Goal: Transaction & Acquisition: Obtain resource

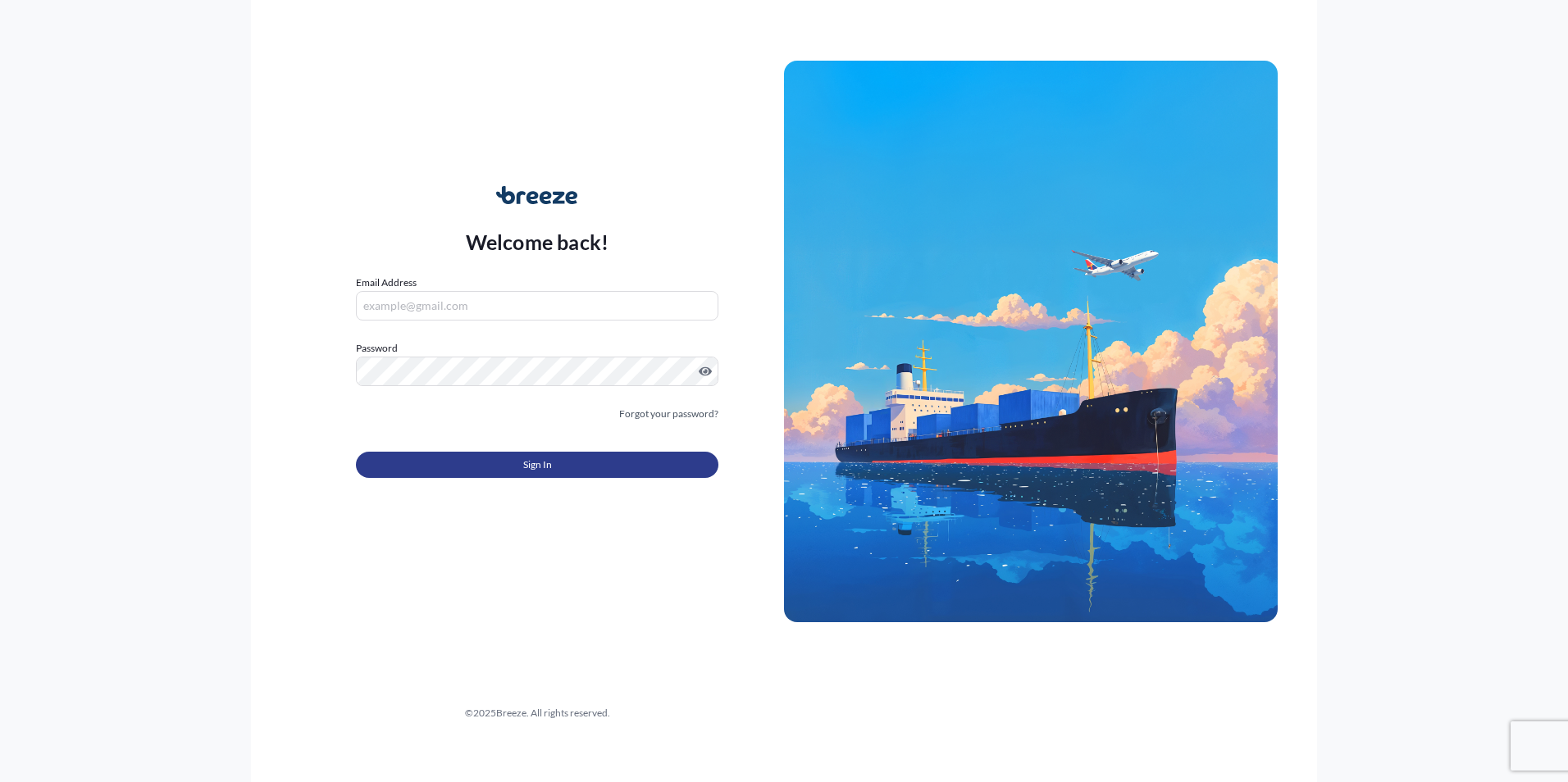
type input "[PERSON_NAME][EMAIL_ADDRESS][DOMAIN_NAME]"
click at [543, 457] on span "Sign In" at bounding box center [537, 465] width 29 height 16
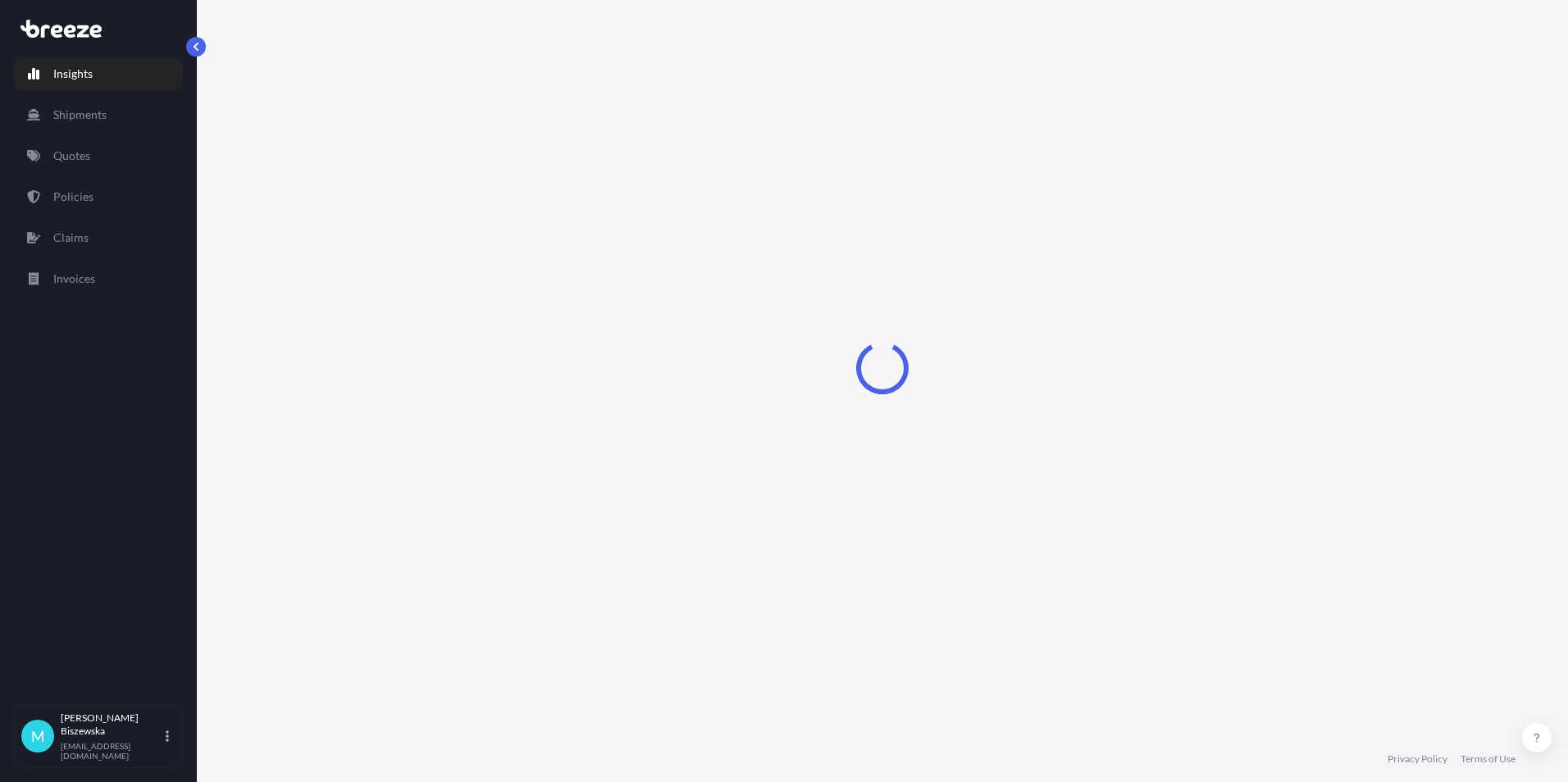
select select "2025"
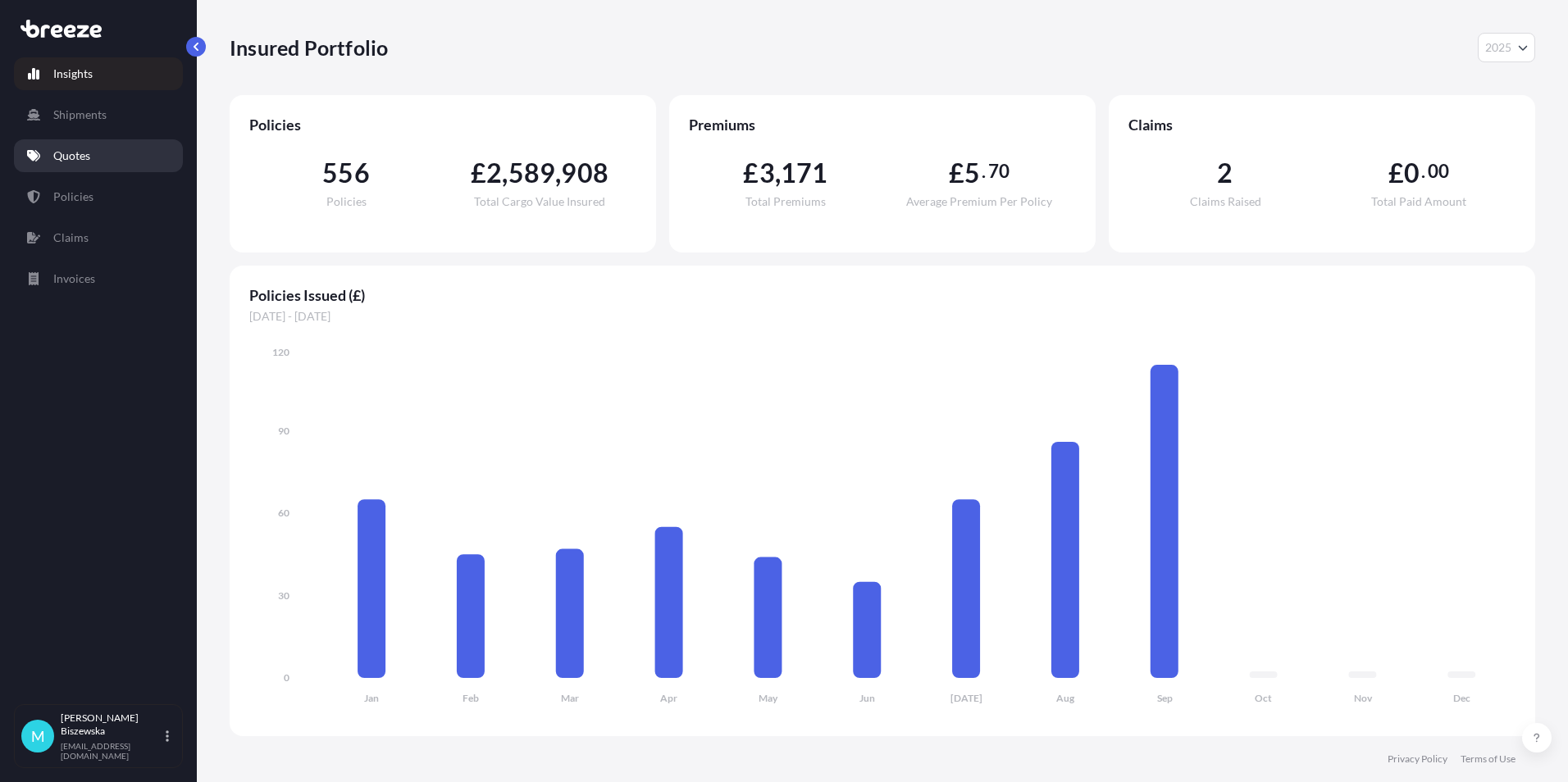
click at [127, 164] on link "Quotes" at bounding box center [98, 155] width 169 height 33
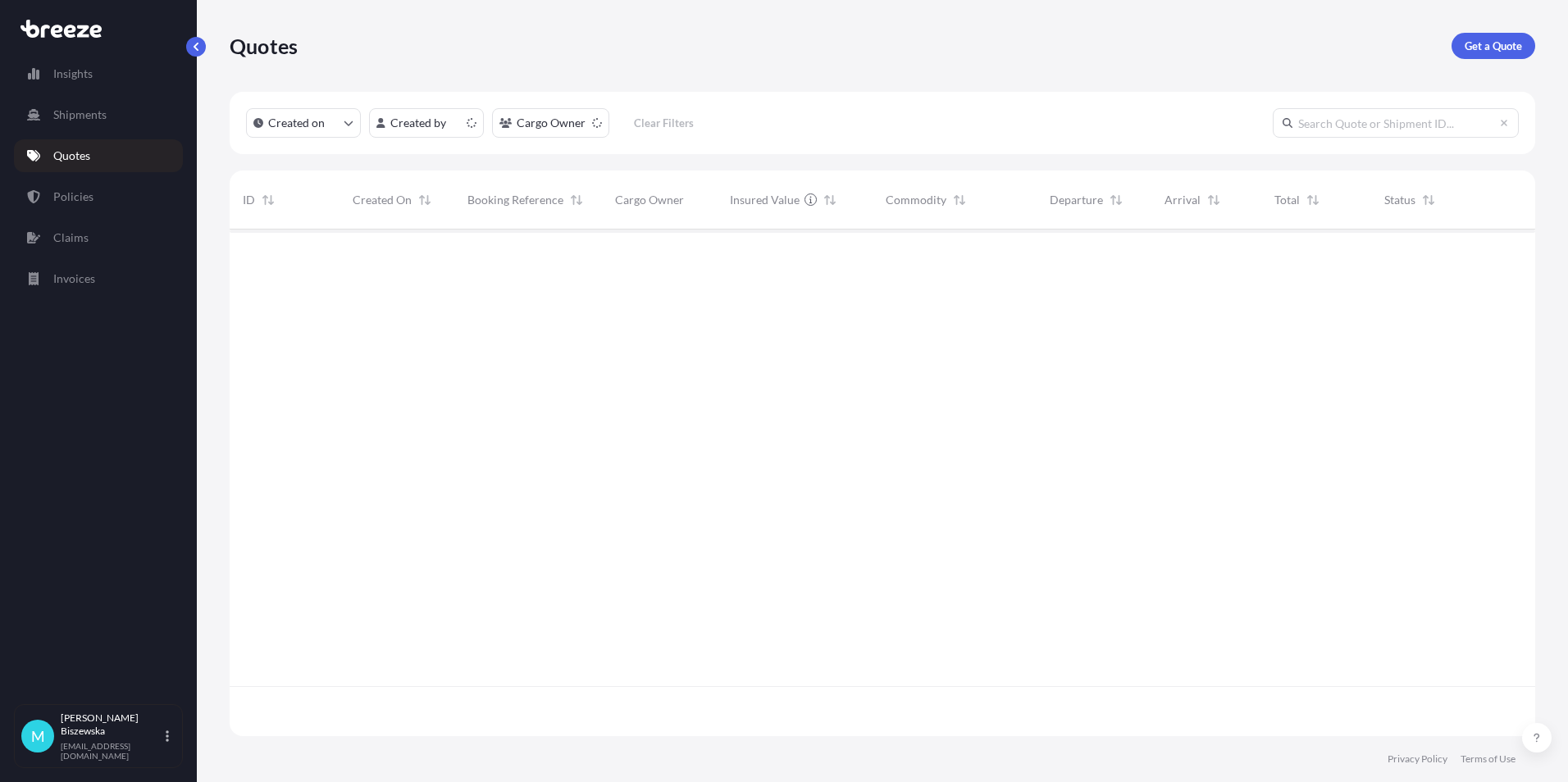
scroll to position [503, 1293]
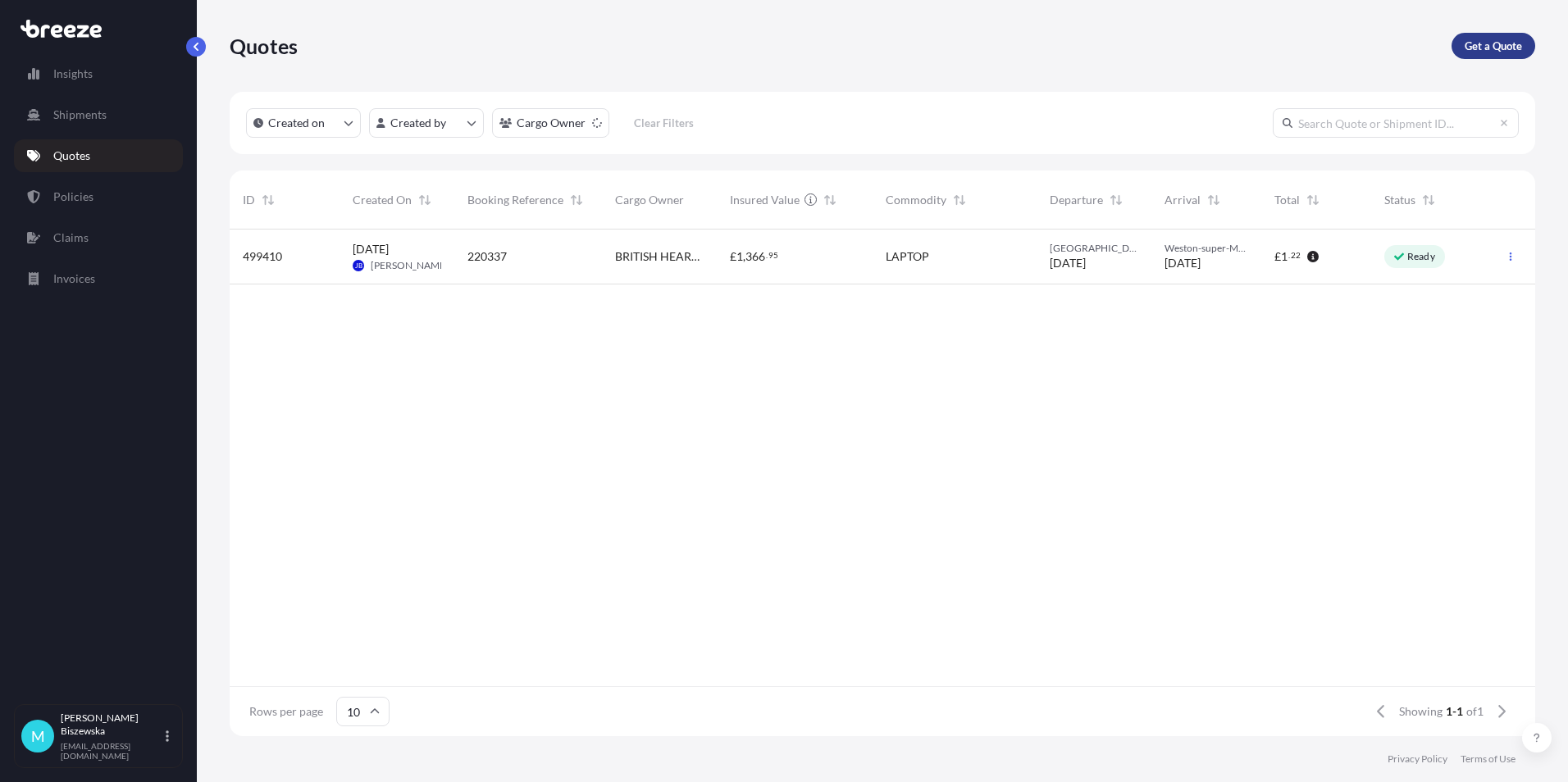
click at [1482, 40] on p "Get a Quote" at bounding box center [1494, 46] width 58 height 16
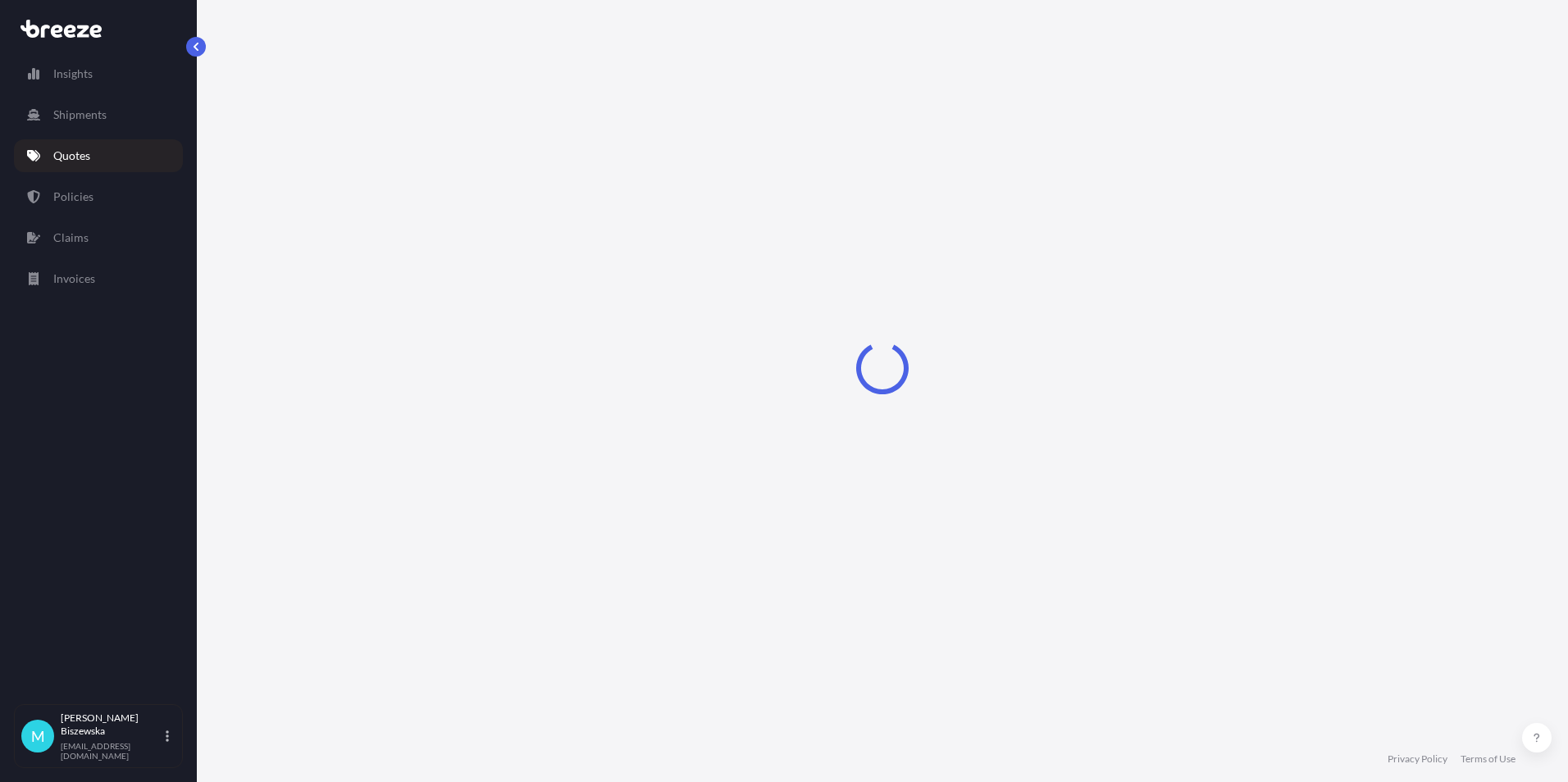
select select "Sea"
select select "1"
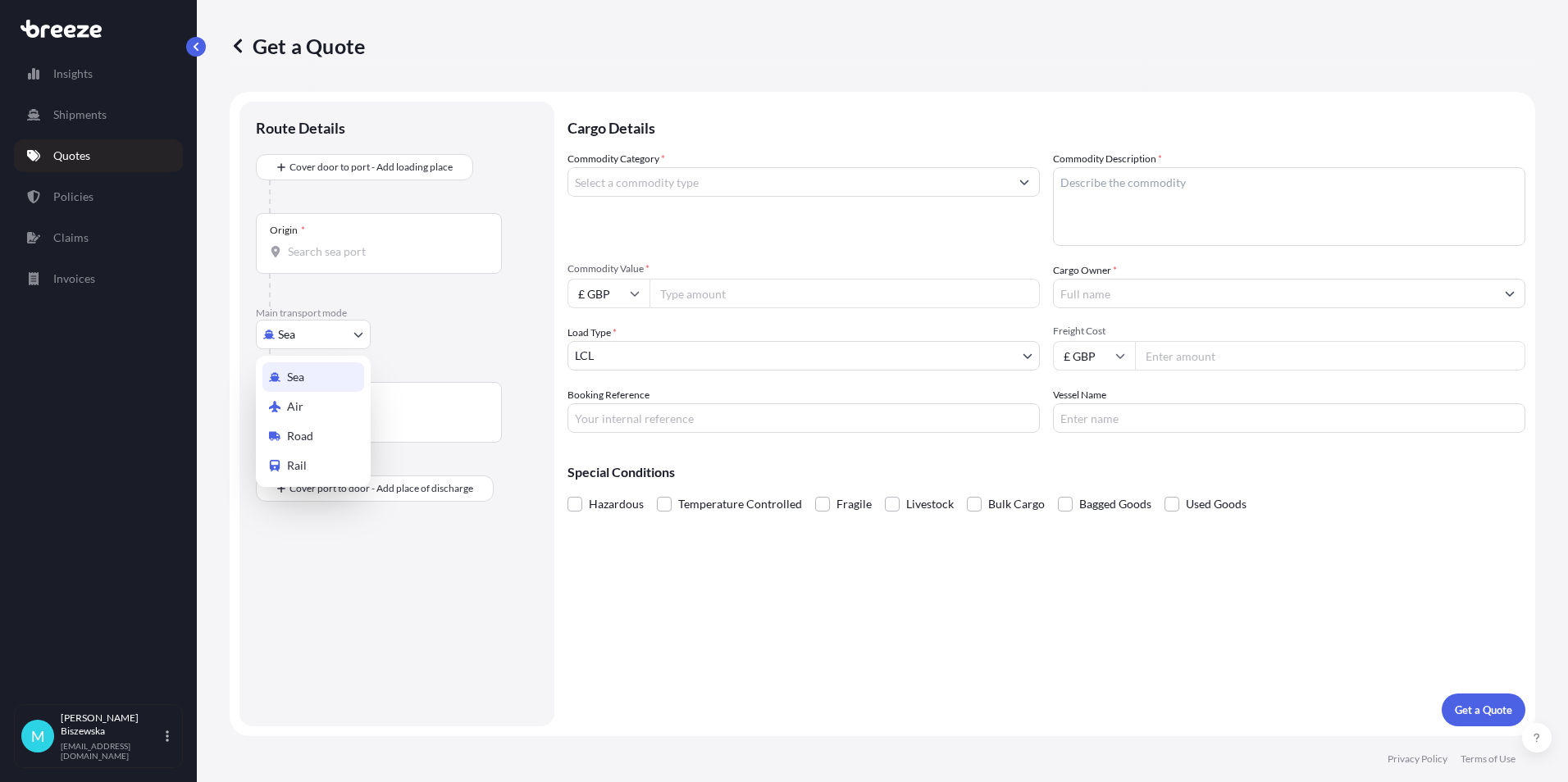
click at [329, 329] on body "Insights Shipments Quotes Policies Claims Invoices M [PERSON_NAME] [PERSON_NAME…" at bounding box center [784, 391] width 1568 height 782
click at [319, 428] on div "Road" at bounding box center [313, 436] width 102 height 30
select select "Road"
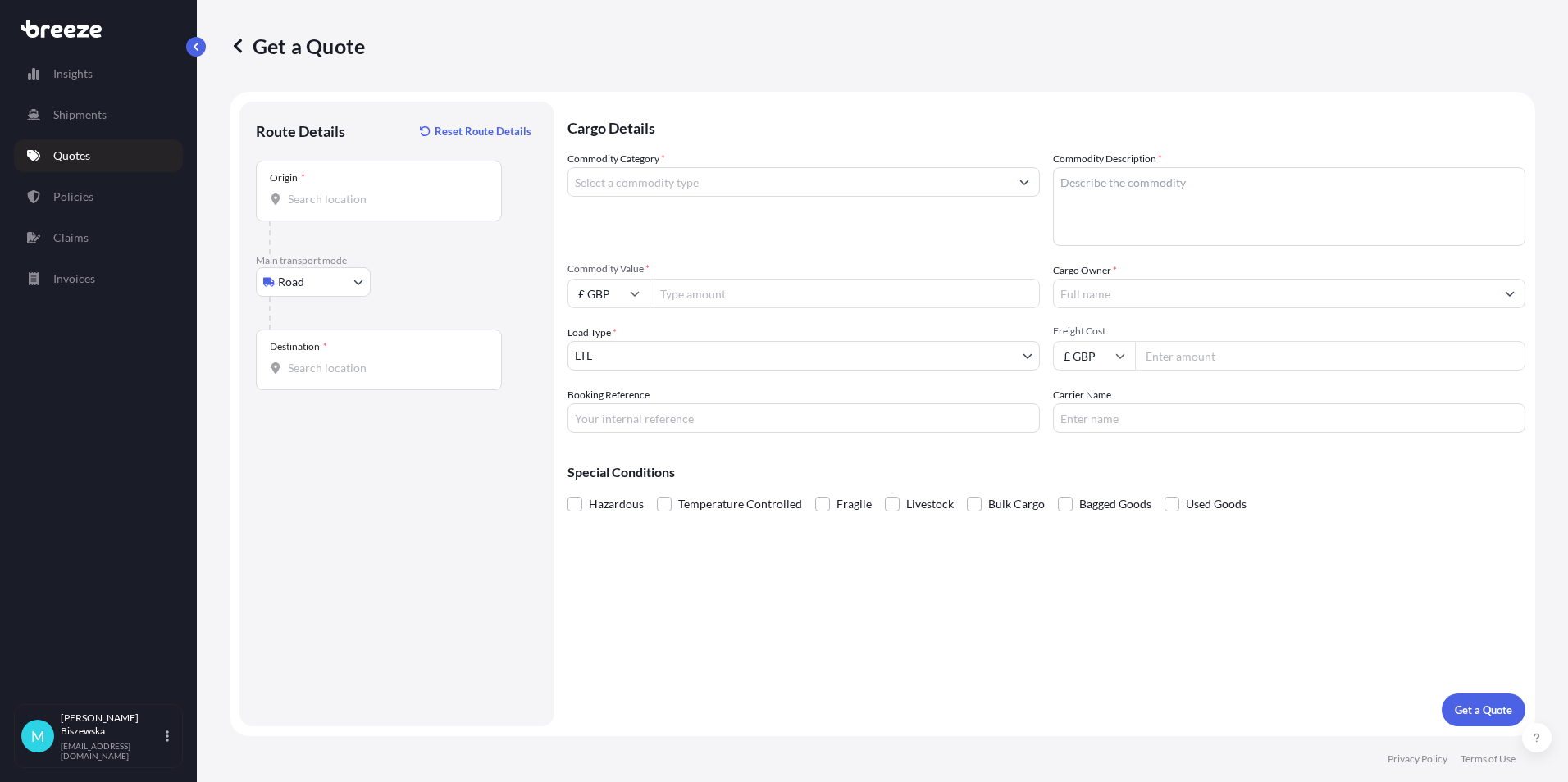
click at [431, 301] on div at bounding box center [404, 313] width 269 height 33
click at [310, 193] on input "Origin *" at bounding box center [385, 200] width 193 height 16
paste input "2221166"
type input "2221166"
drag, startPoint x: 387, startPoint y: 205, endPoint x: 247, endPoint y: 196, distance: 140.3
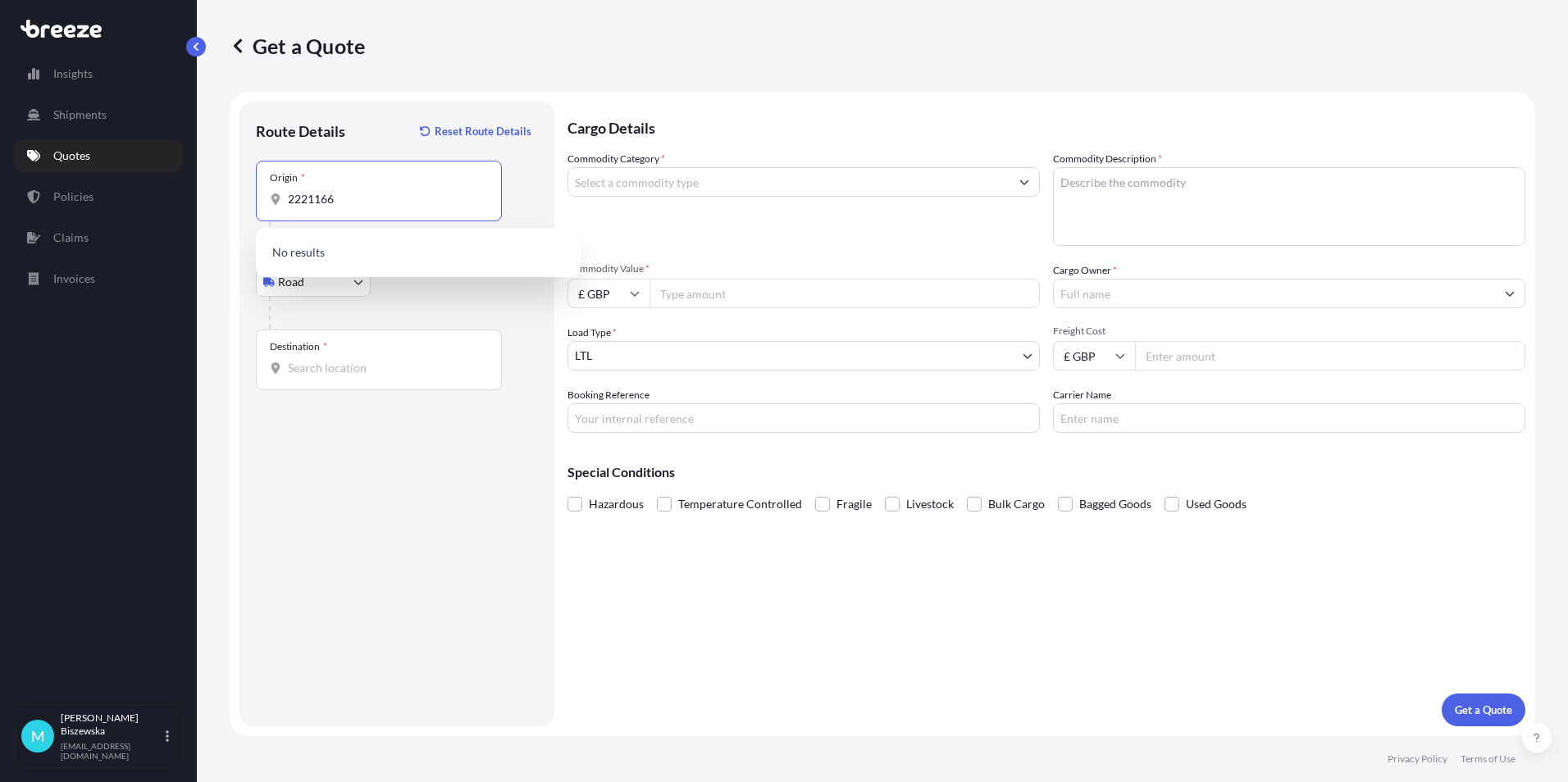
click at [247, 196] on div "Route Details Reset Route Details Place of loading Road Road Rail Origin * 2221…" at bounding box center [397, 414] width 315 height 625
drag, startPoint x: 388, startPoint y: 304, endPoint x: 406, endPoint y: 308, distance: 18.4
click at [389, 304] on div at bounding box center [404, 313] width 269 height 33
click at [311, 199] on input "Origin * Please select an origin" at bounding box center [385, 200] width 193 height 16
paste input "LN3 4AS"
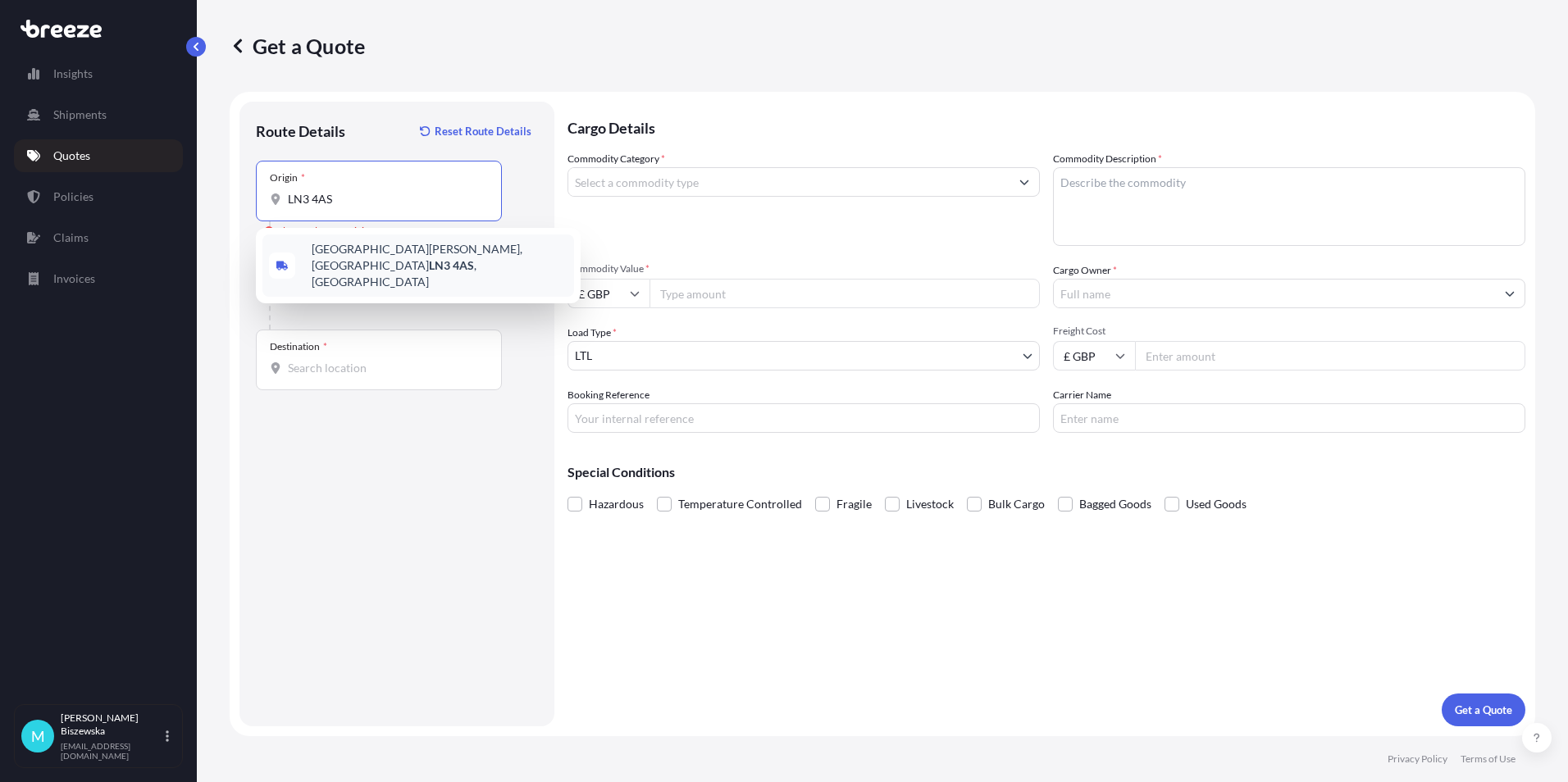
click at [414, 256] on span "[STREET_ADDRESS][PERSON_NAME]" at bounding box center [439, 265] width 256 height 49
type input "[STREET_ADDRESS][PERSON_NAME]"
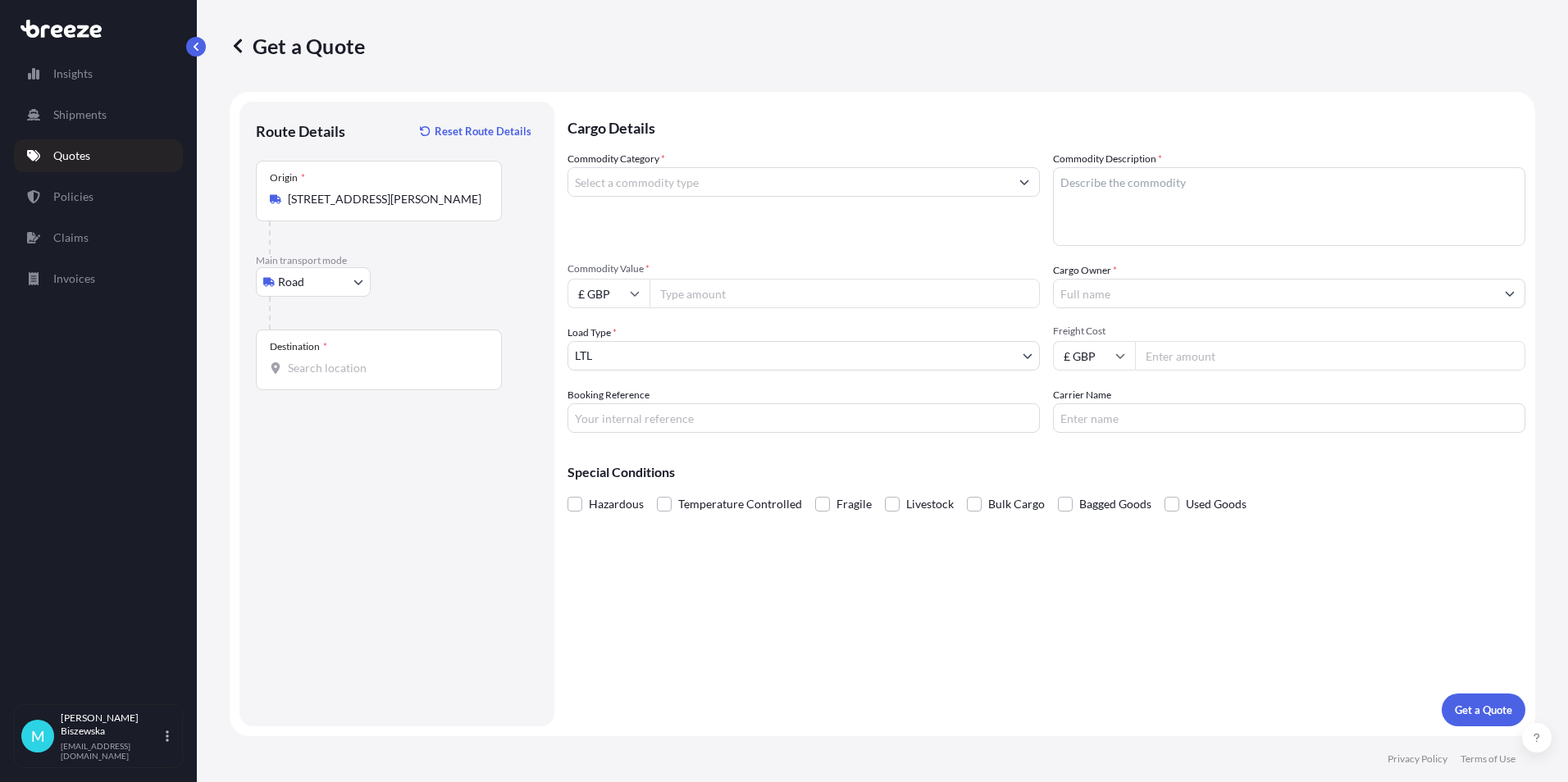
click at [443, 281] on div "Road Sea Air Road Rail" at bounding box center [397, 282] width 282 height 30
click at [306, 367] on input "Destination *" at bounding box center [385, 368] width 193 height 16
paste input "NW1 7AW"
type input "London NW1 7AW, [GEOGRAPHIC_DATA]"
click at [729, 600] on div "Cargo Details Commodity Category * Commodity Description * Commodity Value * £ …" at bounding box center [1046, 414] width 957 height 625
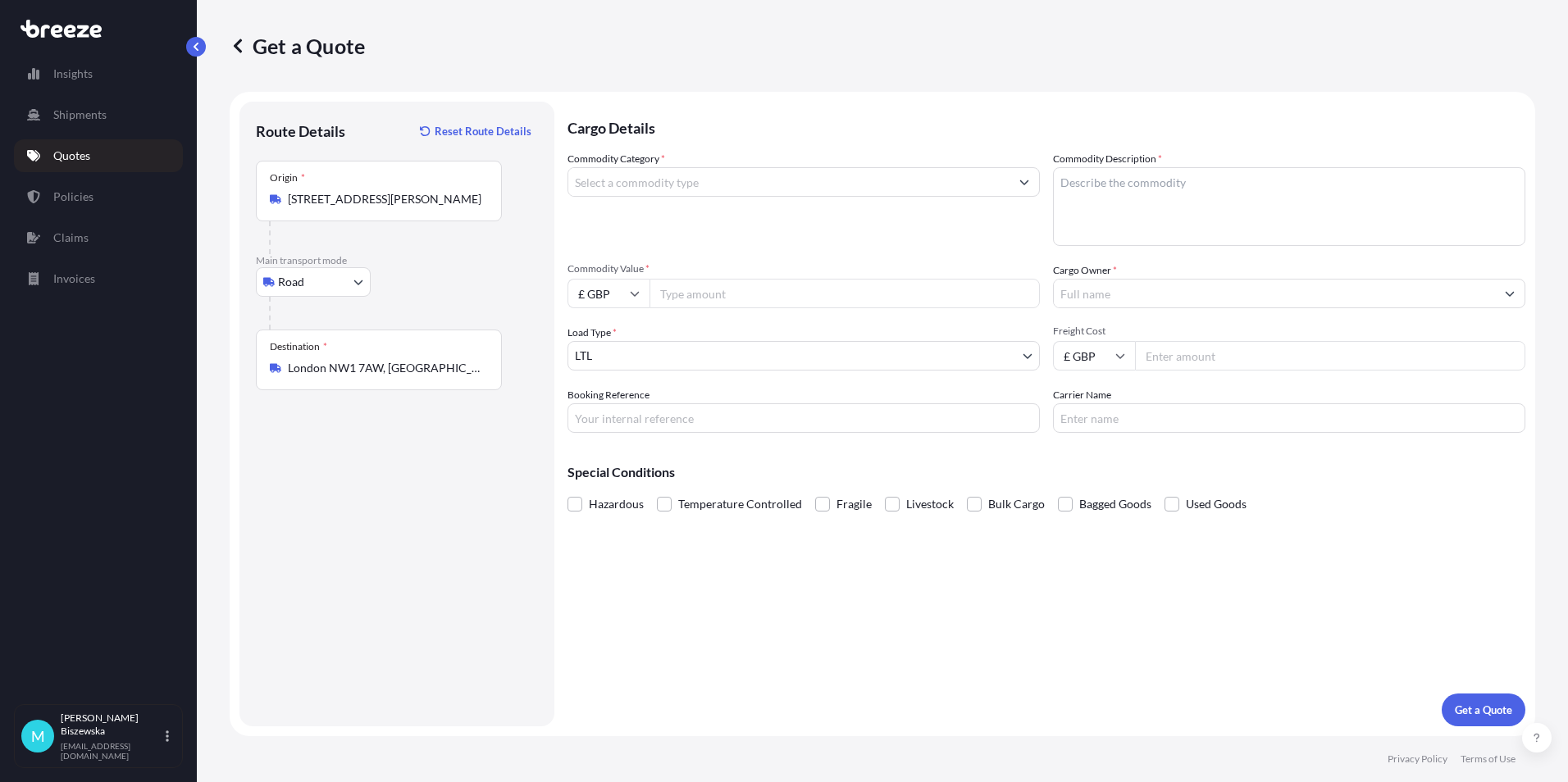
click at [614, 189] on input "Commodity Category *" at bounding box center [789, 182] width 441 height 30
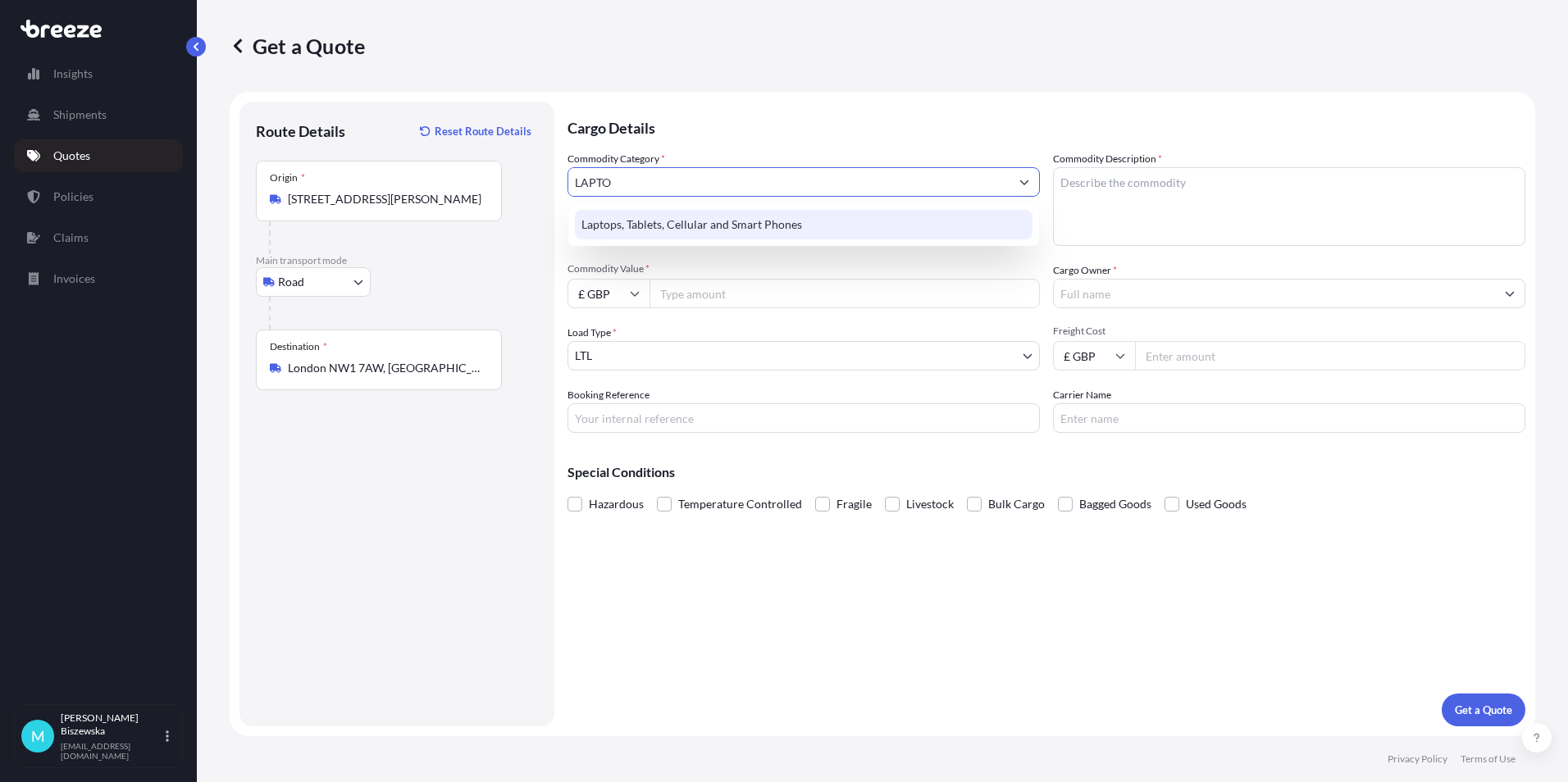
click at [630, 228] on div "Laptops, Tablets, Cellular and Smart Phones" at bounding box center [803, 224] width 458 height 30
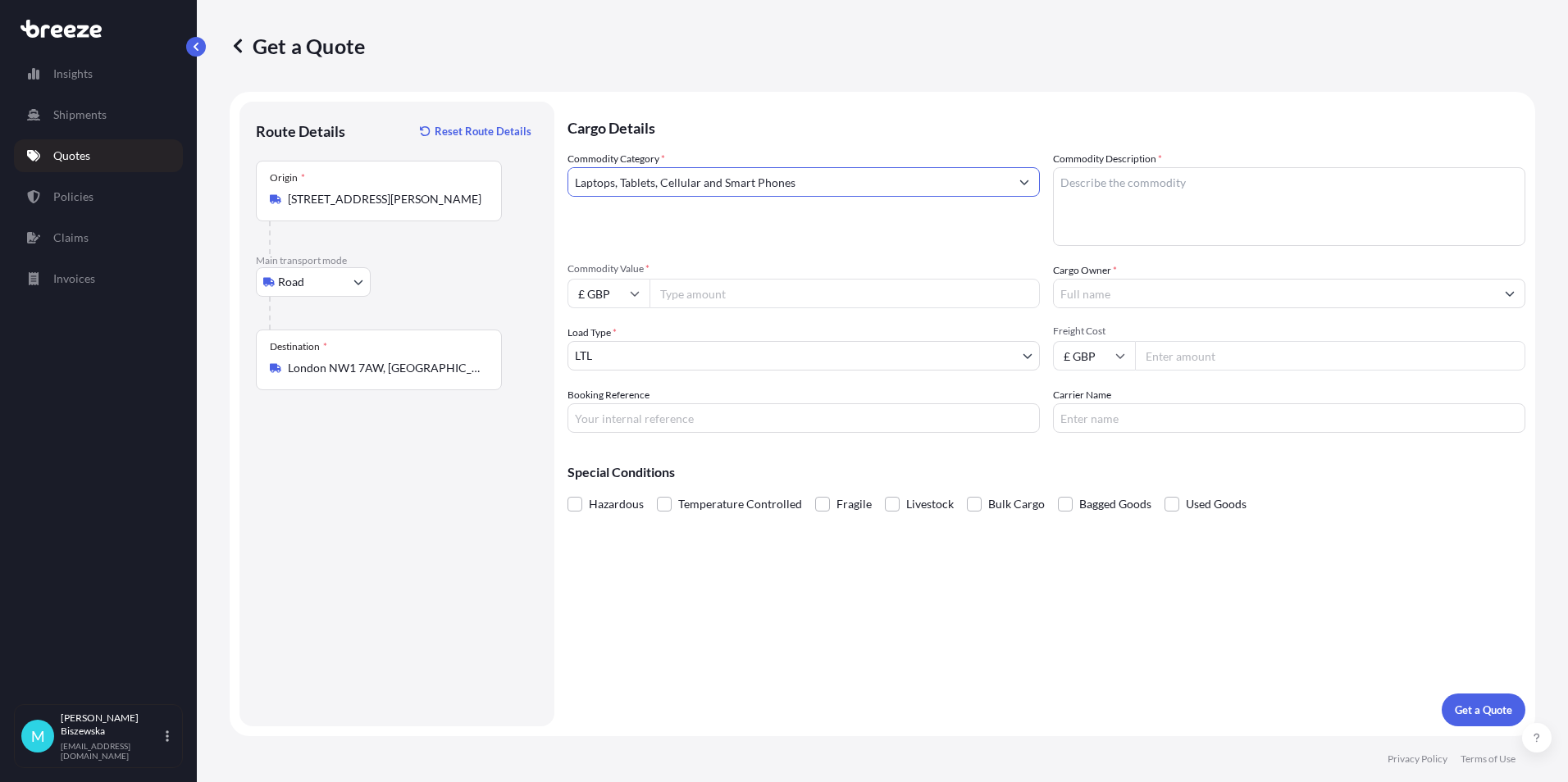
type input "Laptops, Tablets, Cellular and Smart Phones"
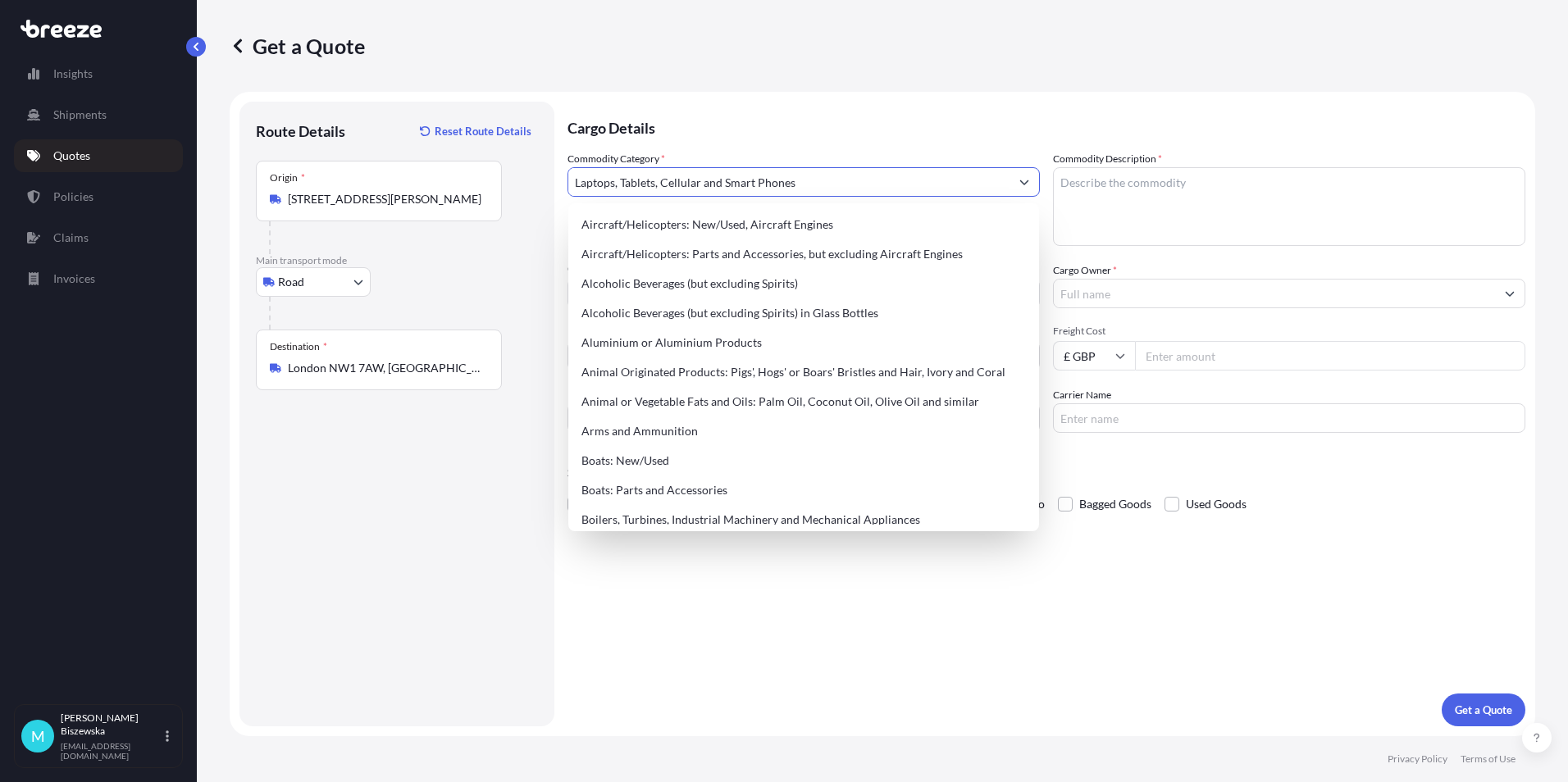
click at [743, 136] on p "Cargo Details" at bounding box center [1046, 126] width 957 height 49
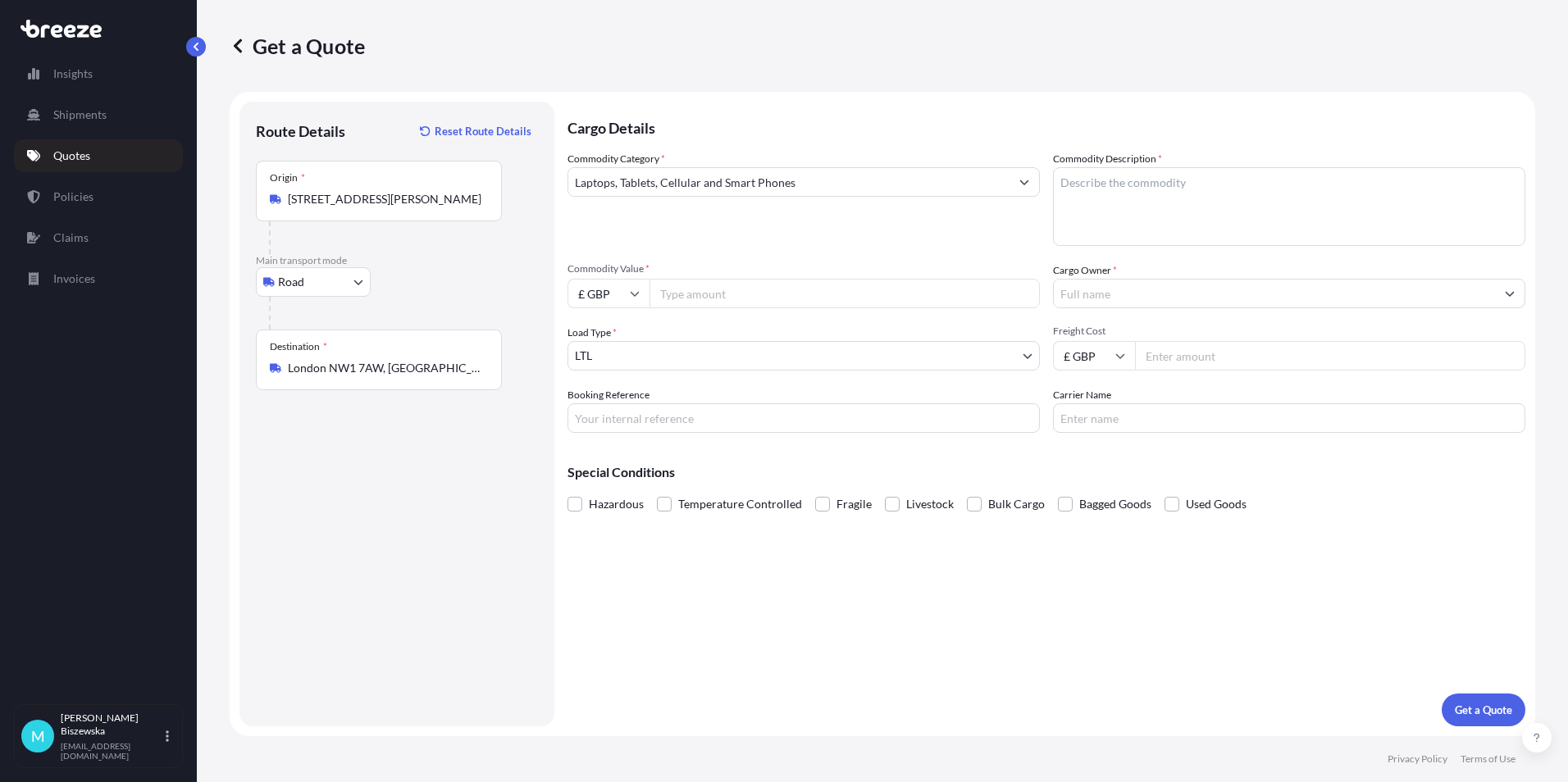
click at [698, 289] on input "Commodity Value *" at bounding box center [845, 293] width 390 height 30
type input "1300"
click at [713, 245] on div "Commodity Category * Laptops, Tablets, Cellular and Smart Phones" at bounding box center [803, 198] width 472 height 95
click at [599, 414] on input "Booking Reference" at bounding box center [803, 418] width 472 height 30
paste input "2221166"
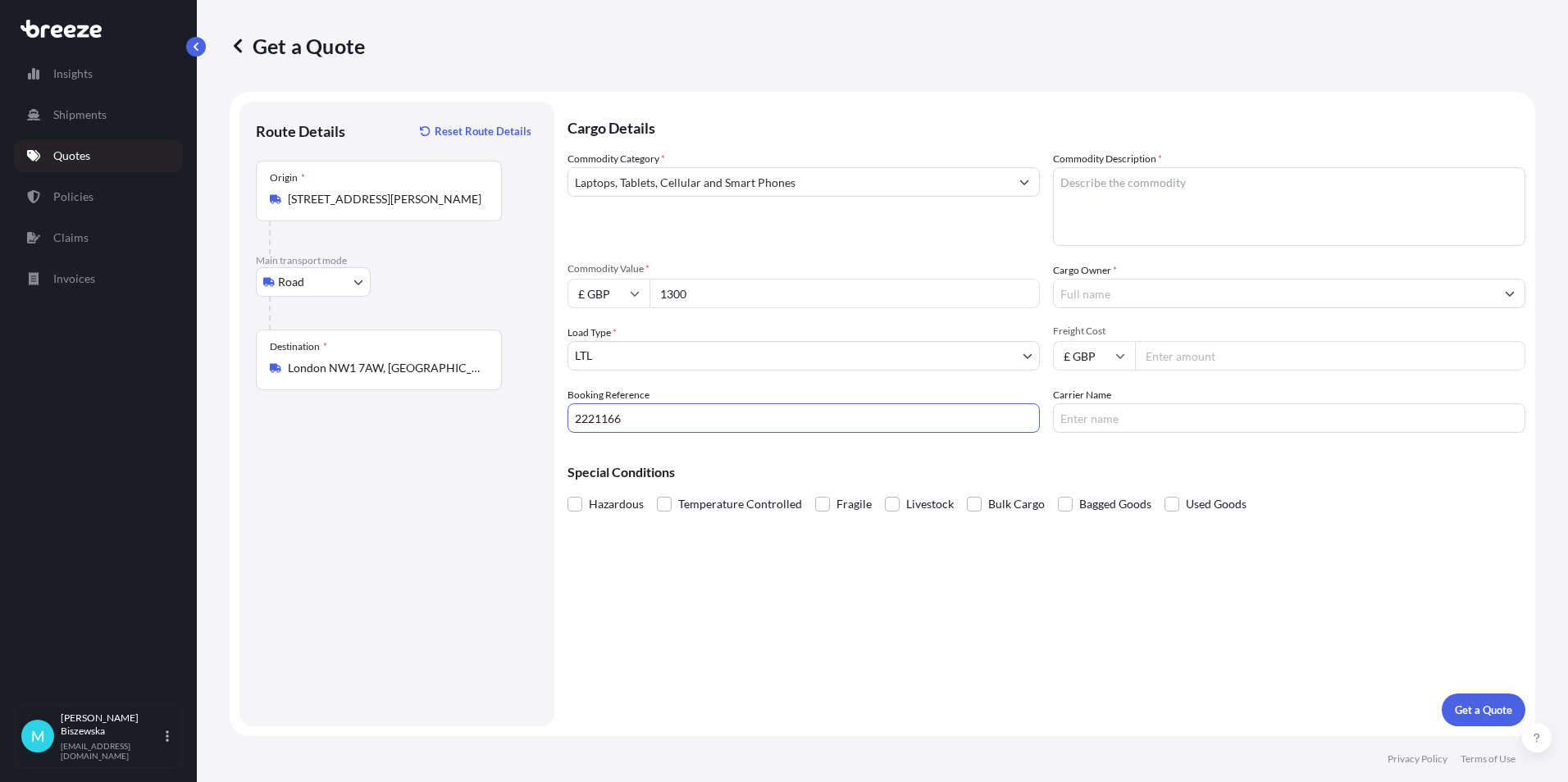
type input "2221166"
drag, startPoint x: 646, startPoint y: 558, endPoint x: 654, endPoint y: 545, distance: 15.3
click at [649, 557] on div "Cargo Details Commodity Category * Laptops, Tablets, Cellular and Smart Phones …" at bounding box center [1046, 414] width 957 height 625
click at [1116, 191] on textarea "Commodity Description *" at bounding box center [1289, 206] width 472 height 79
paste textarea "1 x Laptop (L-435TGK3) 1x Mobile (DX3H40R5PLJQ"
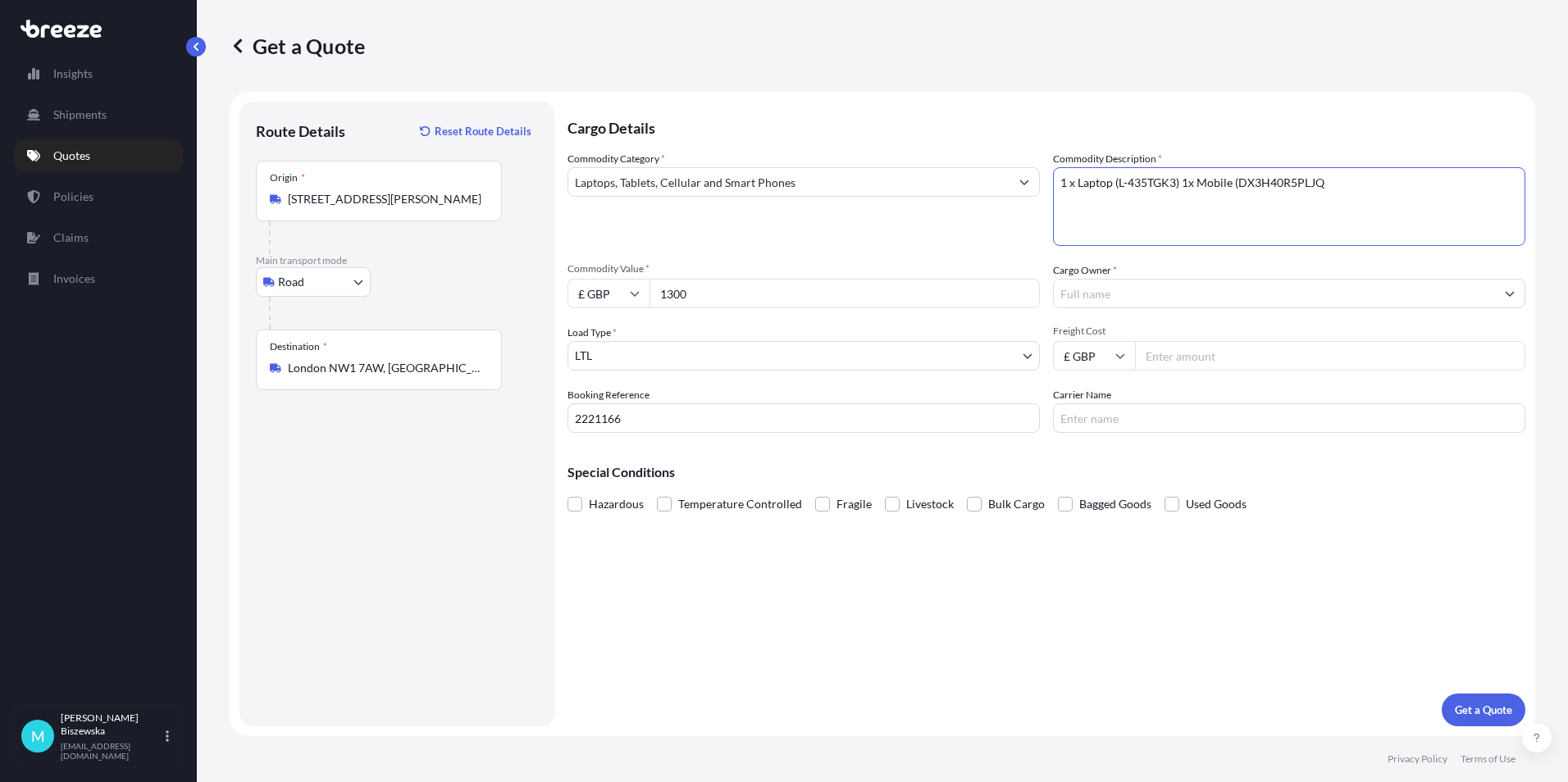
type textarea "1 x Laptop (L-435TGK3) 1x Mobile (DX3H40R5PLJQ"
click at [1011, 235] on div "Commodity Category * Laptops, Tablets, Cellular and Smart Phones" at bounding box center [803, 198] width 472 height 95
click at [1082, 290] on input "Cargo Owner *" at bounding box center [1274, 293] width 441 height 30
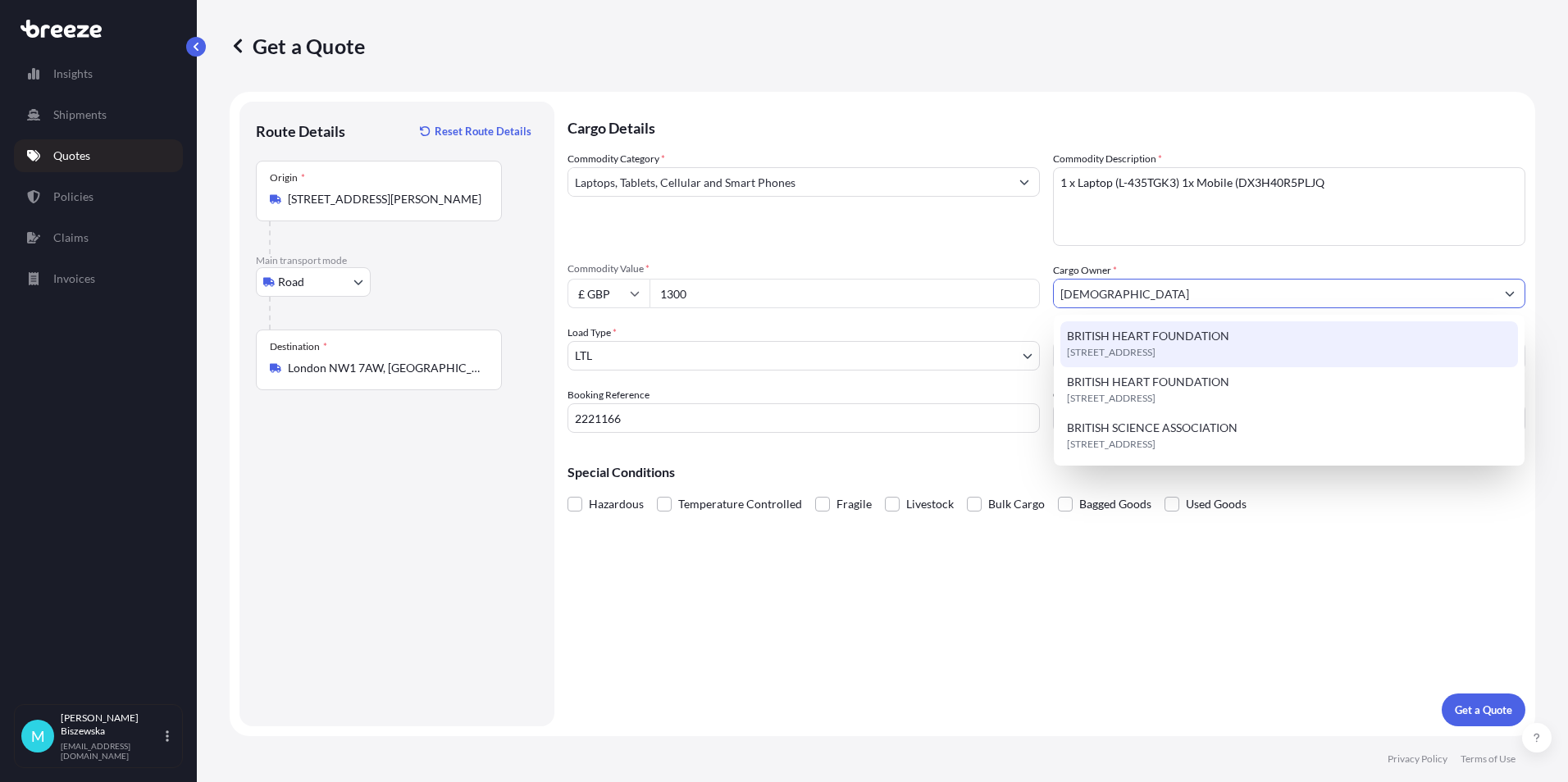
click at [1105, 342] on span "BRITISH HEART FOUNDATION" at bounding box center [1148, 336] width 163 height 16
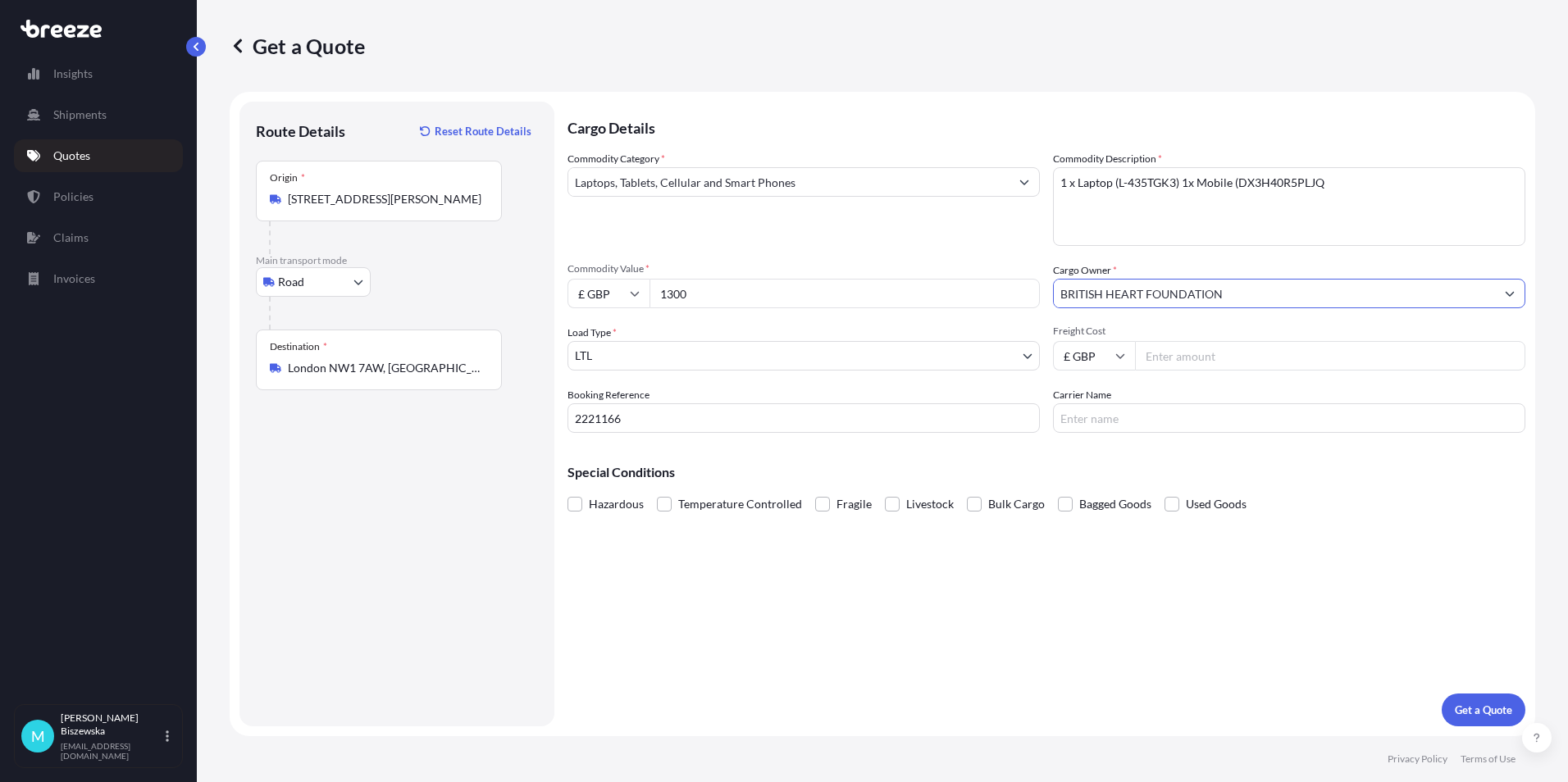
type input "BRITISH HEART FOUNDATION"
click at [994, 263] on span "Commodity Value *" at bounding box center [803, 269] width 472 height 14
click at [994, 279] on input "1300" at bounding box center [845, 293] width 390 height 30
click at [1172, 356] on input "Freight Cost" at bounding box center [1330, 356] width 390 height 30
type input "30.80"
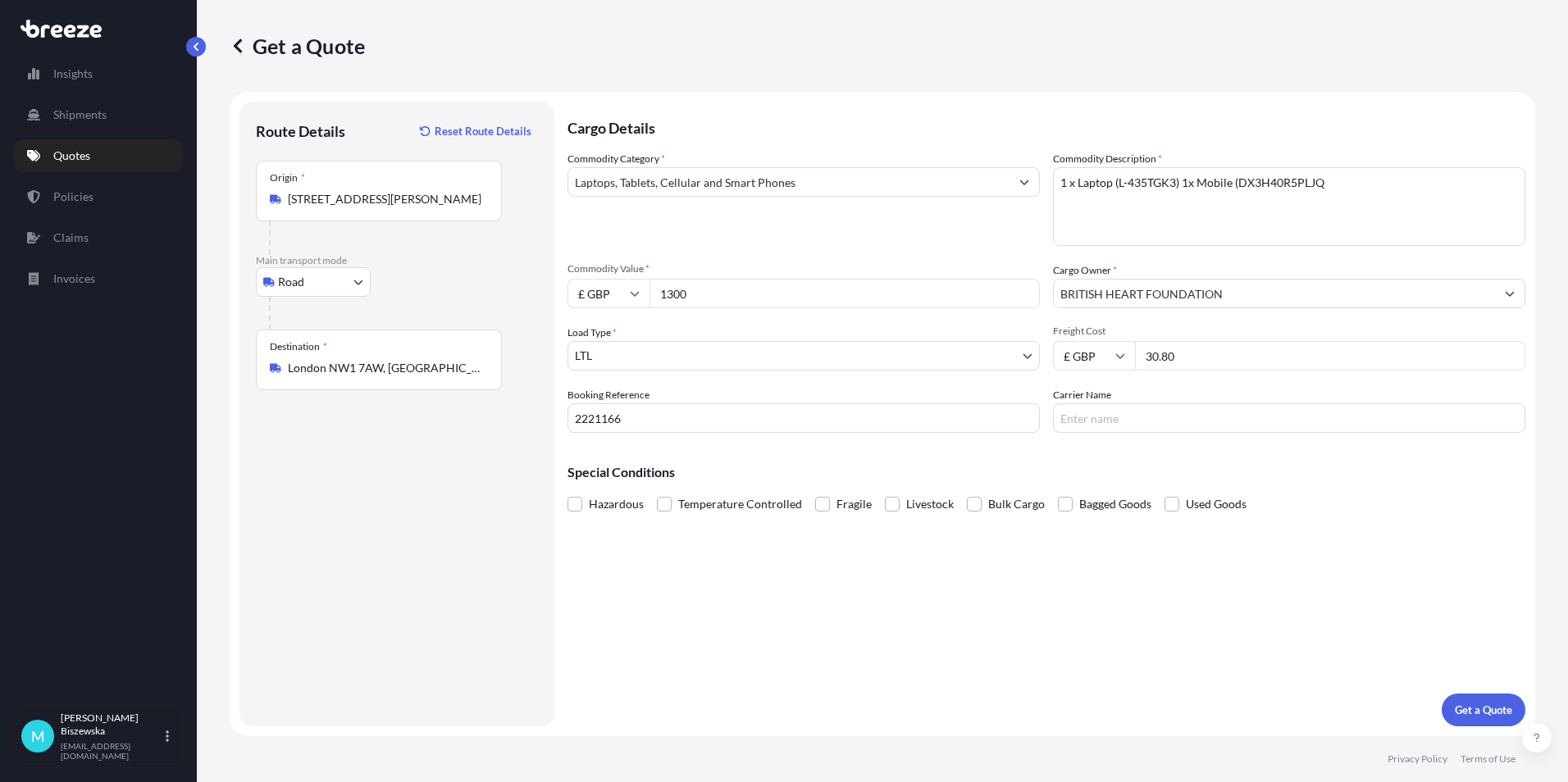
click at [1109, 427] on input "Carrier Name" at bounding box center [1289, 418] width 472 height 30
click at [1455, 705] on p "Get a Quote" at bounding box center [1484, 710] width 58 height 16
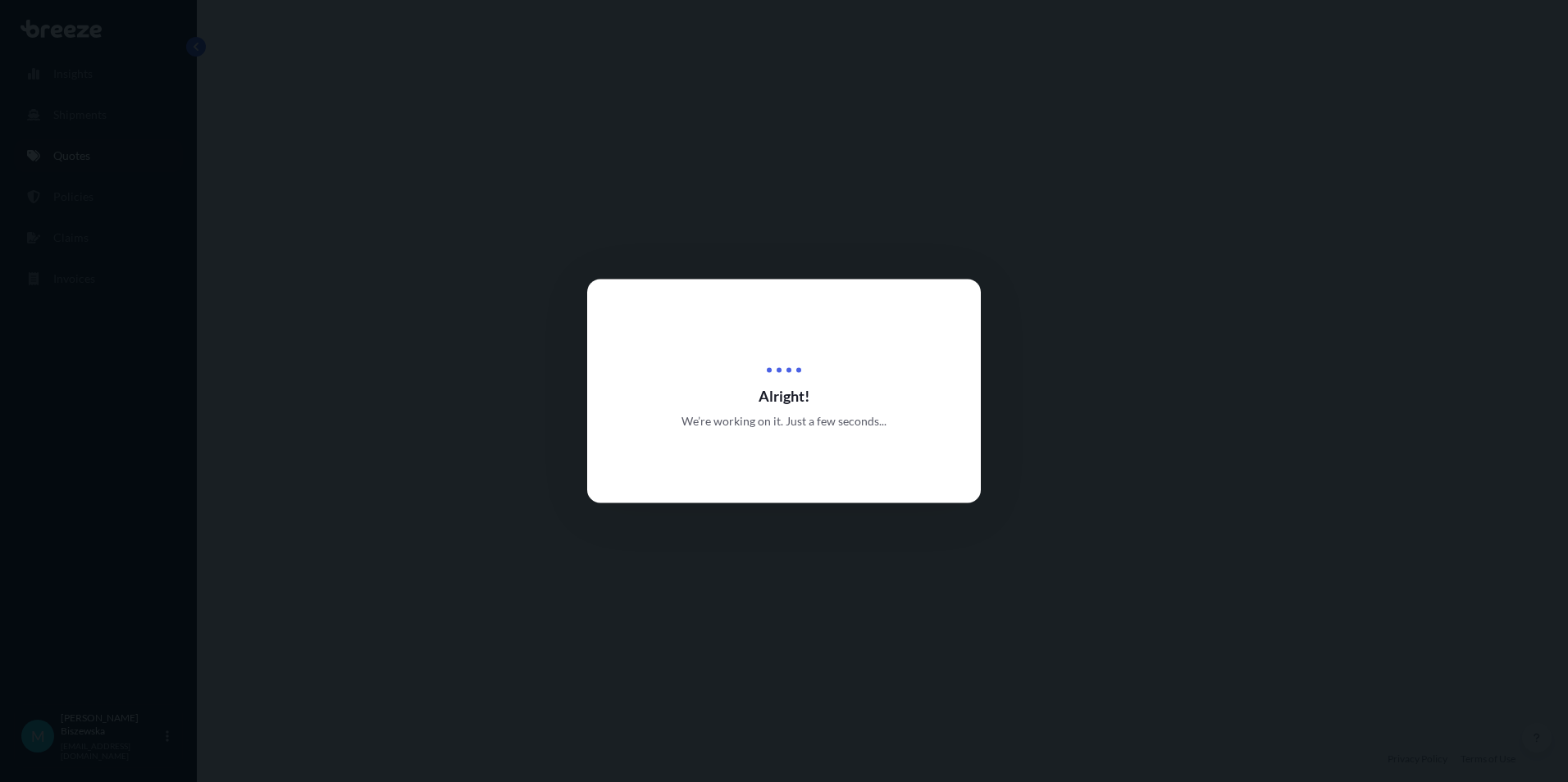
select select "Road"
select select "1"
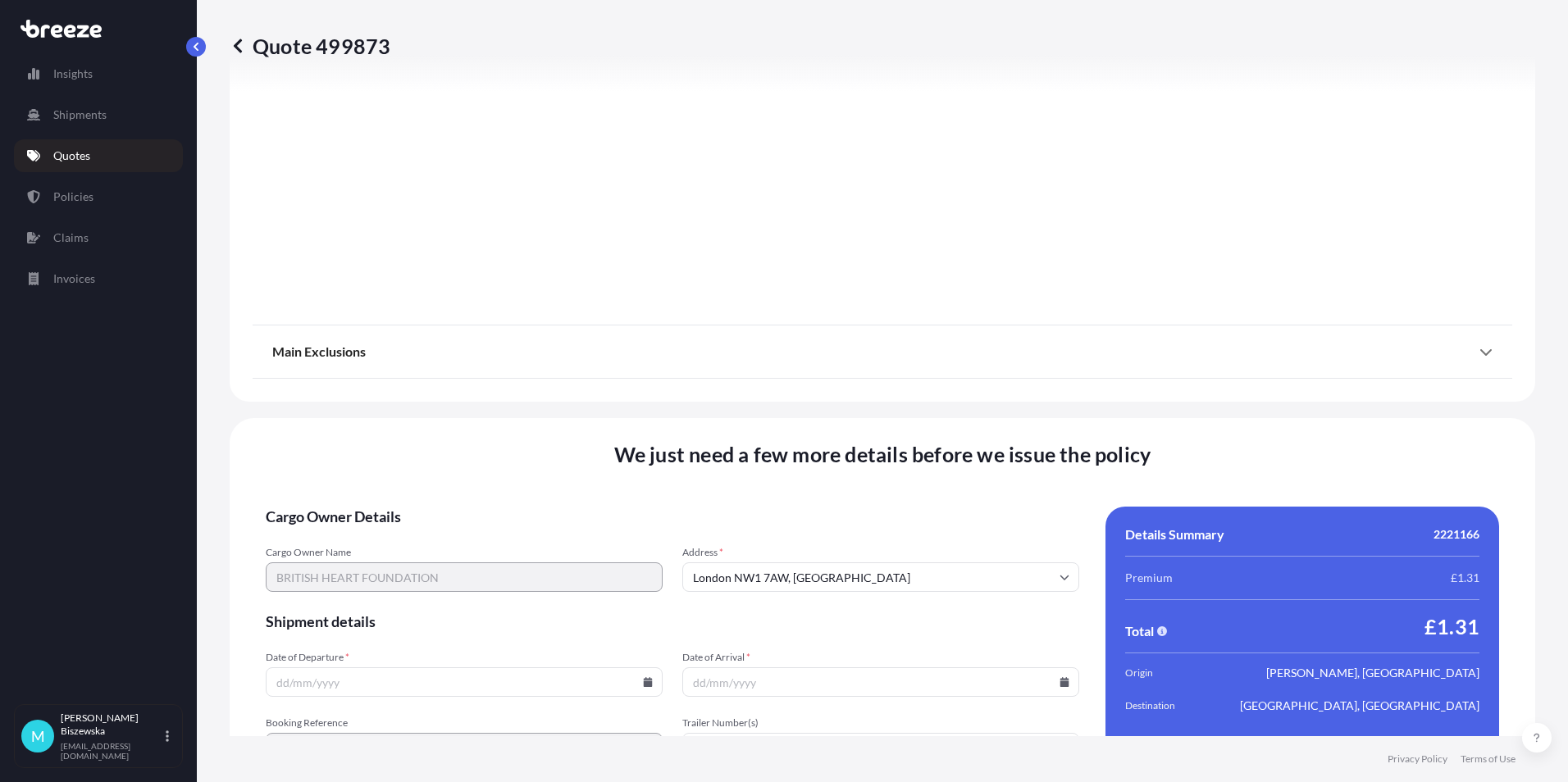
scroll to position [1820, 0]
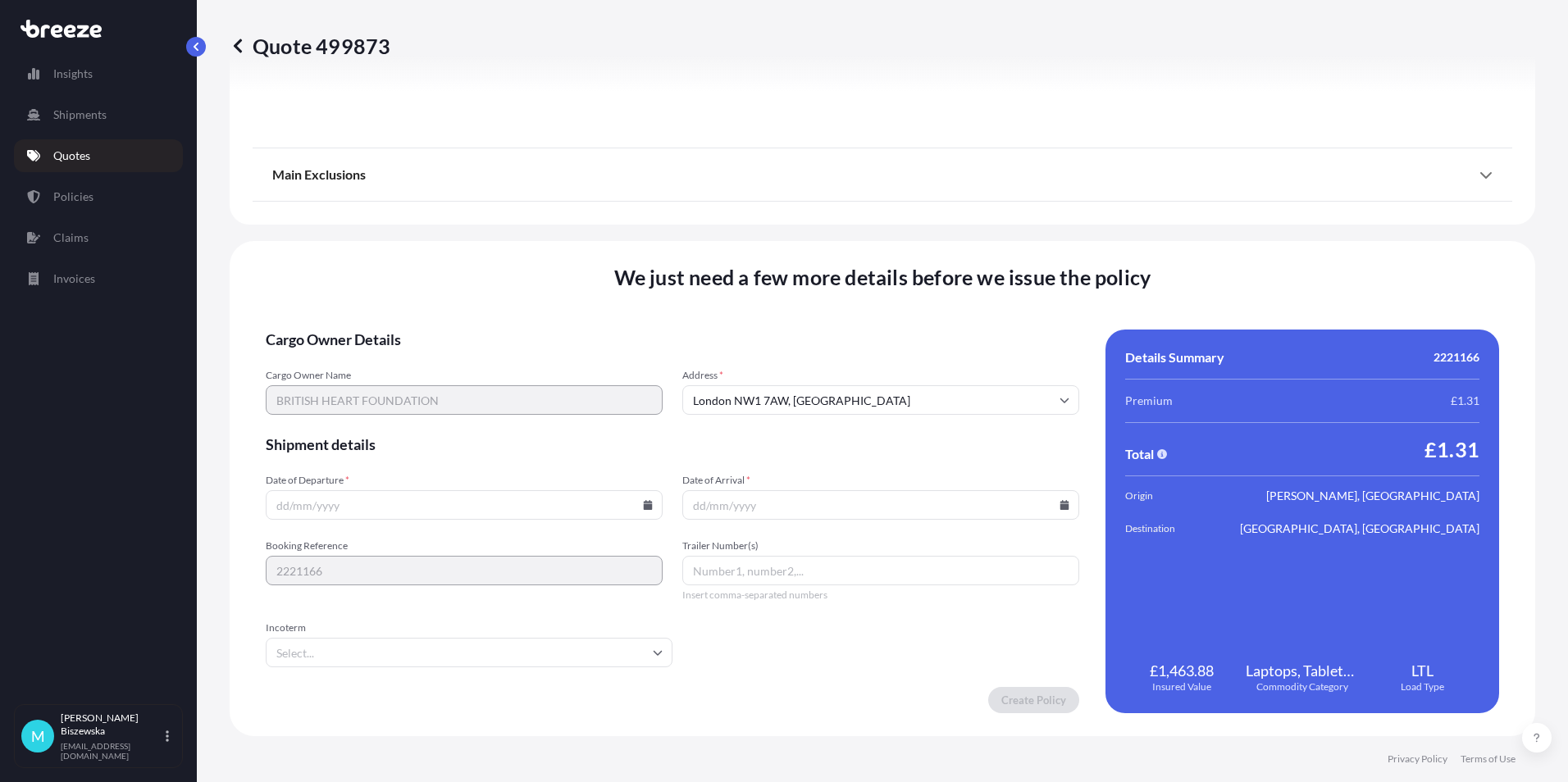
click at [644, 506] on icon at bounding box center [649, 505] width 9 height 10
click at [463, 386] on button "25" at bounding box center [462, 390] width 26 height 26
type input "[DATE]"
click at [1060, 502] on icon at bounding box center [1065, 505] width 9 height 10
click at [913, 387] on button "26" at bounding box center [913, 390] width 26 height 26
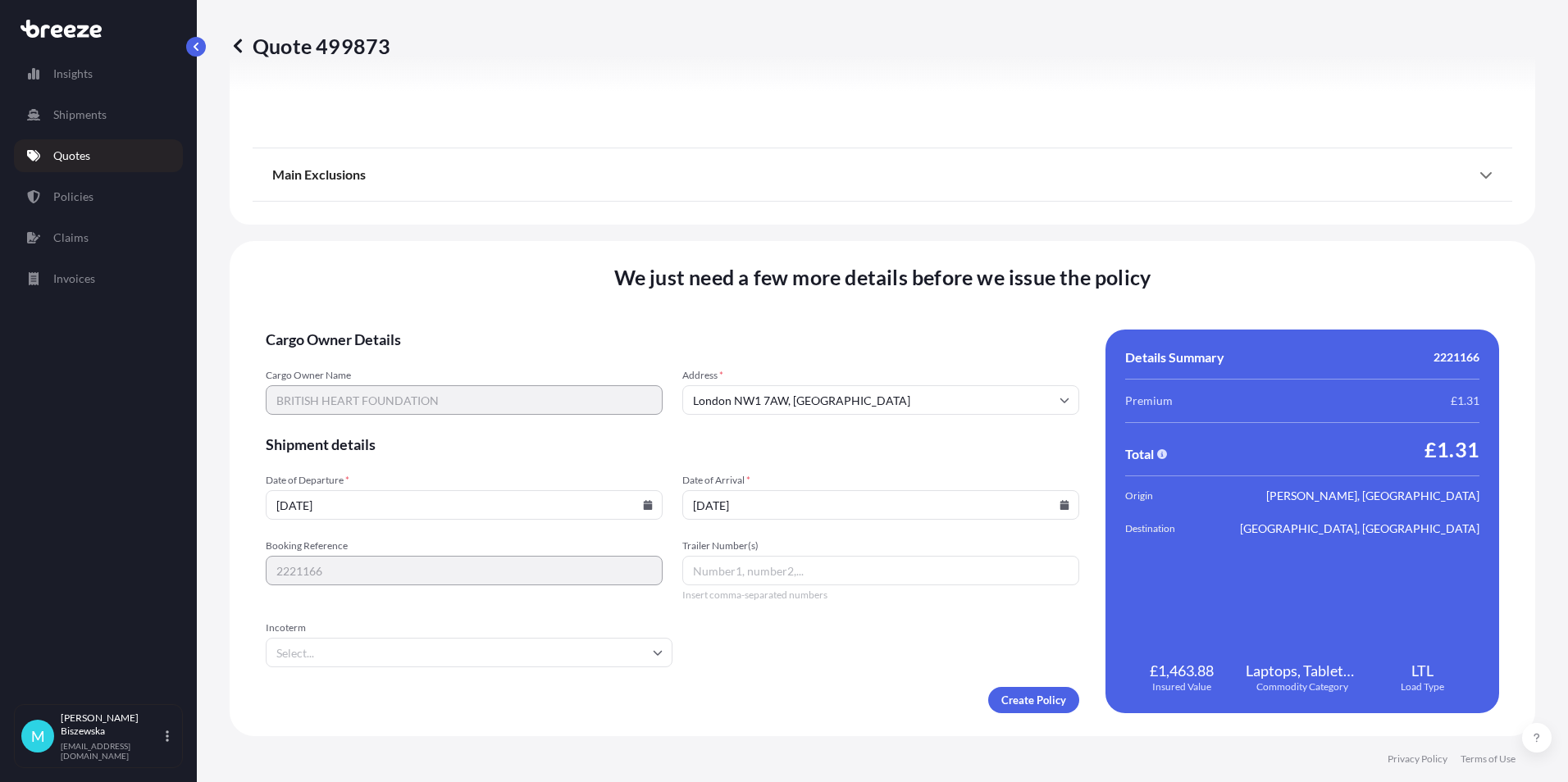
type input "[DATE]"
click at [845, 696] on div "Create Policy" at bounding box center [672, 700] width 814 height 26
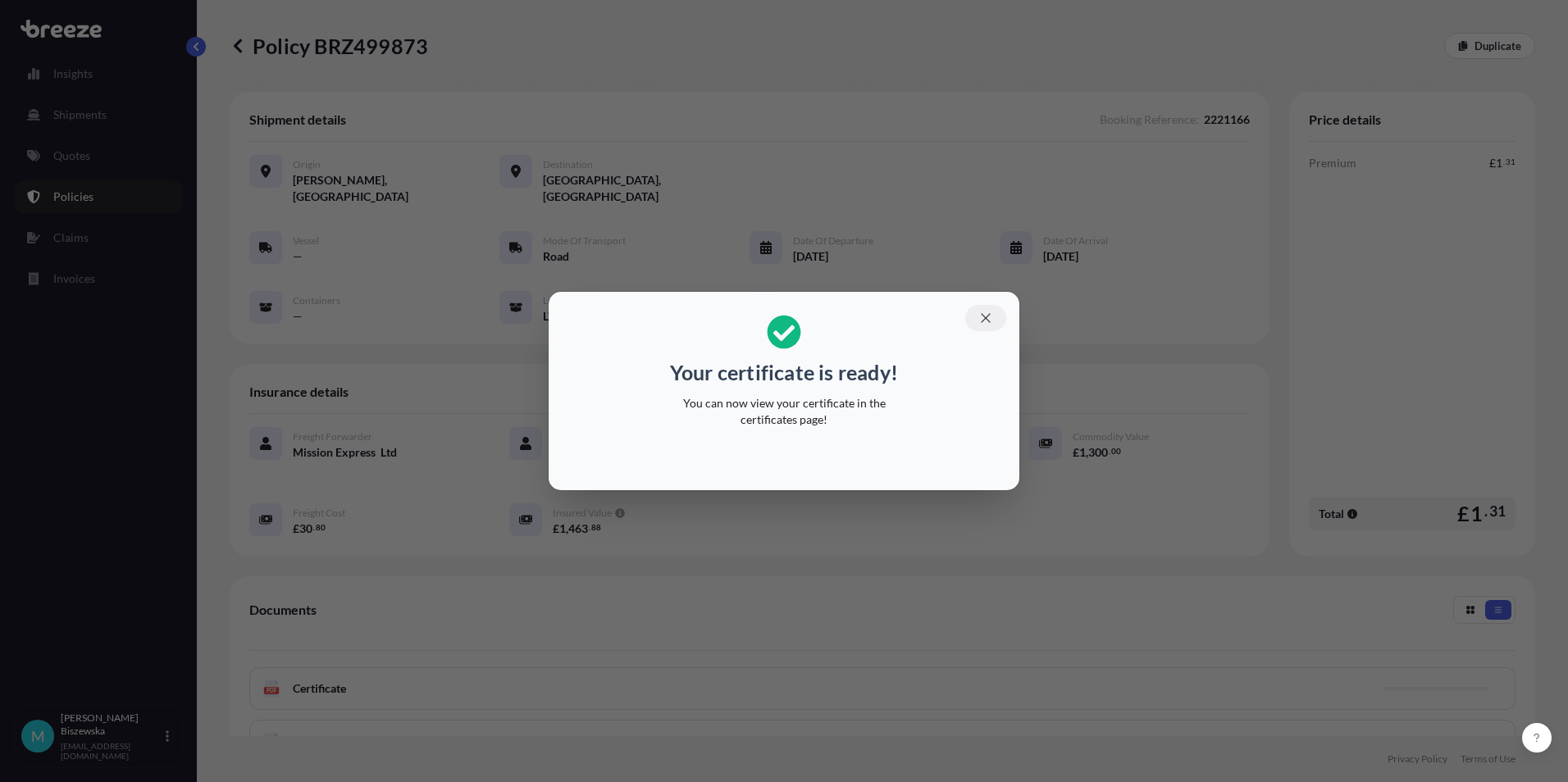
click at [985, 313] on icon "button" at bounding box center [985, 318] width 14 height 14
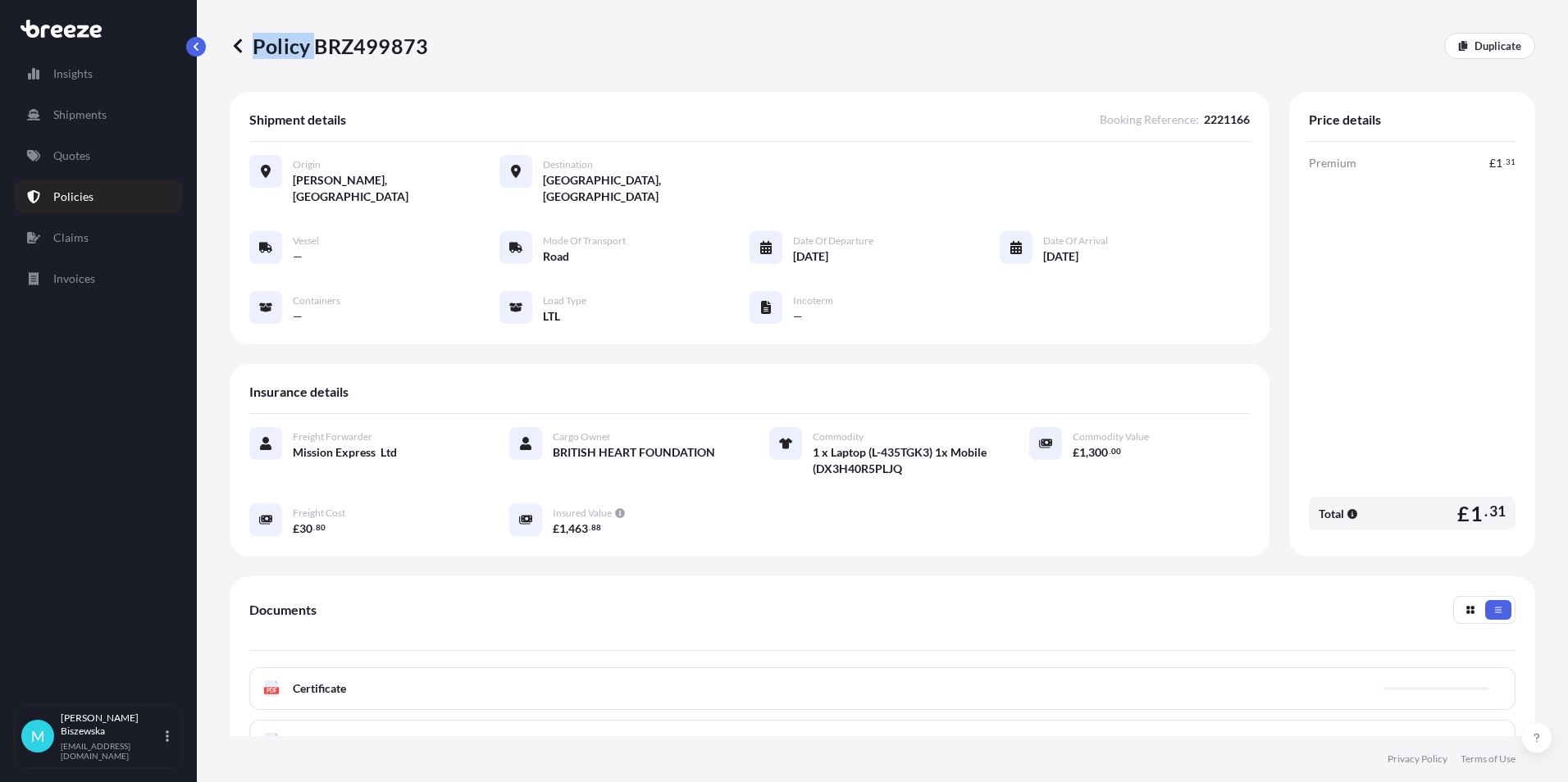
drag, startPoint x: 314, startPoint y: 42, endPoint x: 425, endPoint y: 39, distance: 111.0
click at [425, 39] on p "Policy BRZ499873" at bounding box center [329, 45] width 199 height 26
drag, startPoint x: 425, startPoint y: 39, endPoint x: 335, endPoint y: 59, distance: 92.2
click at [348, 69] on div "Policy BRZ499873 Duplicate" at bounding box center [882, 46] width 1305 height 92
drag, startPoint x: 316, startPoint y: 42, endPoint x: 423, endPoint y: 42, distance: 107.0
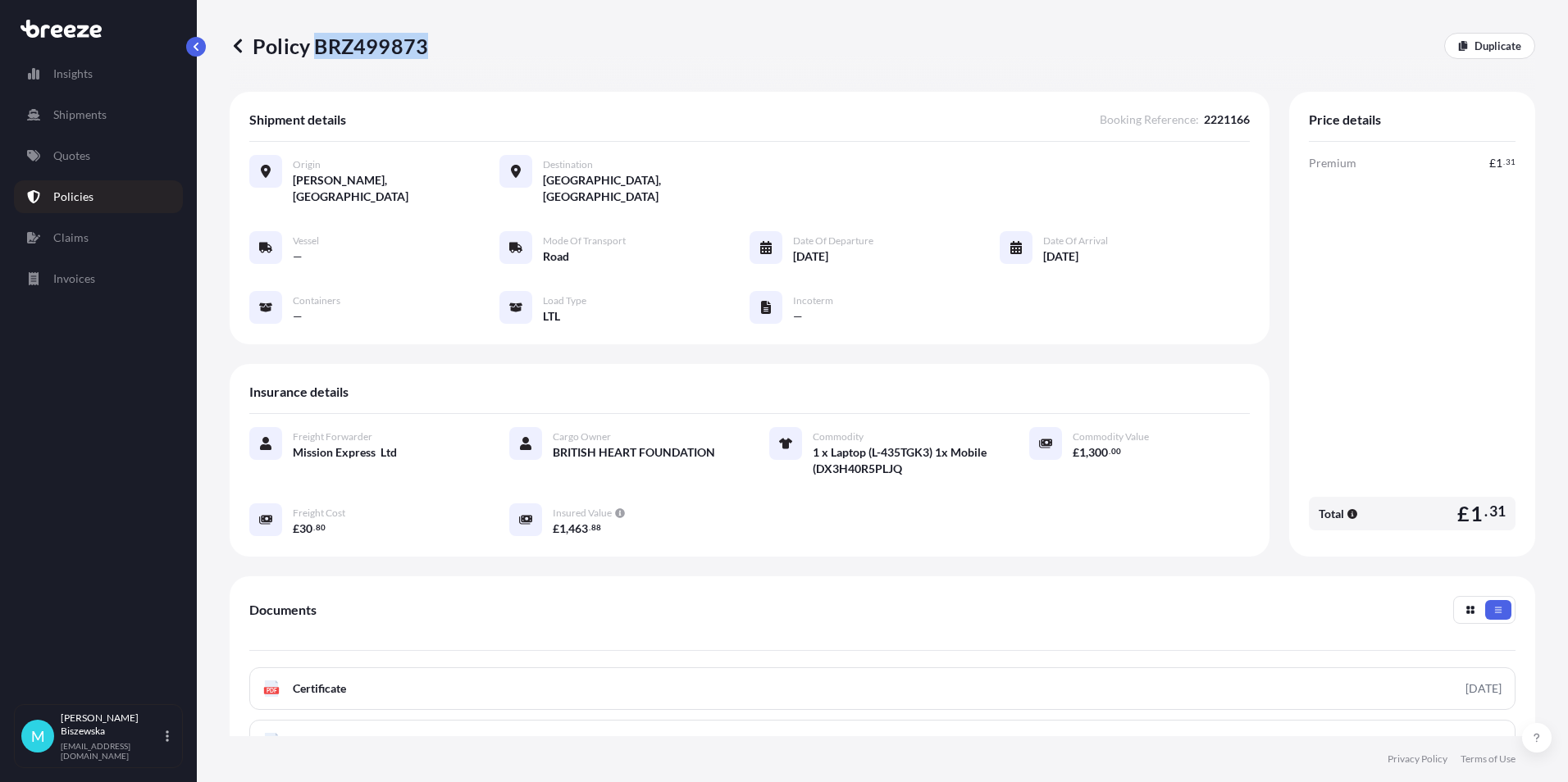
click at [423, 42] on p "Policy BRZ499873" at bounding box center [329, 45] width 199 height 26
drag, startPoint x: 423, startPoint y: 42, endPoint x: 392, endPoint y: 40, distance: 31.1
copy p "BRZ499873"
click at [78, 152] on p "Quotes" at bounding box center [71, 155] width 37 height 16
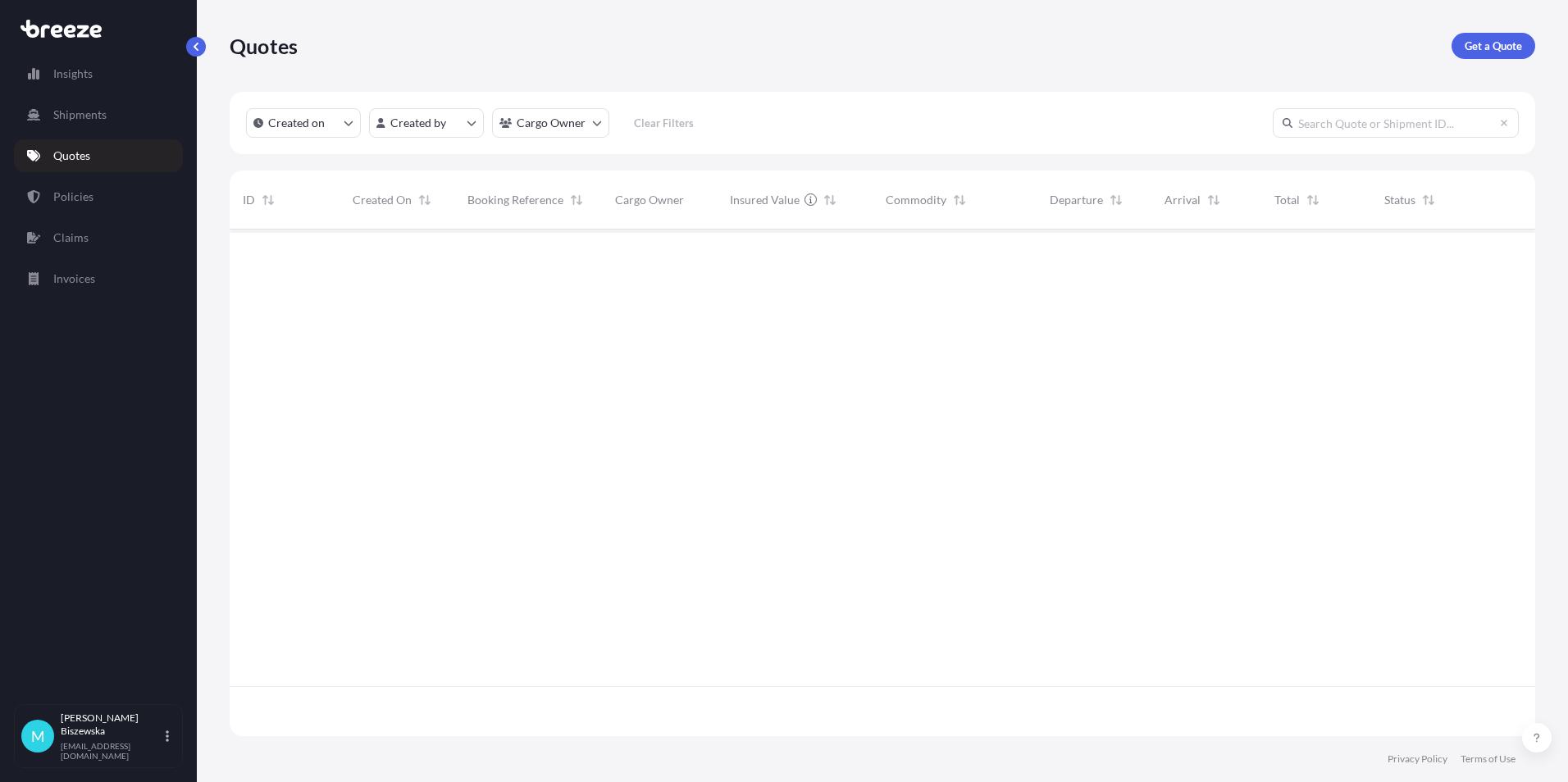
scroll to position [503, 1293]
click at [1478, 41] on p "Get a Quote" at bounding box center [1494, 46] width 58 height 16
select select "Sea"
select select "1"
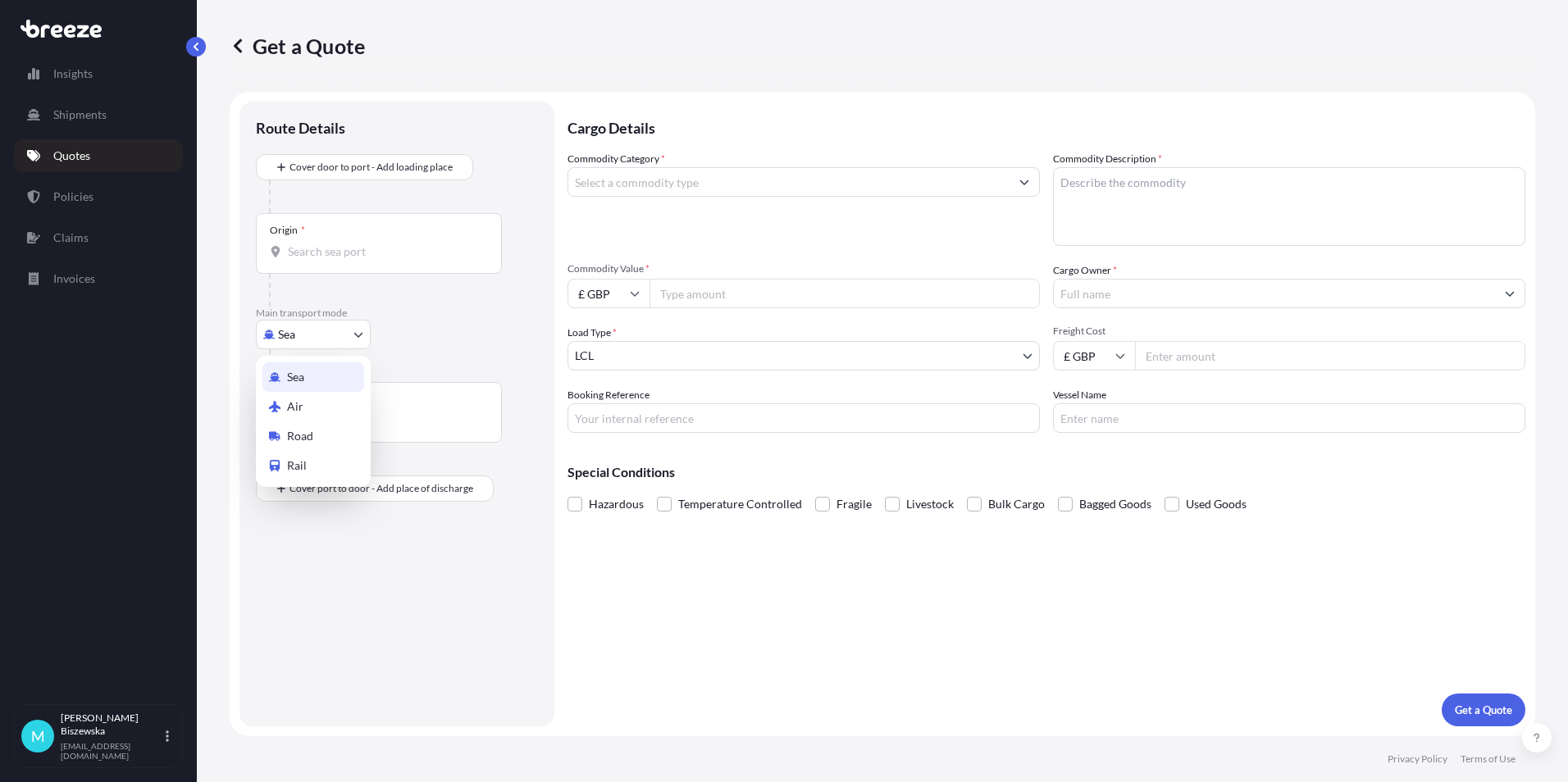
click at [316, 344] on body "Insights Shipments Quotes Policies Claims Invoices M [PERSON_NAME] [PERSON_NAME…" at bounding box center [784, 391] width 1568 height 782
click at [322, 422] on div "Road" at bounding box center [313, 436] width 102 height 30
select select "Road"
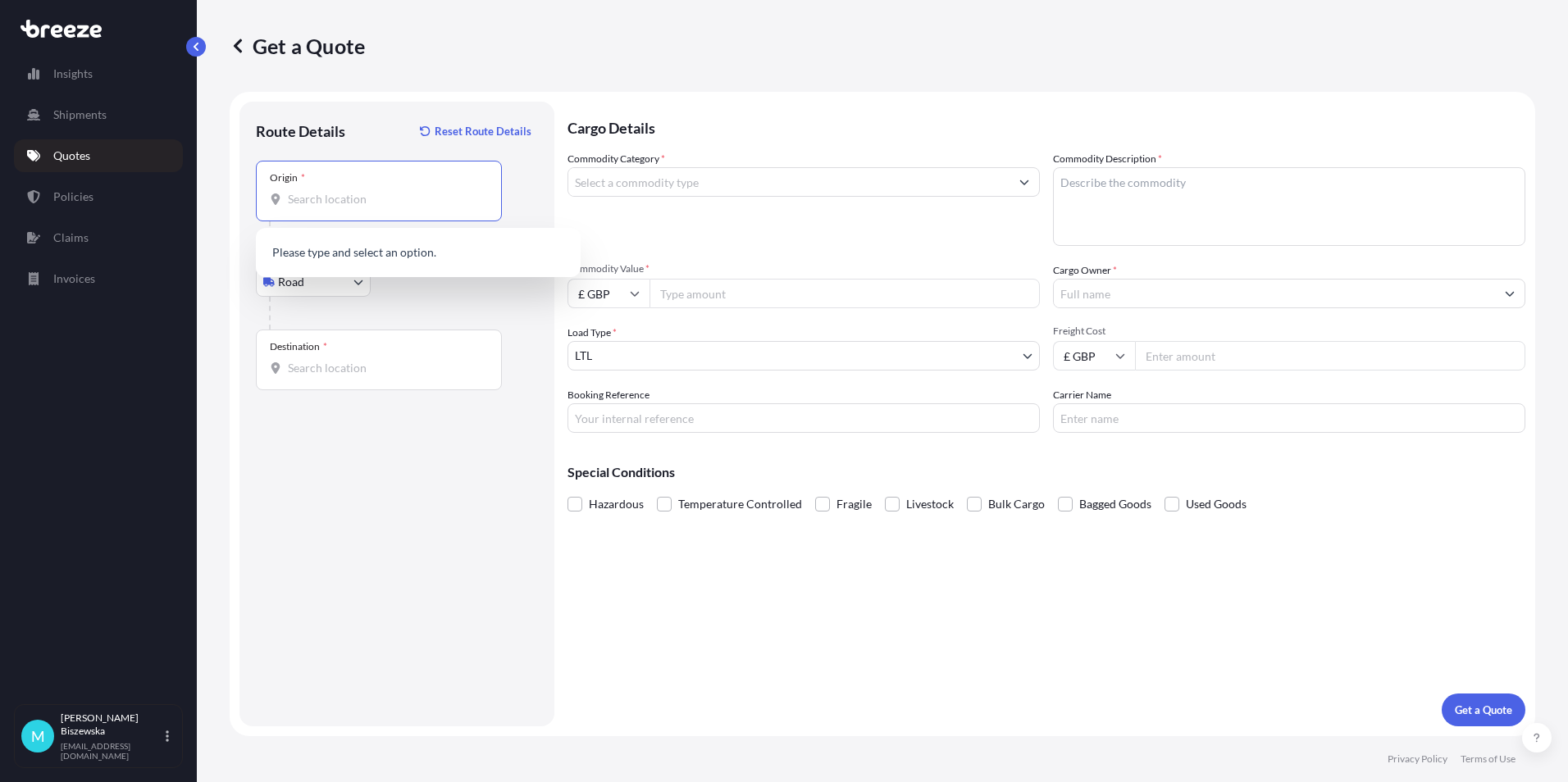
click at [317, 202] on input "Origin *" at bounding box center [385, 200] width 193 height 16
paste input "SP11 8FF"
click at [406, 256] on span "[PERSON_NAME][STREET_ADDRESS]" at bounding box center [439, 257] width 256 height 33
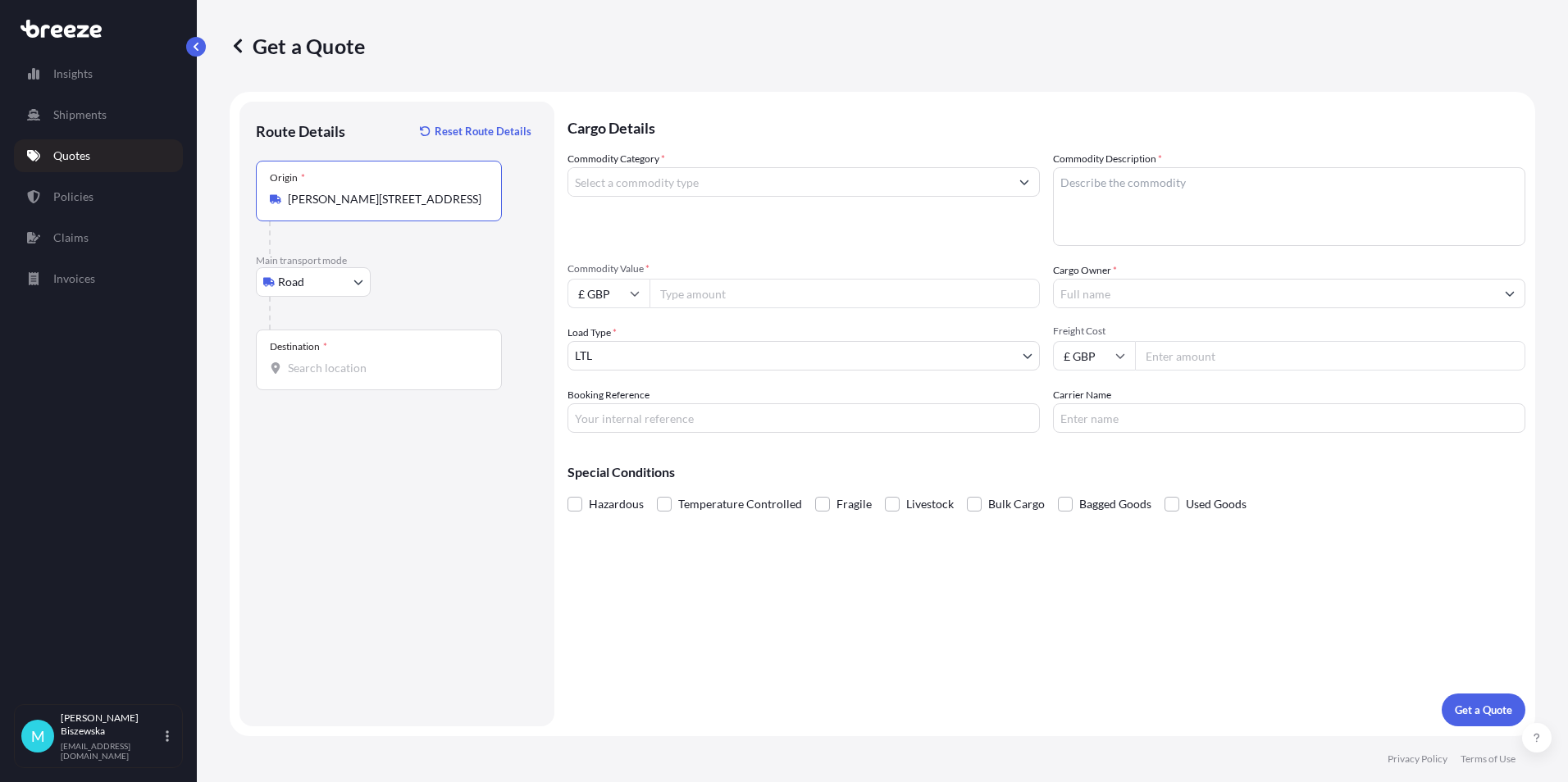
type input "[PERSON_NAME][STREET_ADDRESS]"
click at [443, 303] on div at bounding box center [404, 313] width 269 height 33
click at [300, 369] on input "Destination *" at bounding box center [385, 368] width 193 height 16
paste input "SA12 9UX"
type input "Port Talbot SA12 9UX, [GEOGRAPHIC_DATA]"
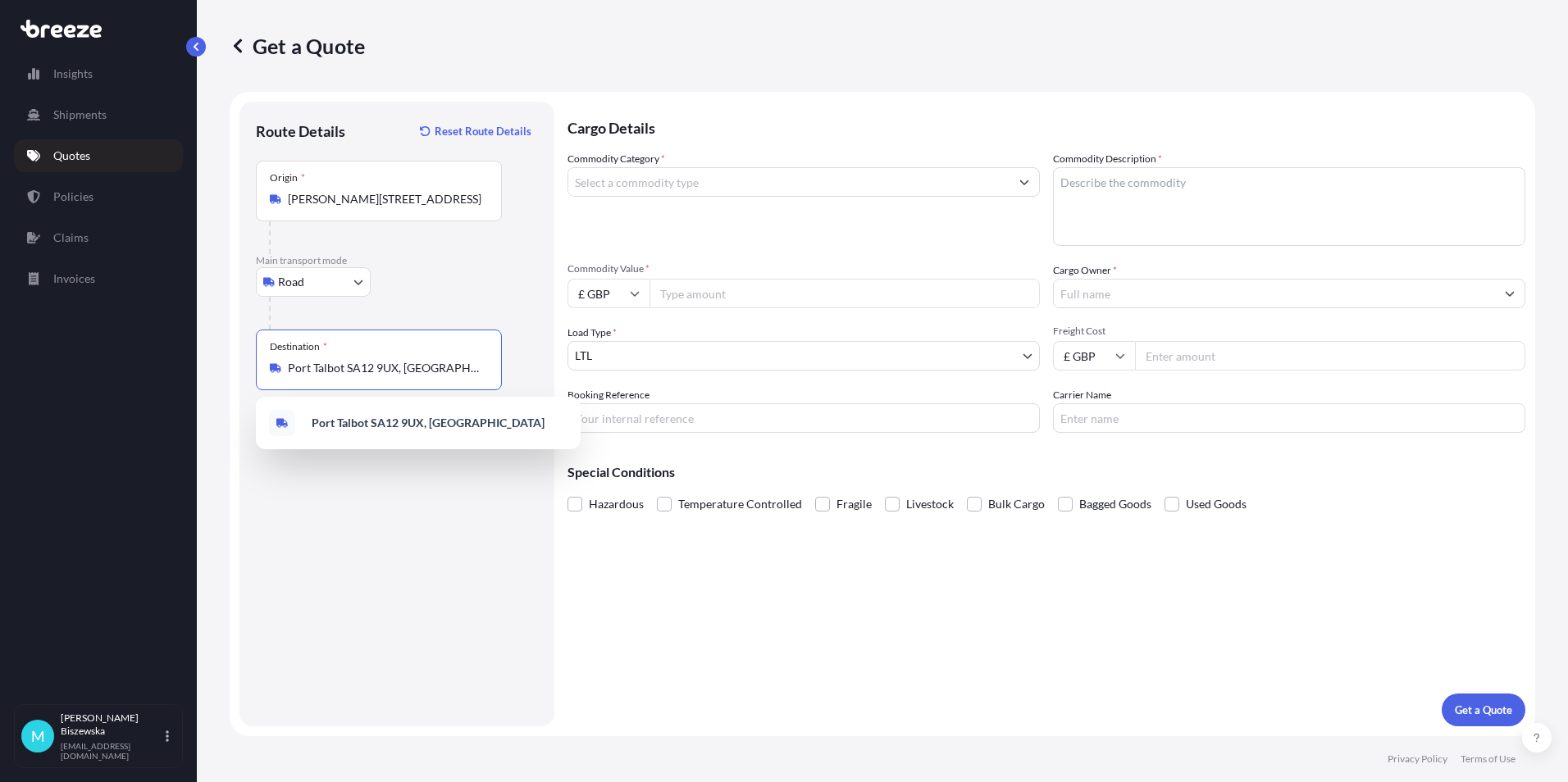
click at [618, 182] on input "Commodity Category *" at bounding box center [789, 182] width 441 height 30
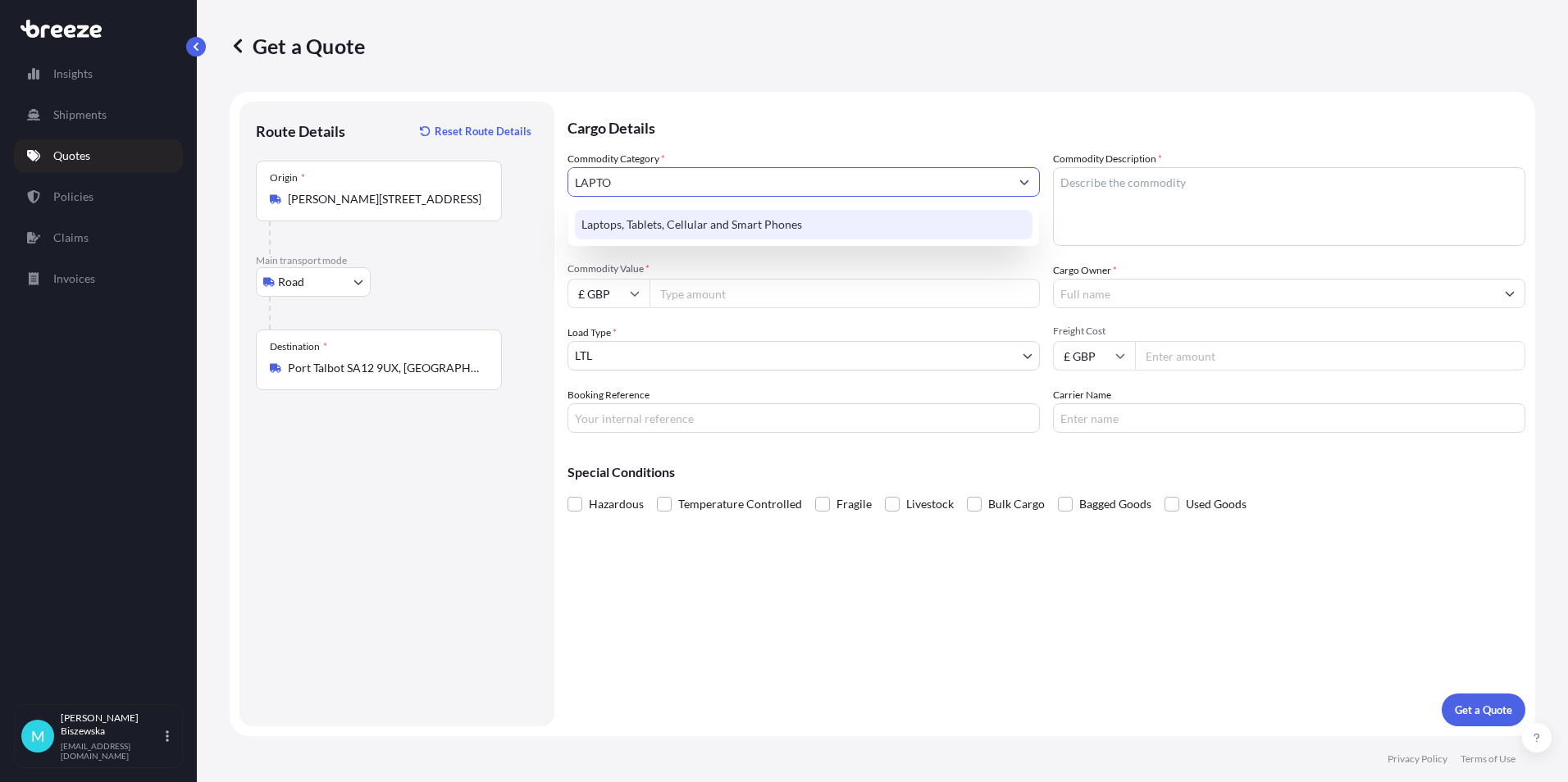
click at [621, 216] on div "Laptops, Tablets, Cellular and Smart Phones" at bounding box center [803, 224] width 458 height 30
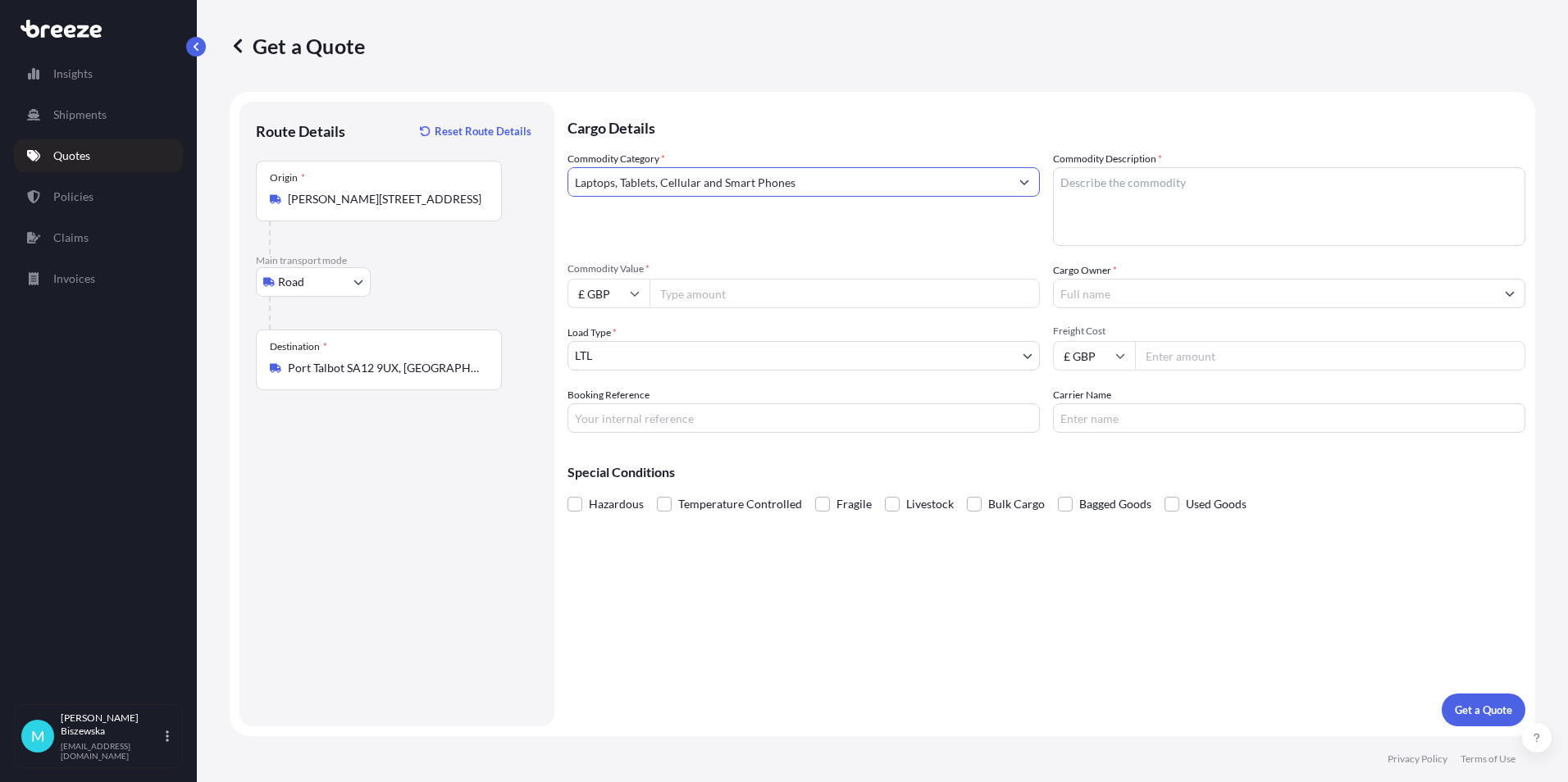
type input "Laptops, Tablets, Cellular and Smart Phones"
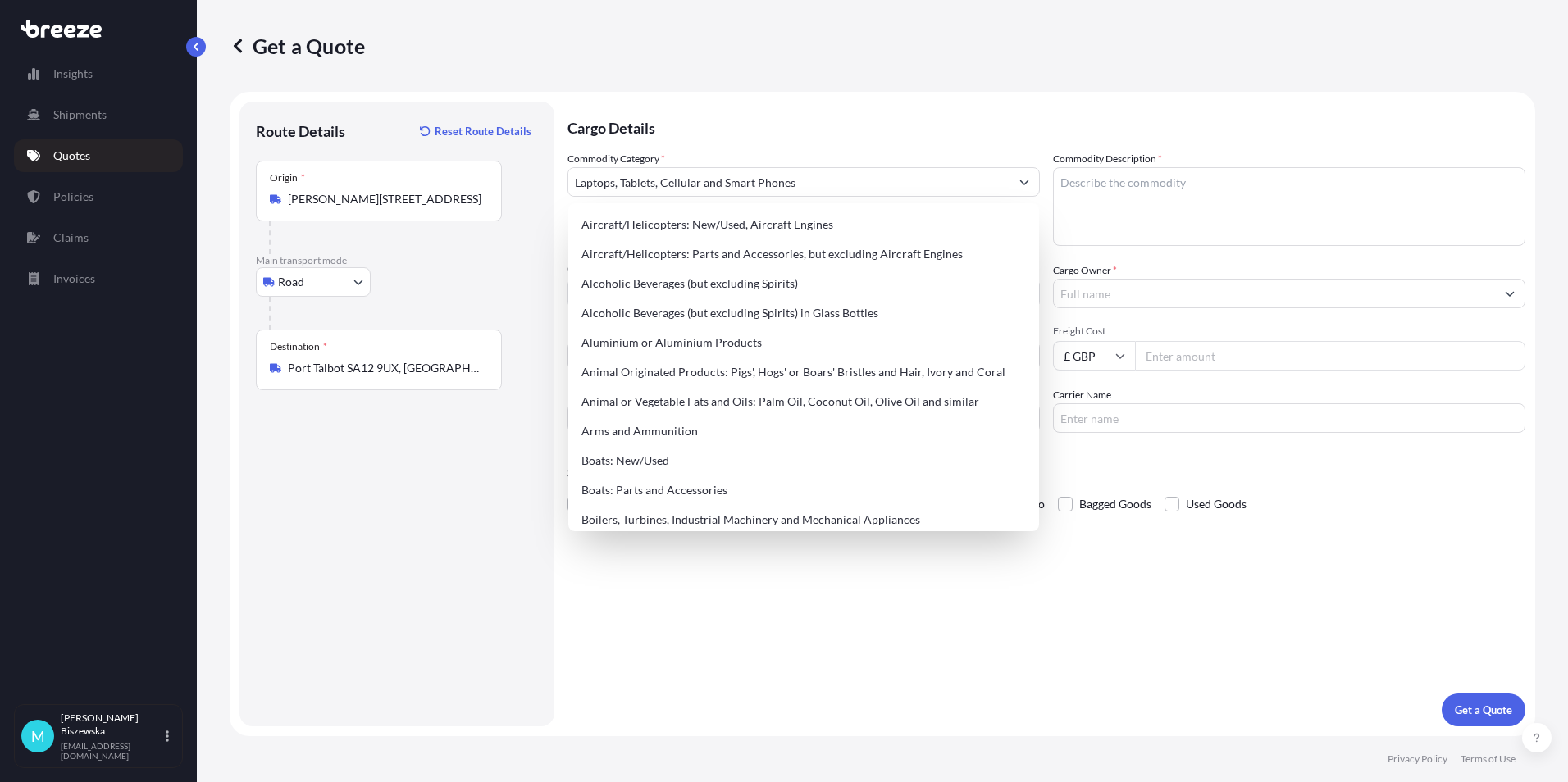
click at [761, 141] on p "Cargo Details" at bounding box center [1046, 126] width 957 height 49
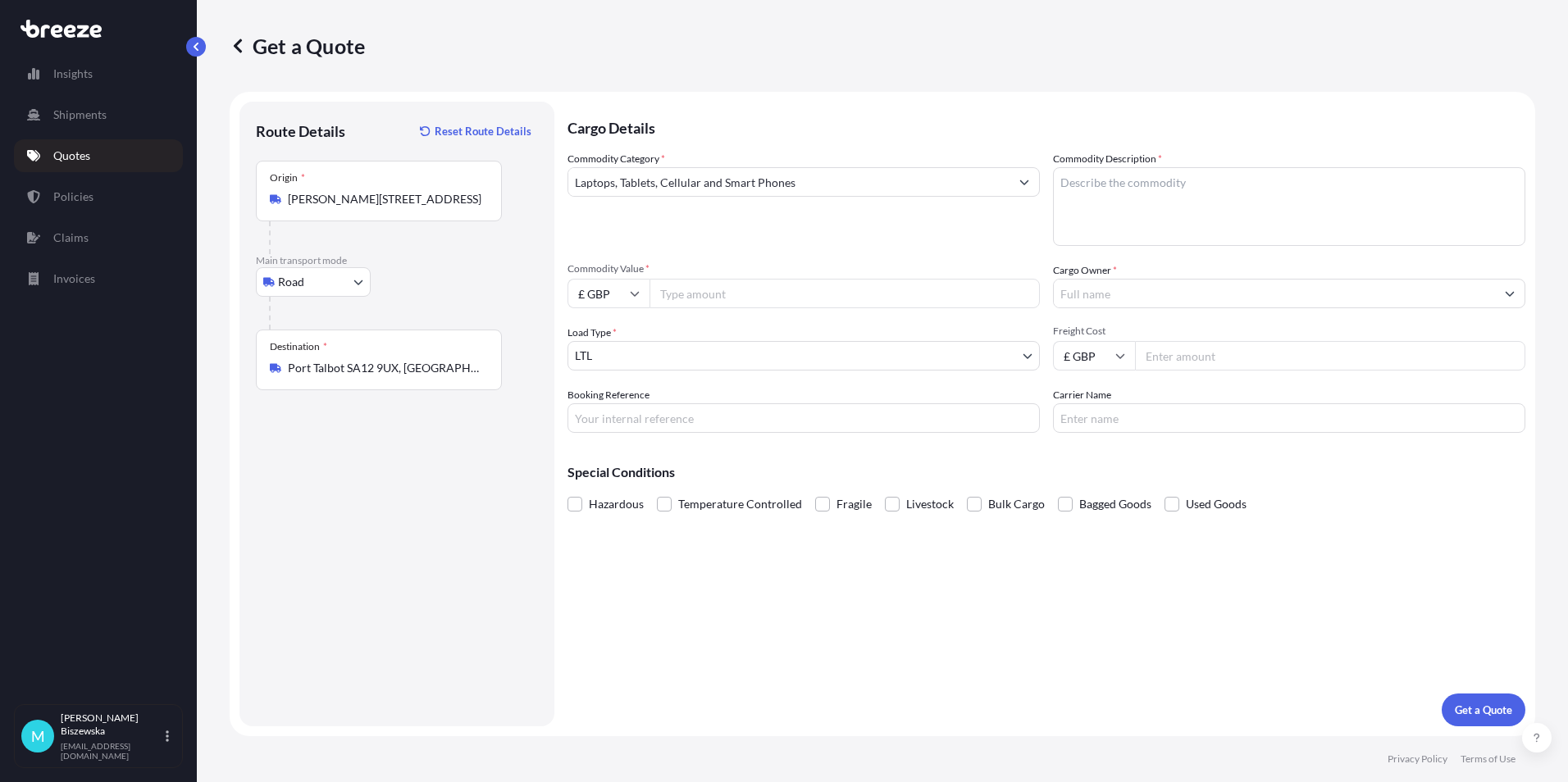
click at [723, 299] on input "Commodity Value *" at bounding box center [845, 293] width 390 height 30
type input "1500"
click at [759, 253] on div "Commodity Category * Laptops, Tablets, Cellular and Smart Phones Commodity Desc…" at bounding box center [1046, 292] width 957 height 282
click at [597, 420] on input "Booking Reference" at bounding box center [803, 418] width 472 height 30
paste input "2221237"
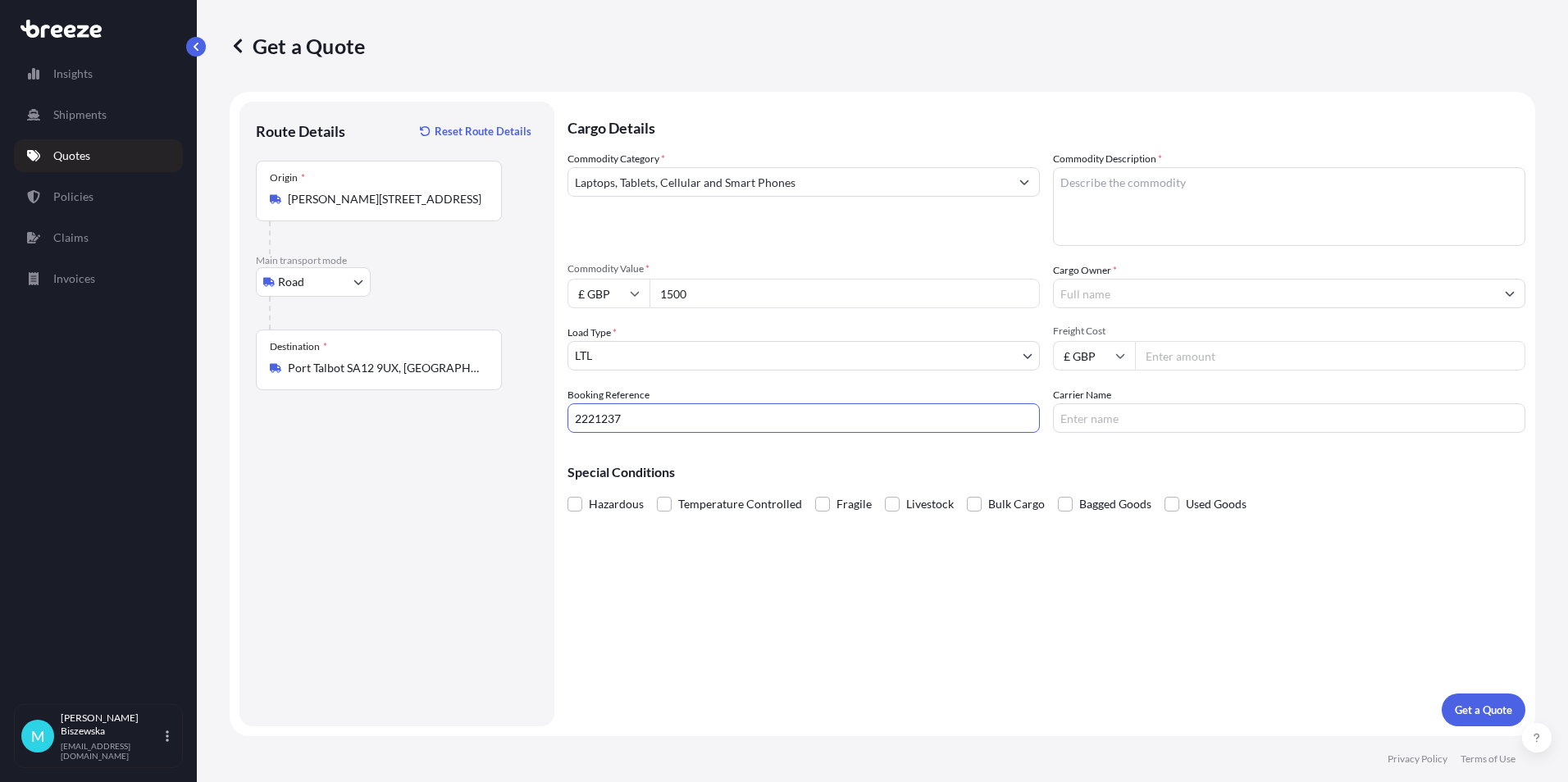
type input "2221237"
click at [667, 573] on div "Cargo Details Commodity Category * Laptops, Tablets, Cellular and Smart Phones …" at bounding box center [1046, 414] width 957 height 625
click at [1082, 187] on textarea "Commodity Description *" at bounding box center [1289, 206] width 472 height 79
paste textarea "Dell Lap Top"
type textarea "Dell Lap Top"
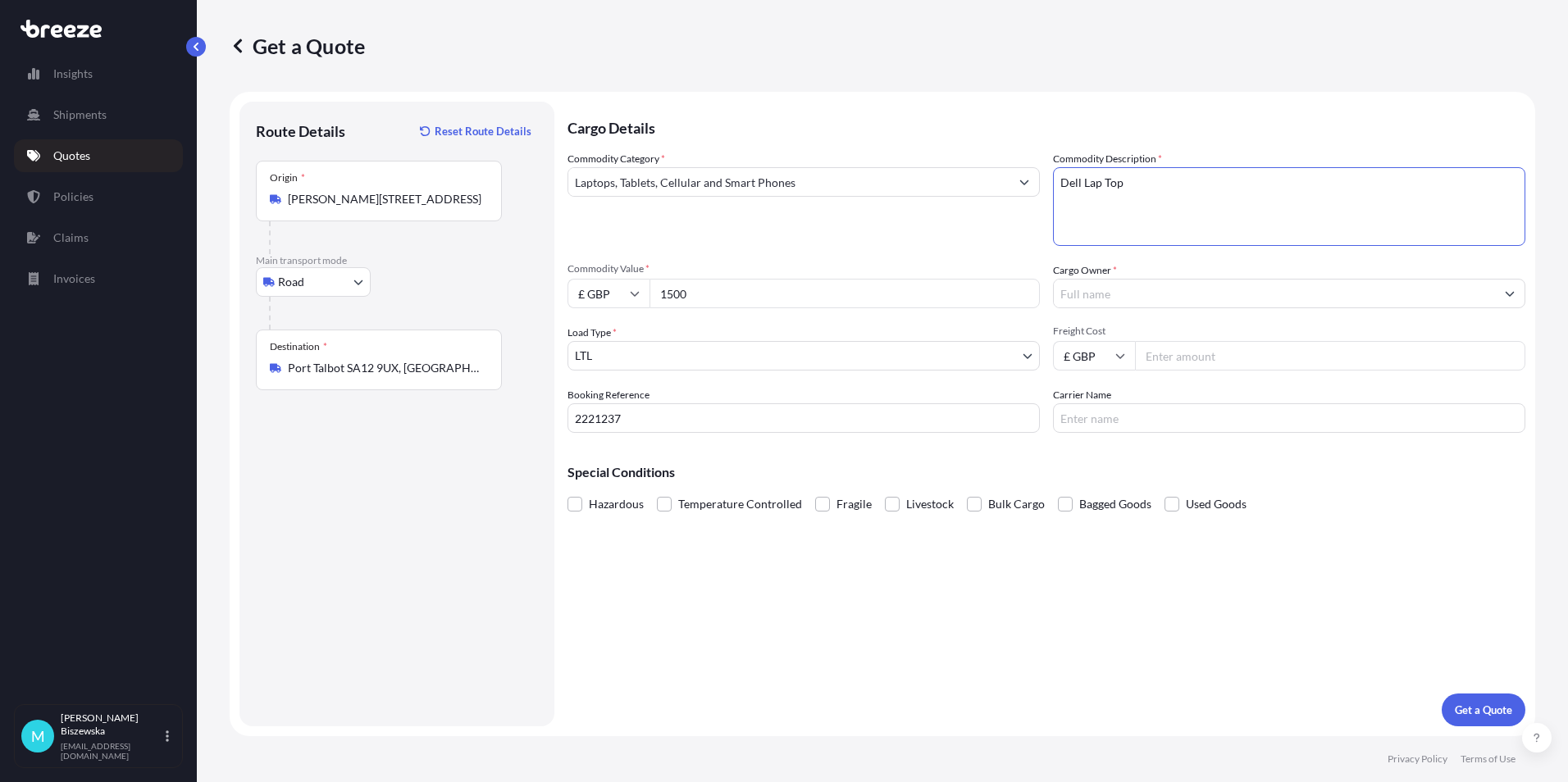
click at [994, 244] on div "Commodity Category * Laptops, Tablets, Cellular and Smart Phones" at bounding box center [803, 198] width 472 height 95
click at [1107, 302] on input "Cargo Owner *" at bounding box center [1274, 293] width 441 height 30
drag, startPoint x: 1100, startPoint y: 299, endPoint x: 1041, endPoint y: 296, distance: 59.1
click at [1041, 296] on div "Commodity Category * Laptops, Tablets, Cellular and Smart Phones Commodity Desc…" at bounding box center [1046, 292] width 957 height 282
paste input "Networks Limited"
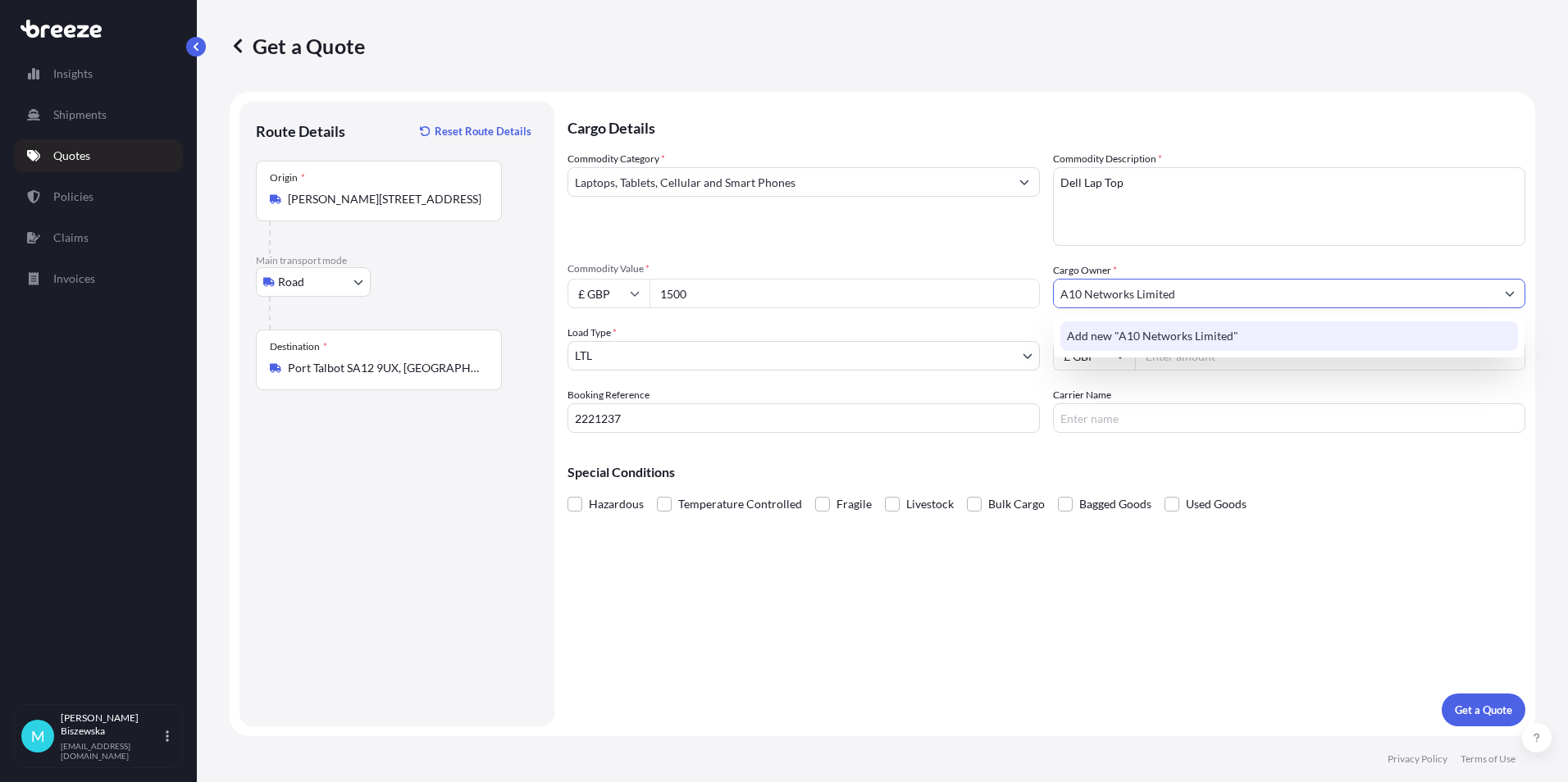
type input "A10 Networks Limited"
click at [985, 250] on div "Commodity Category * Laptops, Tablets, Cellular and Smart Phones Commodity Desc…" at bounding box center [1046, 292] width 957 height 282
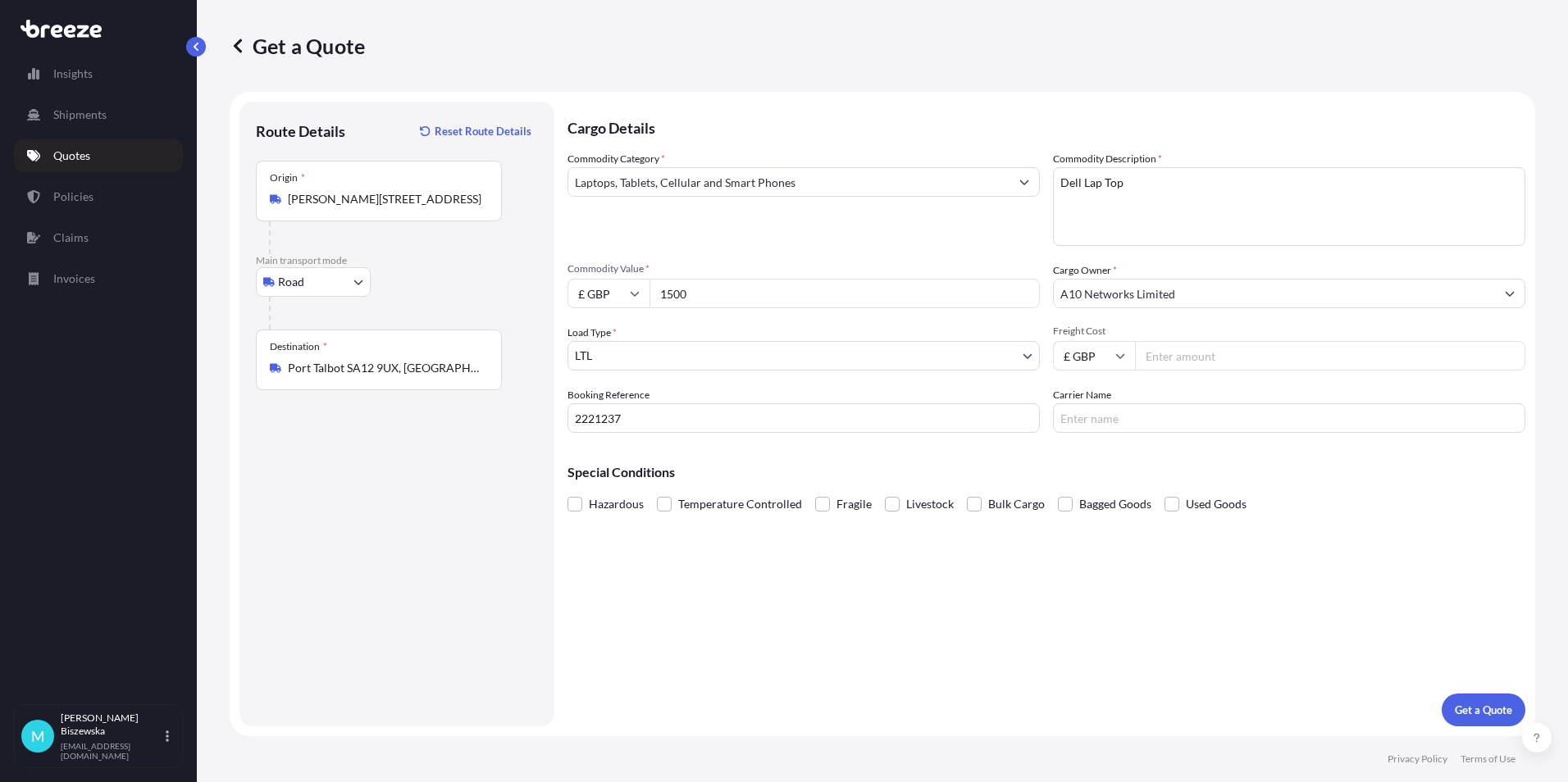
click at [1199, 359] on input "Freight Cost" at bounding box center [1330, 356] width 390 height 30
type input "34.39"
click at [1199, 468] on p "Special Conditions" at bounding box center [1046, 472] width 957 height 14
click at [1474, 718] on button "Get a Quote" at bounding box center [1483, 710] width 84 height 33
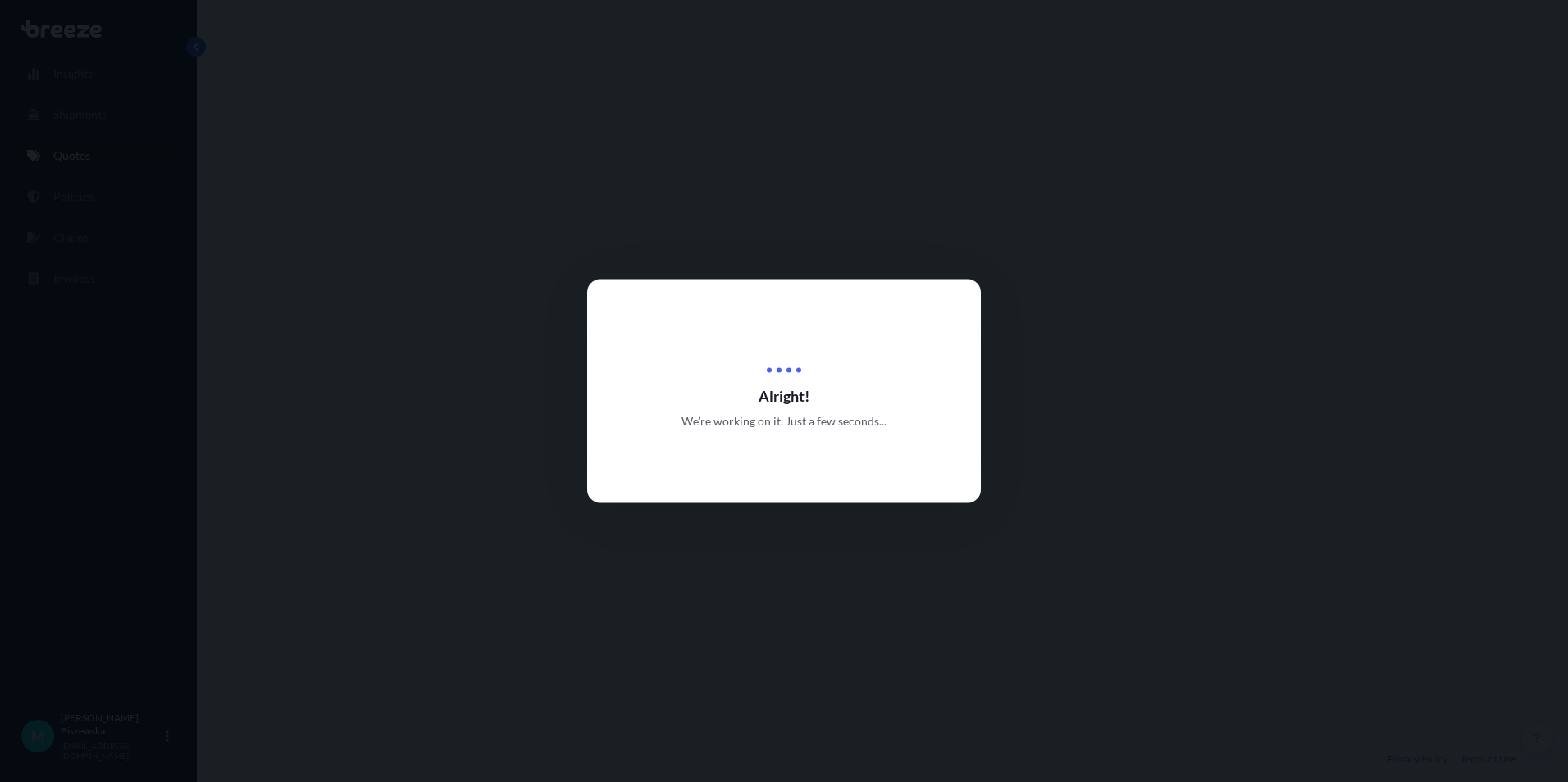
select select "Road"
select select "1"
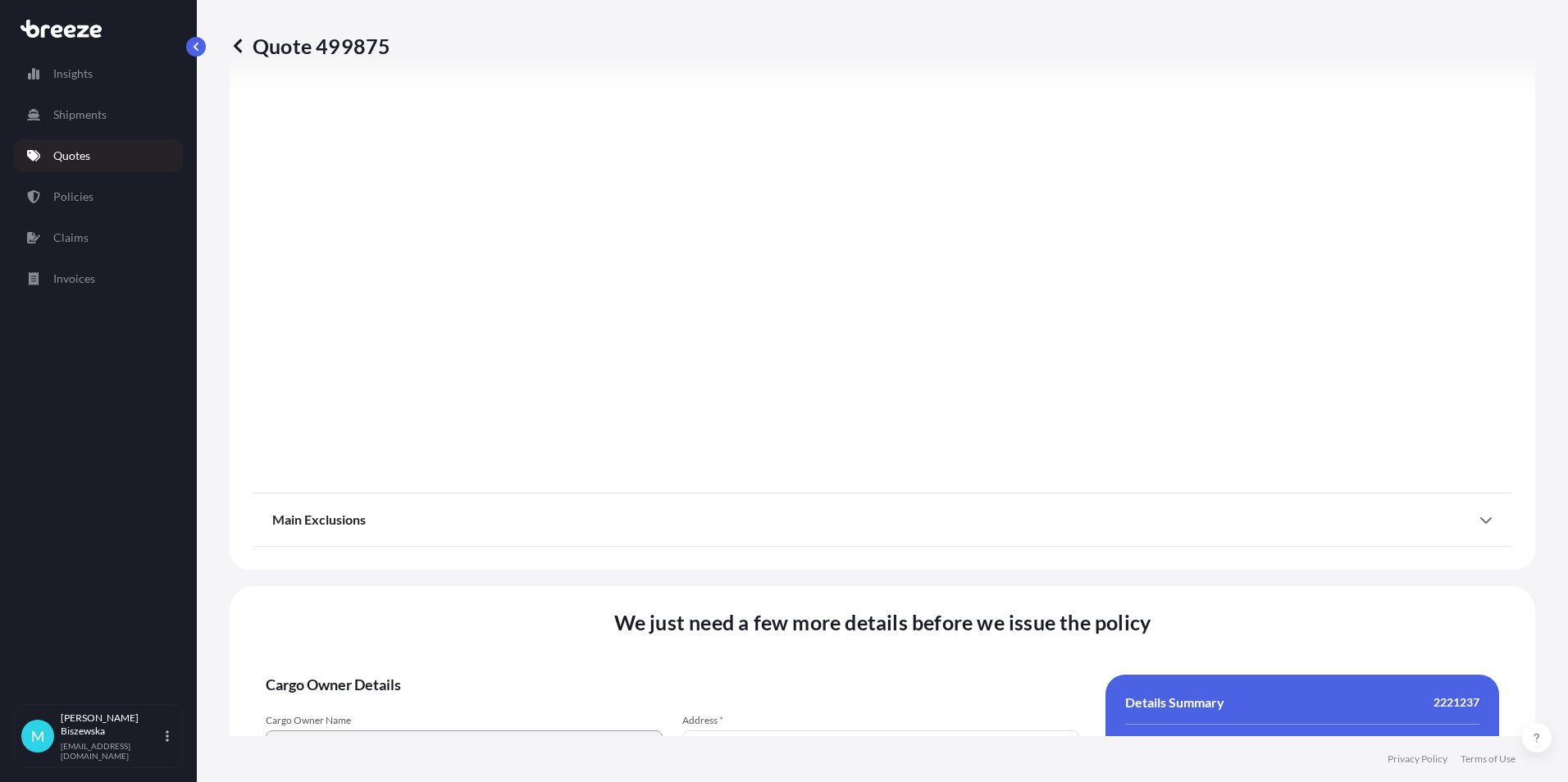
scroll to position [1820, 0]
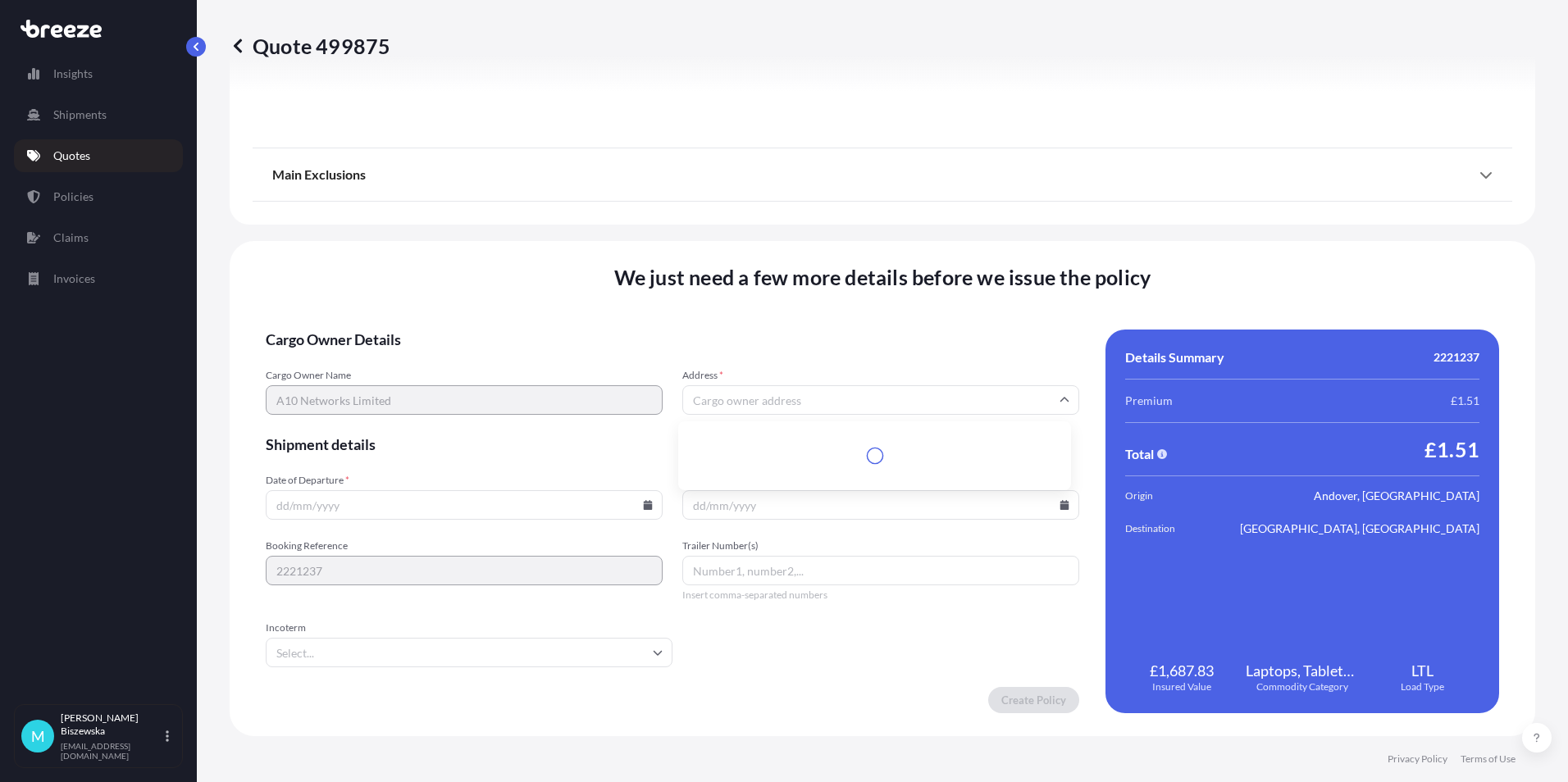
click at [703, 399] on input "Address *" at bounding box center [880, 400] width 397 height 30
paste input "RG12 2SJ"
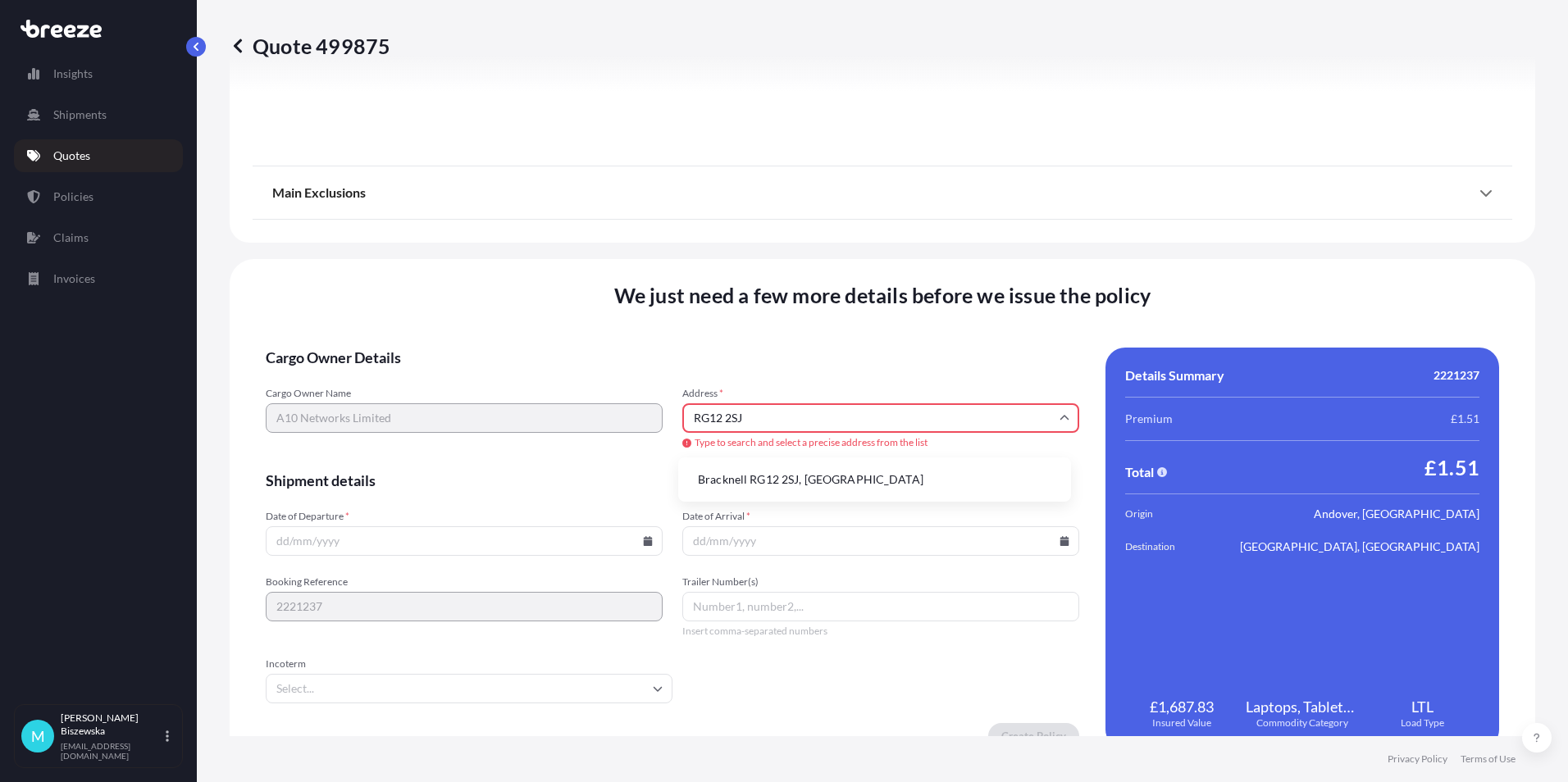
click at [766, 476] on li "Bracknell RG12 2SJ, [GEOGRAPHIC_DATA]" at bounding box center [874, 479] width 379 height 32
type input "Bracknell RG12 2SJ, [GEOGRAPHIC_DATA]"
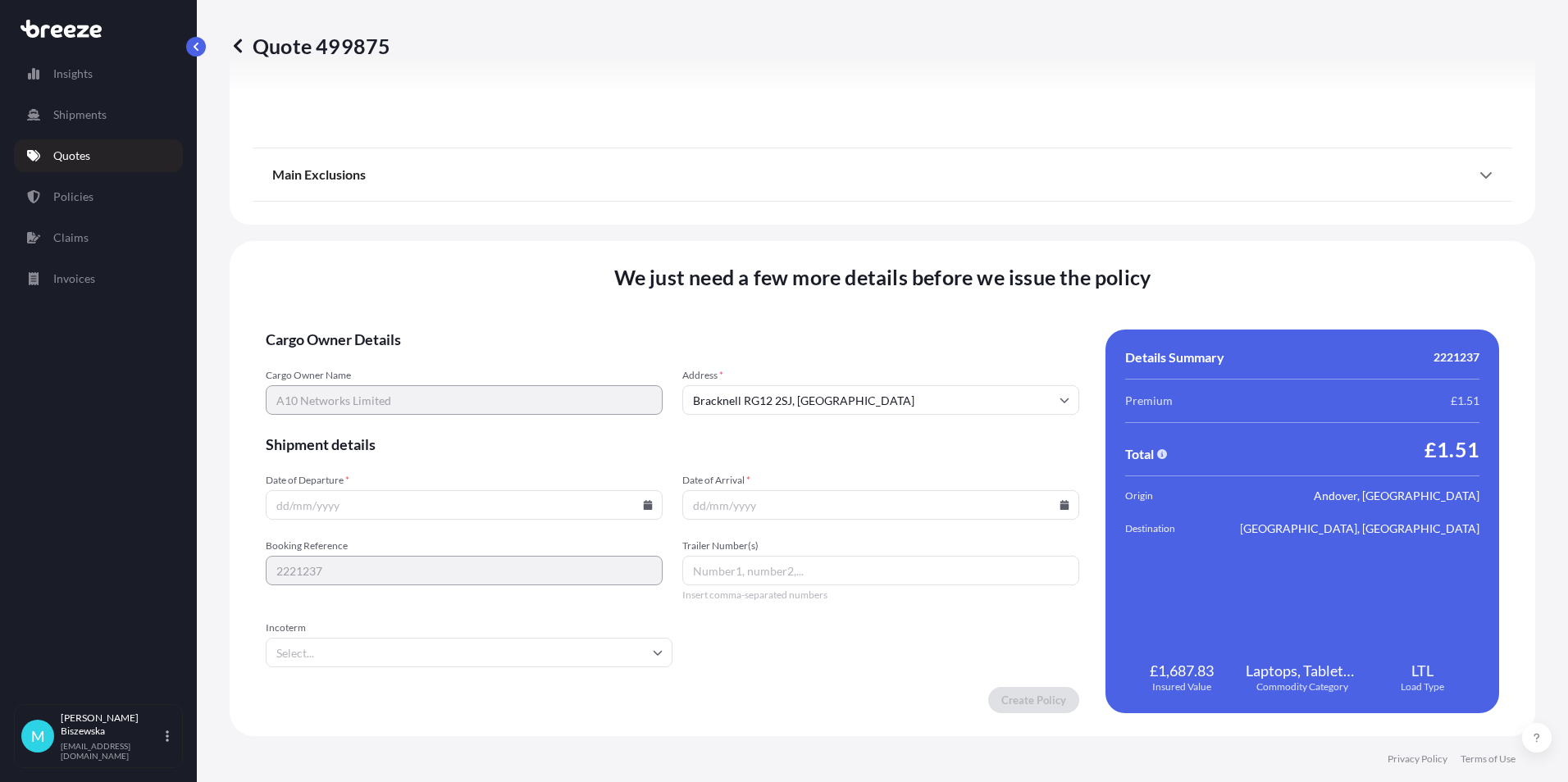
click at [668, 460] on form "Cargo Owner Details Cargo Owner Name A10 Networks Limited Address * [GEOGRAPHIC…" at bounding box center [672, 521] width 814 height 384
click at [644, 505] on icon at bounding box center [649, 505] width 9 height 10
click at [466, 389] on button "25" at bounding box center [462, 390] width 26 height 26
type input "[DATE]"
click at [1059, 500] on icon at bounding box center [1064, 505] width 10 height 10
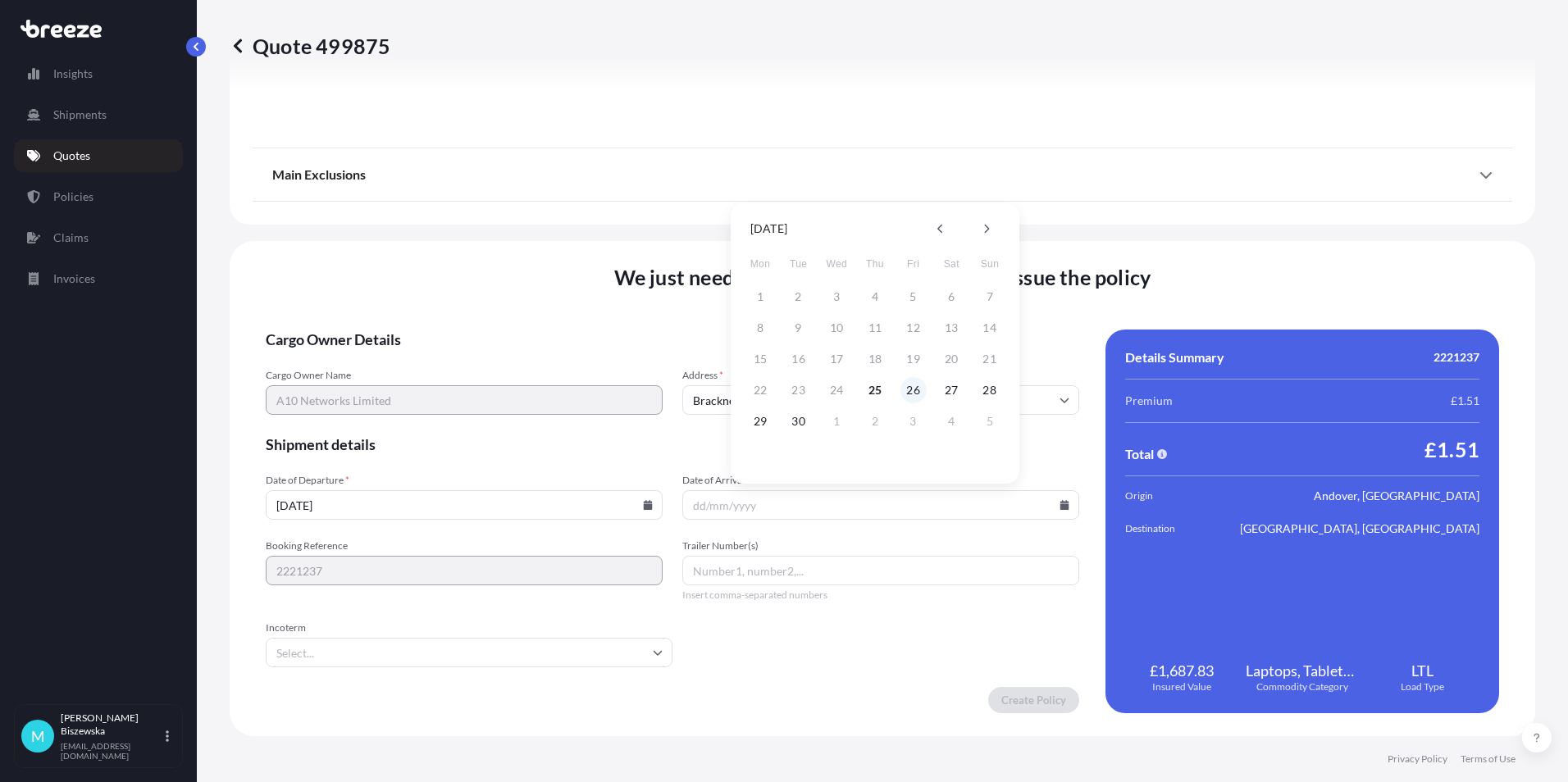
click at [906, 389] on button "26" at bounding box center [913, 390] width 26 height 26
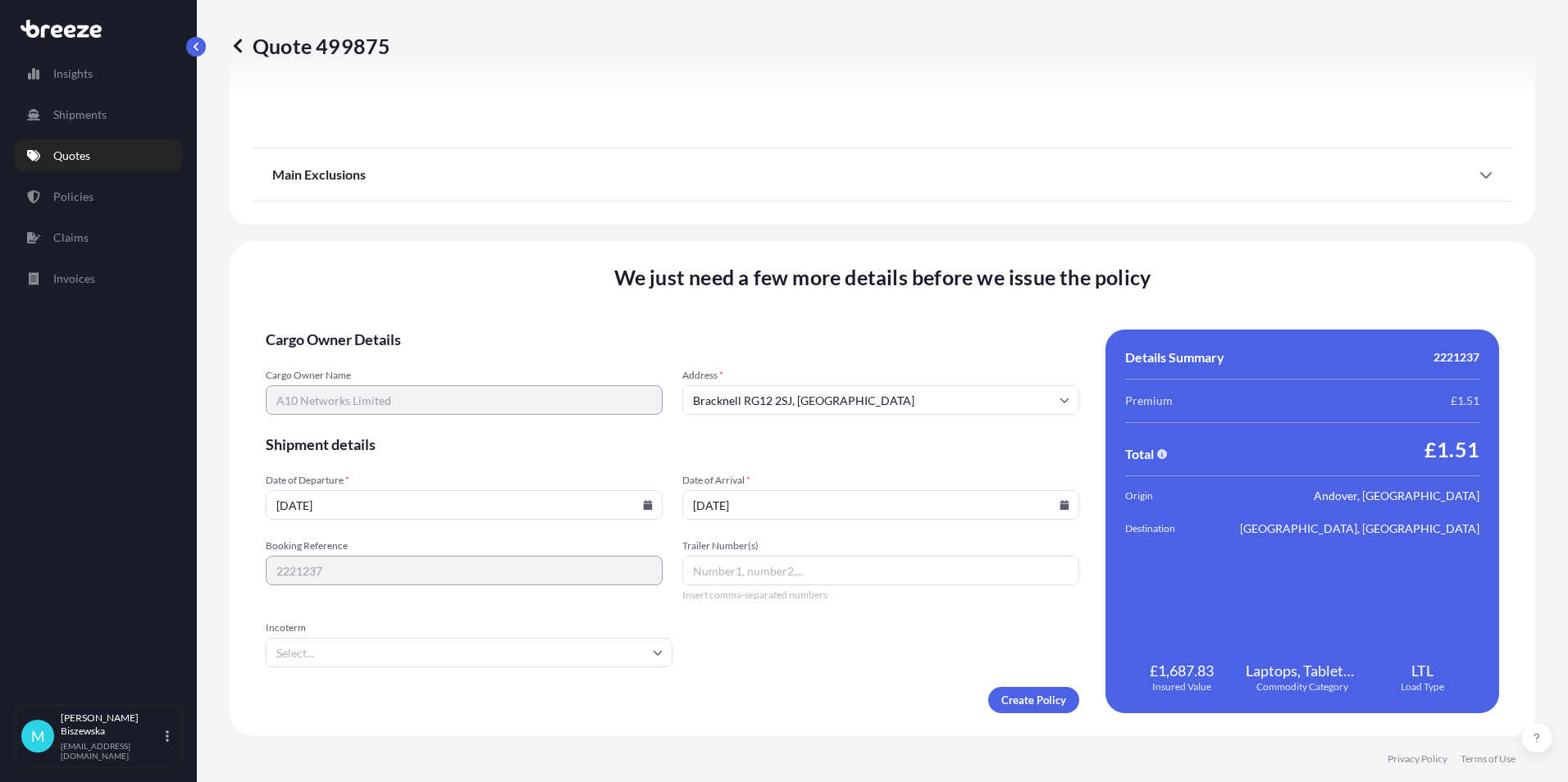
type input "[DATE]"
click at [814, 674] on form "Cargo Owner Details Cargo Owner Name A10 Networks Limited Address * [GEOGRAPHIC…" at bounding box center [672, 521] width 814 height 384
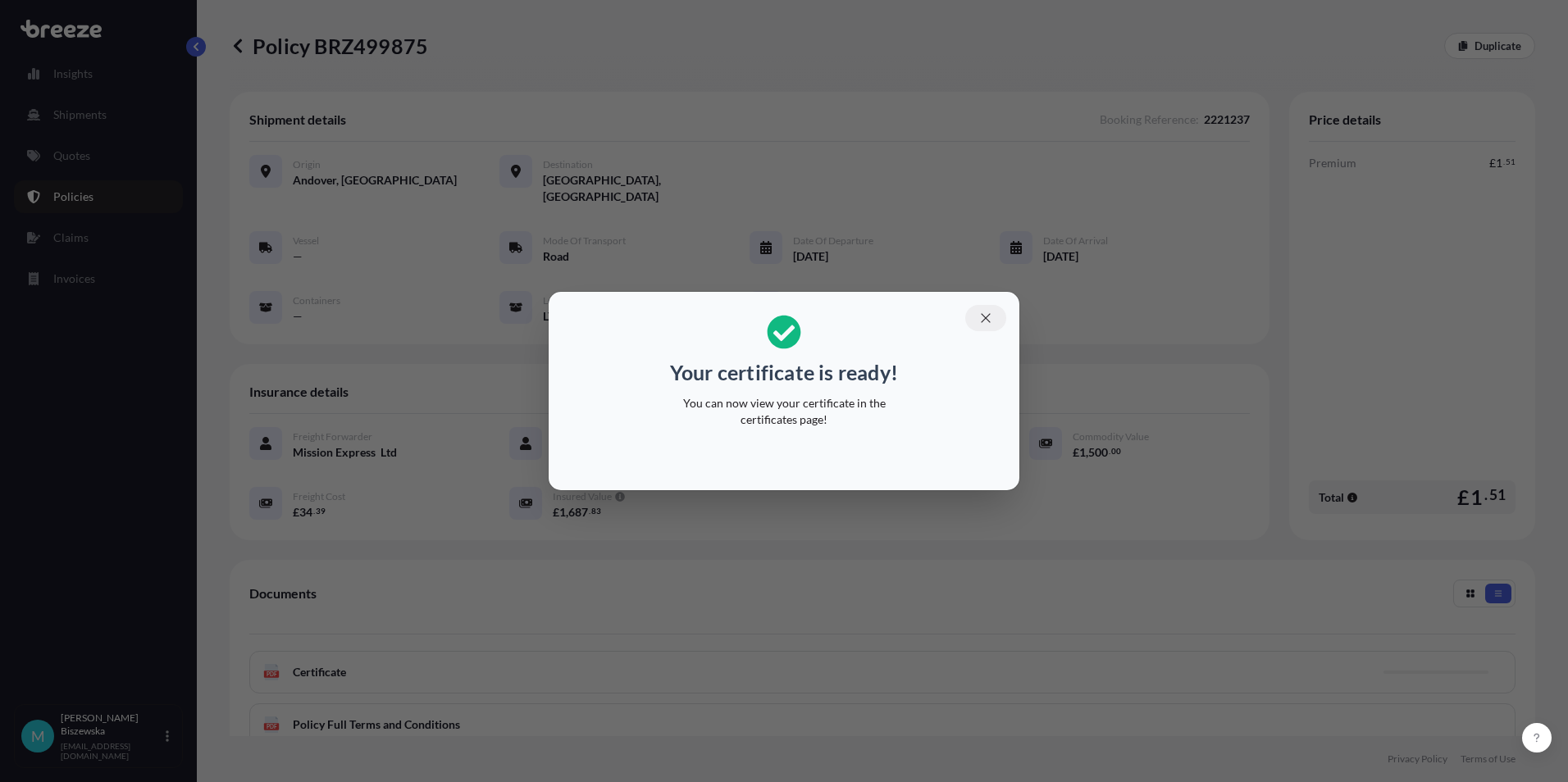
click at [989, 317] on icon "button" at bounding box center [985, 318] width 14 height 14
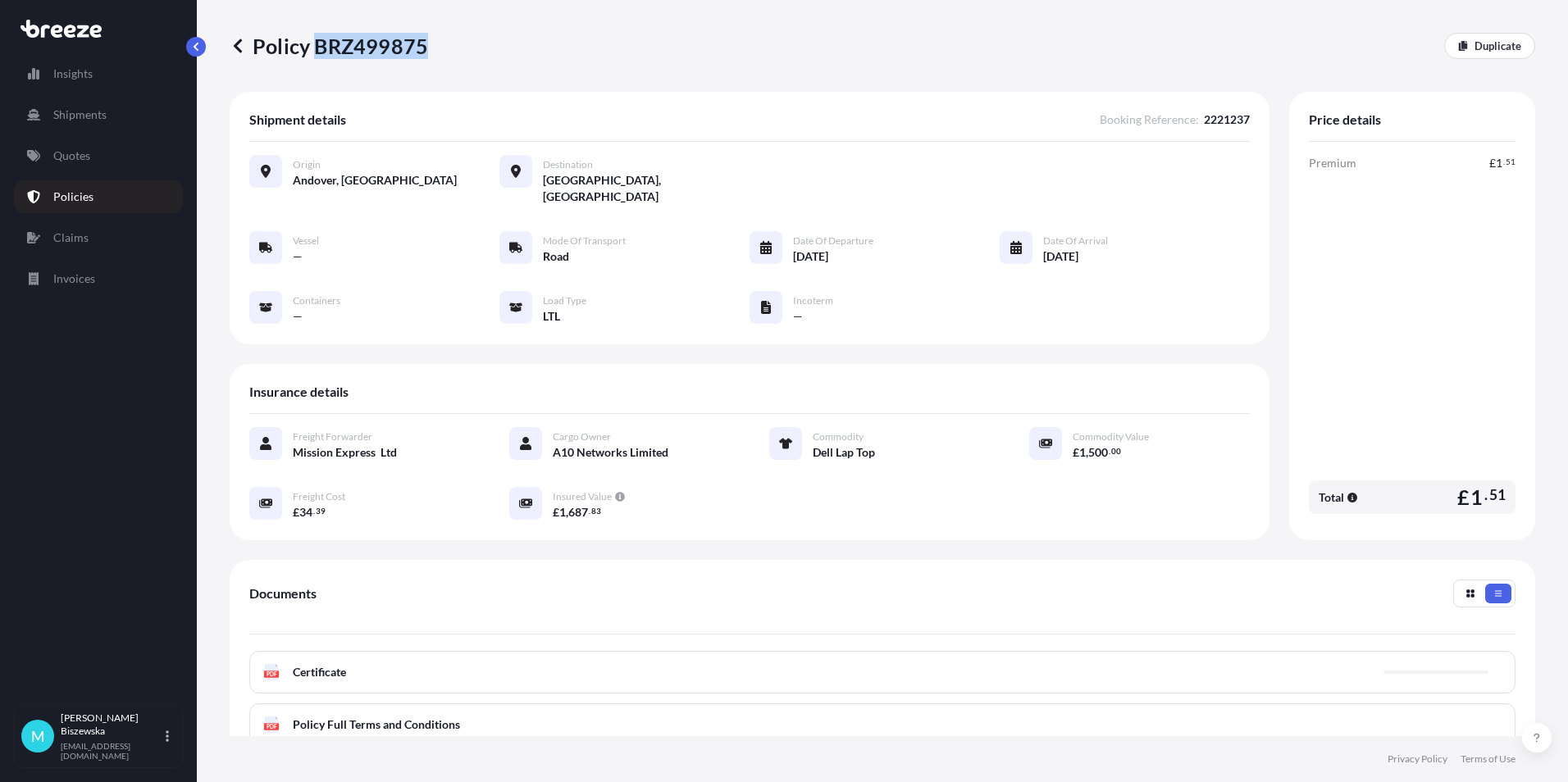
drag, startPoint x: 319, startPoint y: 47, endPoint x: 423, endPoint y: 45, distance: 104.0
click at [423, 45] on p "Policy BRZ499875" at bounding box center [329, 45] width 199 height 26
drag, startPoint x: 423, startPoint y: 45, endPoint x: 397, endPoint y: 42, distance: 26.2
copy p "BRZ499875"
click at [76, 149] on p "Quotes" at bounding box center [71, 155] width 37 height 16
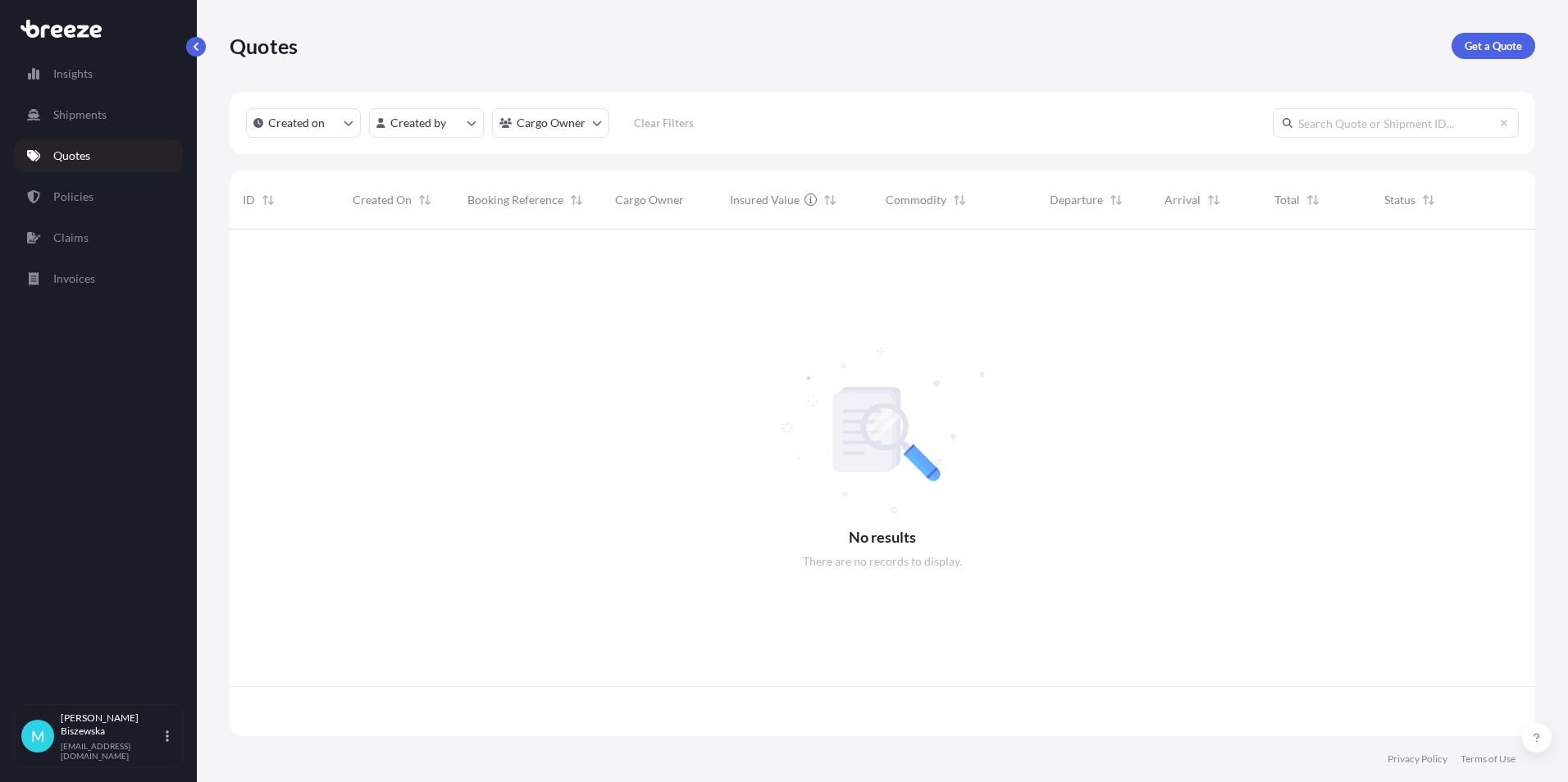
scroll to position [503, 1293]
click at [1492, 40] on p "Get a Quote" at bounding box center [1494, 46] width 58 height 16
select select "Sea"
select select "1"
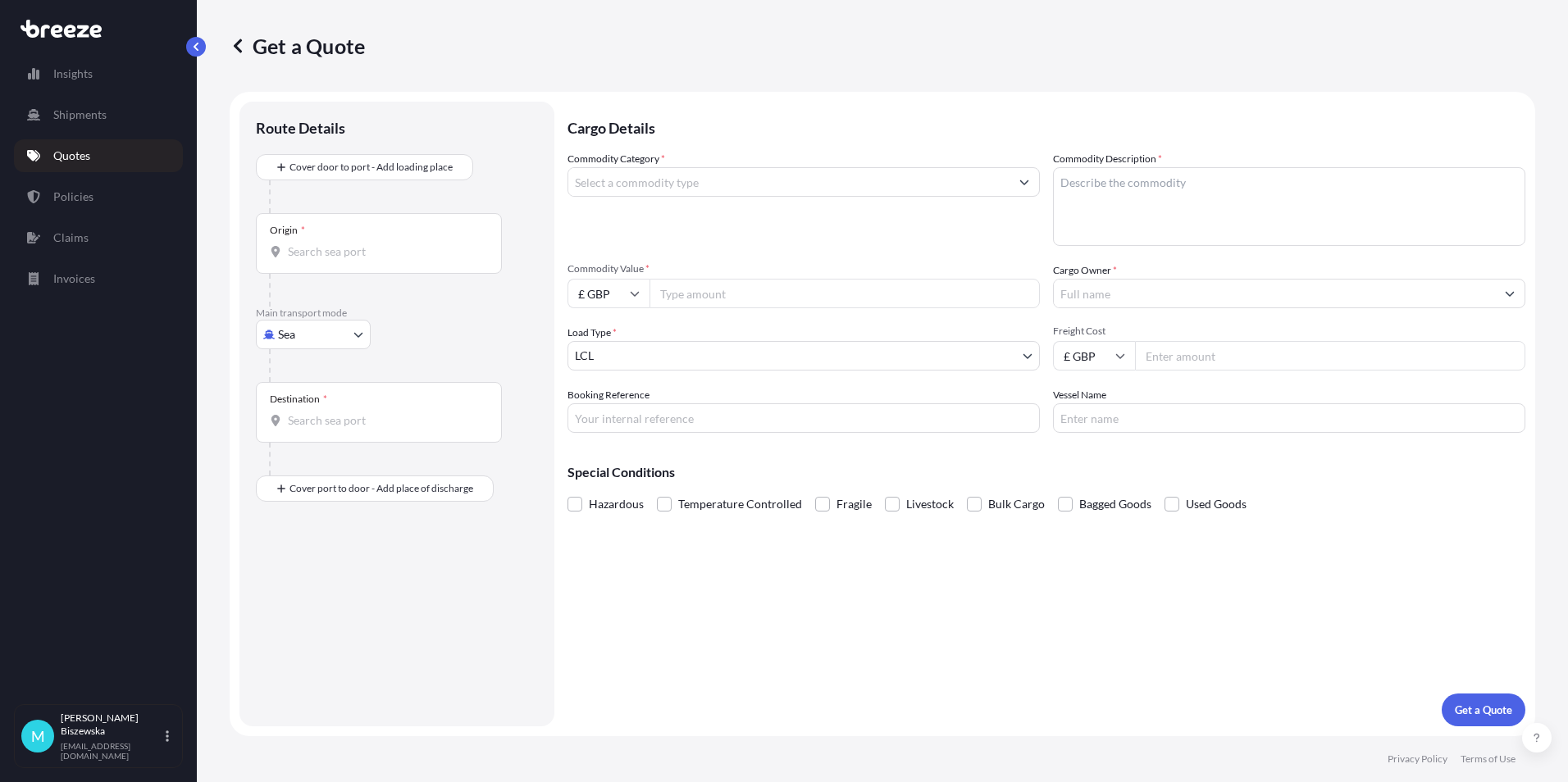
click at [322, 343] on body "Insights Shipments Quotes Policies Claims Invoices M [PERSON_NAME] [PERSON_NAME…" at bounding box center [784, 391] width 1568 height 782
click at [312, 433] on span "Road" at bounding box center [300, 436] width 26 height 16
select select "Road"
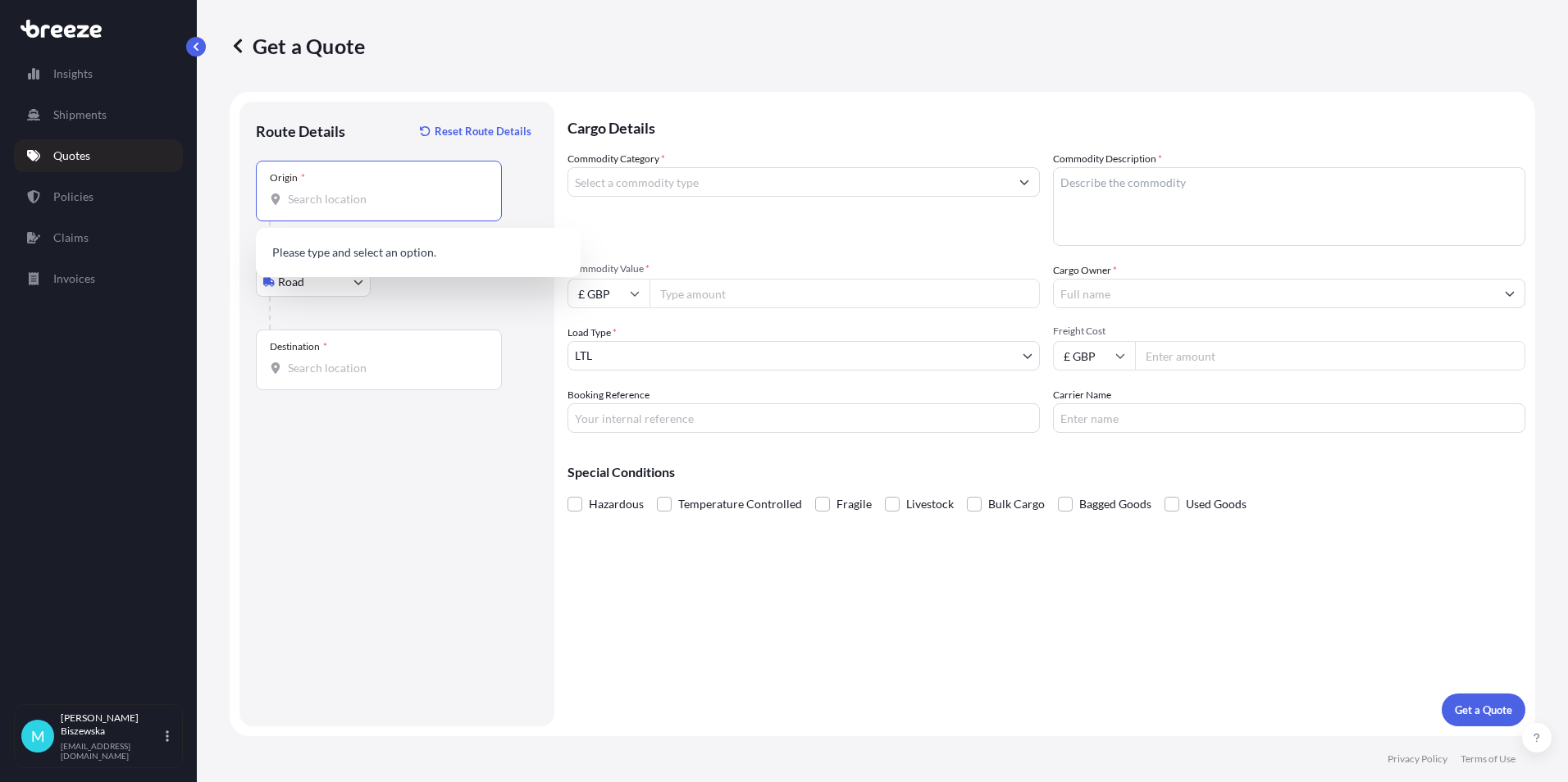
click at [310, 196] on input "Origin *" at bounding box center [385, 200] width 193 height 16
paste input "SW18 1QW"
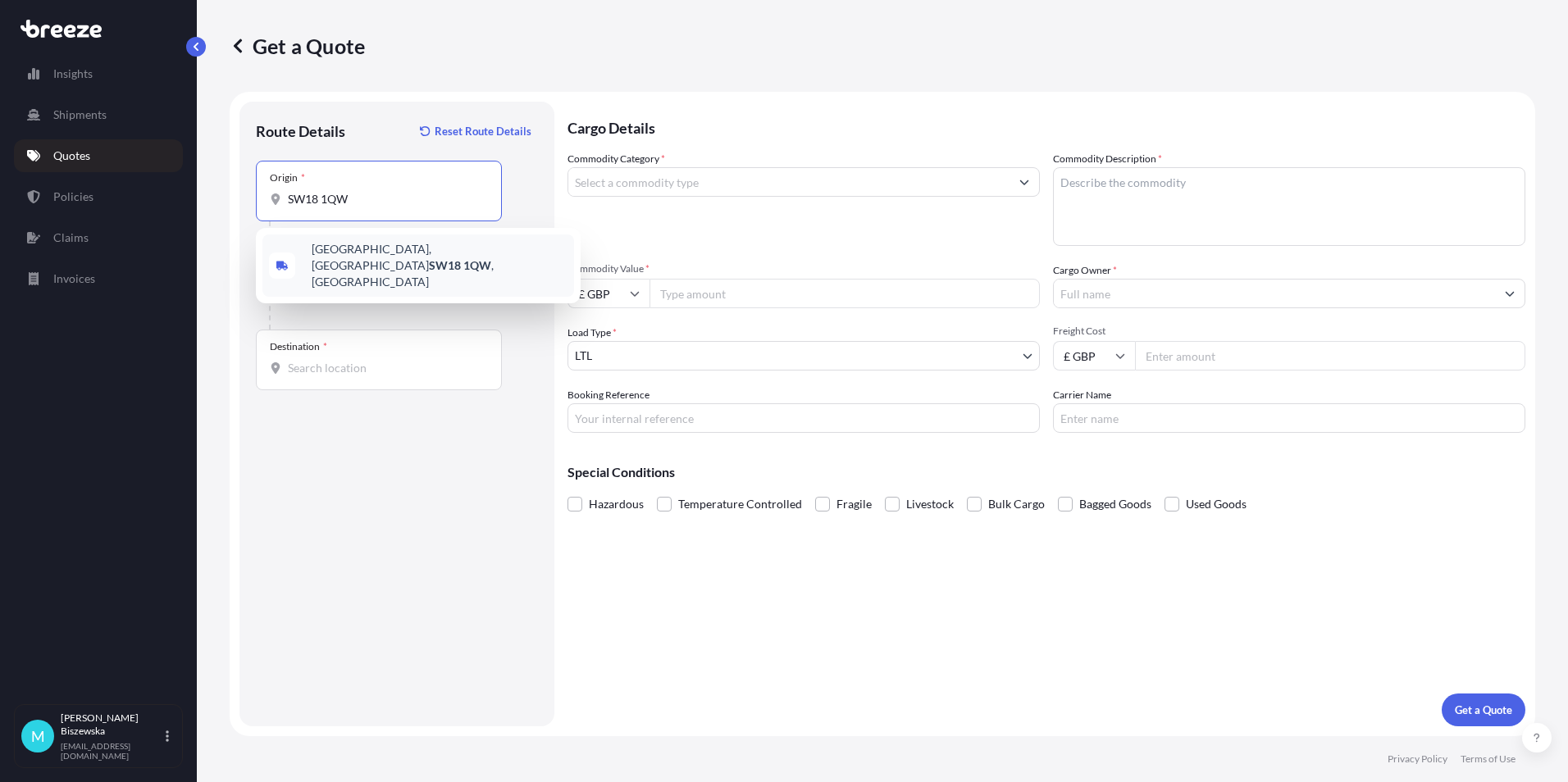
click at [386, 254] on span "[STREET_ADDRESS]" at bounding box center [439, 265] width 256 height 49
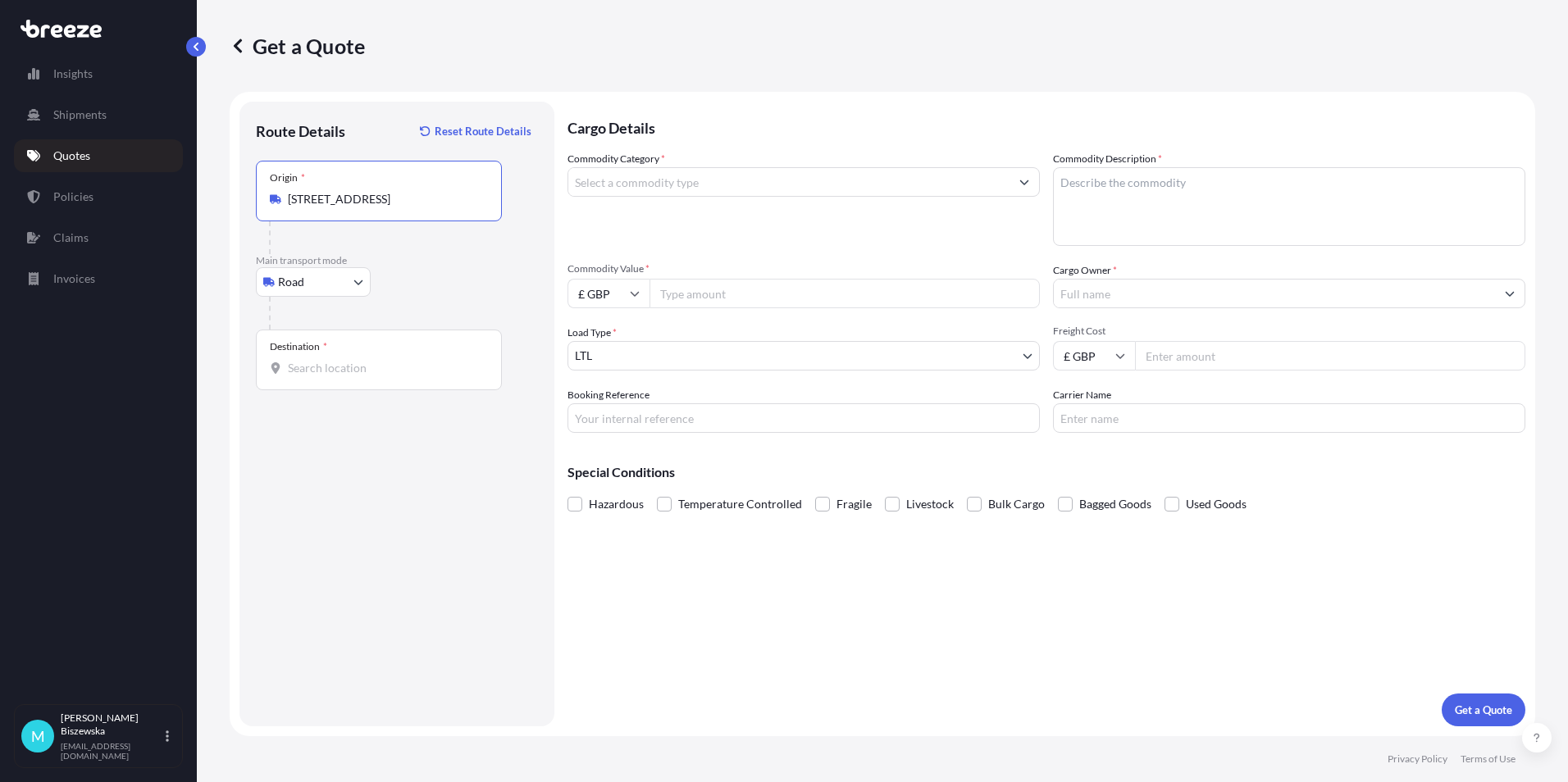
type input "[STREET_ADDRESS]"
drag, startPoint x: 414, startPoint y: 280, endPoint x: 419, endPoint y: 272, distance: 9.4
click at [416, 278] on div "Road Sea Air Road Rail" at bounding box center [397, 282] width 282 height 30
click at [300, 375] on input "Destination *" at bounding box center [385, 368] width 193 height 16
paste input "EC2R 7BP"
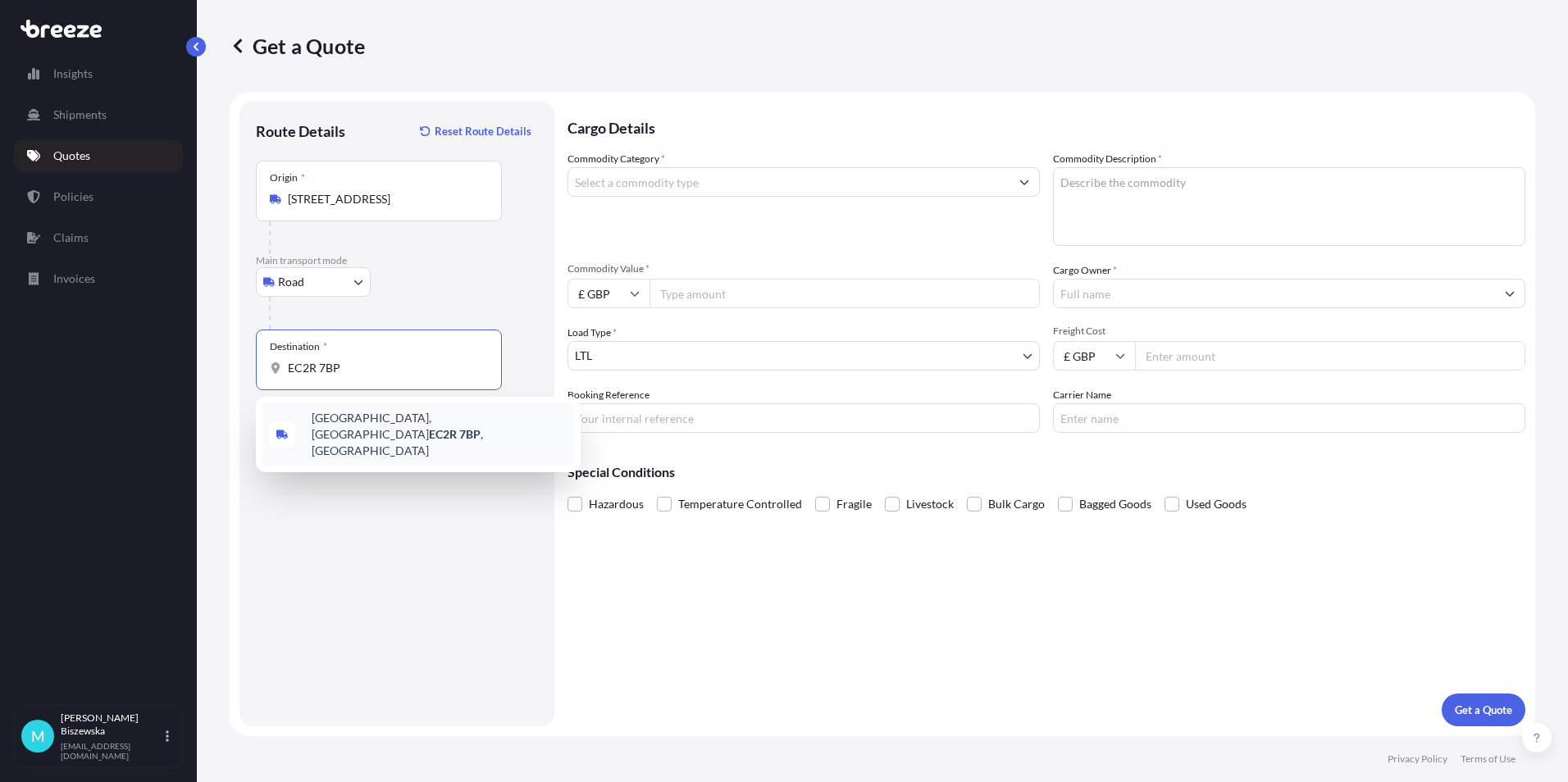
click at [369, 432] on div "[STREET_ADDRESS]" at bounding box center [418, 434] width 312 height 62
type input "[STREET_ADDRESS]"
drag, startPoint x: 744, startPoint y: 627, endPoint x: 611, endPoint y: 195, distance: 452.0
click at [744, 608] on div "Cargo Details Commodity Category * Commodity Description * Commodity Value * £ …" at bounding box center [1046, 414] width 957 height 625
click at [664, 183] on input "Commodity Category *" at bounding box center [789, 182] width 441 height 30
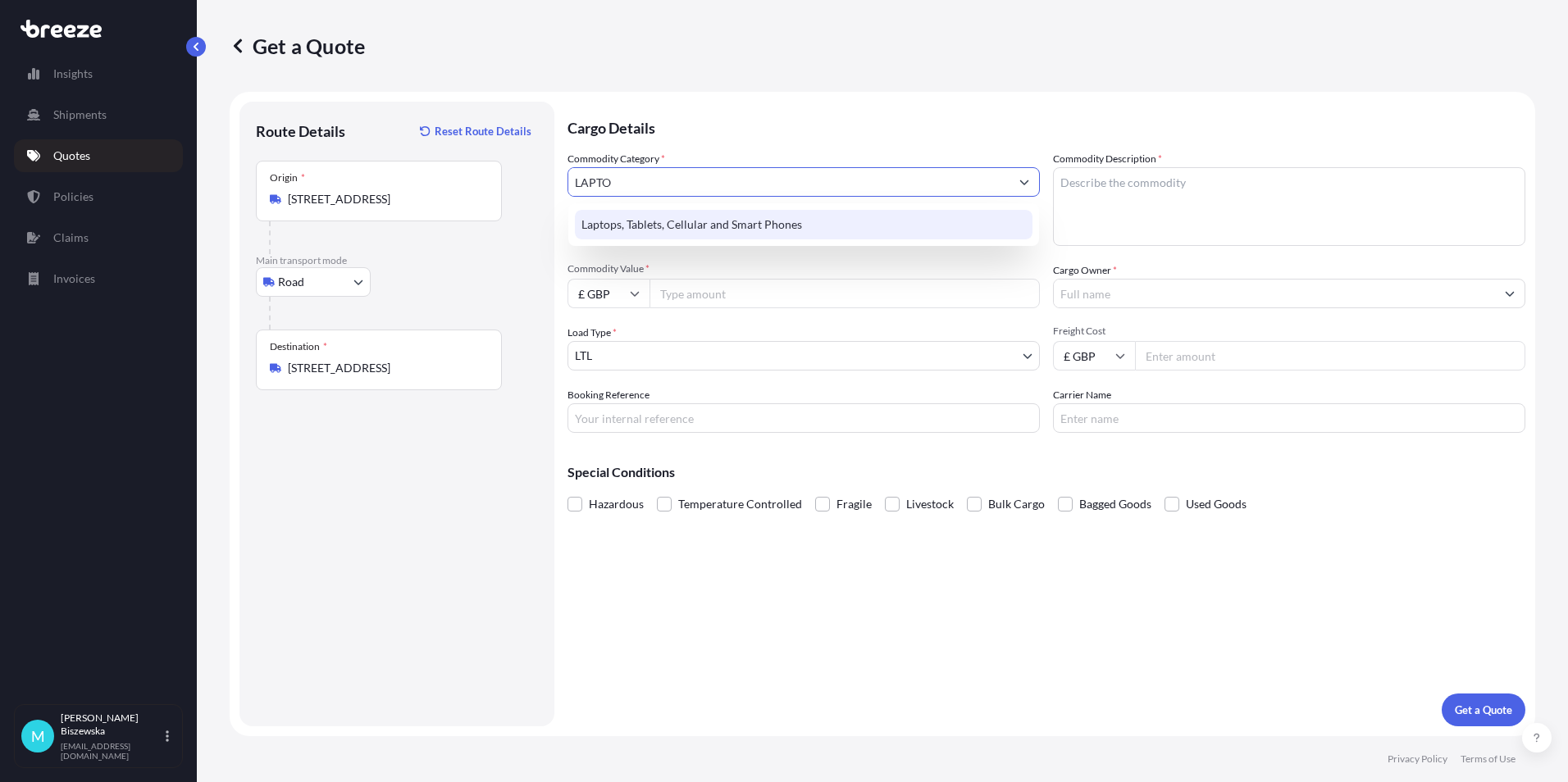
click at [663, 223] on div "Laptops, Tablets, Cellular and Smart Phones" at bounding box center [803, 224] width 458 height 30
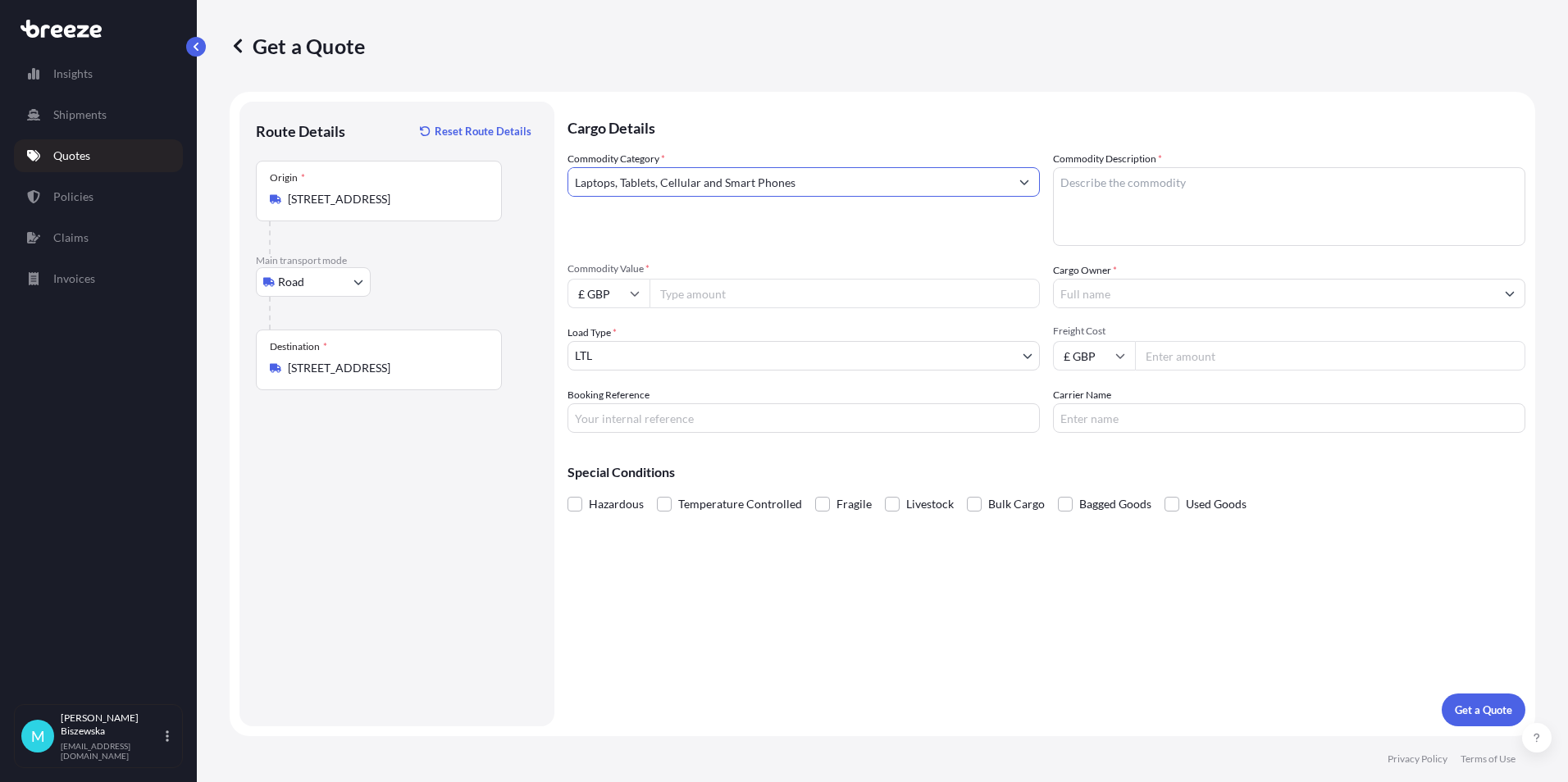
type input "Laptops, Tablets, Cellular and Smart Phones"
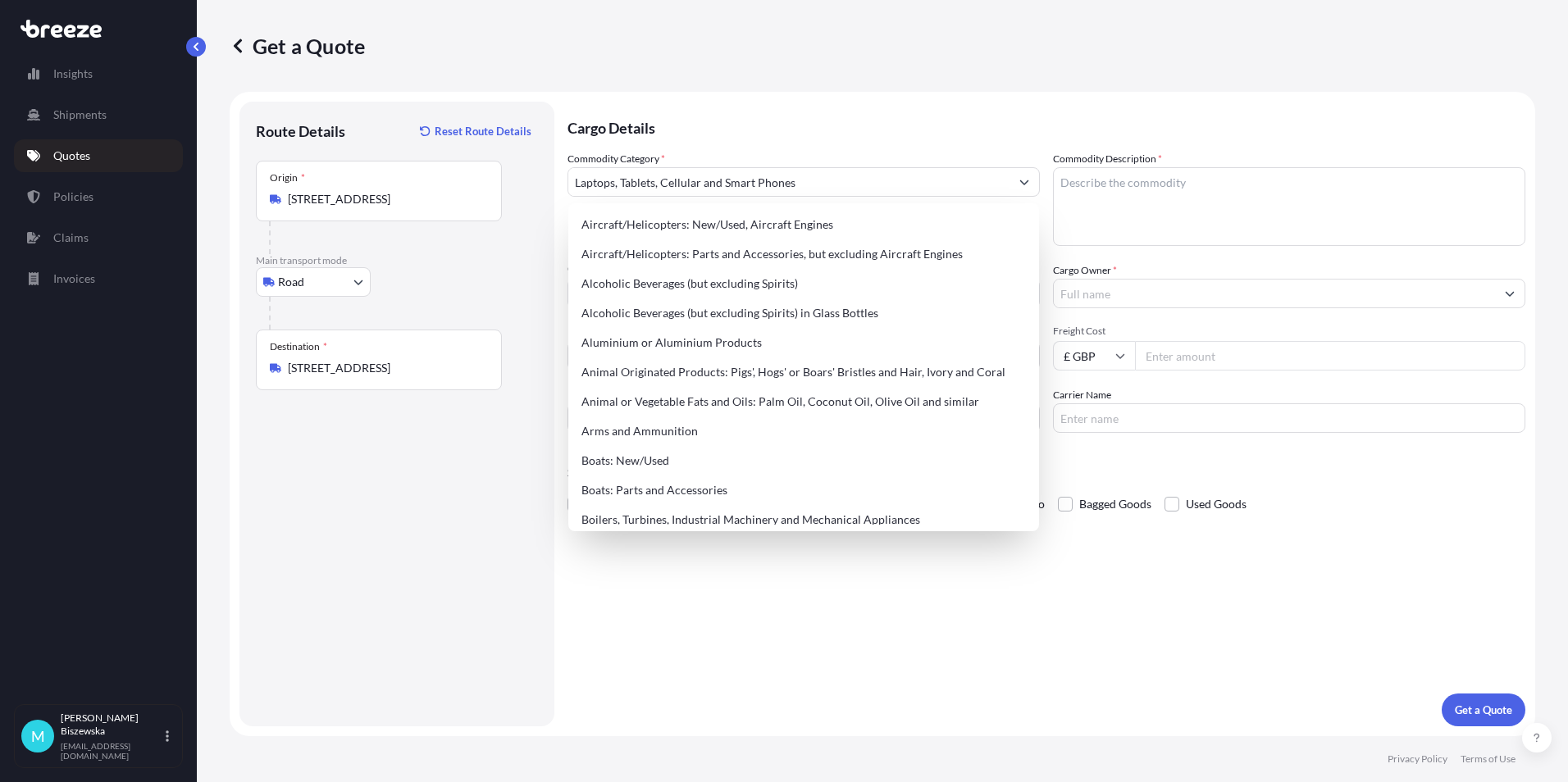
click at [734, 119] on p "Cargo Details" at bounding box center [1046, 126] width 957 height 49
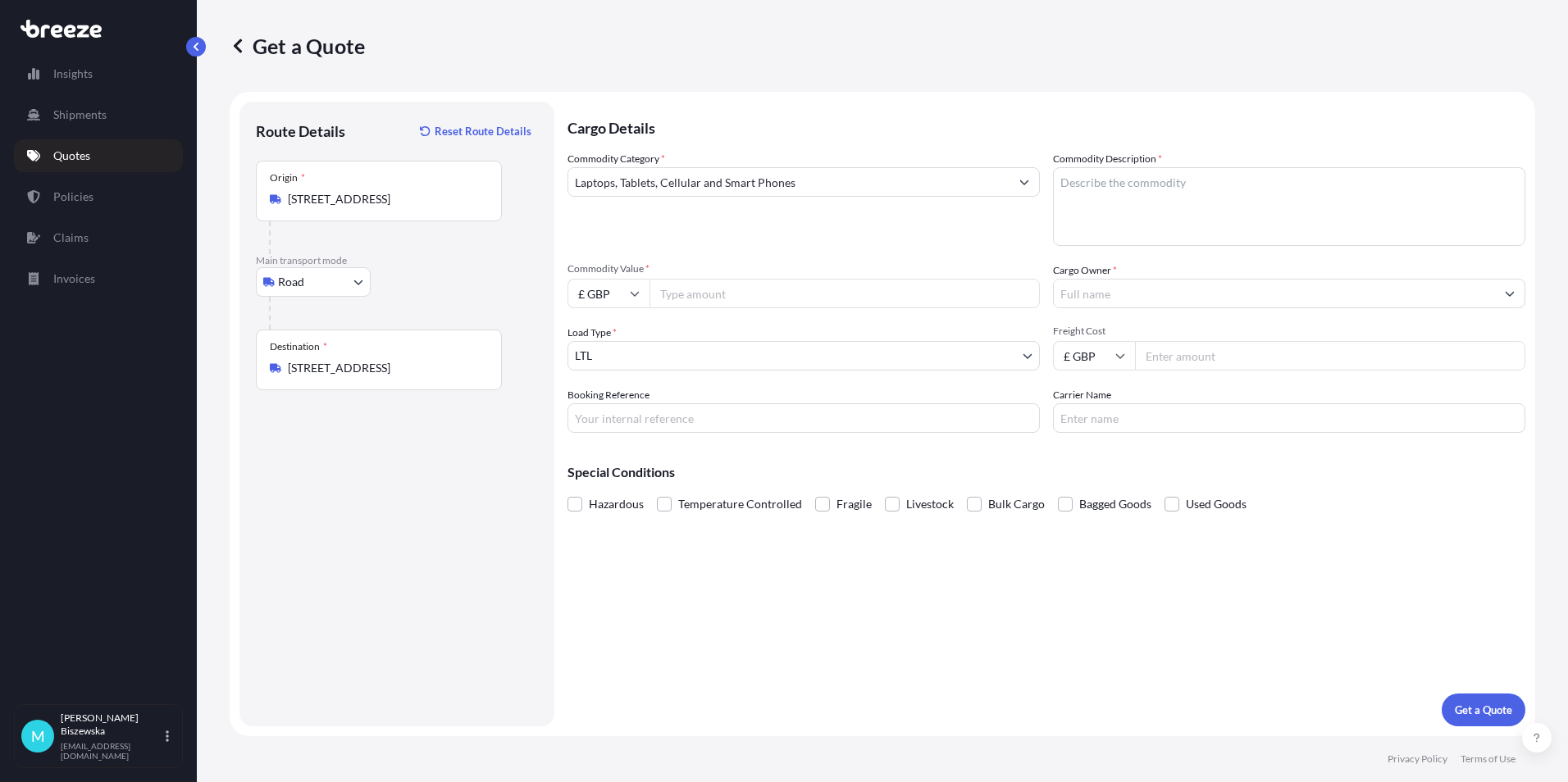
click at [744, 290] on input "Commodity Value *" at bounding box center [845, 293] width 390 height 30
type input "400"
click at [766, 238] on div "Commodity Category * Laptops, Tablets, Cellular and Smart Phones" at bounding box center [803, 198] width 472 height 95
click at [582, 423] on input "Booking Reference" at bounding box center [803, 418] width 472 height 30
paste input "2221255"
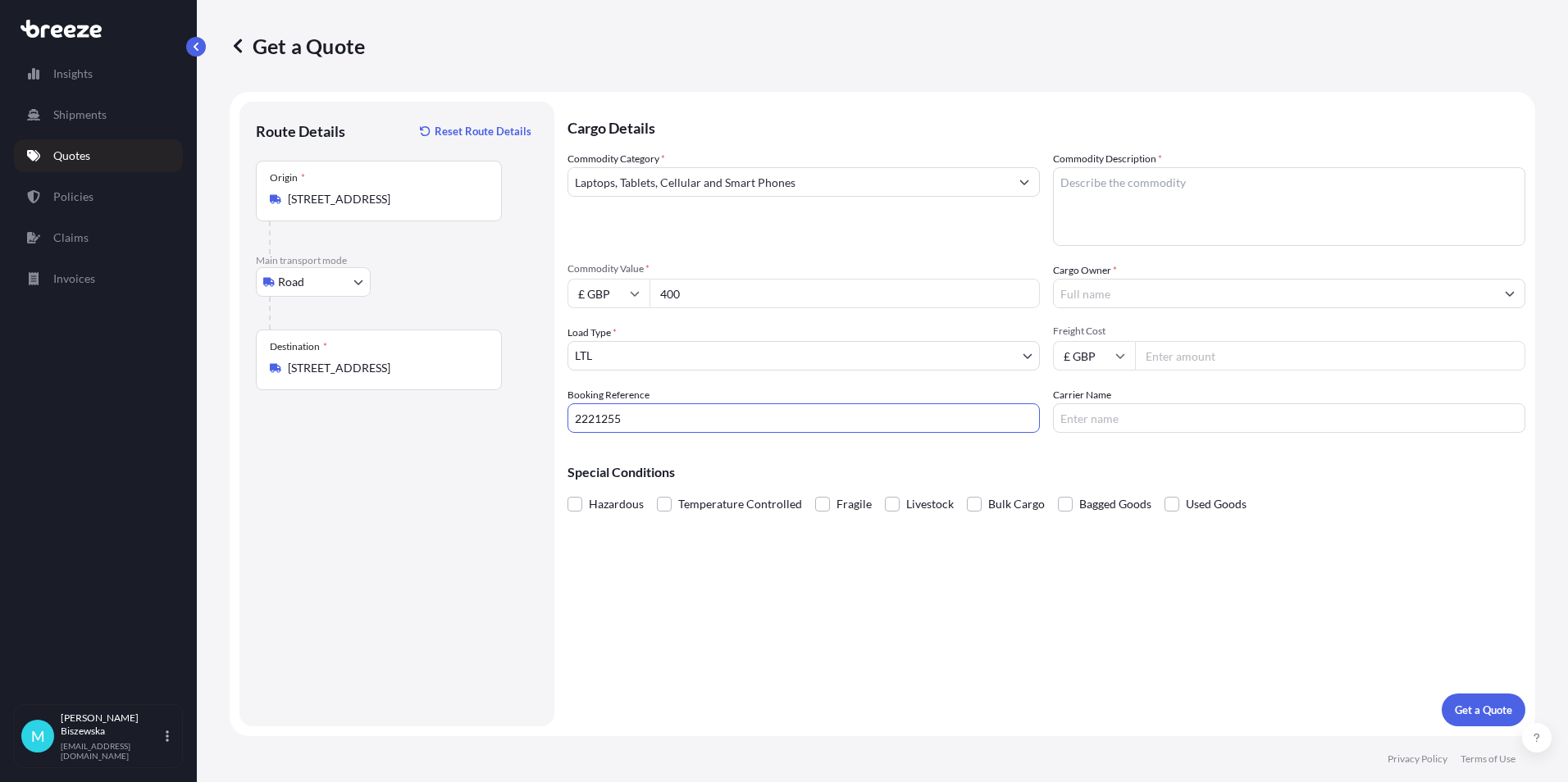
type input "2221255"
drag, startPoint x: 686, startPoint y: 582, endPoint x: 610, endPoint y: 14, distance: 573.1
click at [686, 553] on div "Cargo Details Commodity Category * Laptops, Tablets, Cellular and Smart Phones …" at bounding box center [1046, 414] width 957 height 625
click at [1091, 200] on textarea "Commodity Description *" at bounding box center [1289, 206] width 472 height 79
paste textarea "Corporate Mobile Phone + Charger"
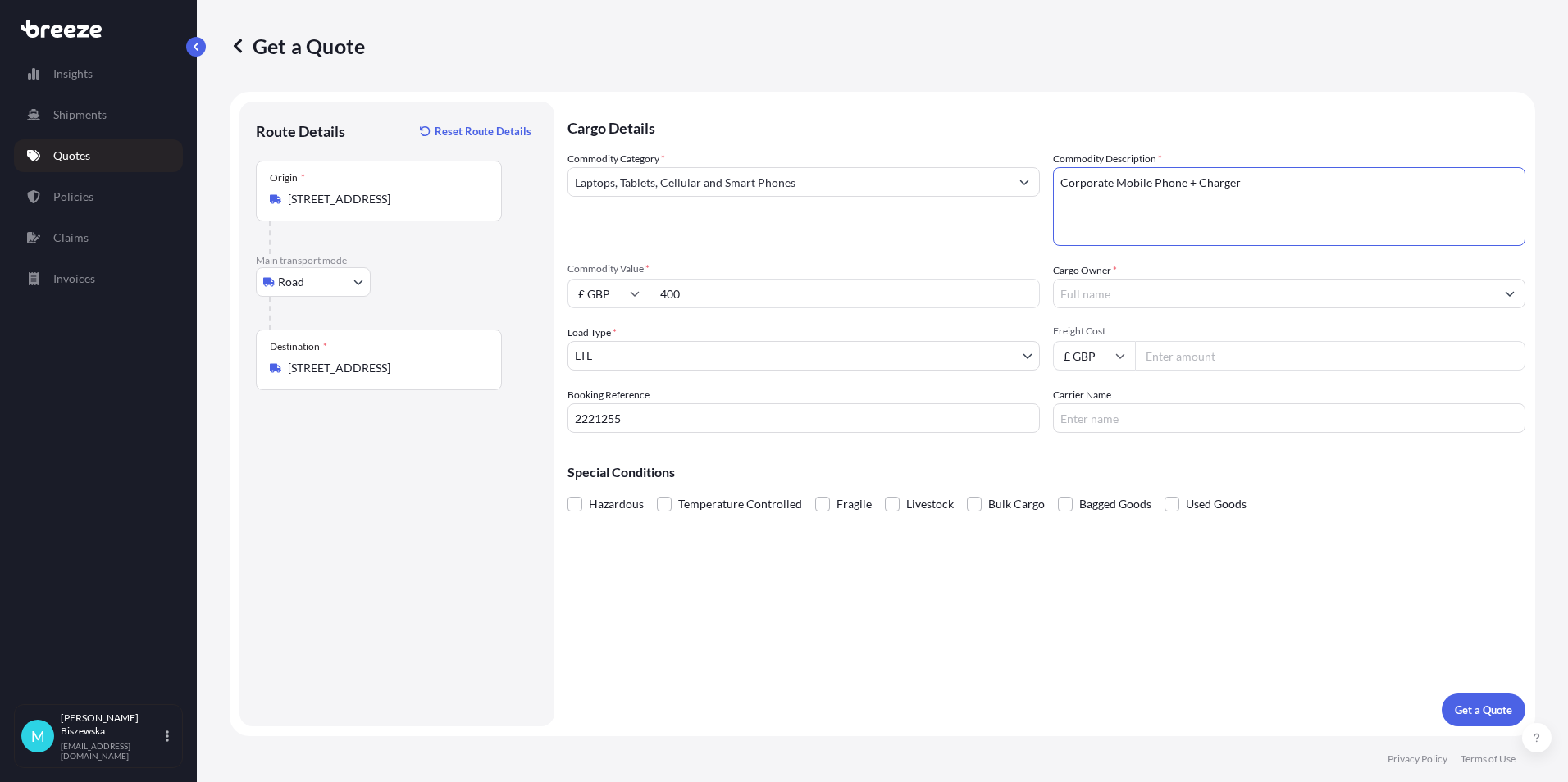
type textarea "Corporate Mobile Phone + Charger"
click at [985, 259] on div "Commodity Category * Laptops, Tablets, Cellular and Smart Phones Commodity Desc…" at bounding box center [1046, 292] width 957 height 282
click at [1152, 290] on input "Cargo Owner *" at bounding box center [1274, 293] width 441 height 30
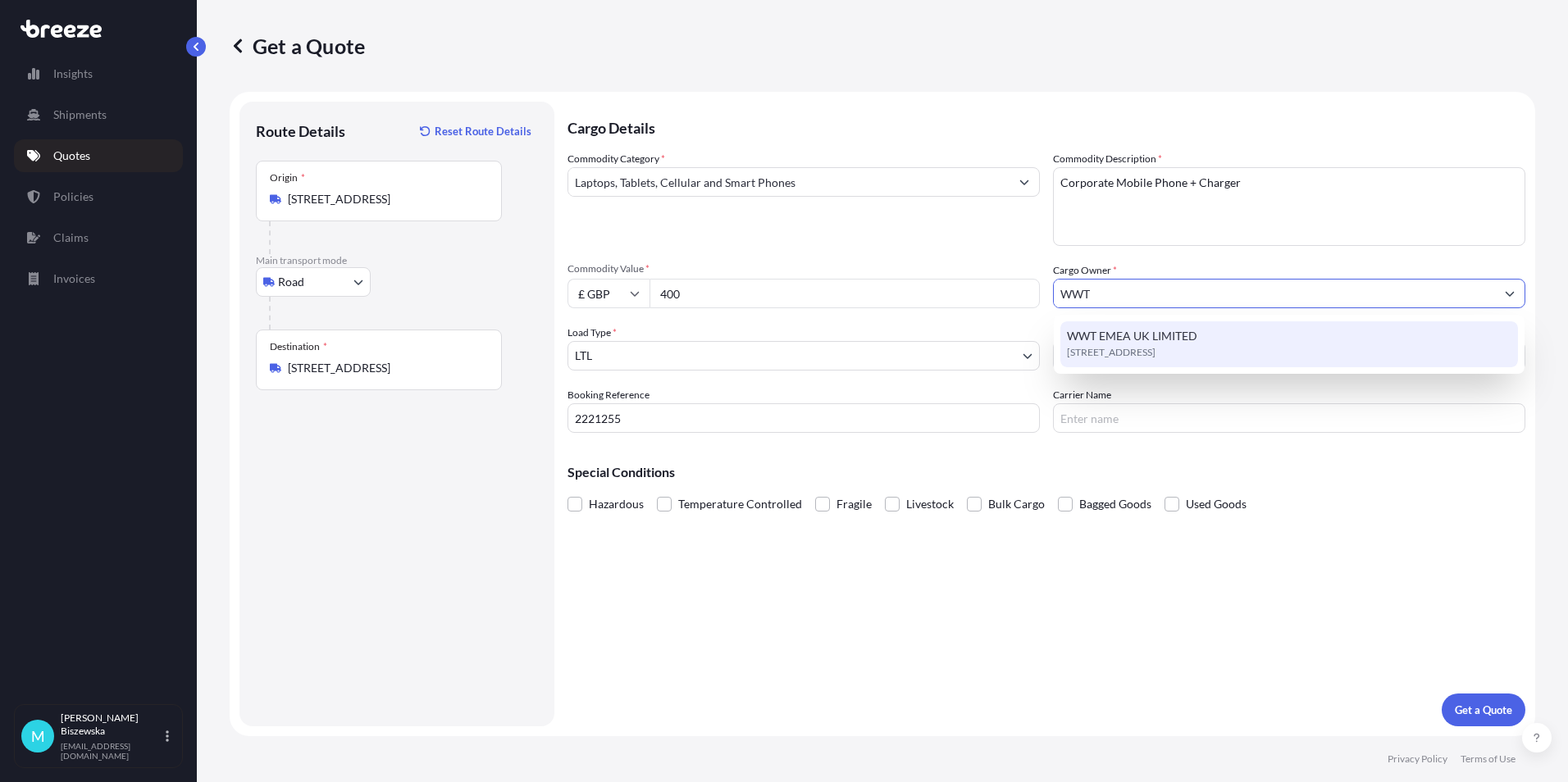
click at [1153, 345] on span "[STREET_ADDRESS]" at bounding box center [1111, 352] width 89 height 16
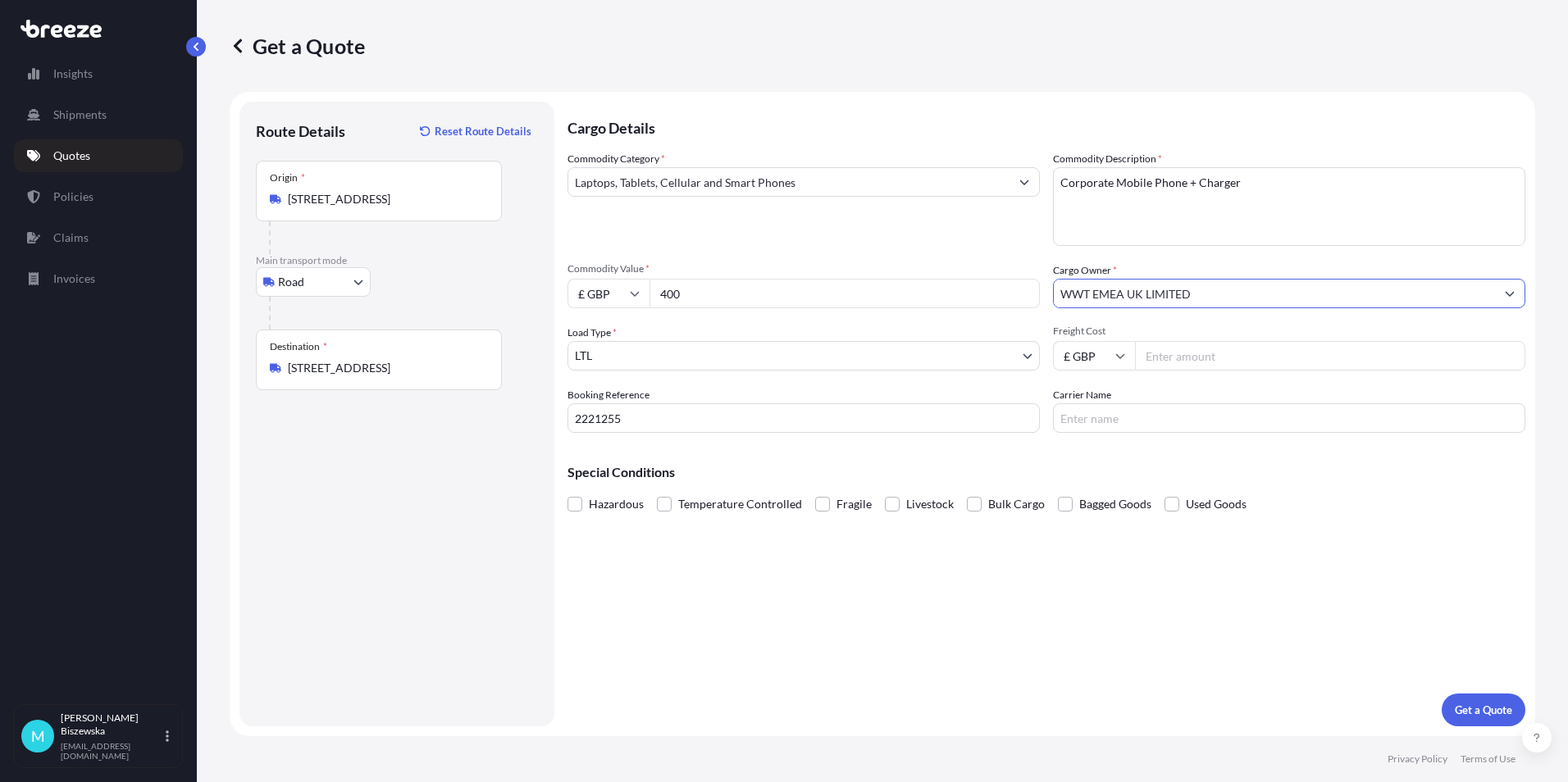
type input "WWT EMEA UK LIMITED"
click at [964, 233] on div "Commodity Category * Laptops, Tablets, Cellular and Smart Phones" at bounding box center [803, 198] width 472 height 95
click at [1161, 351] on input "Freight Cost" at bounding box center [1330, 356] width 390 height 30
type input "25.92"
click at [1198, 442] on div "Cargo Details Commodity Category * Laptops, Tablets, Cellular and Smart Phones …" at bounding box center [1046, 414] width 957 height 625
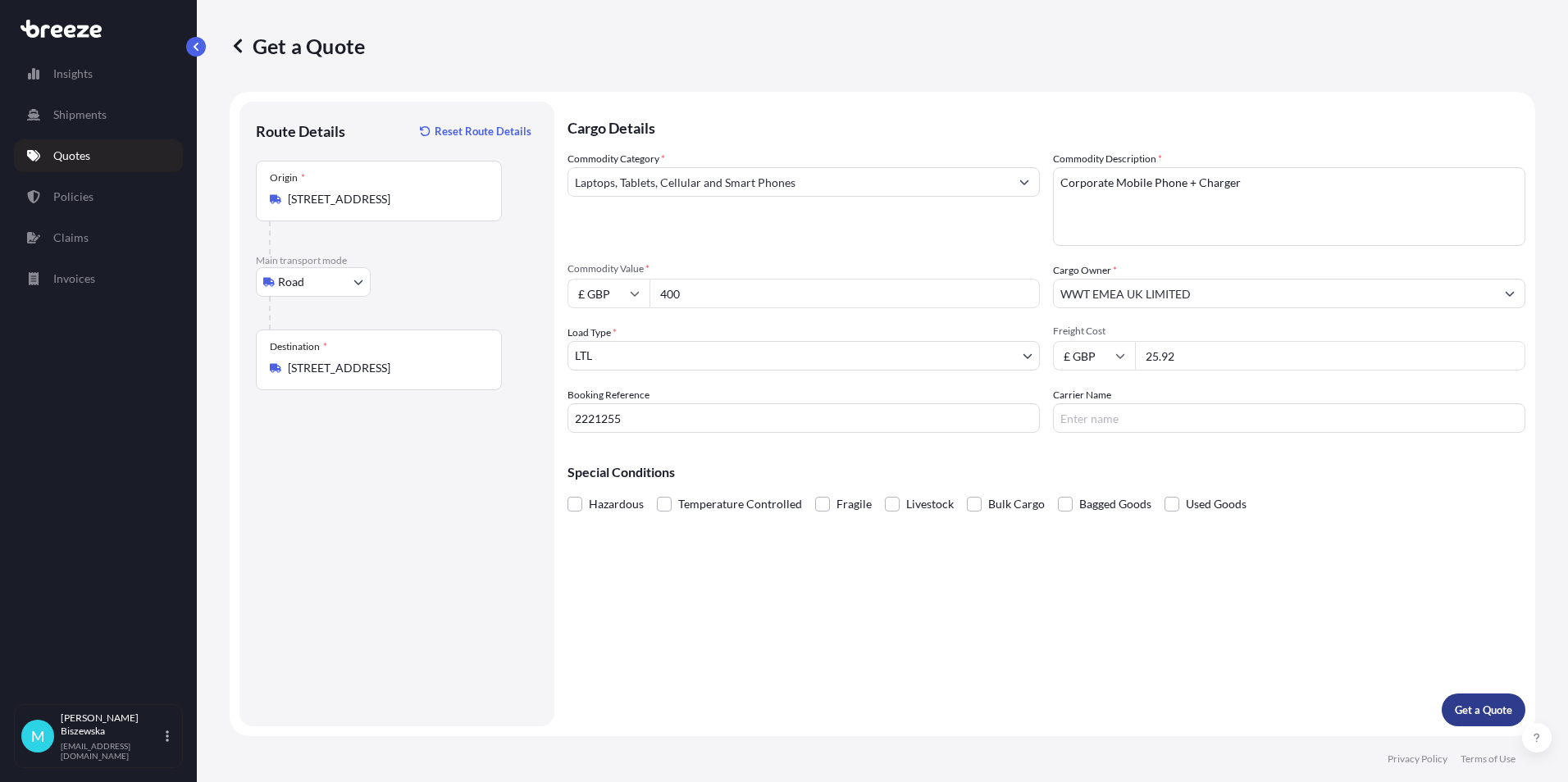
click at [1483, 709] on p "Get a Quote" at bounding box center [1484, 710] width 58 height 16
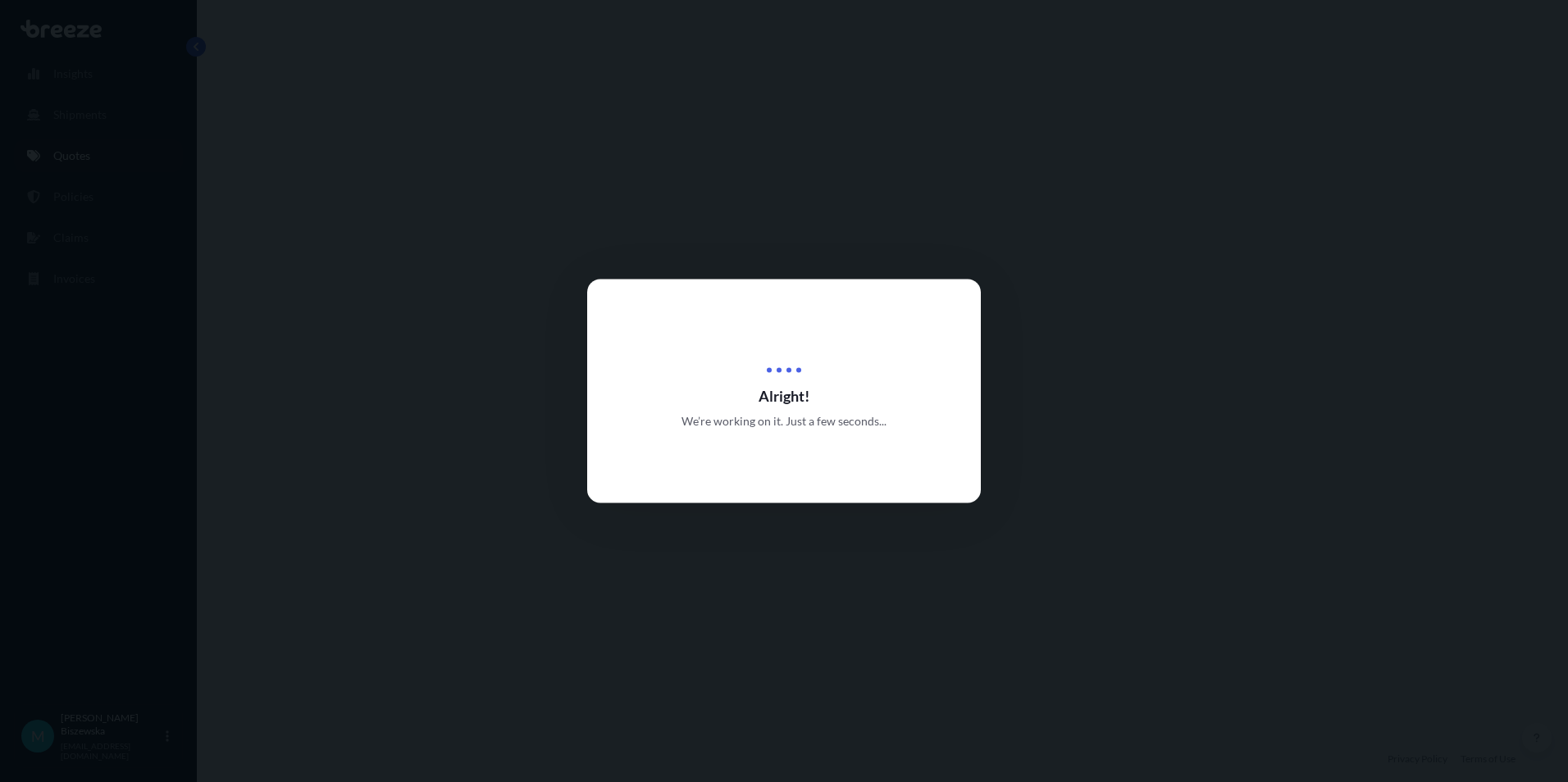
select select "Road"
select select "1"
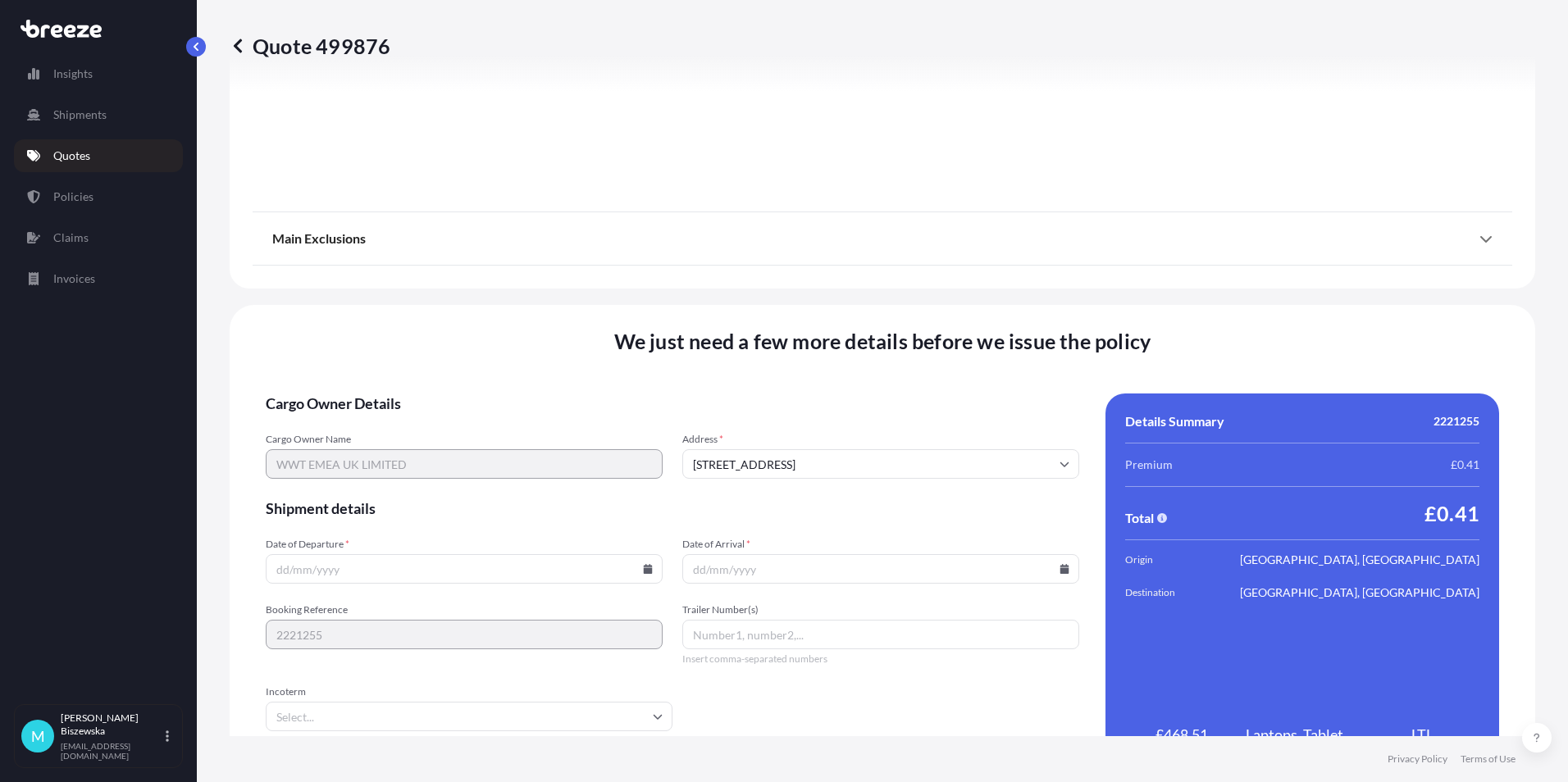
scroll to position [1820, 0]
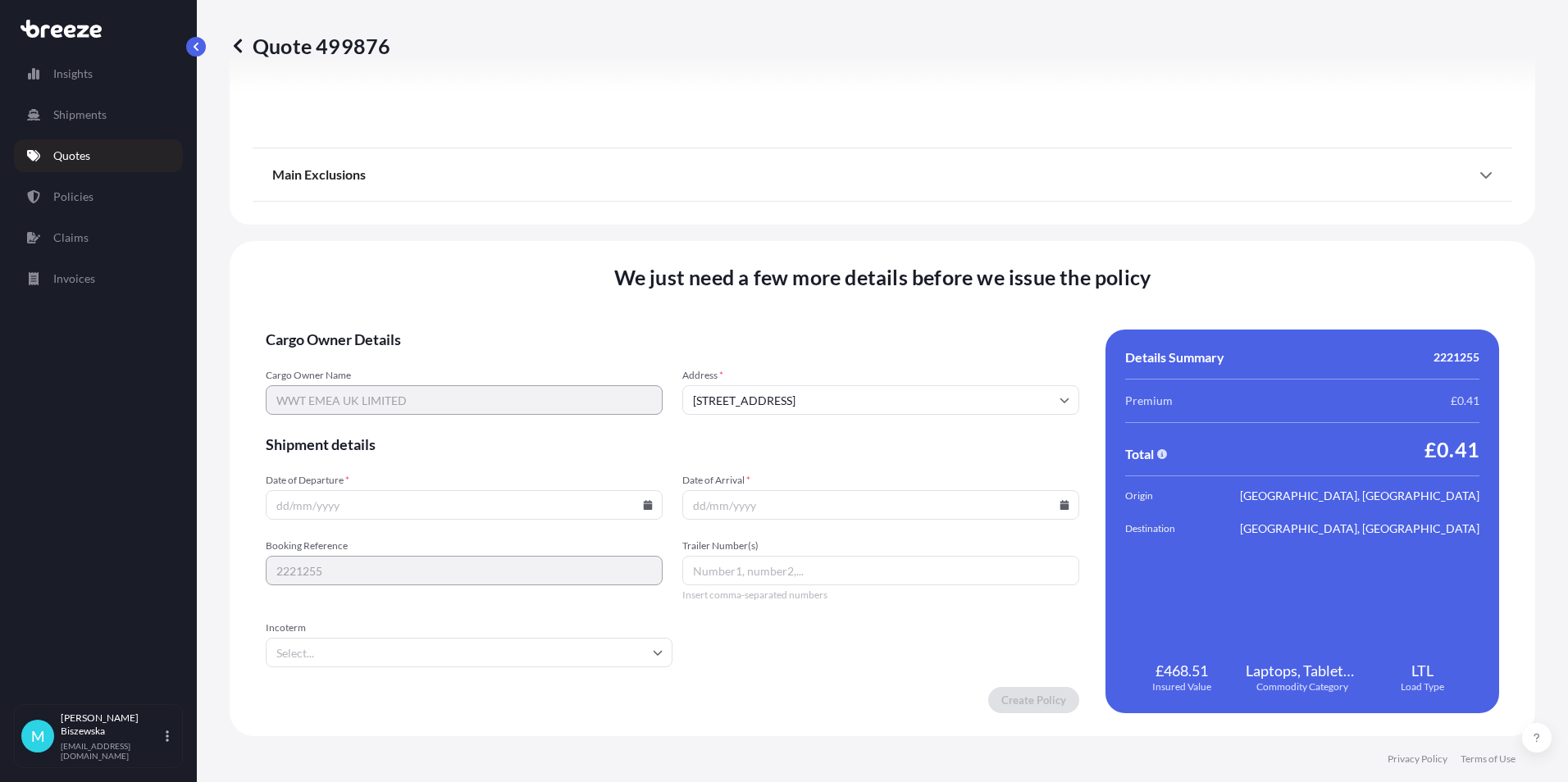
click at [644, 503] on icon at bounding box center [648, 505] width 10 height 10
click at [459, 388] on button "25" at bounding box center [462, 390] width 26 height 26
type input "[DATE]"
click at [1059, 503] on icon at bounding box center [1064, 505] width 10 height 10
click at [908, 387] on button "26" at bounding box center [913, 390] width 26 height 26
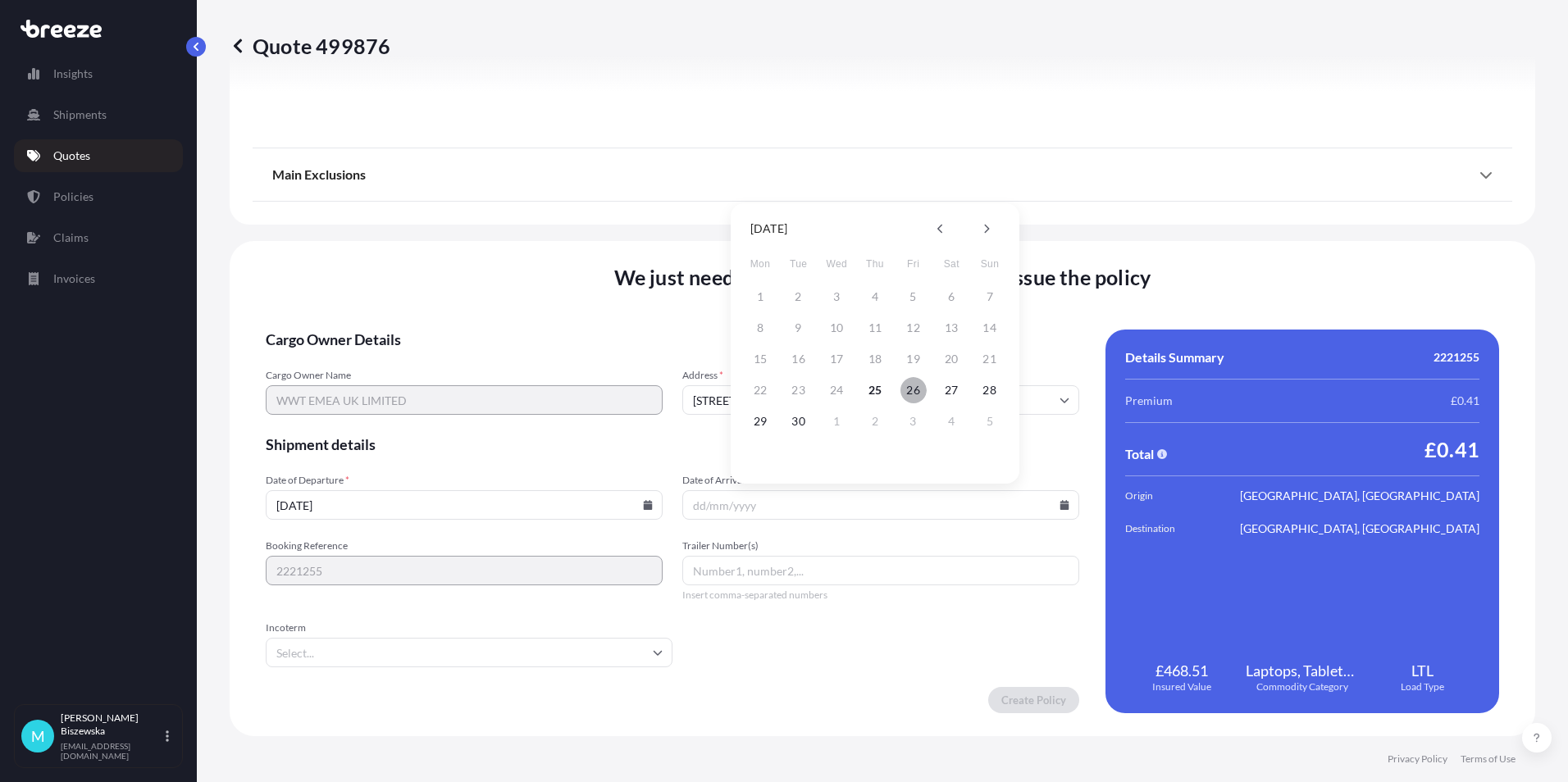
type input "[DATE]"
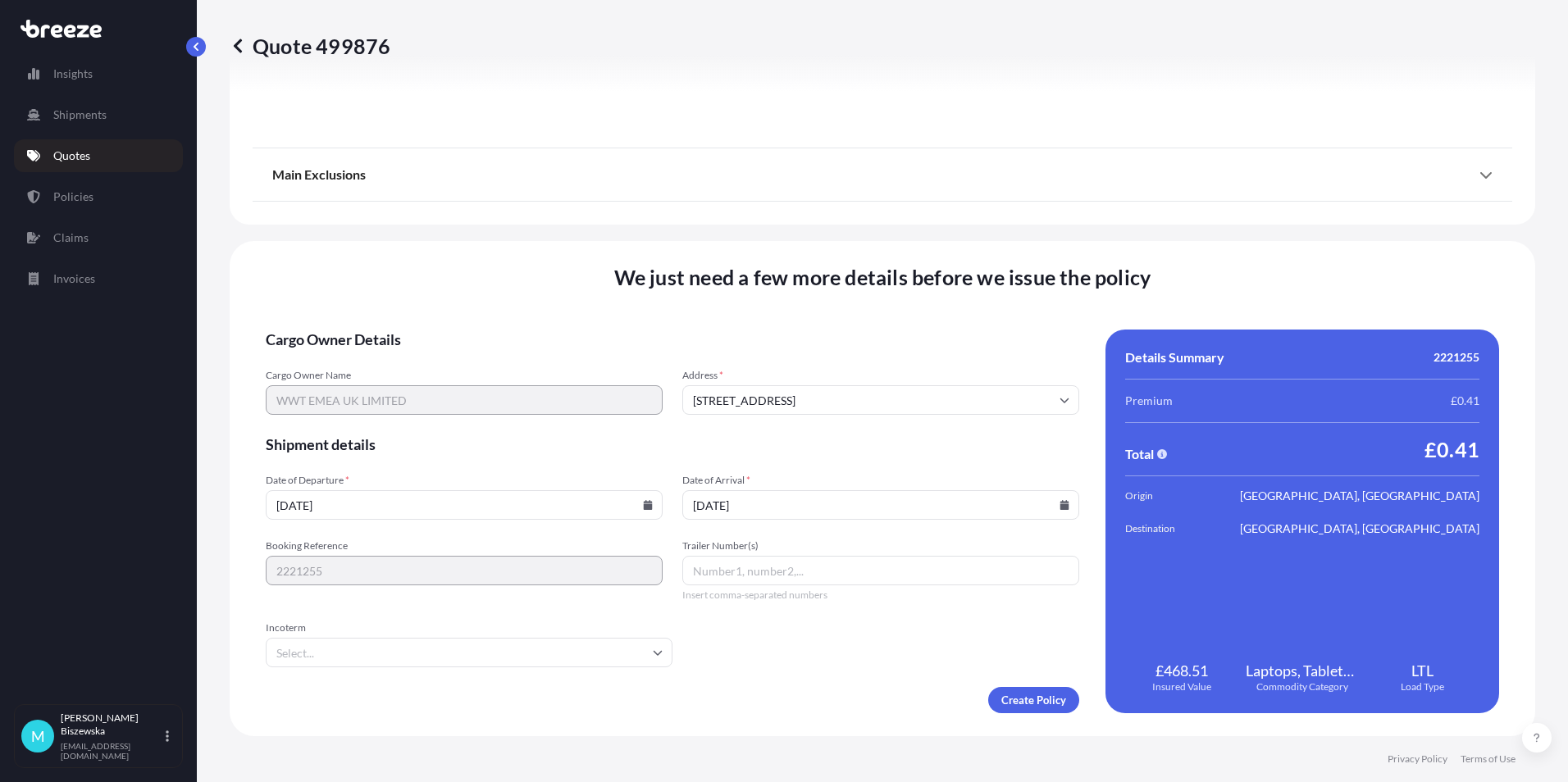
click at [854, 666] on form "Cargo Owner Details Cargo Owner Name WWT EMEA UK LIMITED Address * [GEOGRAPHIC_…" at bounding box center [672, 521] width 814 height 384
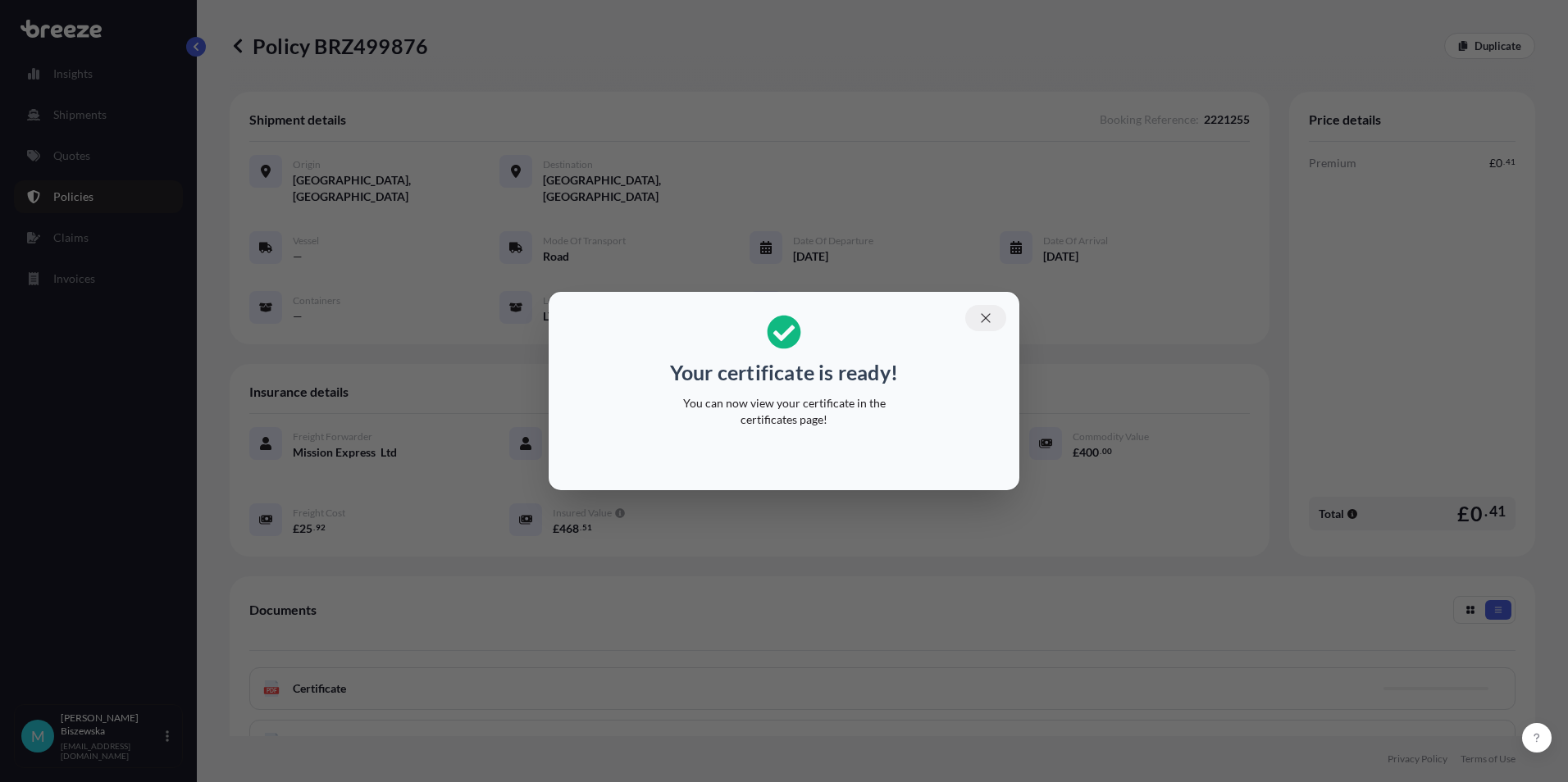
click at [991, 317] on icon "button" at bounding box center [985, 318] width 14 height 14
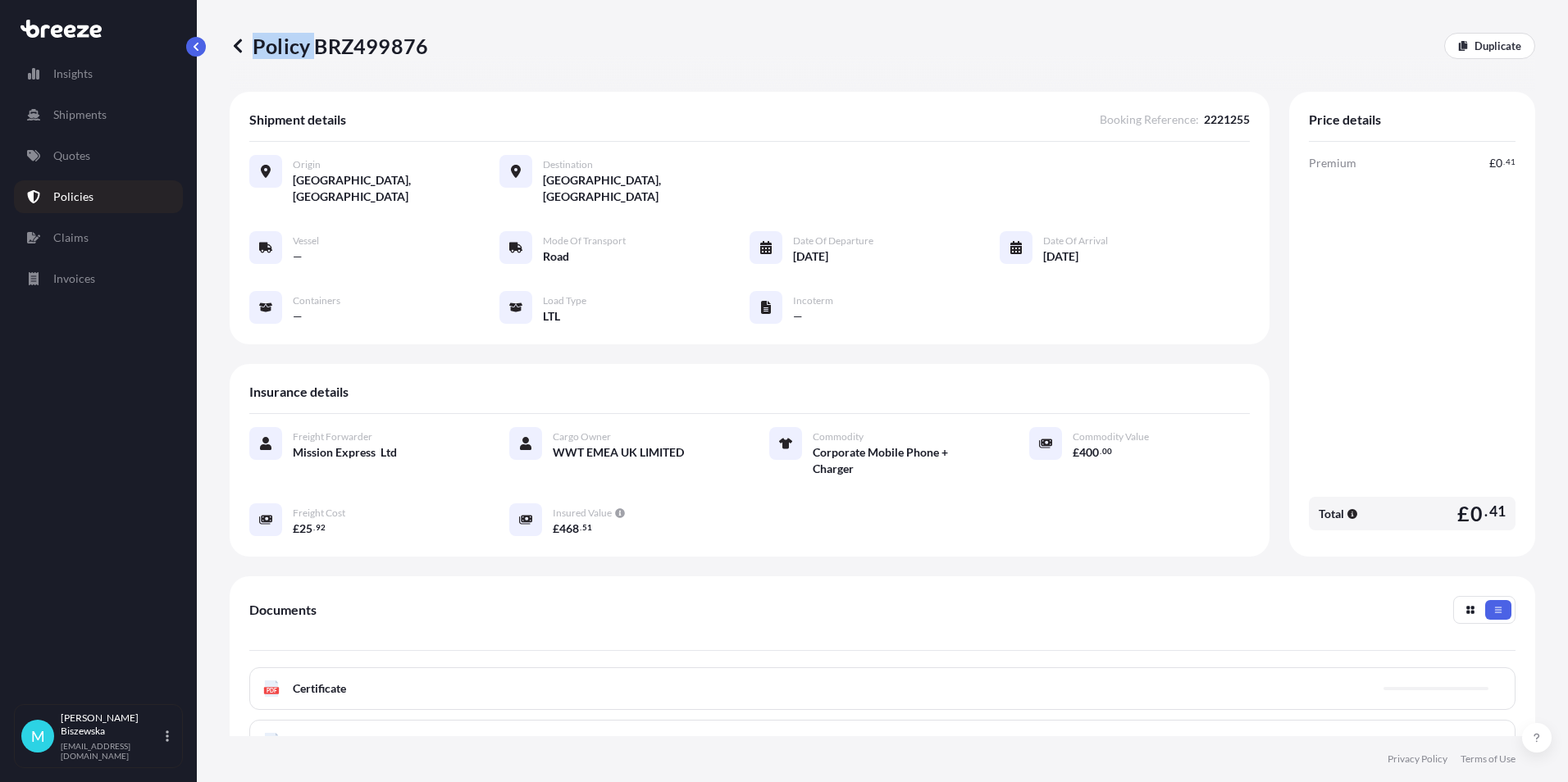
drag, startPoint x: 318, startPoint y: 45, endPoint x: 428, endPoint y: 50, distance: 110.1
click at [428, 50] on div "Policy BRZ499876 Duplicate" at bounding box center [882, 45] width 1305 height 26
drag, startPoint x: 428, startPoint y: 50, endPoint x: 330, endPoint y: 58, distance: 98.3
click at [338, 64] on div "Policy BRZ499876 Duplicate" at bounding box center [882, 46] width 1305 height 92
drag, startPoint x: 320, startPoint y: 45, endPoint x: 423, endPoint y: 49, distance: 103.1
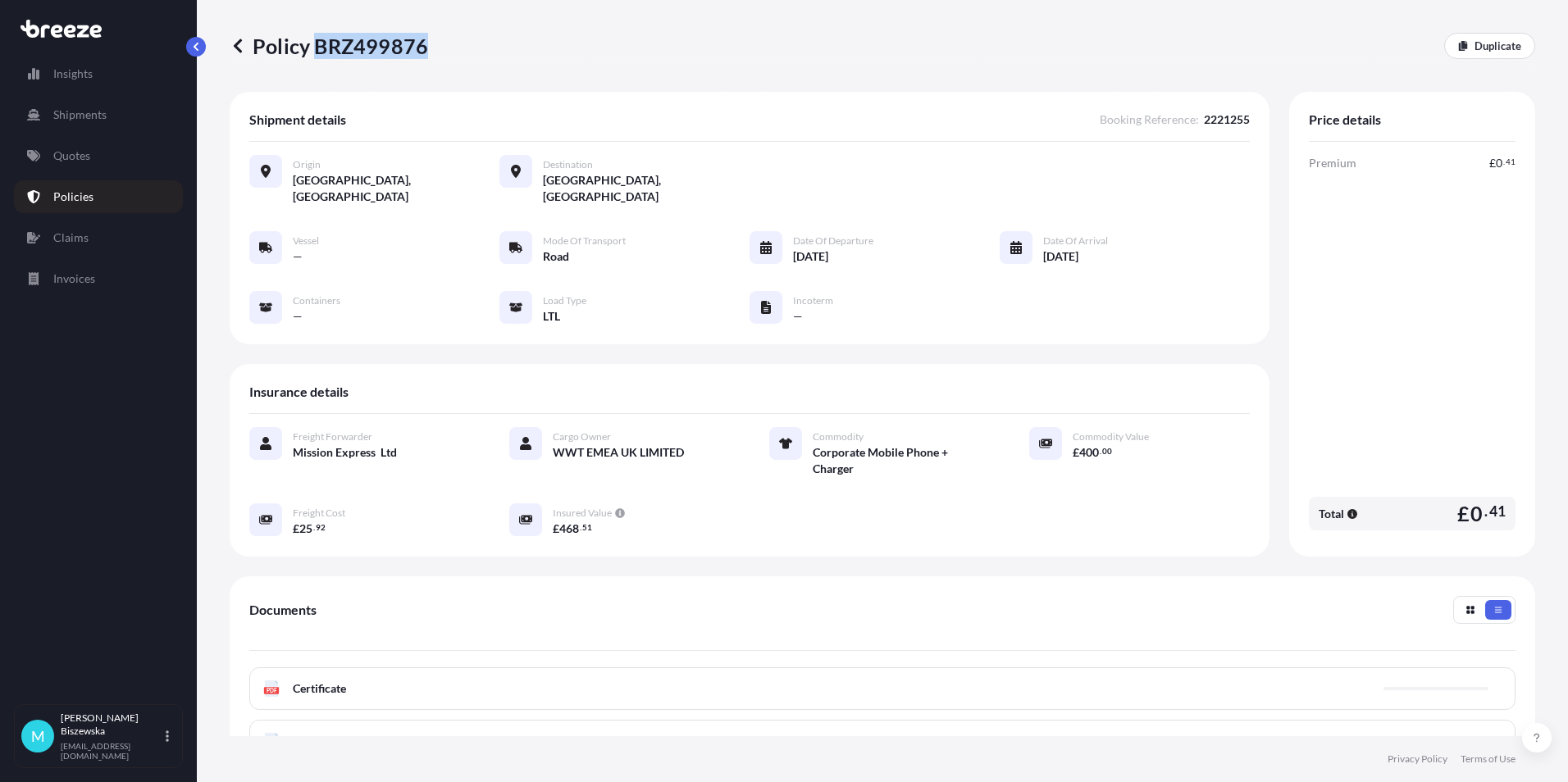
click at [423, 49] on p "Policy BRZ499876" at bounding box center [329, 45] width 199 height 26
drag, startPoint x: 423, startPoint y: 49, endPoint x: 397, endPoint y: 41, distance: 27.2
copy p "BRZ499876"
click at [76, 156] on p "Quotes" at bounding box center [71, 155] width 37 height 16
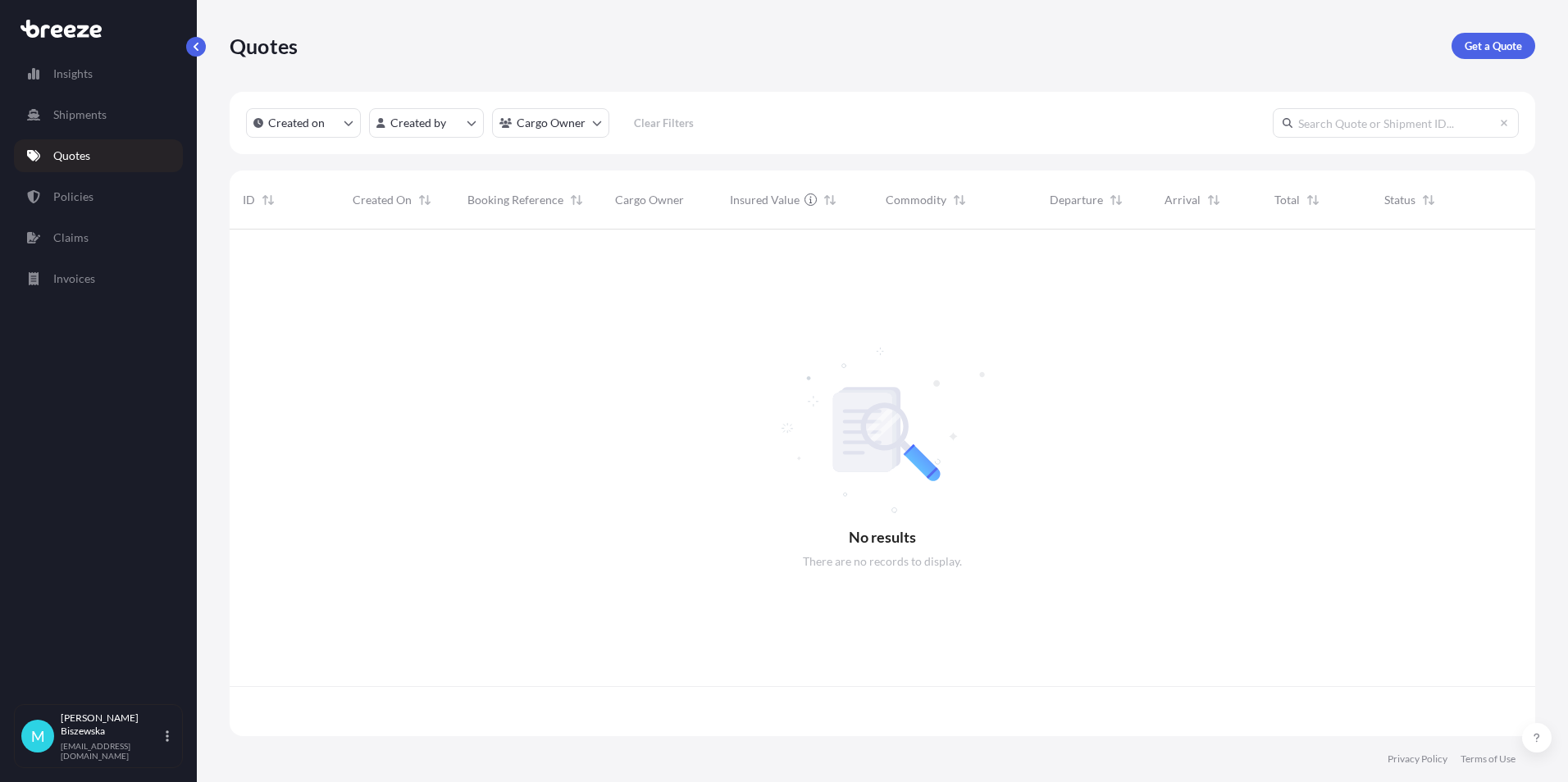
scroll to position [503, 1293]
click at [1475, 45] on p "Get a Quote" at bounding box center [1494, 46] width 58 height 16
select select "Sea"
select select "1"
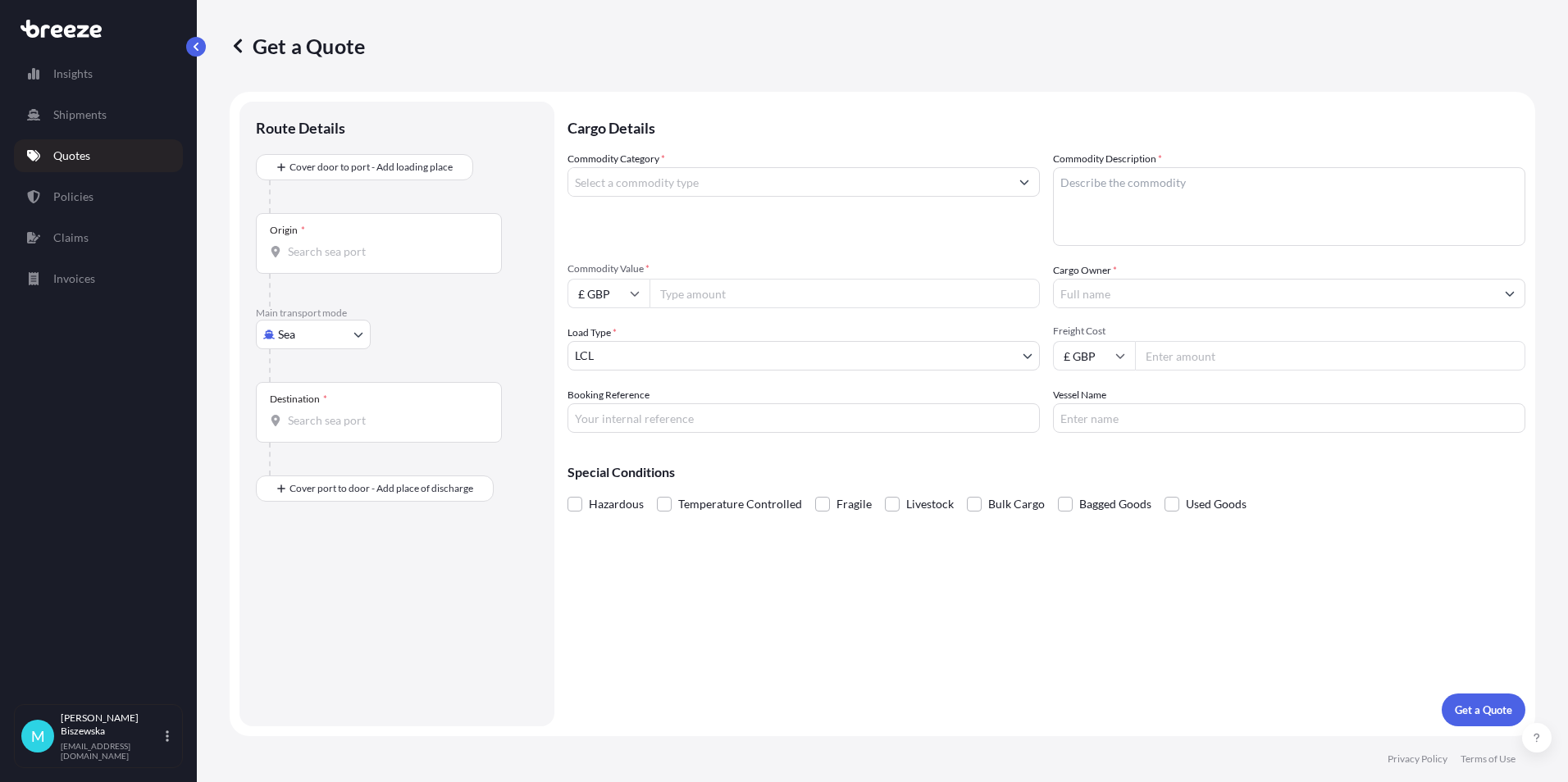
click at [322, 339] on body "Insights Shipments Quotes Policies Claims Invoices M [PERSON_NAME] [PERSON_NAME…" at bounding box center [784, 391] width 1568 height 782
click at [313, 429] on div "Road" at bounding box center [313, 436] width 102 height 30
select select "Road"
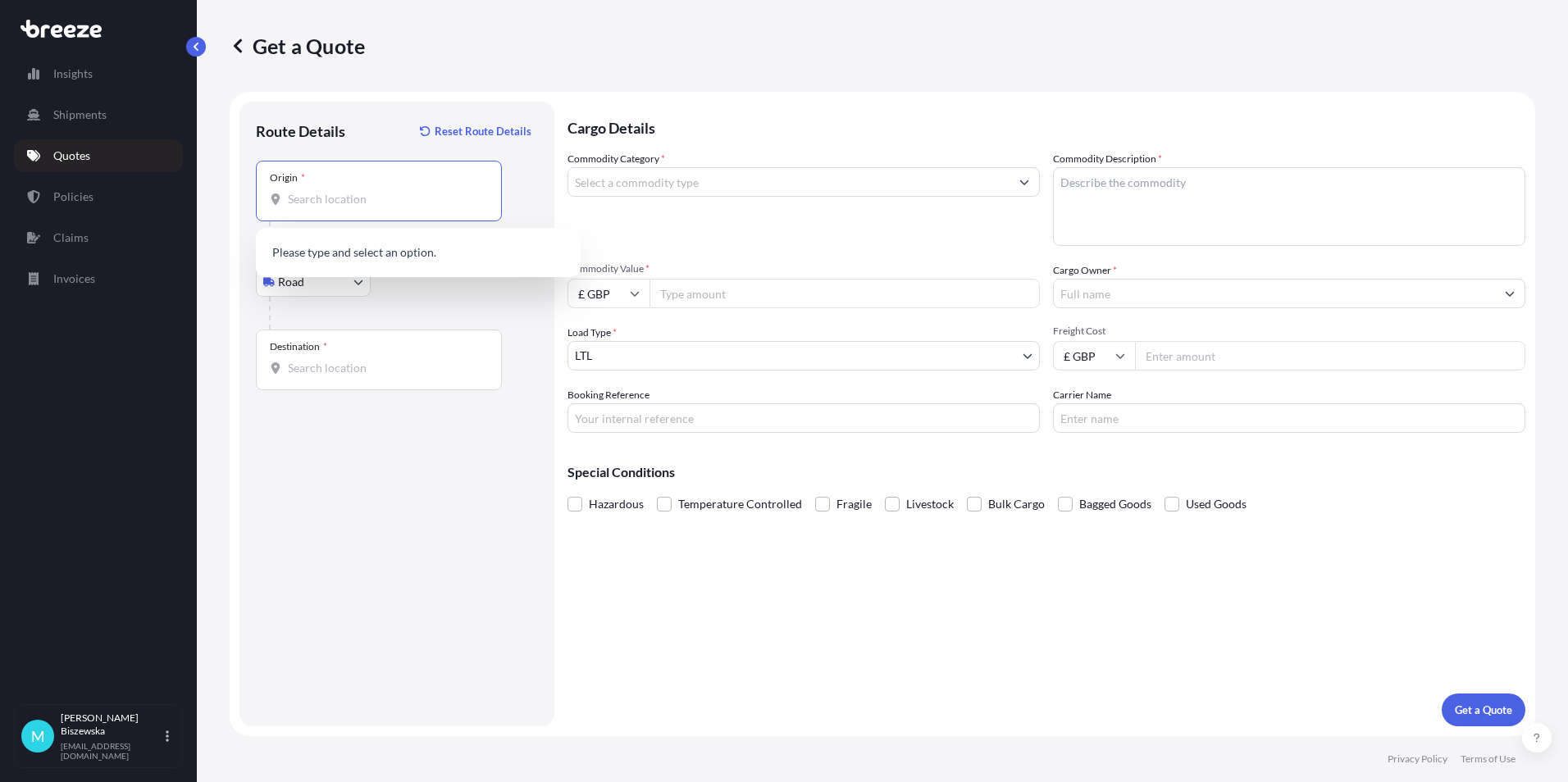
click at [307, 192] on input "Origin *" at bounding box center [385, 200] width 193 height 16
paste input "OX11 7NG"
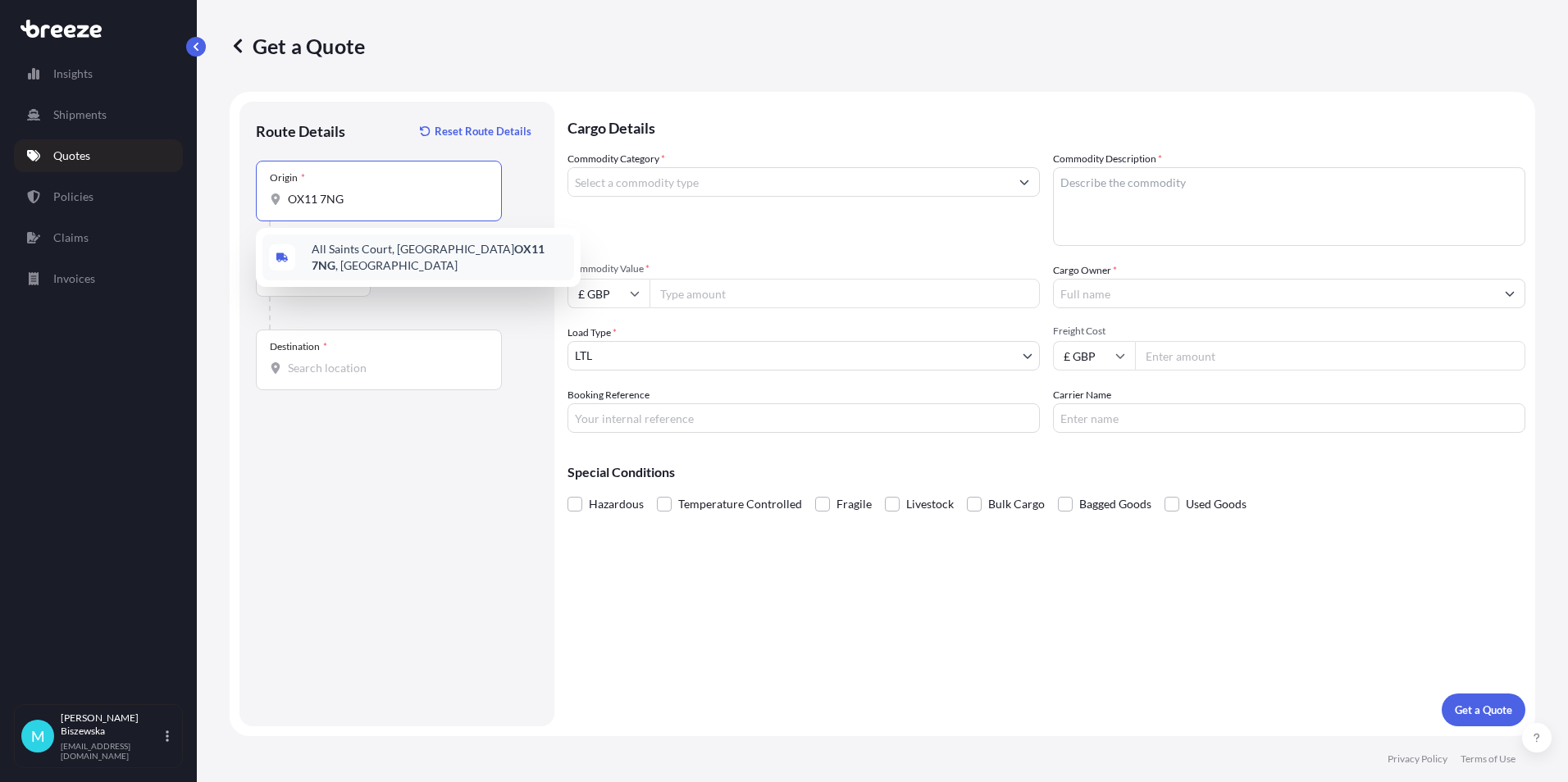
click at [418, 259] on span "[STREET_ADDRESS]" at bounding box center [439, 257] width 256 height 33
type input "[STREET_ADDRESS]"
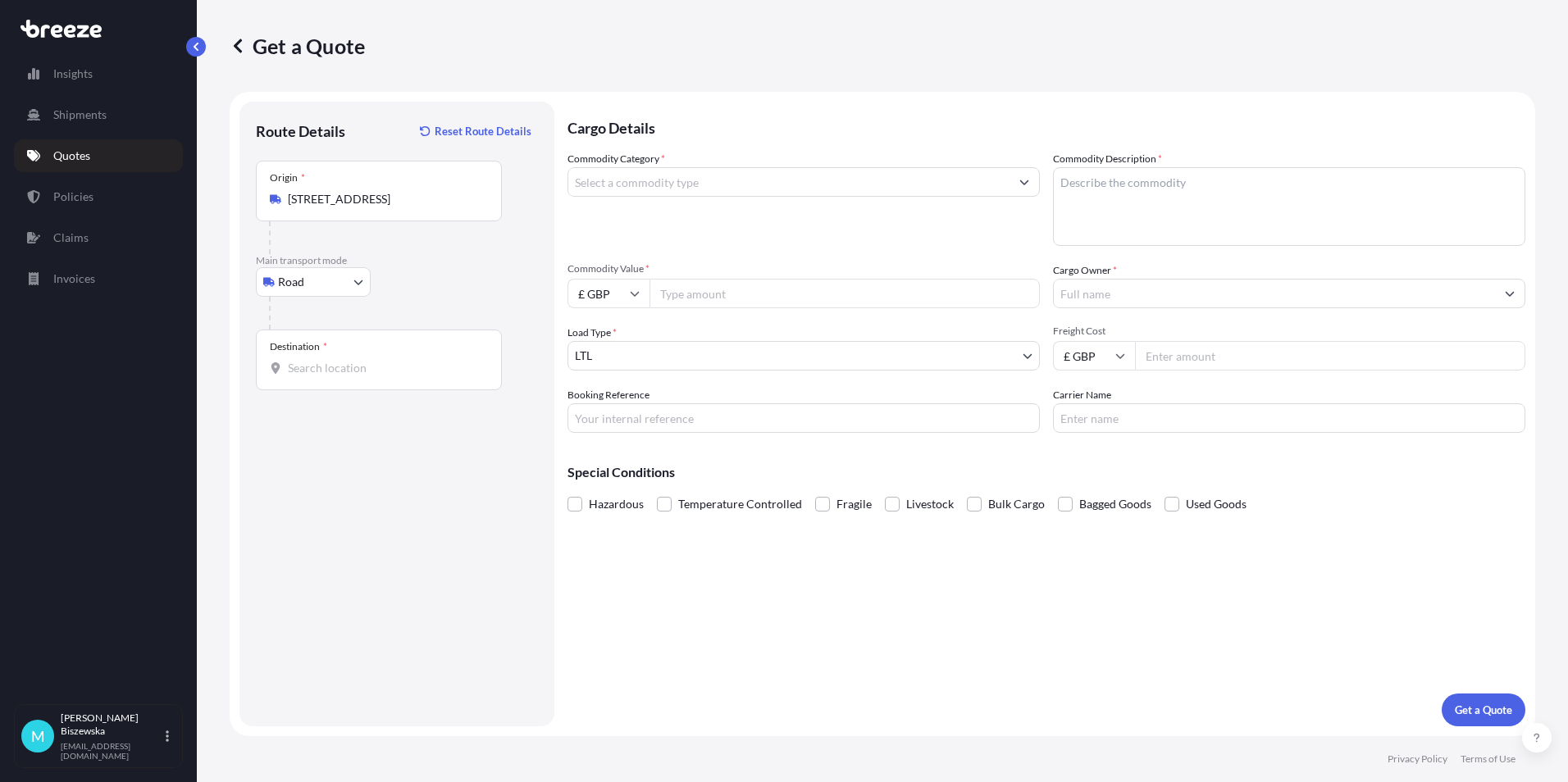
drag, startPoint x: 460, startPoint y: 313, endPoint x: 488, endPoint y: 15, distance: 299.3
click at [461, 310] on div at bounding box center [404, 313] width 269 height 33
click at [307, 371] on input "Destination *" at bounding box center [385, 368] width 193 height 16
drag, startPoint x: 309, startPoint y: 370, endPoint x: 325, endPoint y: 383, distance: 20.6
drag, startPoint x: 325, startPoint y: 383, endPoint x: 300, endPoint y: 443, distance: 65.0
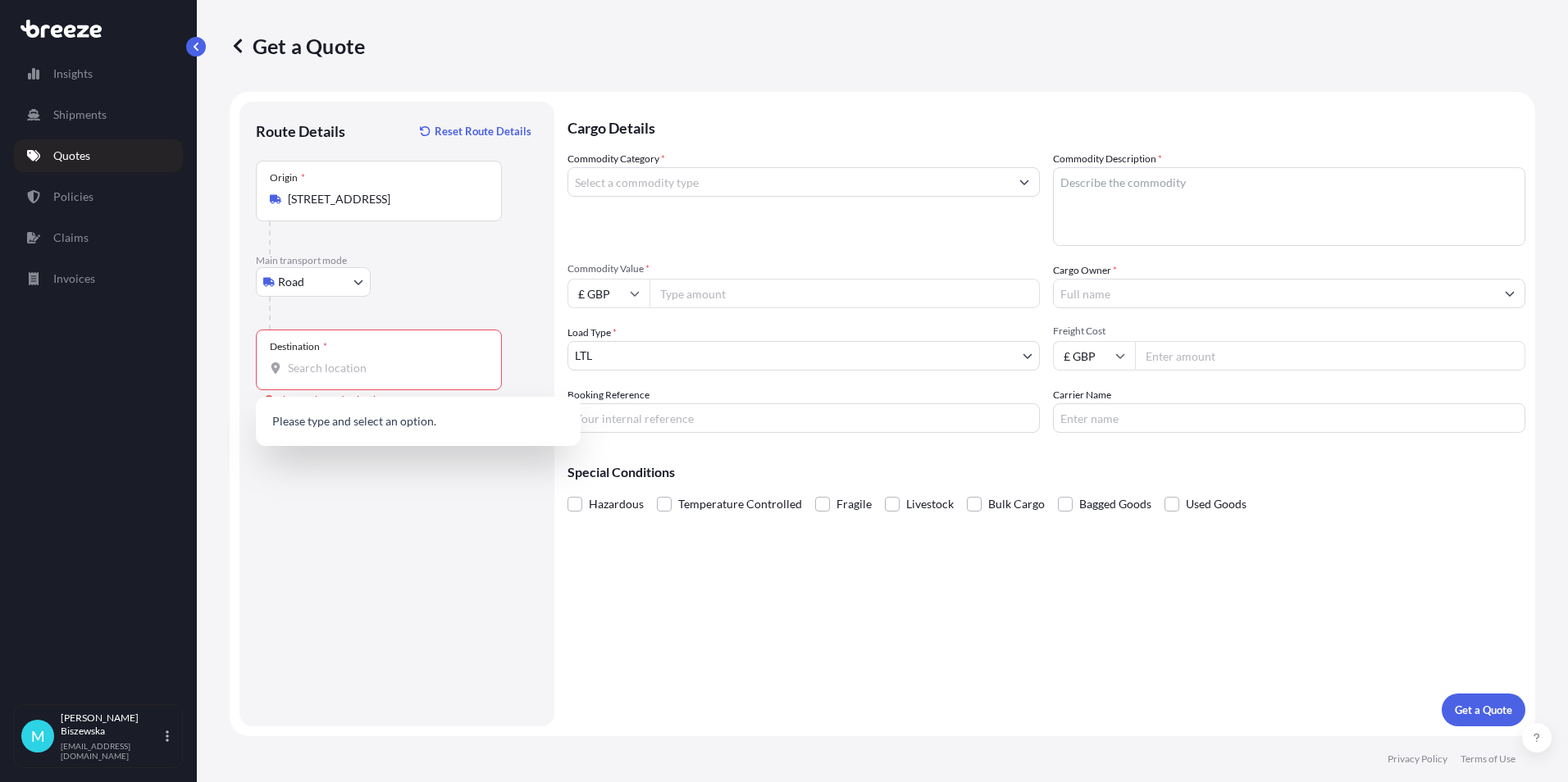
click at [280, 503] on div "Route Details Reset Route Details Place of loading Road Road Rail Origin * [GEO…" at bounding box center [397, 414] width 282 height 592
click at [303, 367] on input "Destination * Please select a destination" at bounding box center [385, 368] width 193 height 16
paste input "WC1V 7QH"
click at [370, 409] on div "London WC1V 7QH , [GEOGRAPHIC_DATA]" at bounding box center [418, 426] width 312 height 46
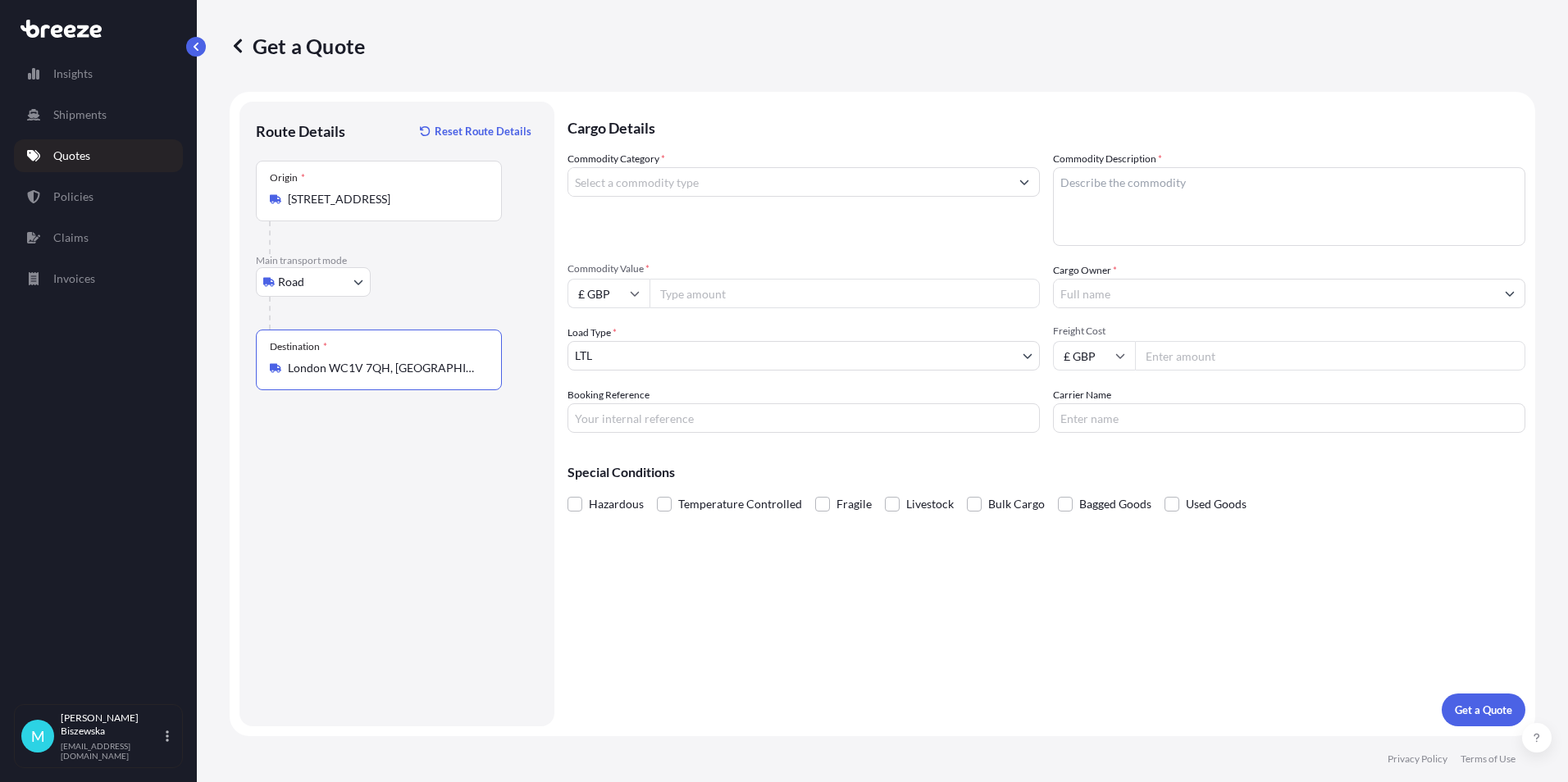
type input "London WC1V 7QH, [GEOGRAPHIC_DATA]"
click at [668, 180] on input "Commodity Category *" at bounding box center [789, 182] width 441 height 30
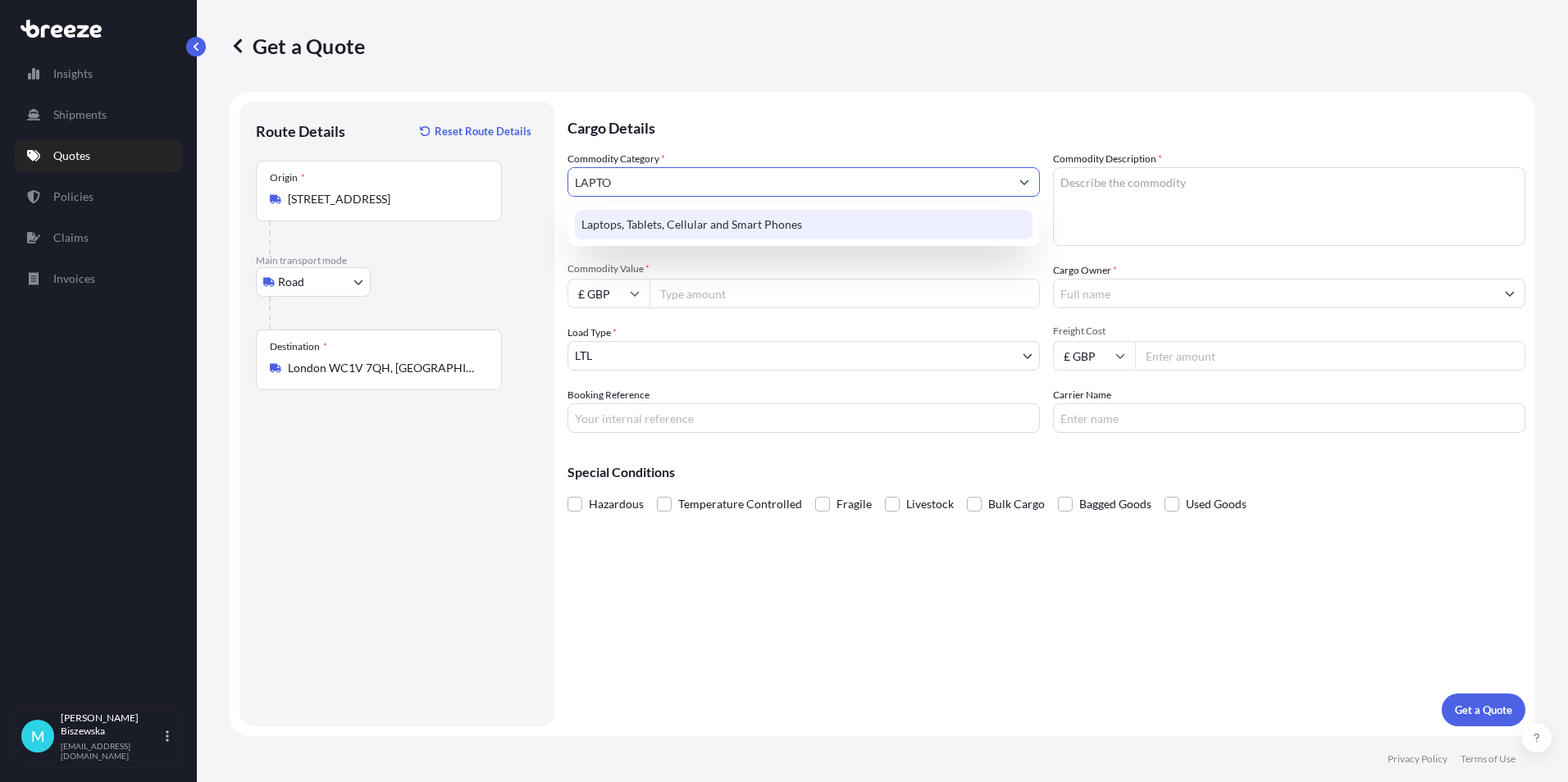
click at [657, 222] on div "Laptops, Tablets, Cellular and Smart Phones" at bounding box center [803, 224] width 458 height 30
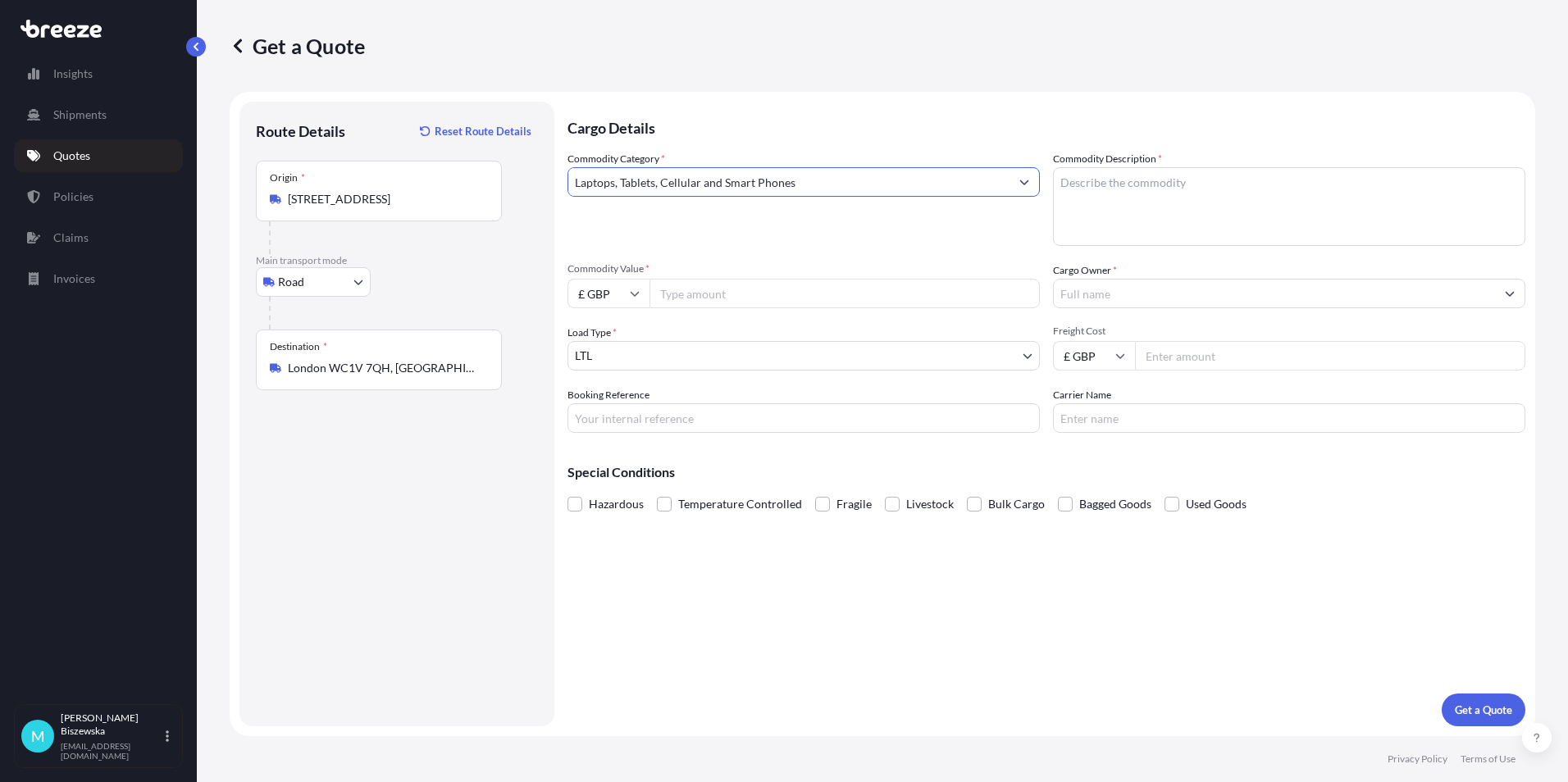
type input "Laptops, Tablets, Cellular and Smart Phones"
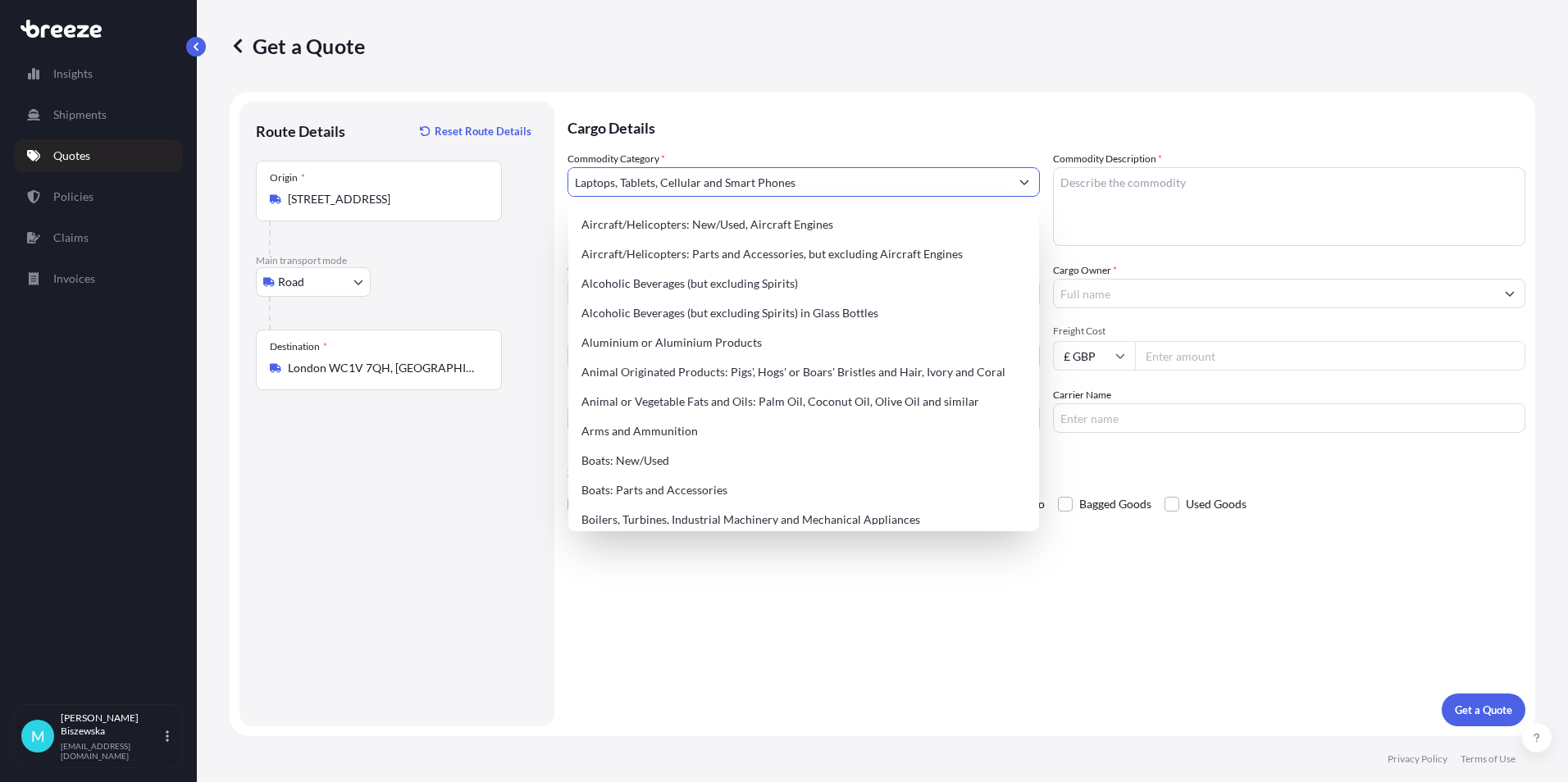
click at [763, 129] on p "Cargo Details" at bounding box center [1046, 126] width 957 height 49
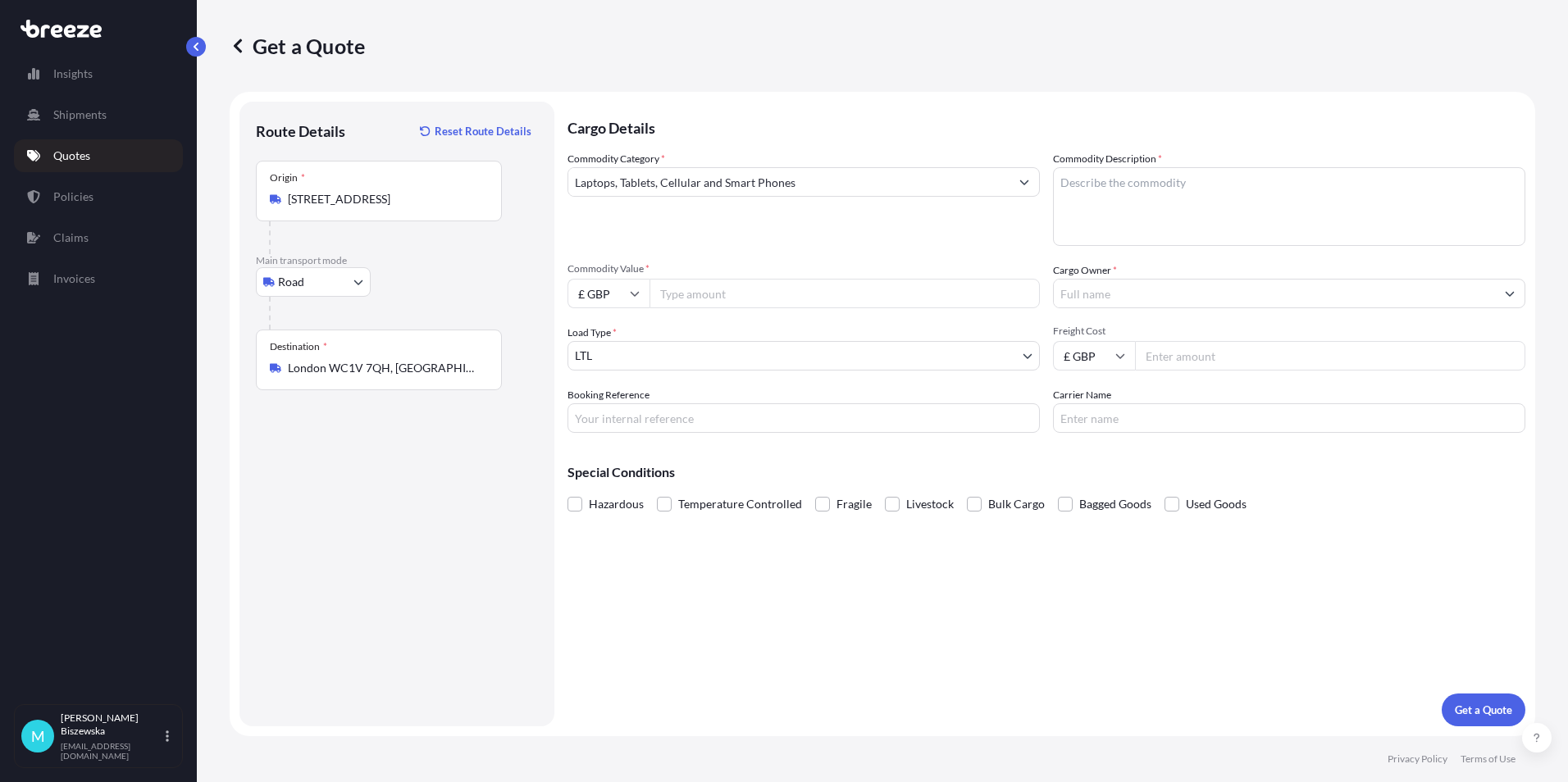
click at [728, 298] on input "Commodity Value *" at bounding box center [845, 293] width 390 height 30
type input "1500"
click at [744, 233] on div "Commodity Category * Laptops, Tablets, Cellular and Smart Phones" at bounding box center [803, 198] width 472 height 95
click at [584, 423] on input "Booking Reference" at bounding box center [803, 418] width 472 height 30
paste input "2221359"
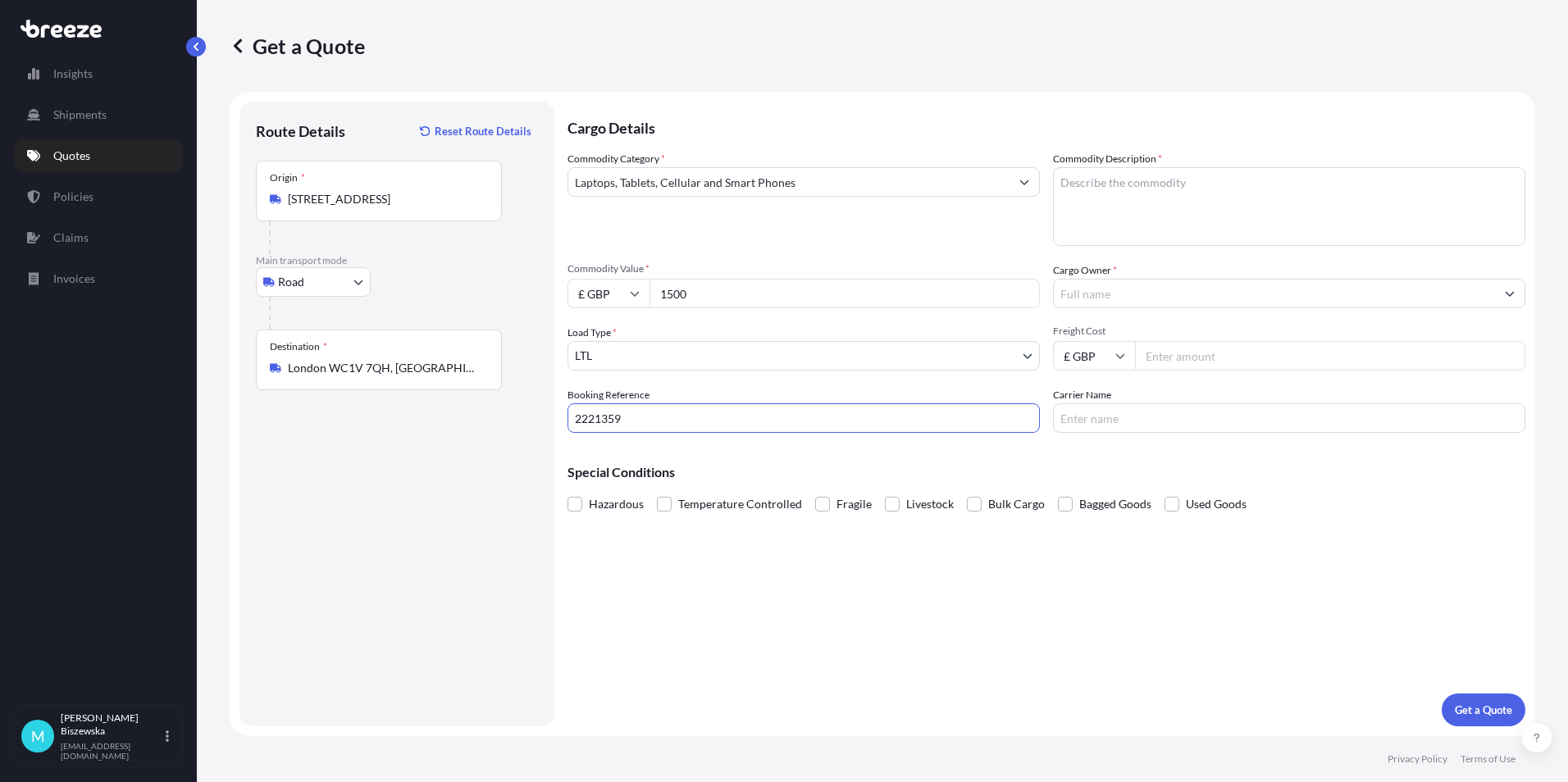
type input "2221359"
click at [637, 556] on div "Cargo Details Commodity Category * Laptops, Tablets, Cellular and Smart Phones …" at bounding box center [1046, 414] width 957 height 625
click at [1064, 187] on textarea "Commodity Description *" at bounding box center [1289, 206] width 472 height 79
paste textarea "Laptop, screen, keyboard, mouse"
type textarea "Laptop, screen, keyboard, mouse"
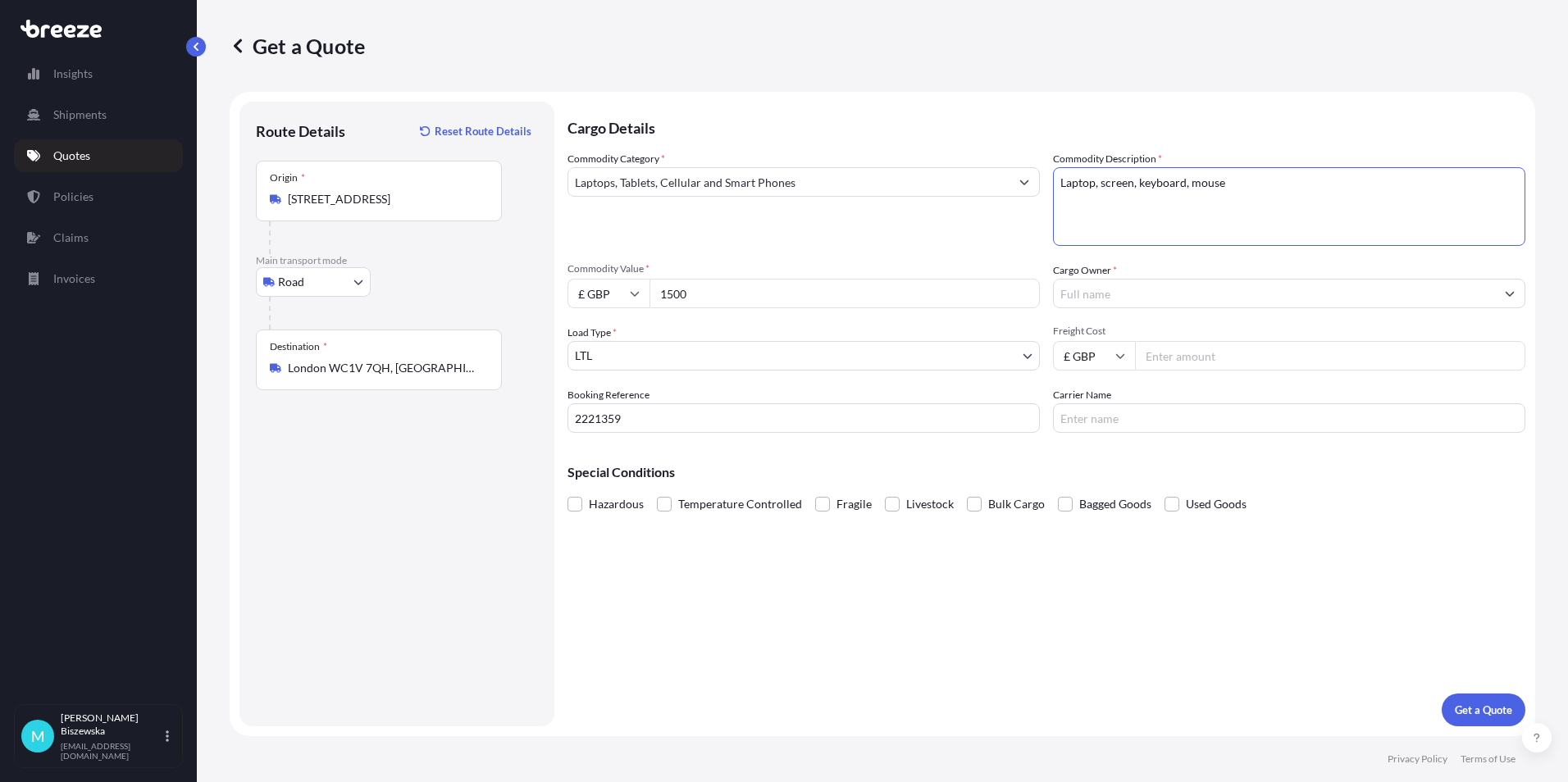
click at [1003, 254] on div "Commodity Category * Laptops, Tablets, Cellular and Smart Phones Commodity Desc…" at bounding box center [1046, 292] width 957 height 282
click at [1083, 288] on input "Cargo Owner *" at bounding box center [1274, 293] width 441 height 30
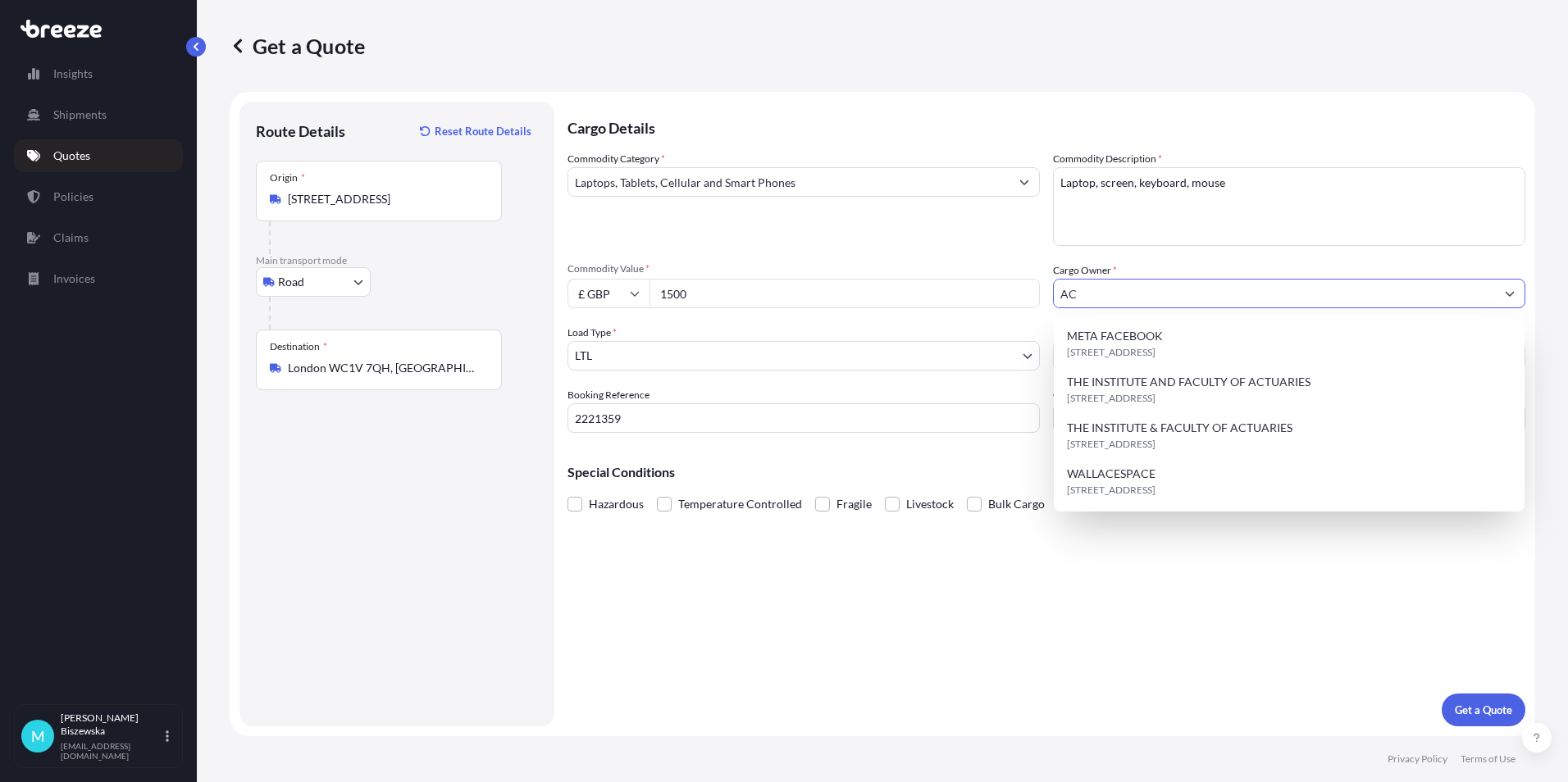
type input "A"
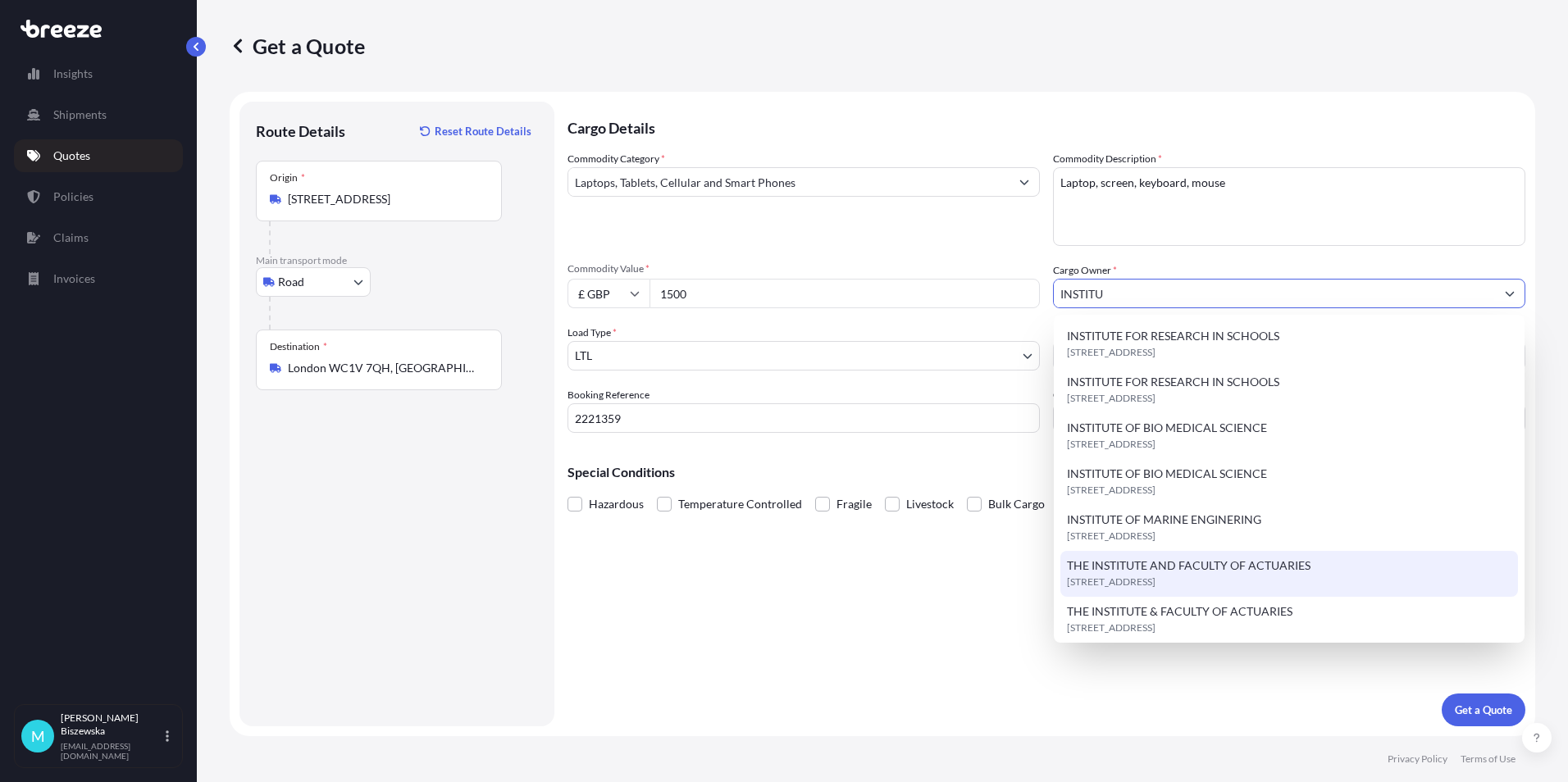
click at [1195, 569] on span "THE INSTITUTE AND FACULTY OF ACTUARIES" at bounding box center [1189, 565] width 244 height 16
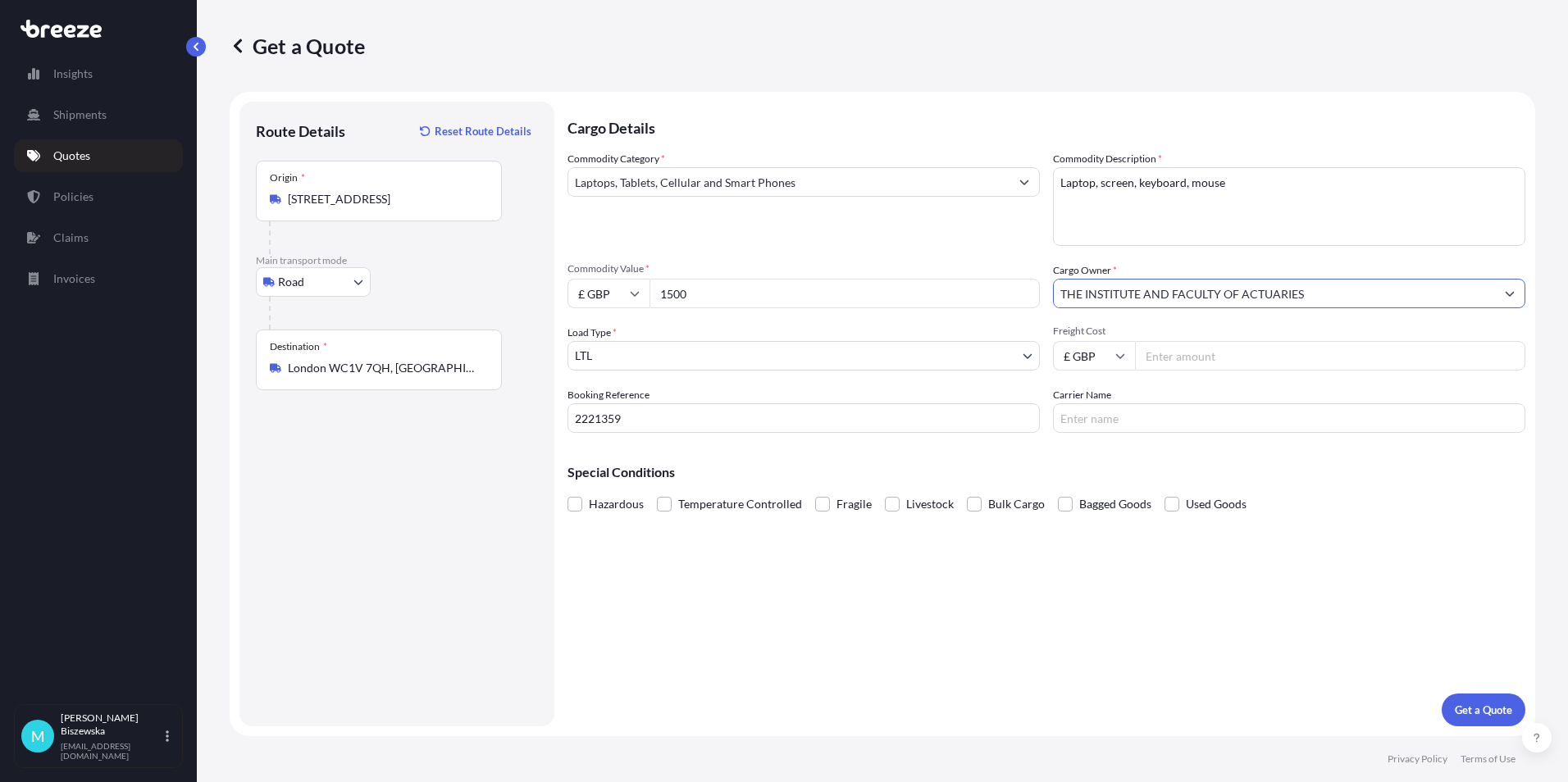
type input "THE INSTITUTE AND FACULTY OF ACTUARIES"
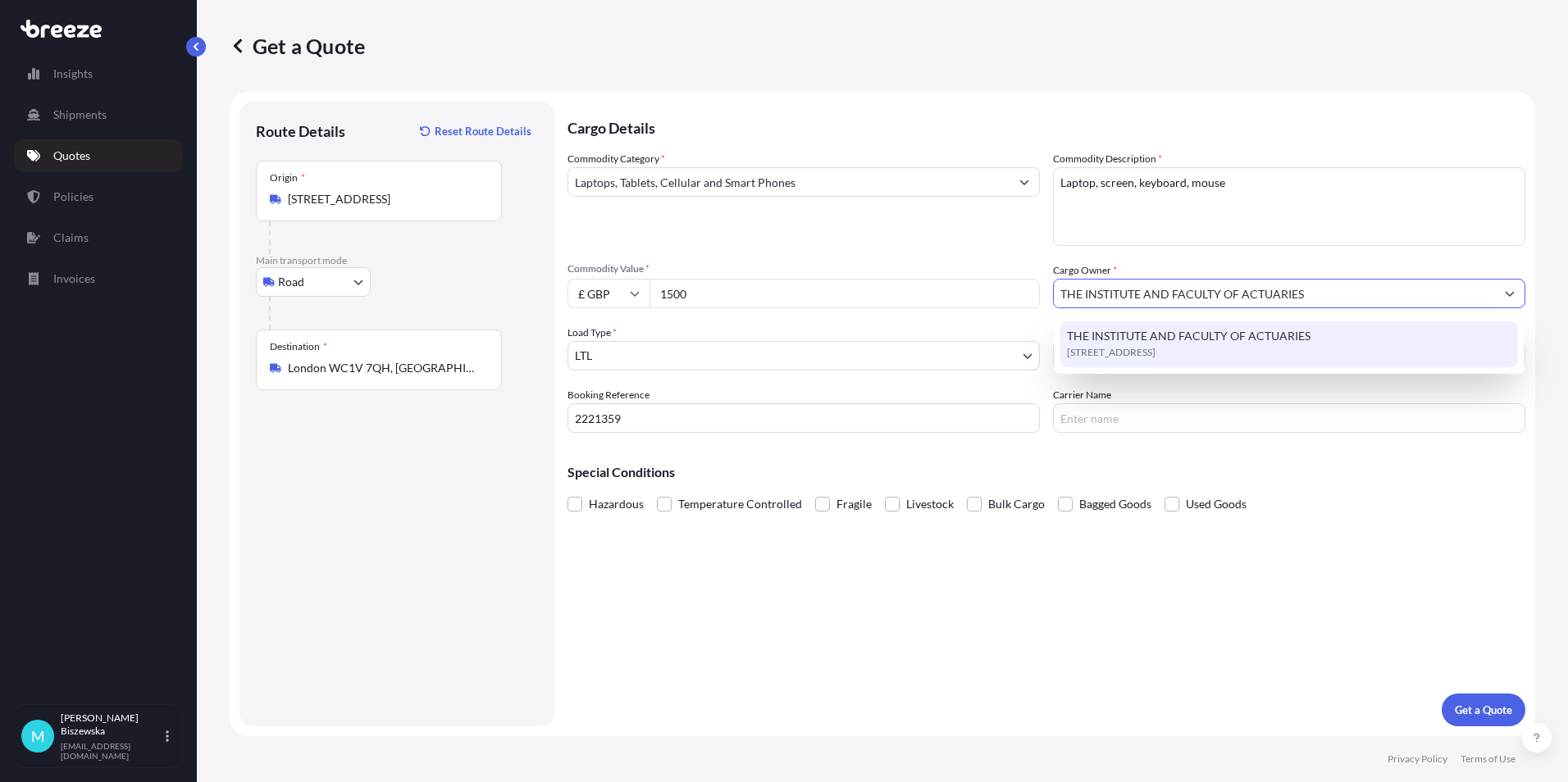
click at [1167, 389] on div "Carrier Name" at bounding box center [1289, 410] width 472 height 46
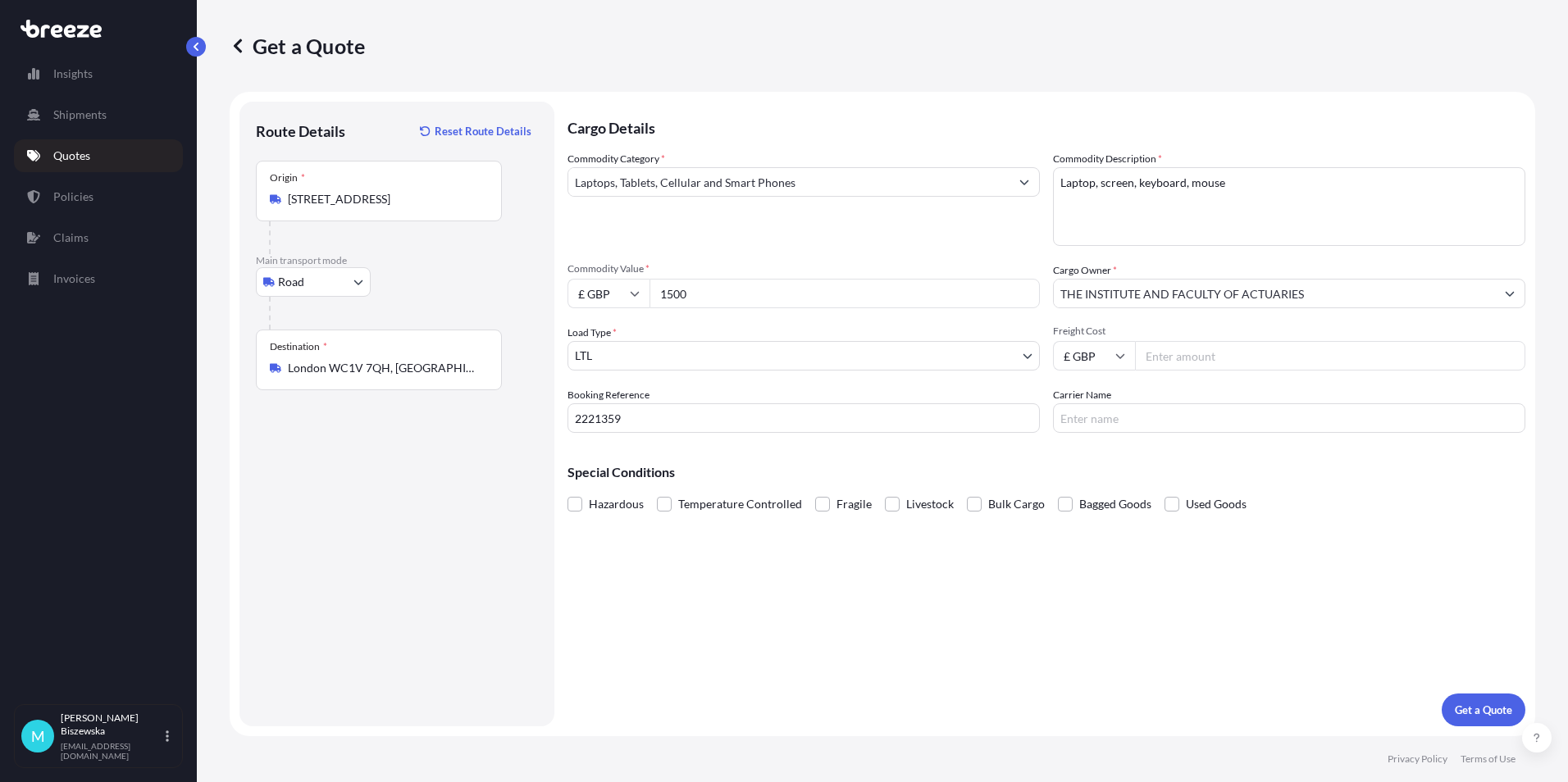
click at [1166, 357] on input "Freight Cost" at bounding box center [1330, 356] width 390 height 30
type input "48.65"
click at [1132, 460] on div "Special Conditions Hazardous Temperature Controlled Fragile Livestock Bulk Carg…" at bounding box center [1046, 481] width 957 height 70
click at [1465, 708] on p "Get a Quote" at bounding box center [1484, 710] width 58 height 16
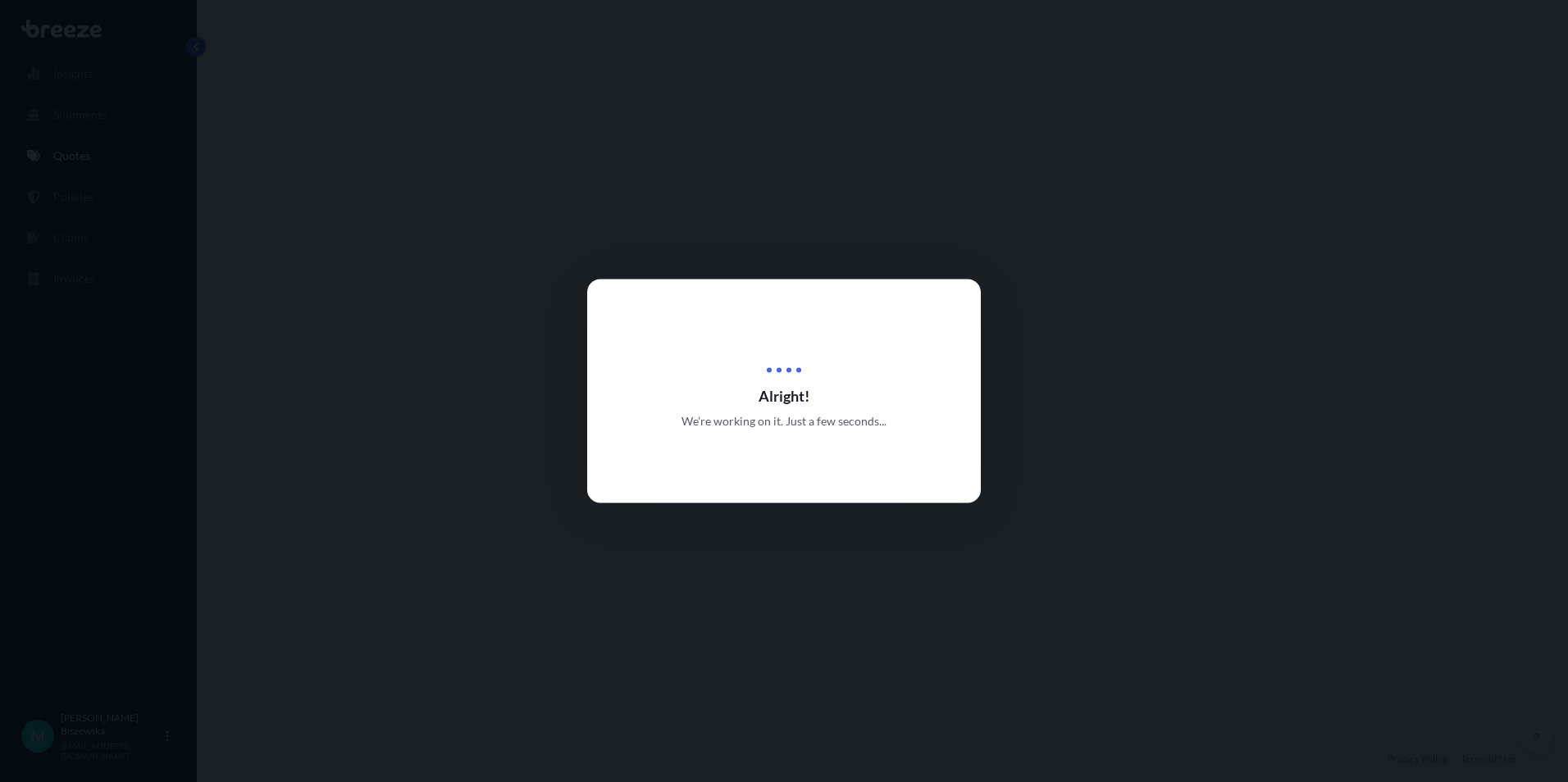
select select "Road"
select select "1"
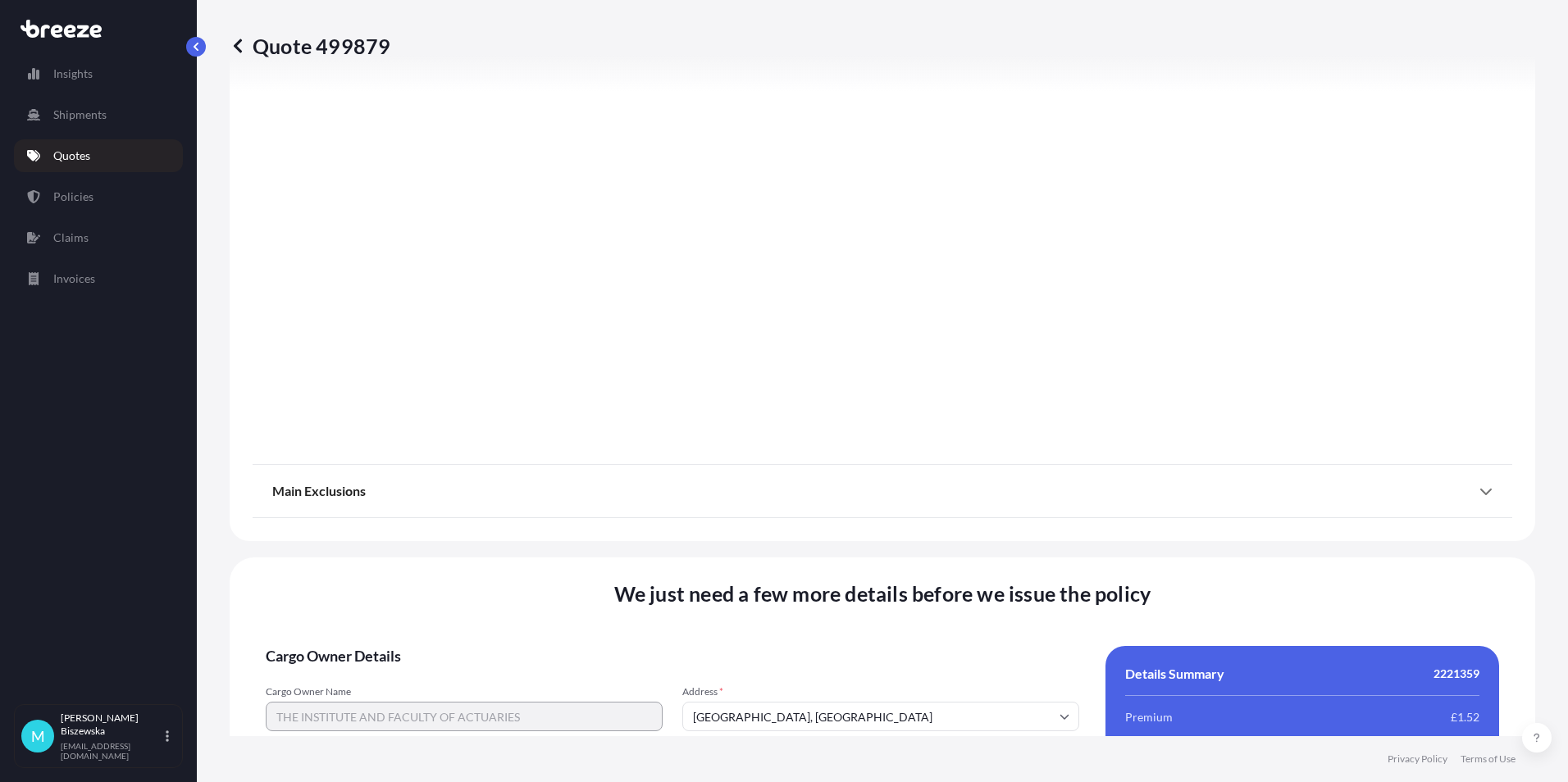
scroll to position [1768, 0]
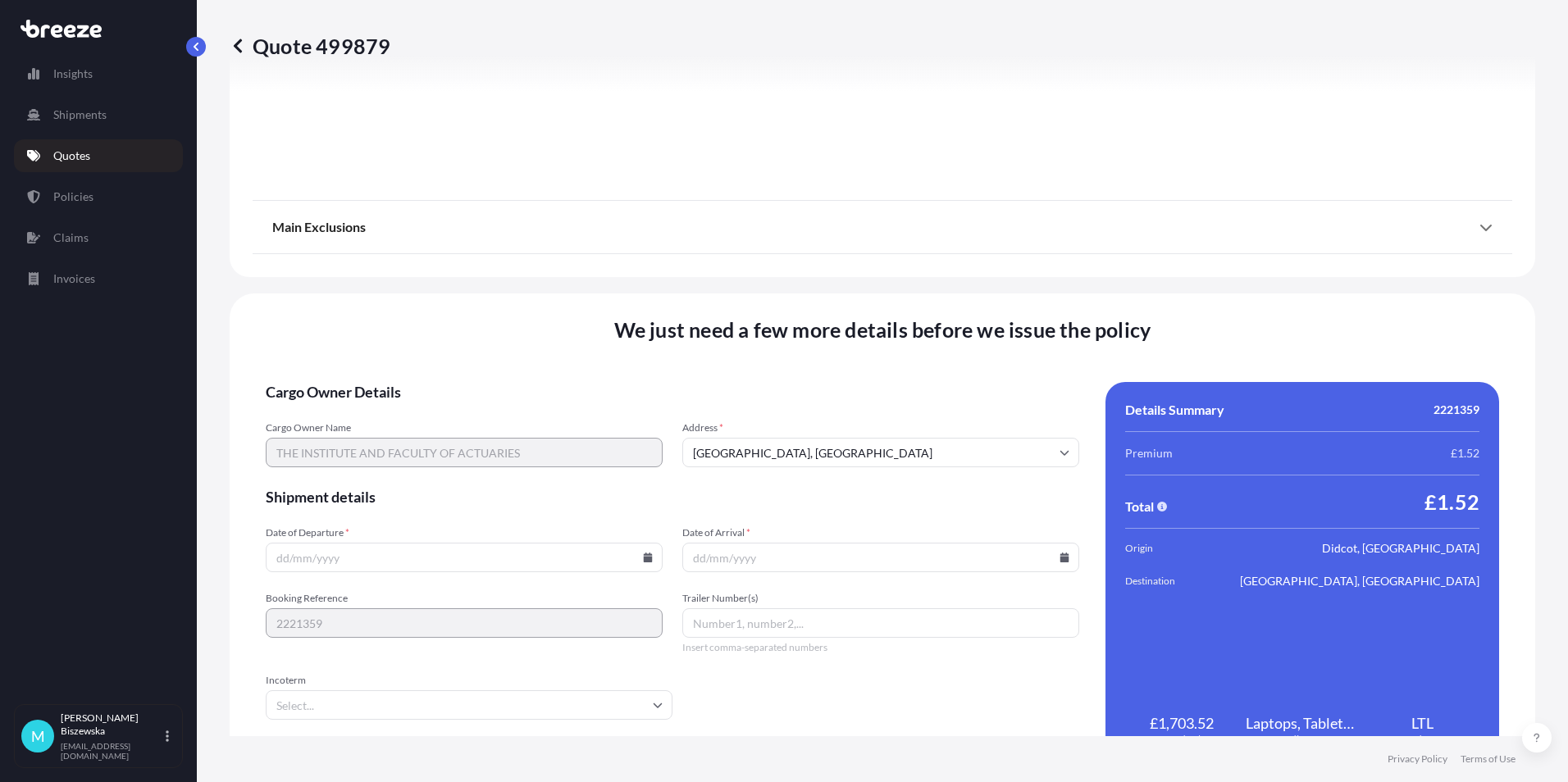
click at [643, 556] on icon at bounding box center [648, 557] width 10 height 10
click at [461, 437] on button "25" at bounding box center [462, 442] width 26 height 26
type input "[DATE]"
click at [1059, 554] on icon at bounding box center [1064, 557] width 10 height 10
click at [759, 470] on button "29" at bounding box center [760, 473] width 26 height 26
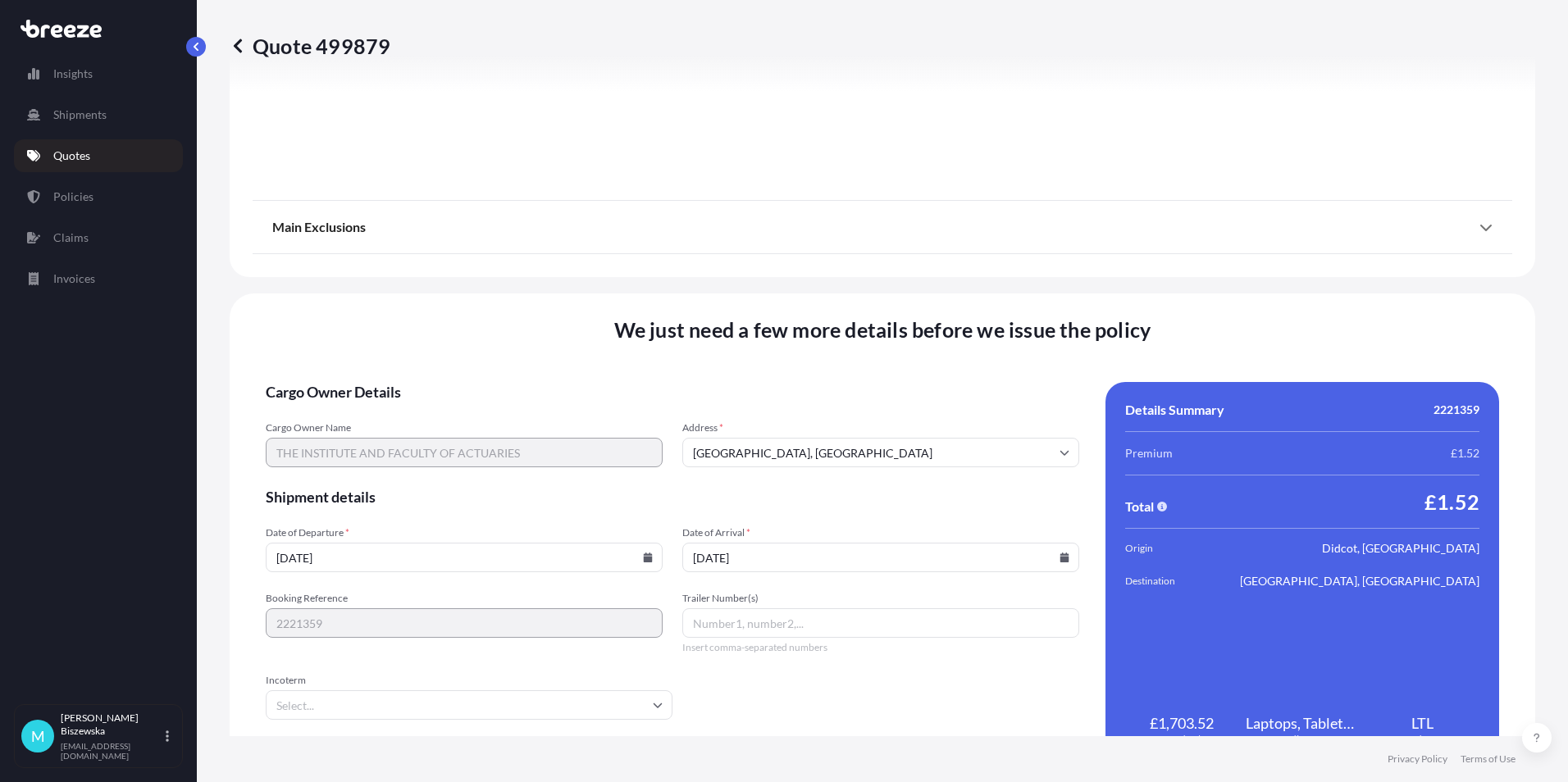
type input "[DATE]"
click at [922, 694] on form "Cargo Owner Details Cargo Owner Name THE INSTITUTE AND FACULTY OF ACTUARIES Add…" at bounding box center [672, 573] width 814 height 384
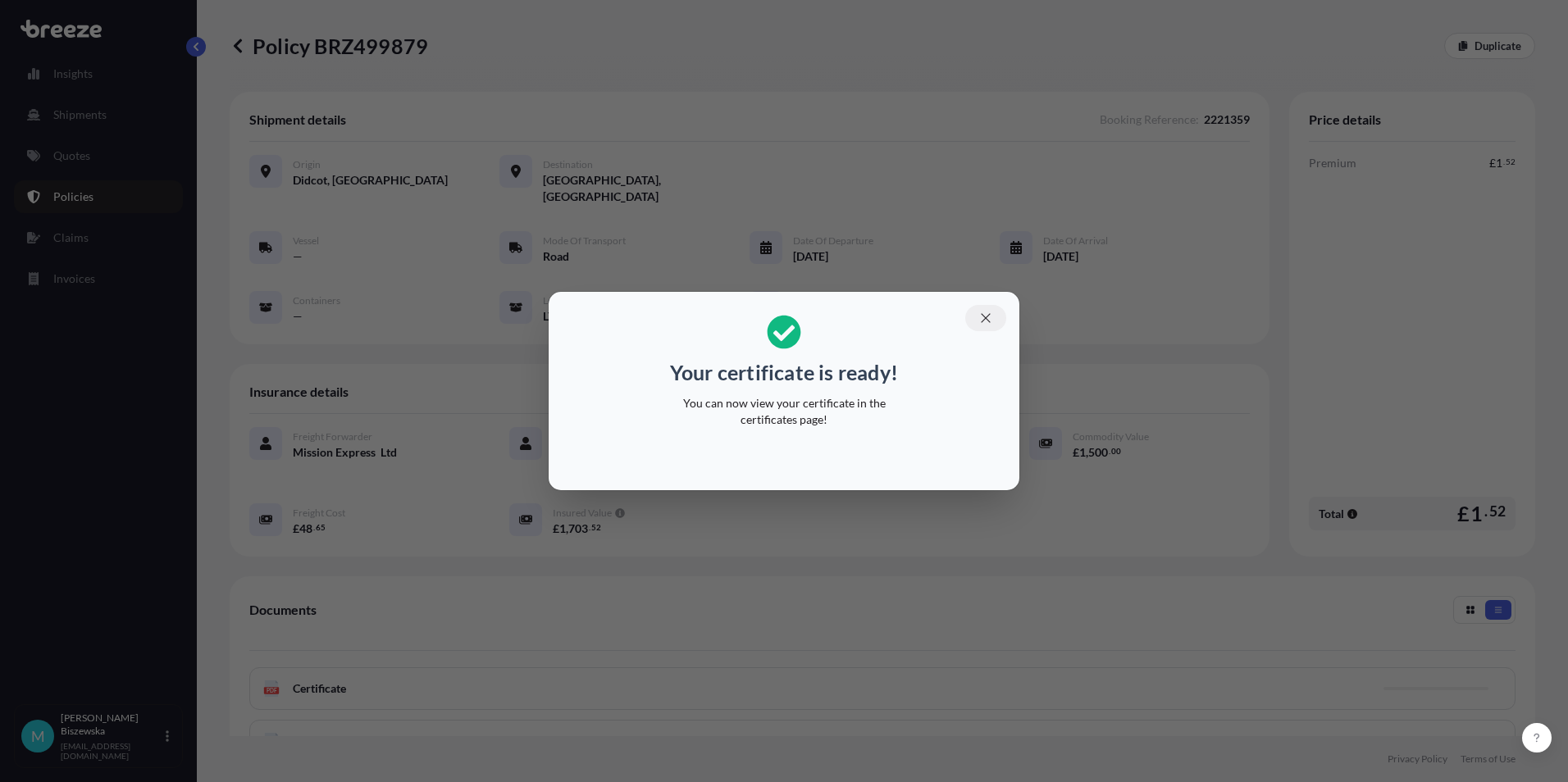
click at [989, 318] on icon "button" at bounding box center [985, 318] width 14 height 14
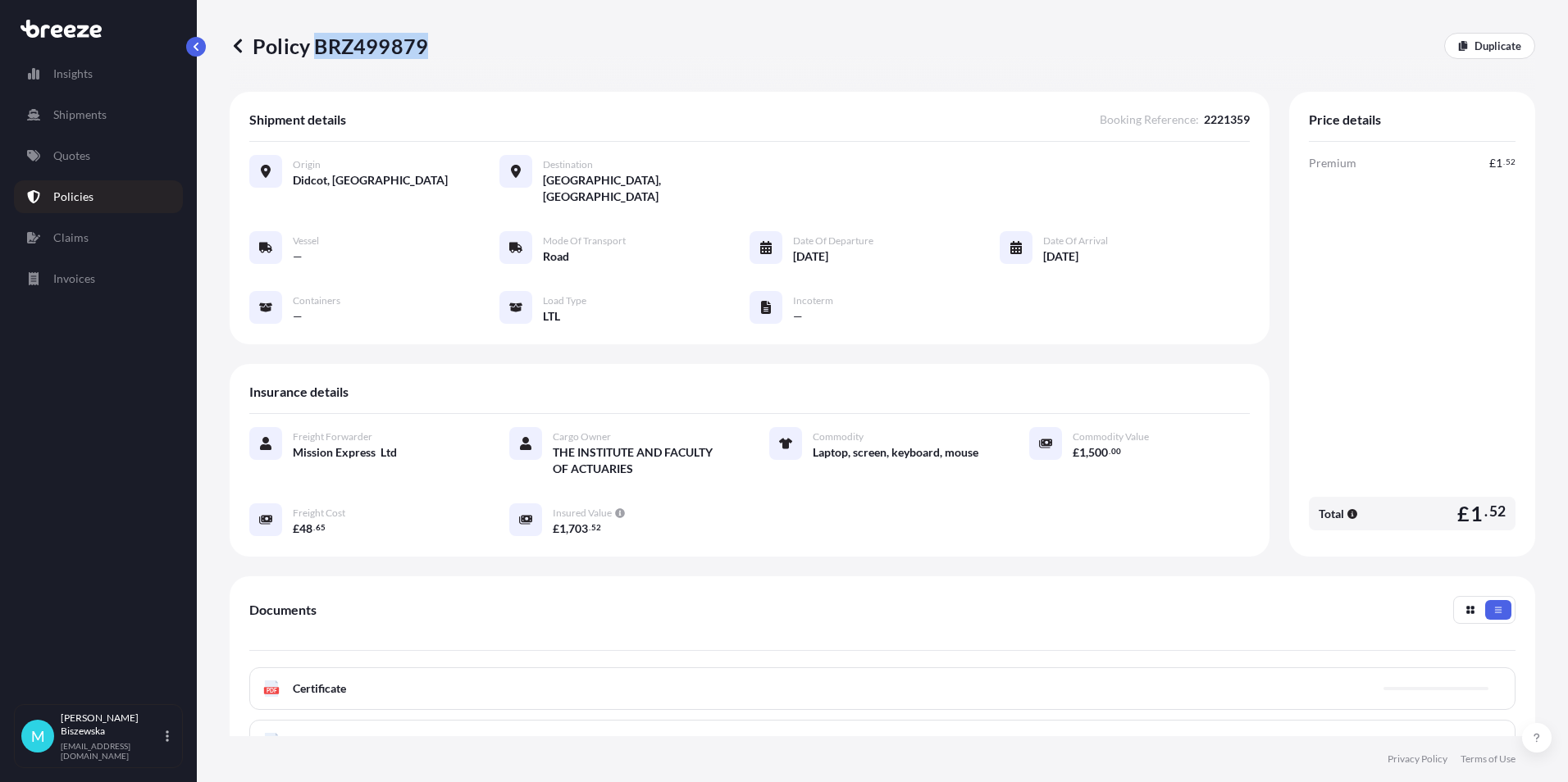
drag, startPoint x: 317, startPoint y: 46, endPoint x: 421, endPoint y: 44, distance: 104.0
click at [421, 44] on p "Policy BRZ499879" at bounding box center [329, 45] width 199 height 26
drag, startPoint x: 421, startPoint y: 44, endPoint x: 409, endPoint y: 44, distance: 12.0
copy p "BRZ499879"
click at [92, 152] on link "Quotes" at bounding box center [98, 155] width 169 height 33
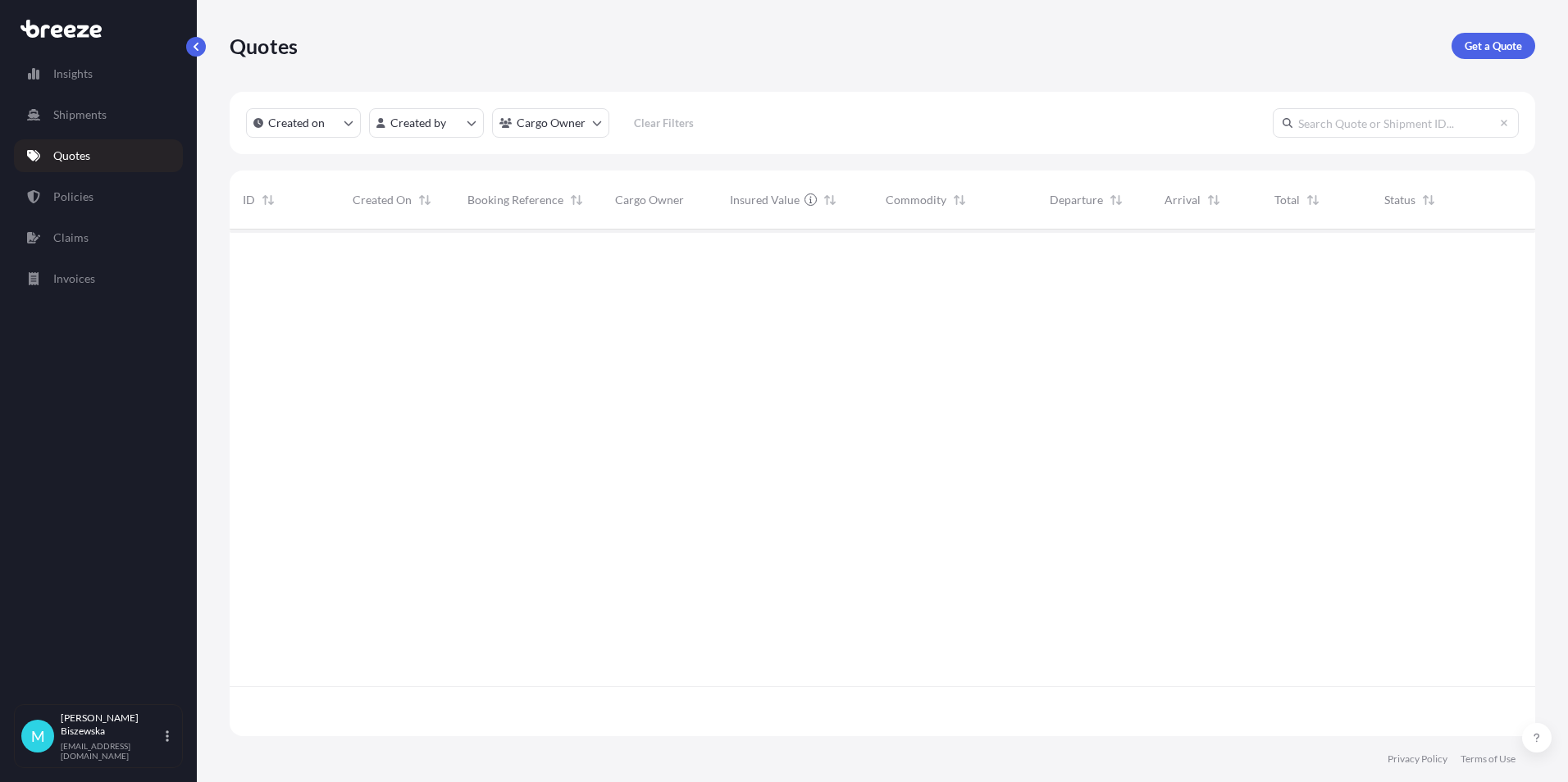
scroll to position [503, 1293]
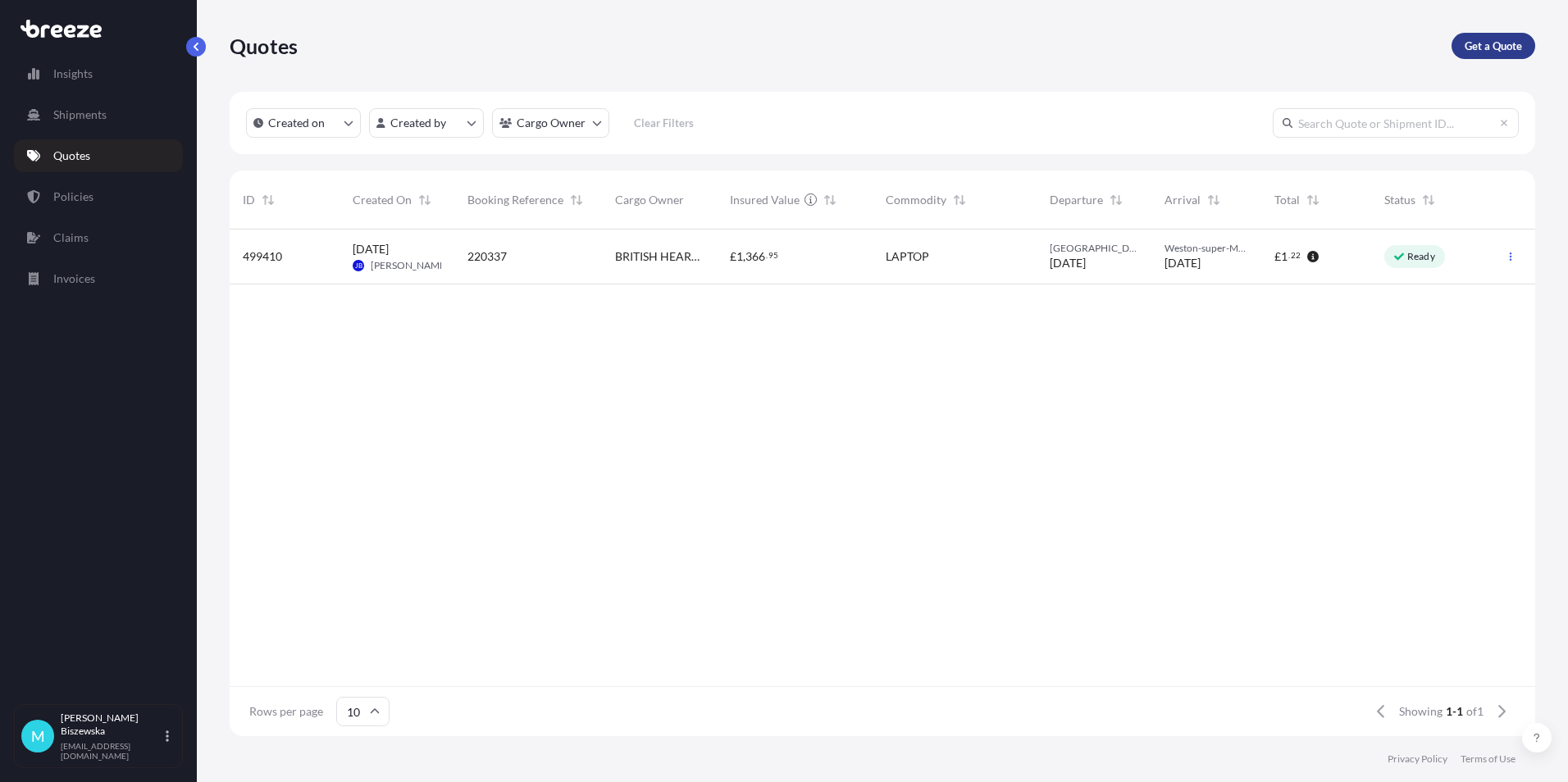
click at [1480, 40] on p "Get a Quote" at bounding box center [1494, 46] width 58 height 16
select select "Sea"
select select "1"
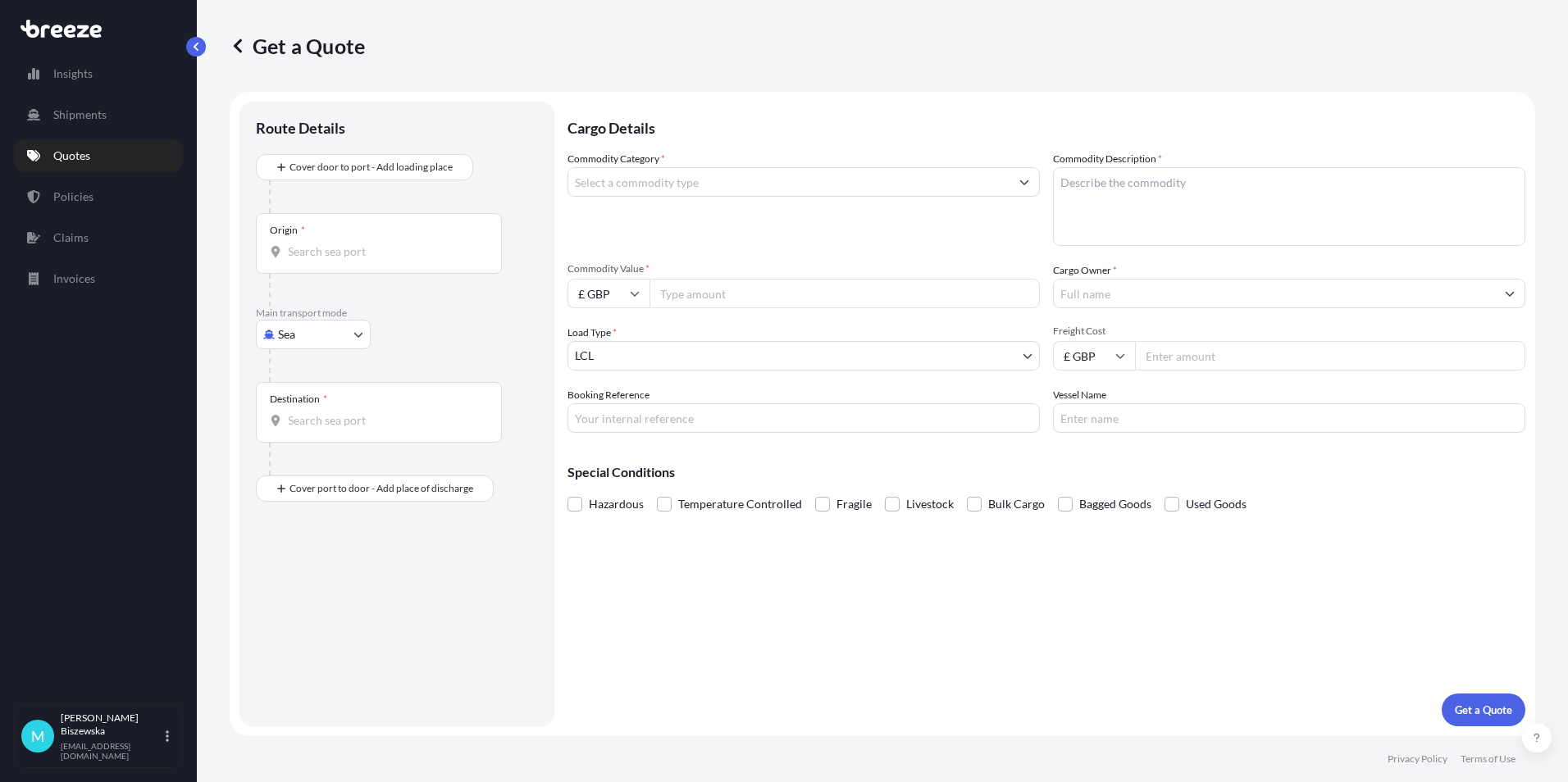
click at [298, 327] on body "Insights Shipments Quotes Policies Claims Invoices M [PERSON_NAME] [PERSON_NAME…" at bounding box center [784, 391] width 1568 height 782
click at [300, 433] on span "Road" at bounding box center [300, 436] width 26 height 16
select select "Road"
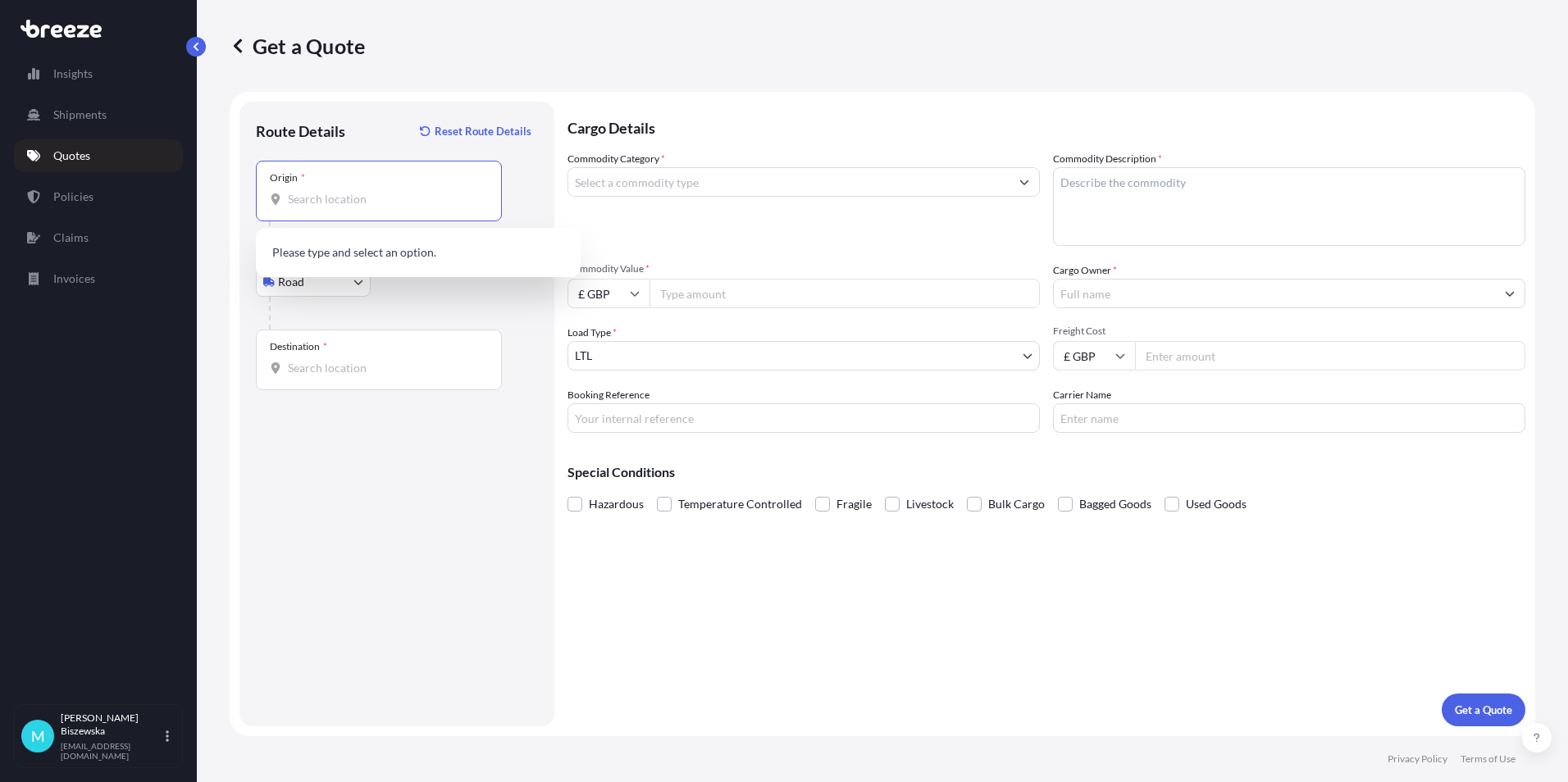
click at [309, 195] on input "Origin *" at bounding box center [385, 200] width 193 height 16
paste input "TS20 2FY"
type input "Stockton-on-Tees TS20 2FY, [GEOGRAPHIC_DATA]"
drag, startPoint x: 443, startPoint y: 302, endPoint x: 571, endPoint y: 11, distance: 317.9
click at [444, 302] on div at bounding box center [404, 313] width 269 height 33
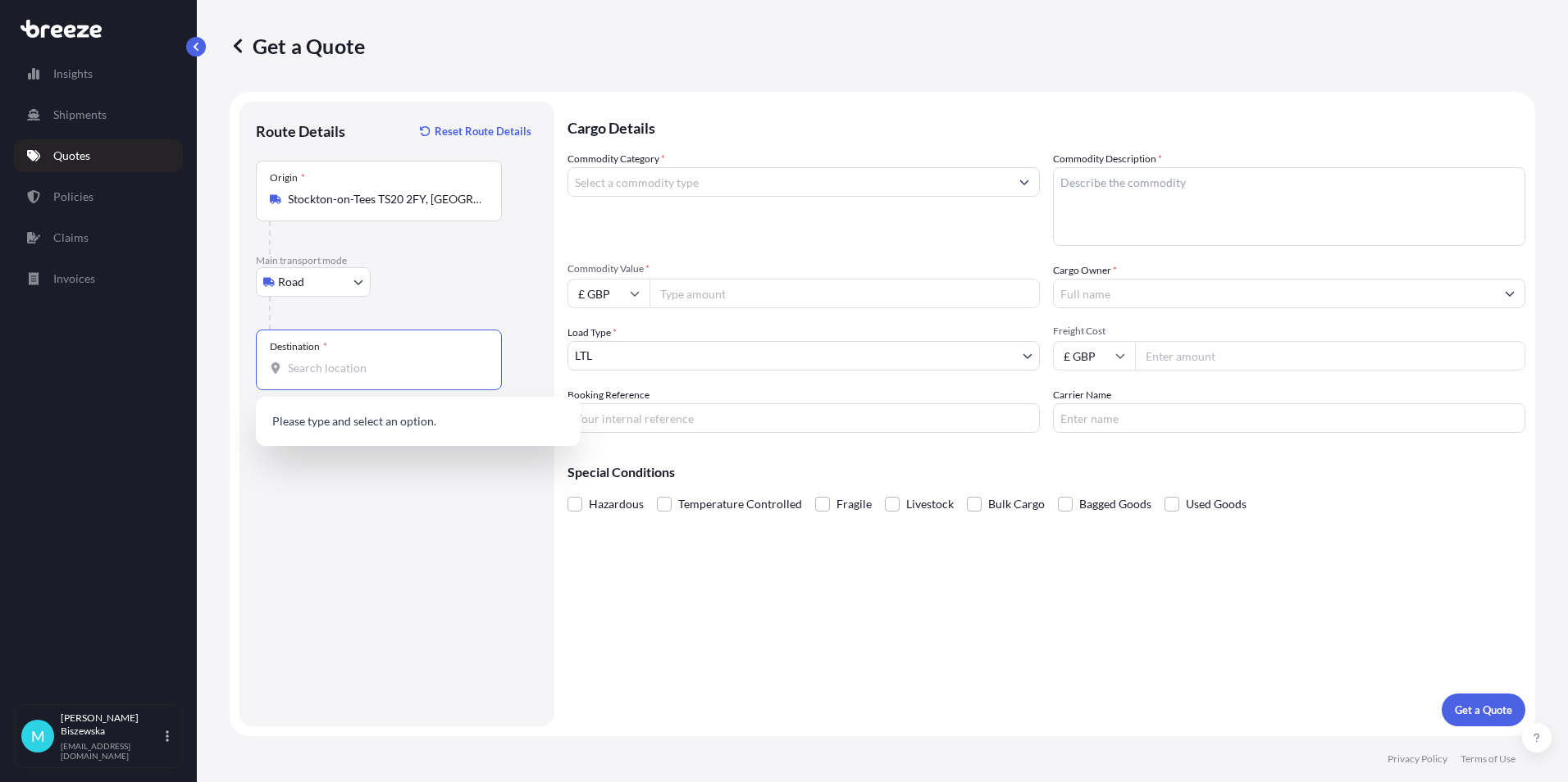
click at [298, 374] on input "Destination *" at bounding box center [385, 368] width 193 height 16
paste input "NW1 7AW"
type input "London NW1 7AW, [GEOGRAPHIC_DATA]"
click at [708, 184] on input "Commodity Category *" at bounding box center [789, 182] width 441 height 30
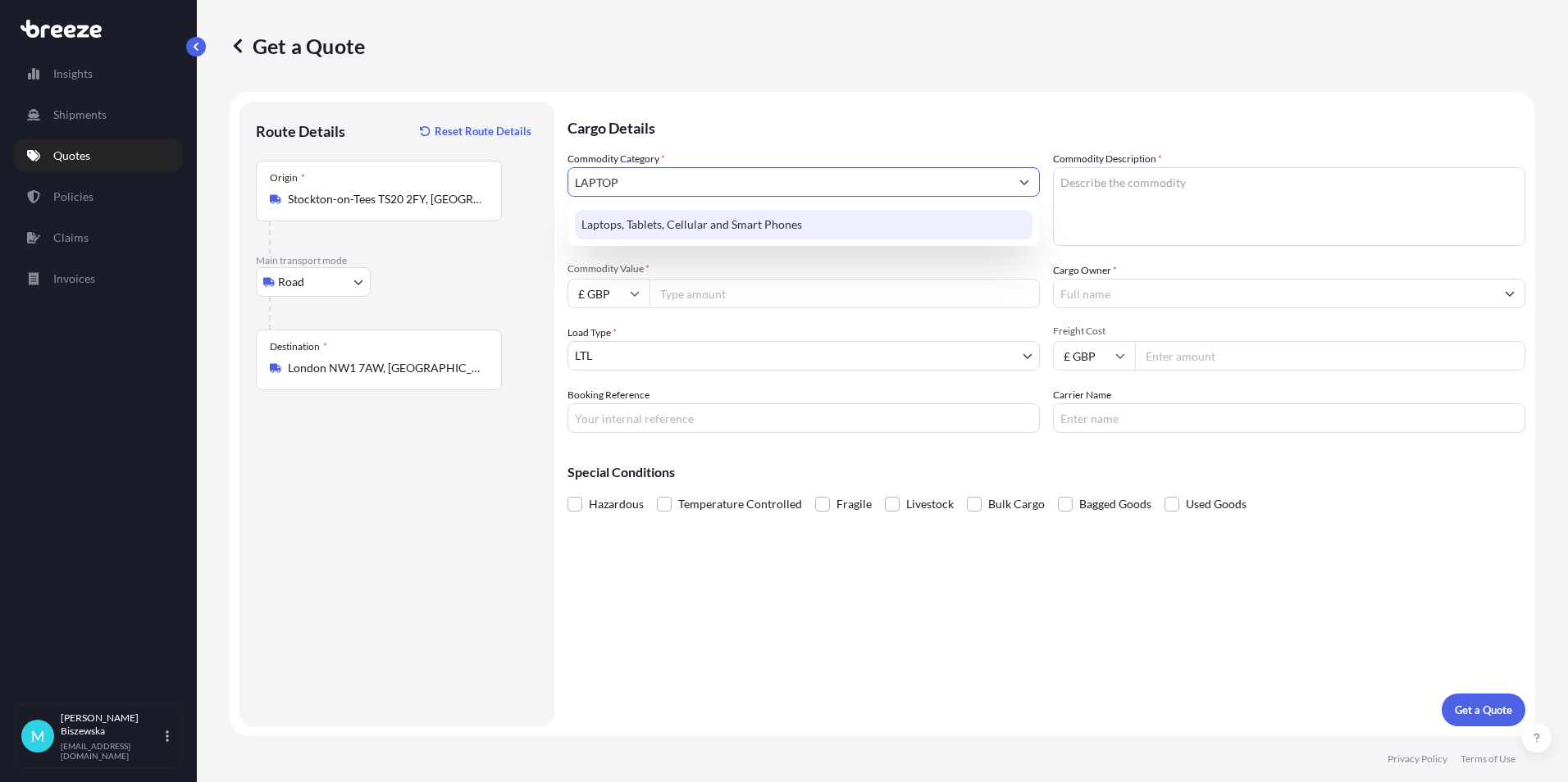
click at [700, 224] on div "Laptops, Tablets, Cellular and Smart Phones" at bounding box center [803, 224] width 458 height 30
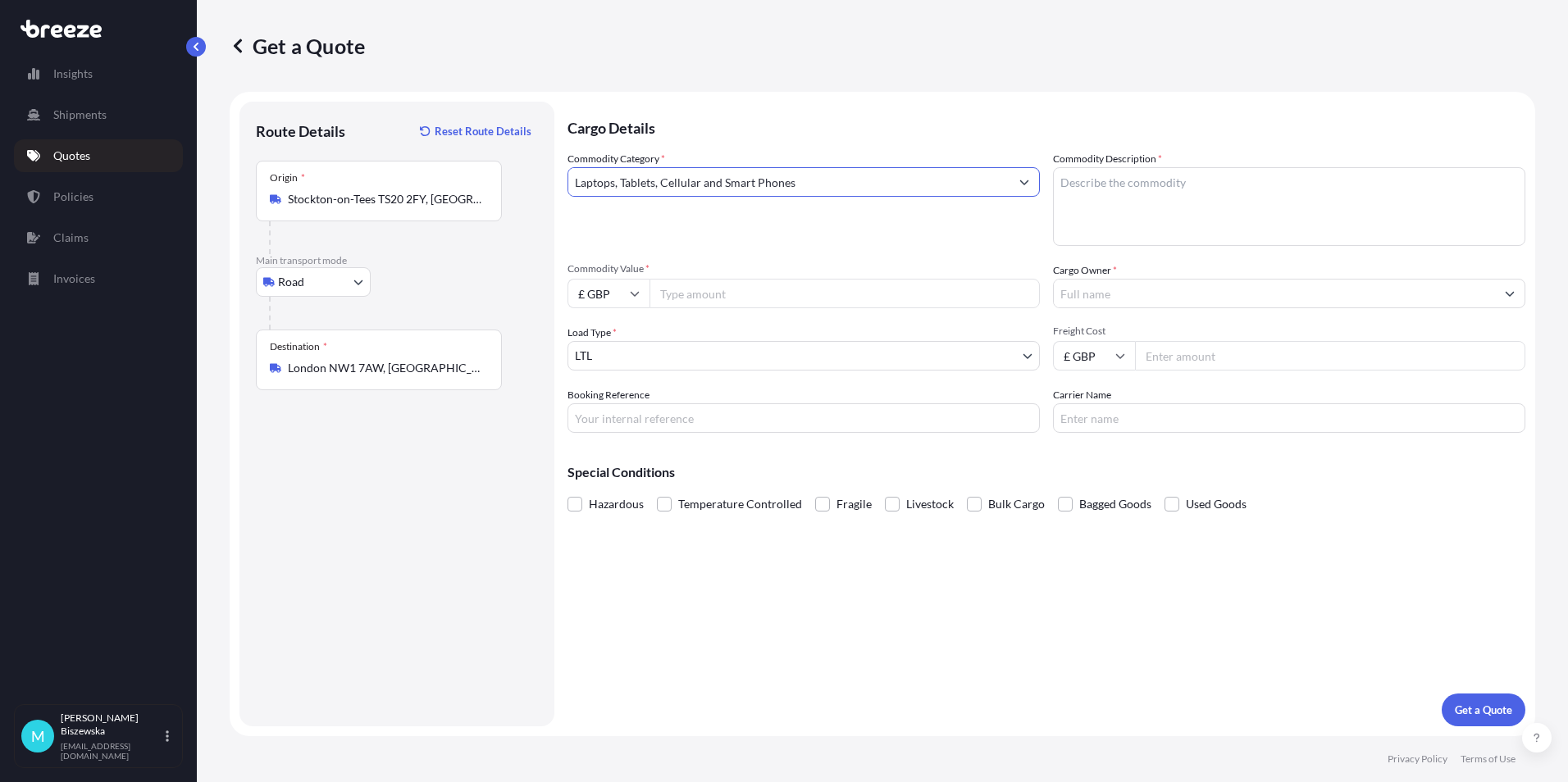
type input "Laptops, Tablets, Cellular and Smart Phones"
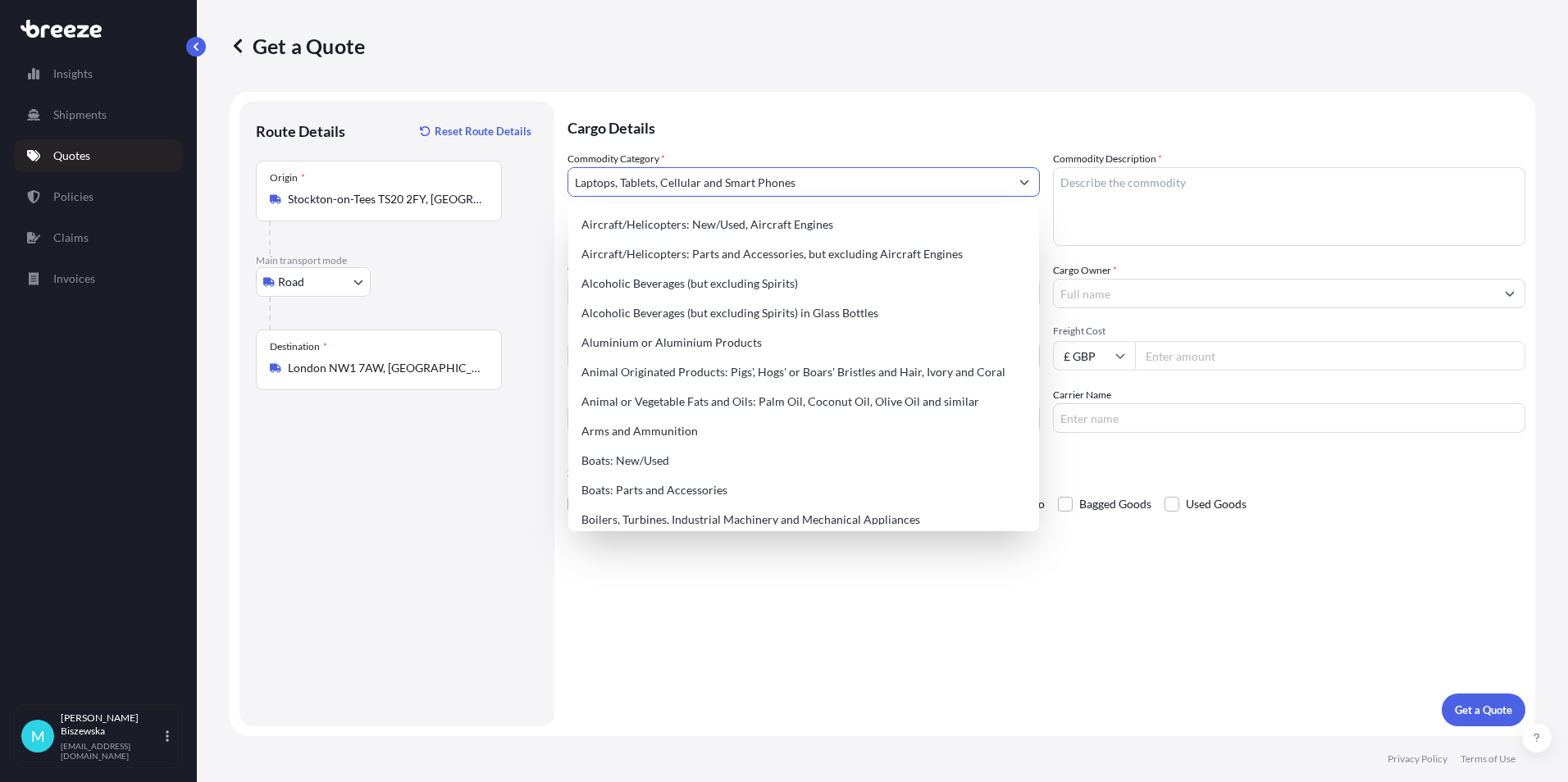
click at [724, 137] on p "Cargo Details" at bounding box center [1046, 126] width 957 height 49
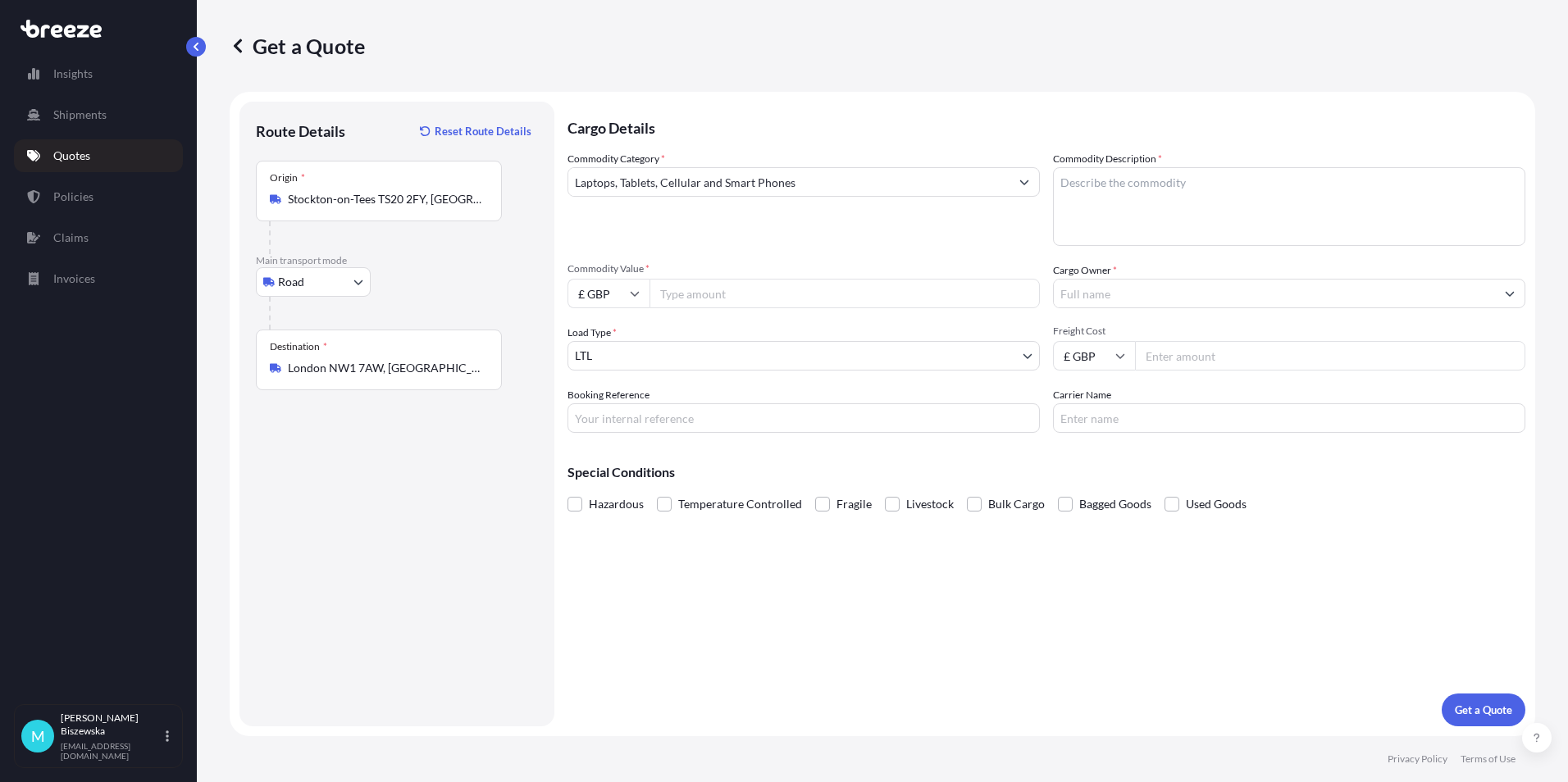
click at [769, 299] on input "Commodity Value *" at bounding box center [845, 293] width 390 height 30
type input "850"
drag, startPoint x: 751, startPoint y: 323, endPoint x: 580, endPoint y: 7, distance: 359.3
click at [751, 323] on div "Commodity Category * Laptops, Tablets, Cellular and Smart Phones Commodity Desc…" at bounding box center [1046, 292] width 957 height 282
click at [595, 412] on input "Booking Reference" at bounding box center [803, 418] width 472 height 30
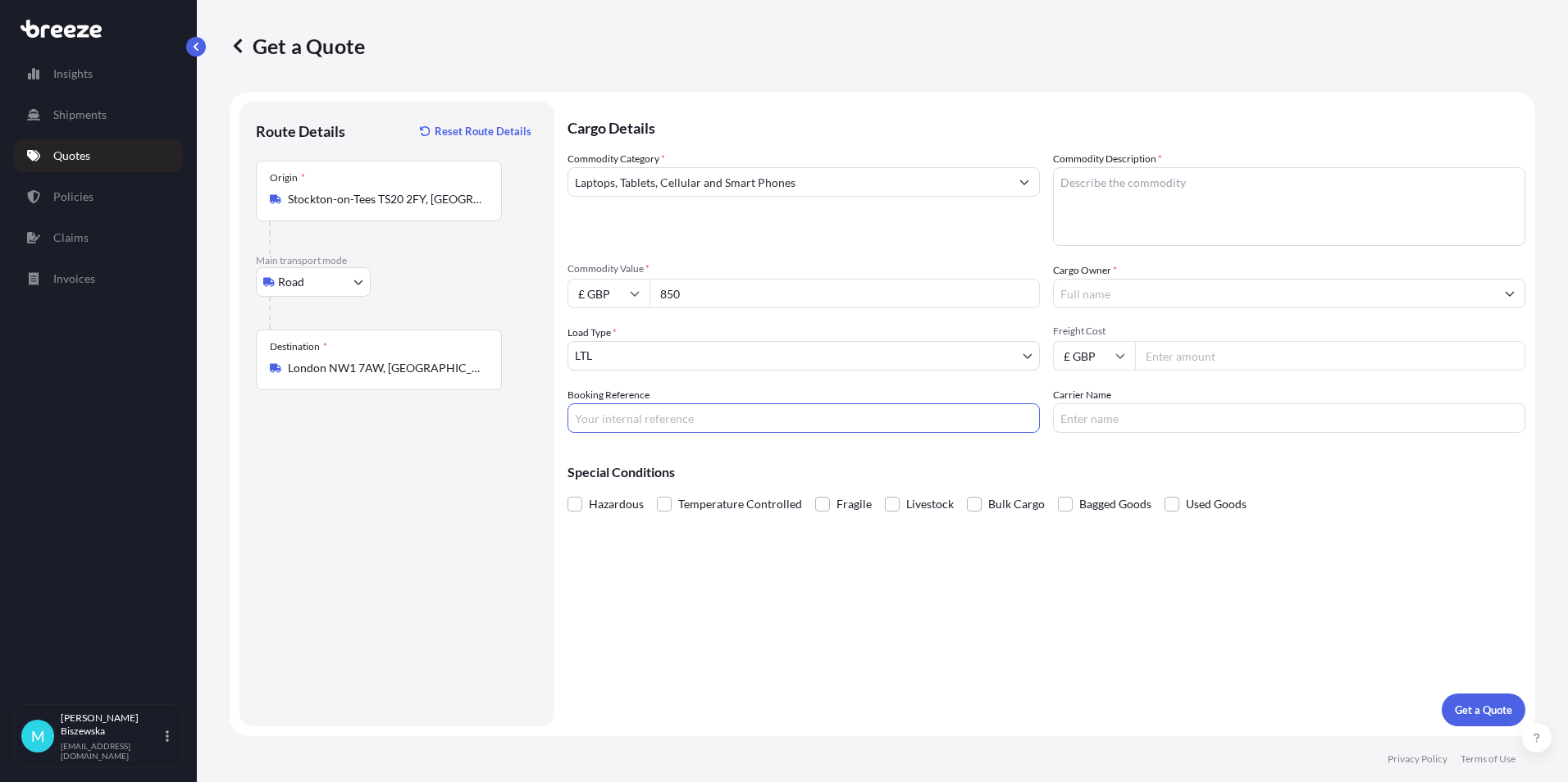
paste input "2221346"
type input "2221346"
drag, startPoint x: 671, startPoint y: 590, endPoint x: 588, endPoint y: 164, distance: 434.0
click at [672, 590] on div "Cargo Details Commodity Category * Laptops, Tablets, Cellular and Smart Phones …" at bounding box center [1046, 414] width 957 height 625
click at [1116, 188] on textarea "Commodity Description *" at bounding box center [1289, 206] width 472 height 79
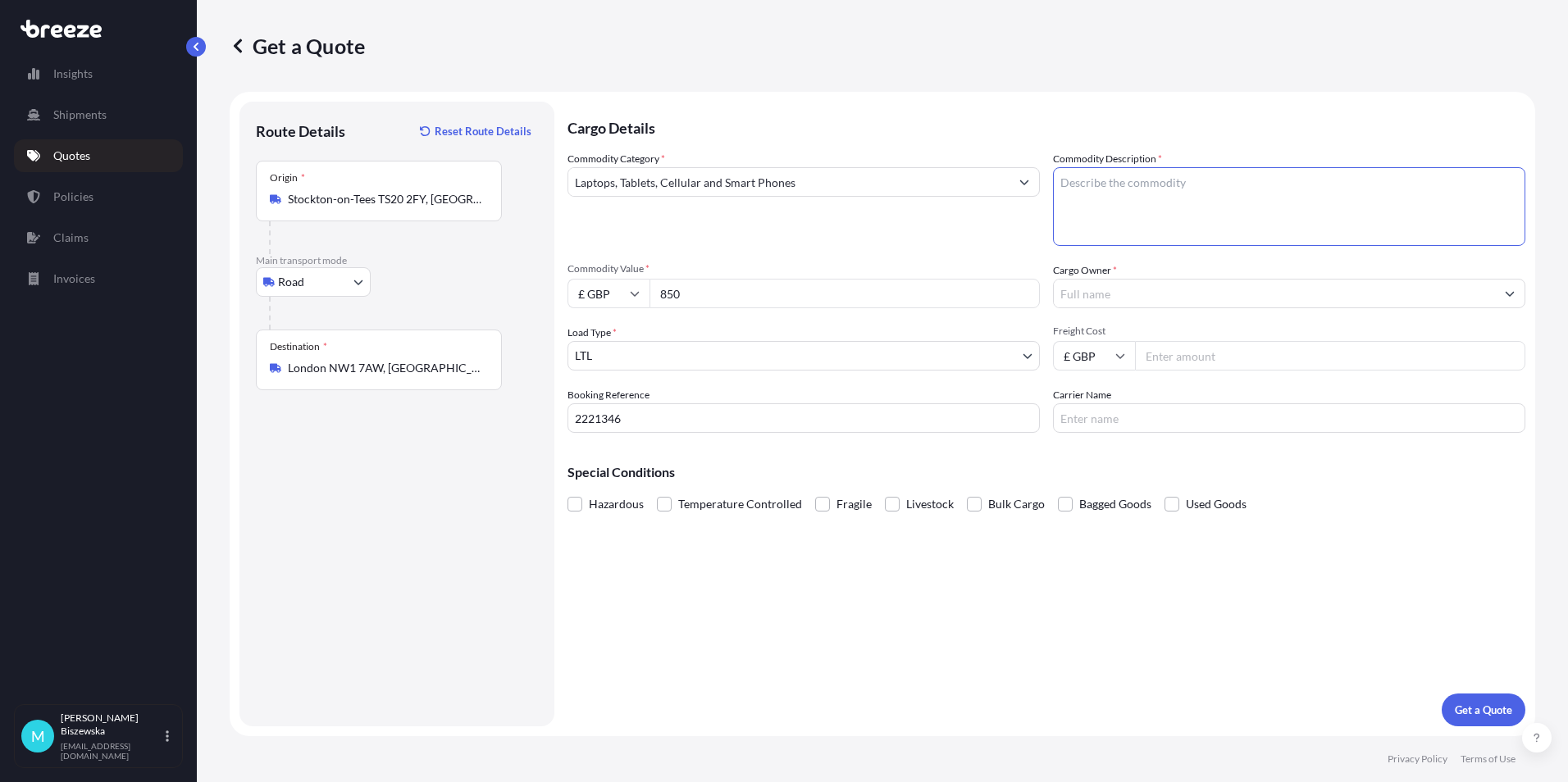
paste textarea "LAPTOP"
type textarea "LAPTOP"
click at [952, 236] on div "Commodity Category * Laptops, Tablets, Cellular and Smart Phones" at bounding box center [803, 198] width 472 height 95
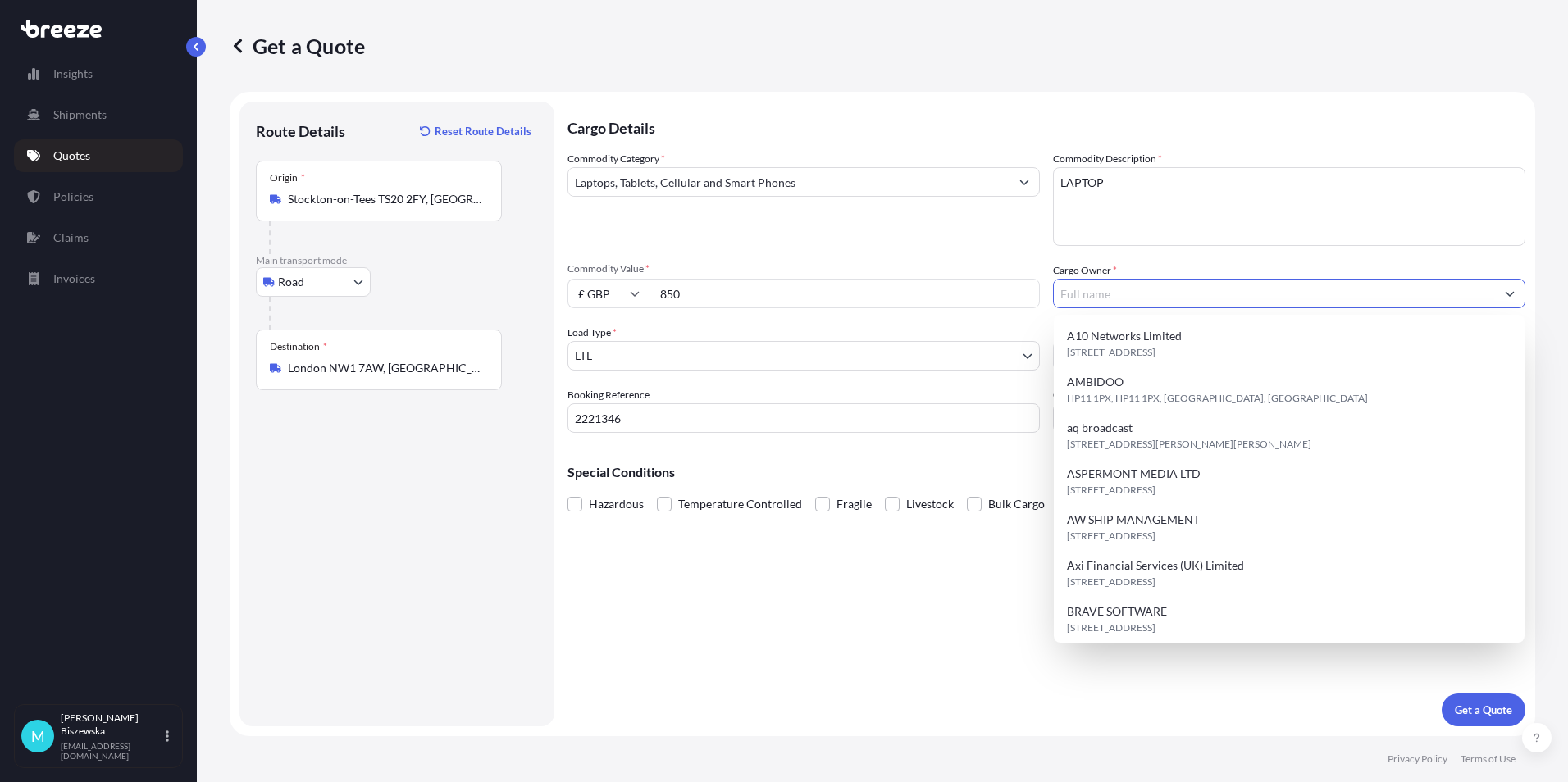
click at [1197, 298] on input "Cargo Owner *" at bounding box center [1274, 293] width 441 height 30
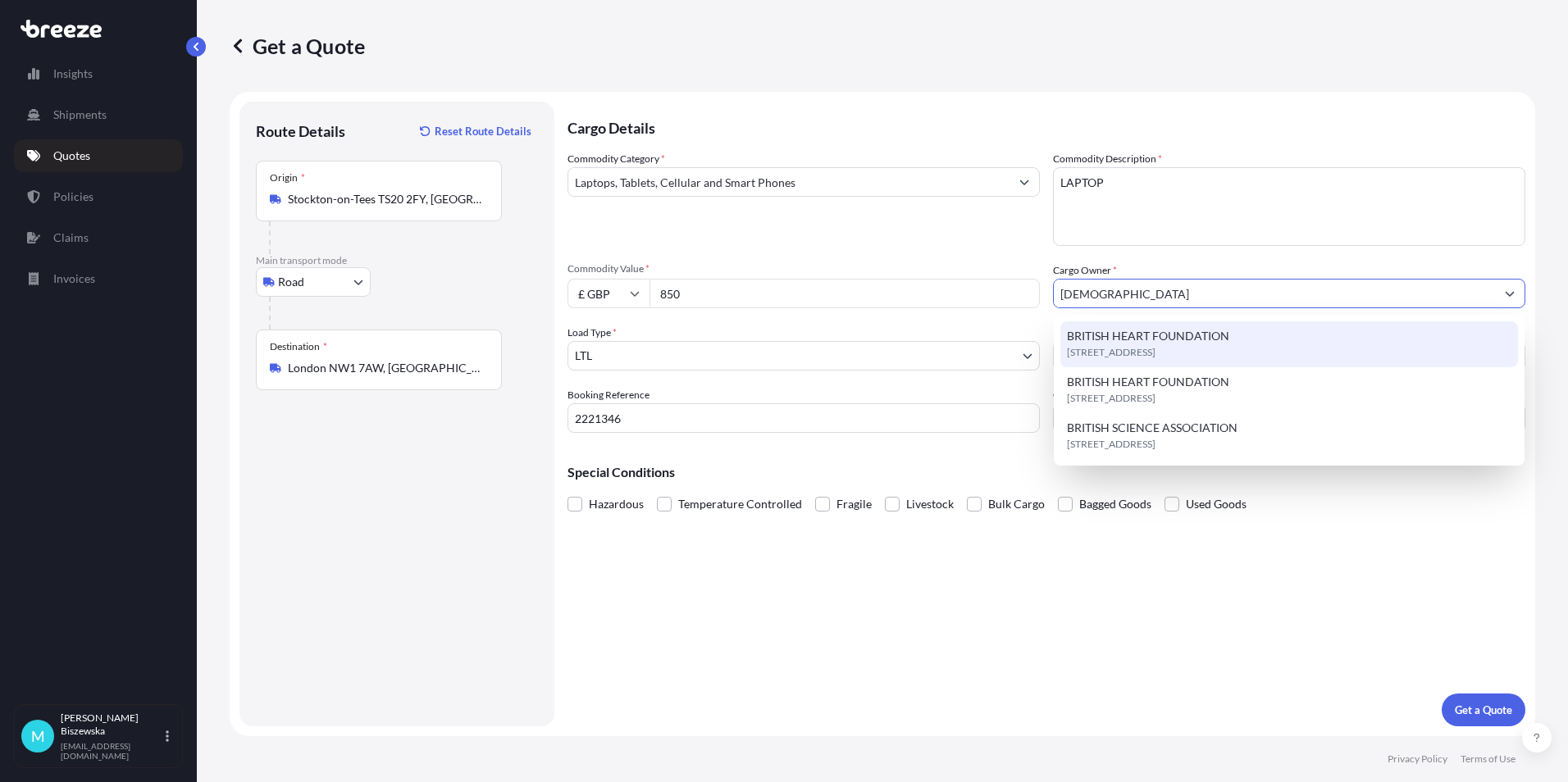
click at [1189, 338] on span "BRITISH HEART FOUNDATION" at bounding box center [1148, 336] width 163 height 16
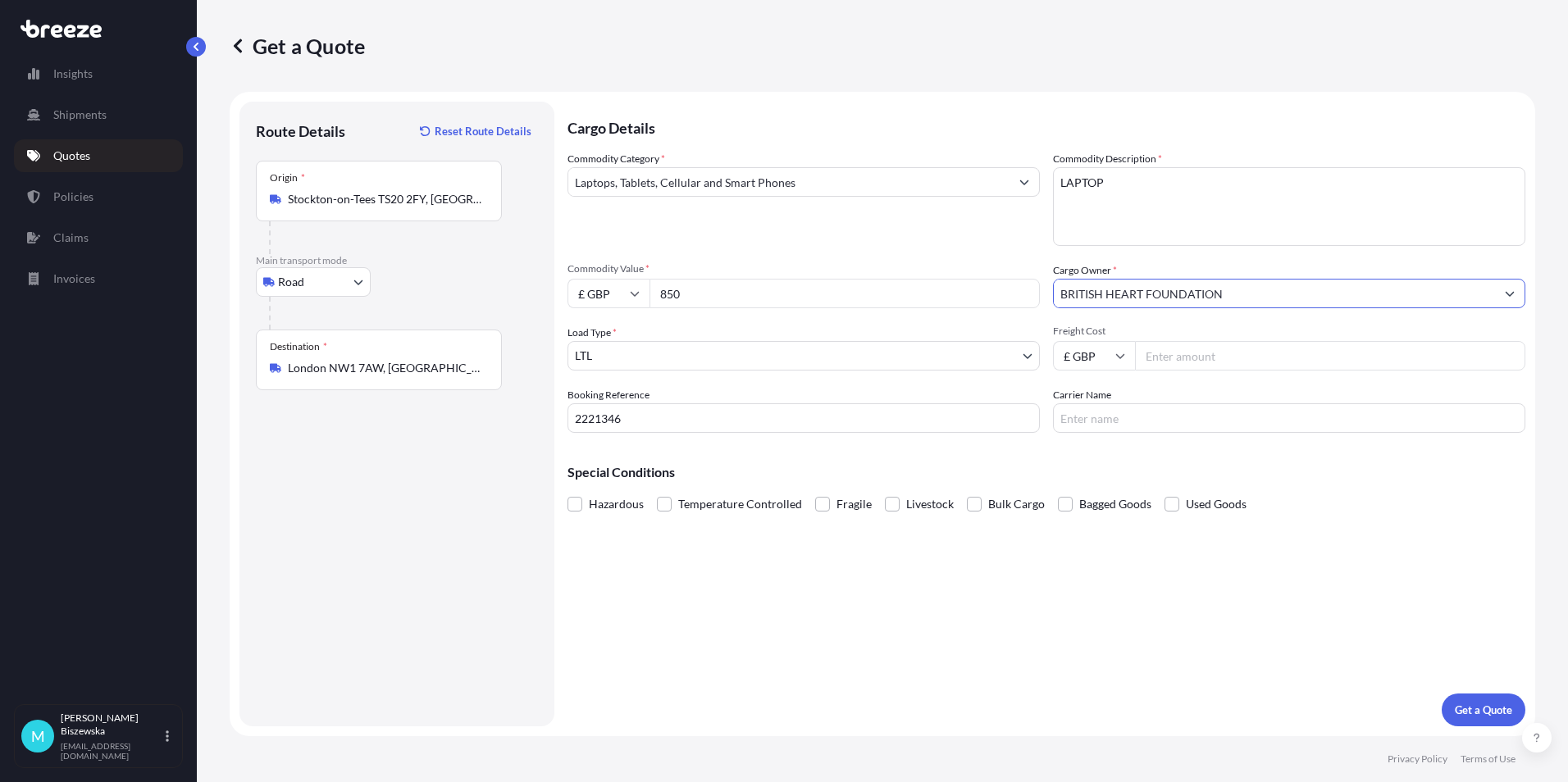
type input "BRITISH HEART FOUNDATION"
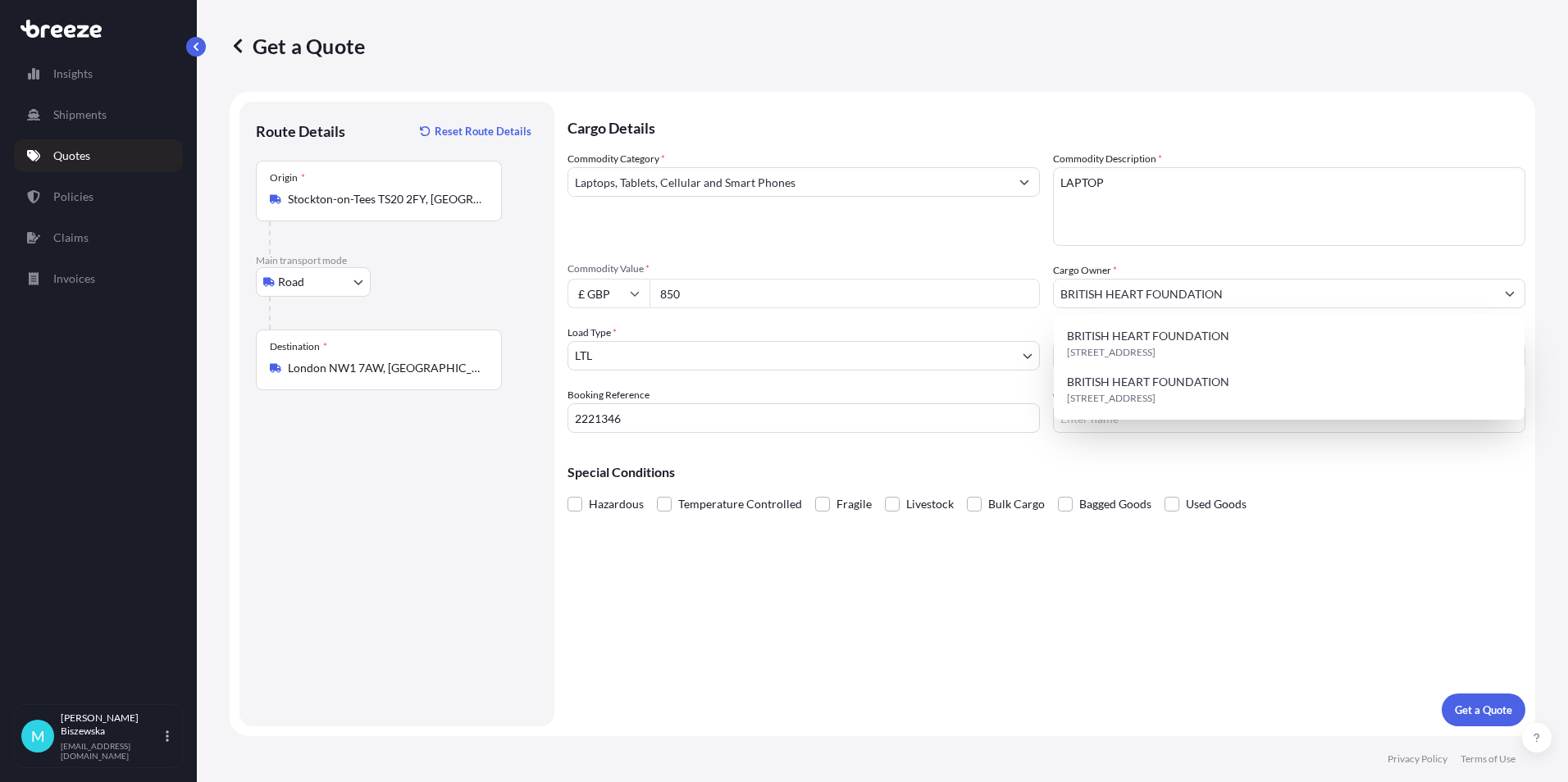
click at [1330, 477] on p "Special Conditions" at bounding box center [1046, 472] width 957 height 14
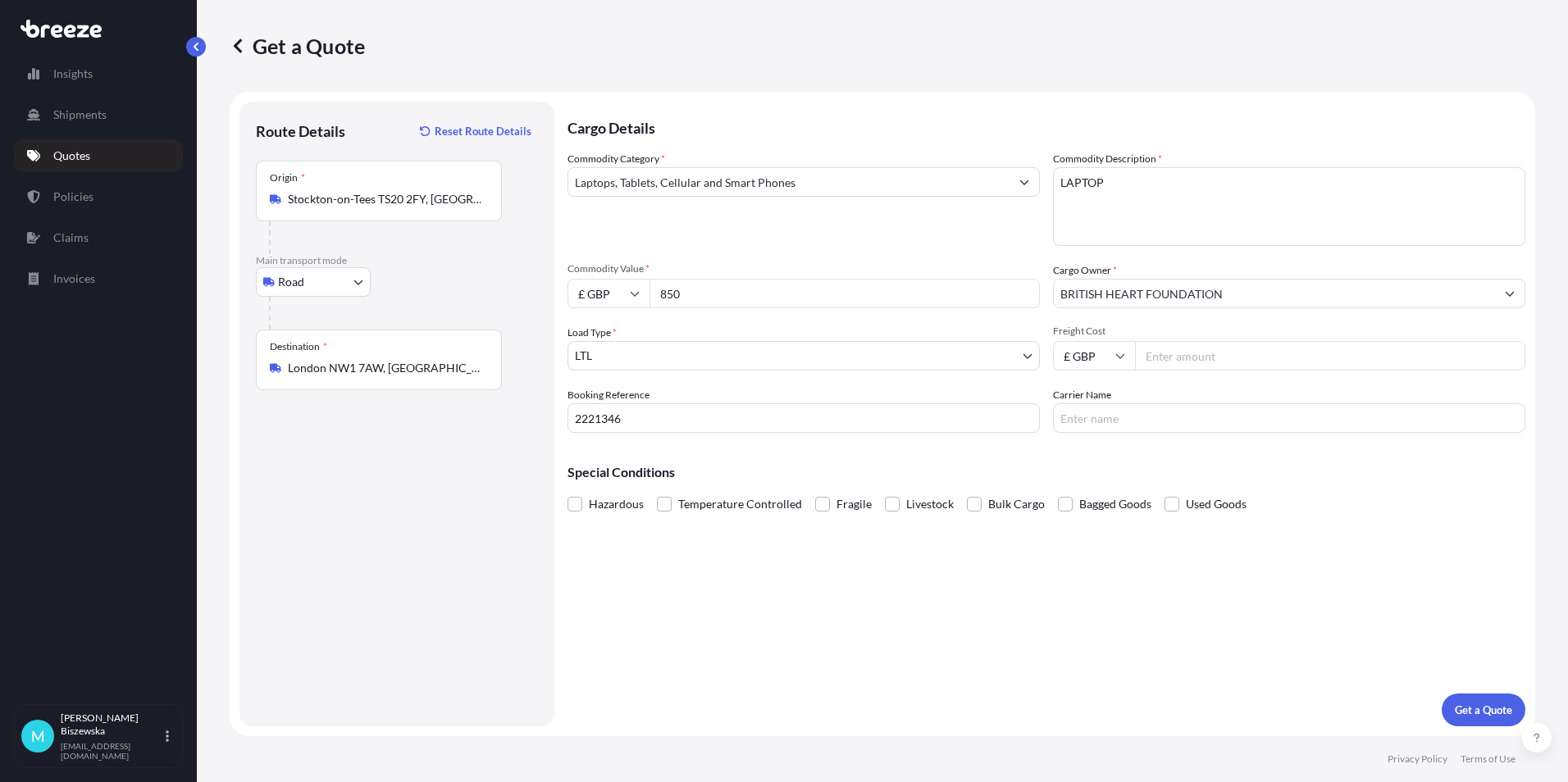
click at [1156, 360] on input "Freight Cost" at bounding box center [1330, 356] width 390 height 30
type input "30.80"
drag, startPoint x: 1162, startPoint y: 424, endPoint x: 1337, endPoint y: 526, distance: 202.6
click at [1162, 424] on input "Carrier Name" at bounding box center [1289, 418] width 472 height 30
click at [1104, 576] on div "Cargo Details Commodity Category * Laptops, Tablets, Cellular and Smart Phones …" at bounding box center [1046, 414] width 957 height 625
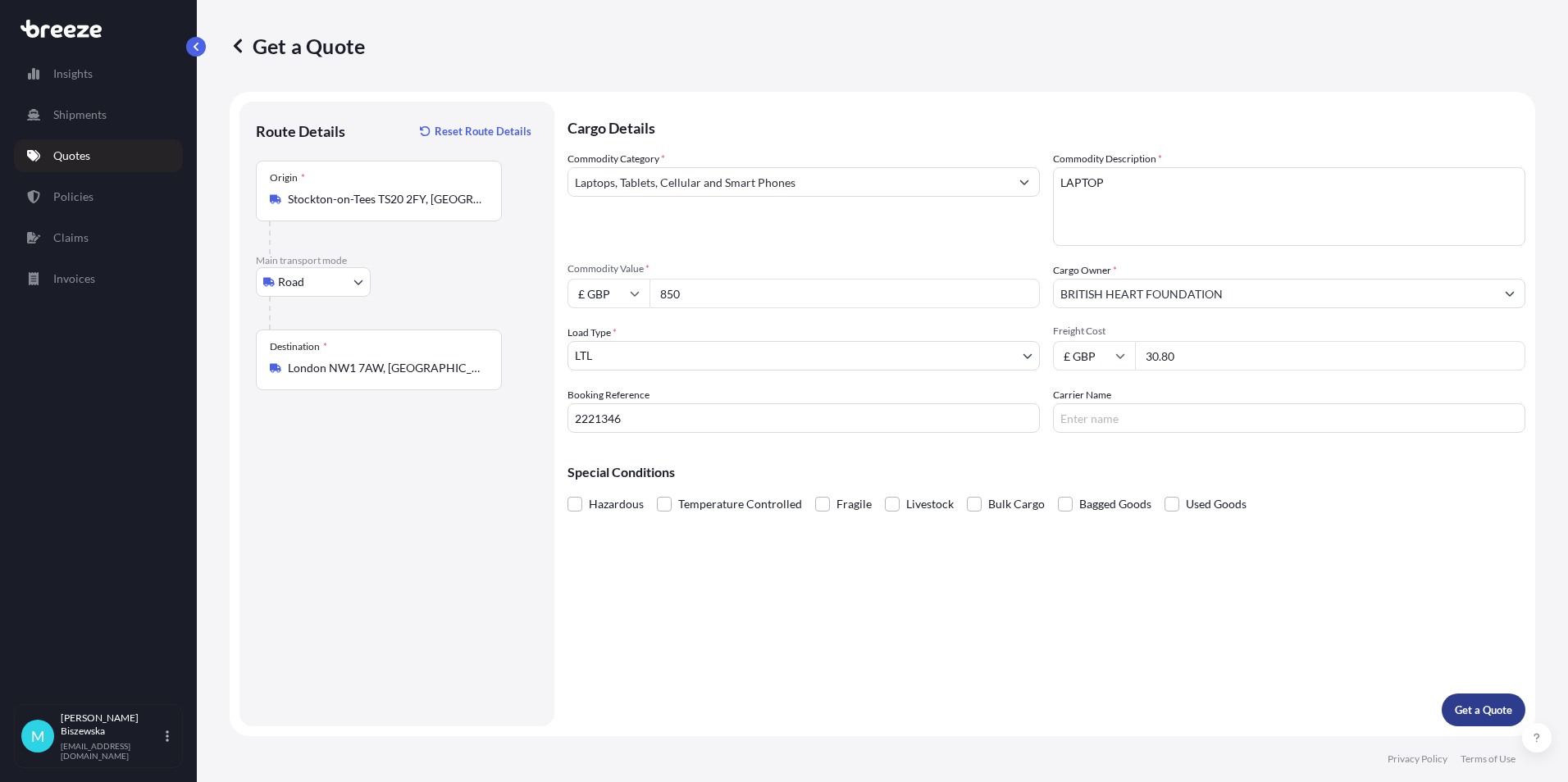
click at [1475, 708] on p "Get a Quote" at bounding box center [1484, 710] width 58 height 16
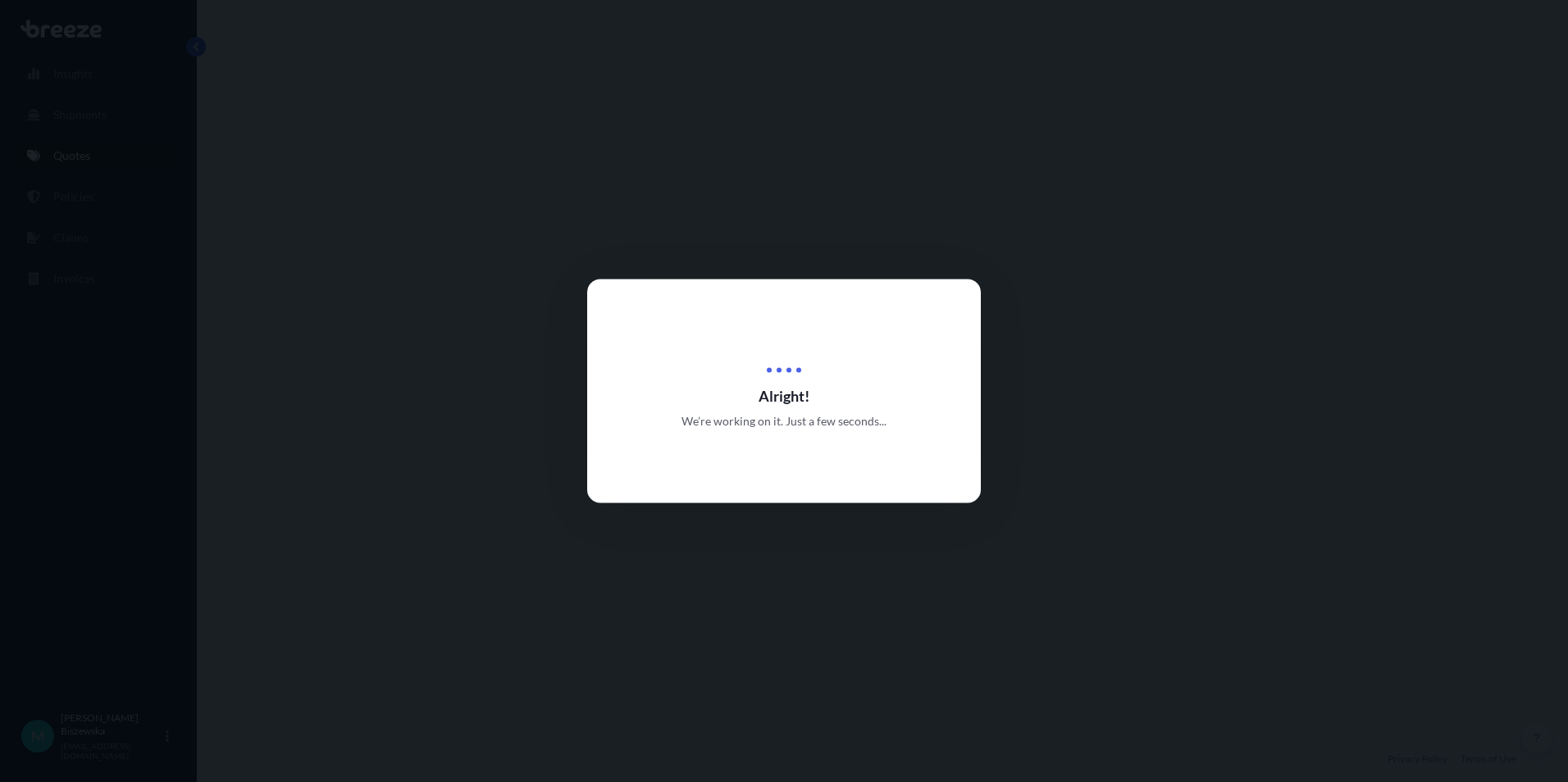
select select "Road"
select select "1"
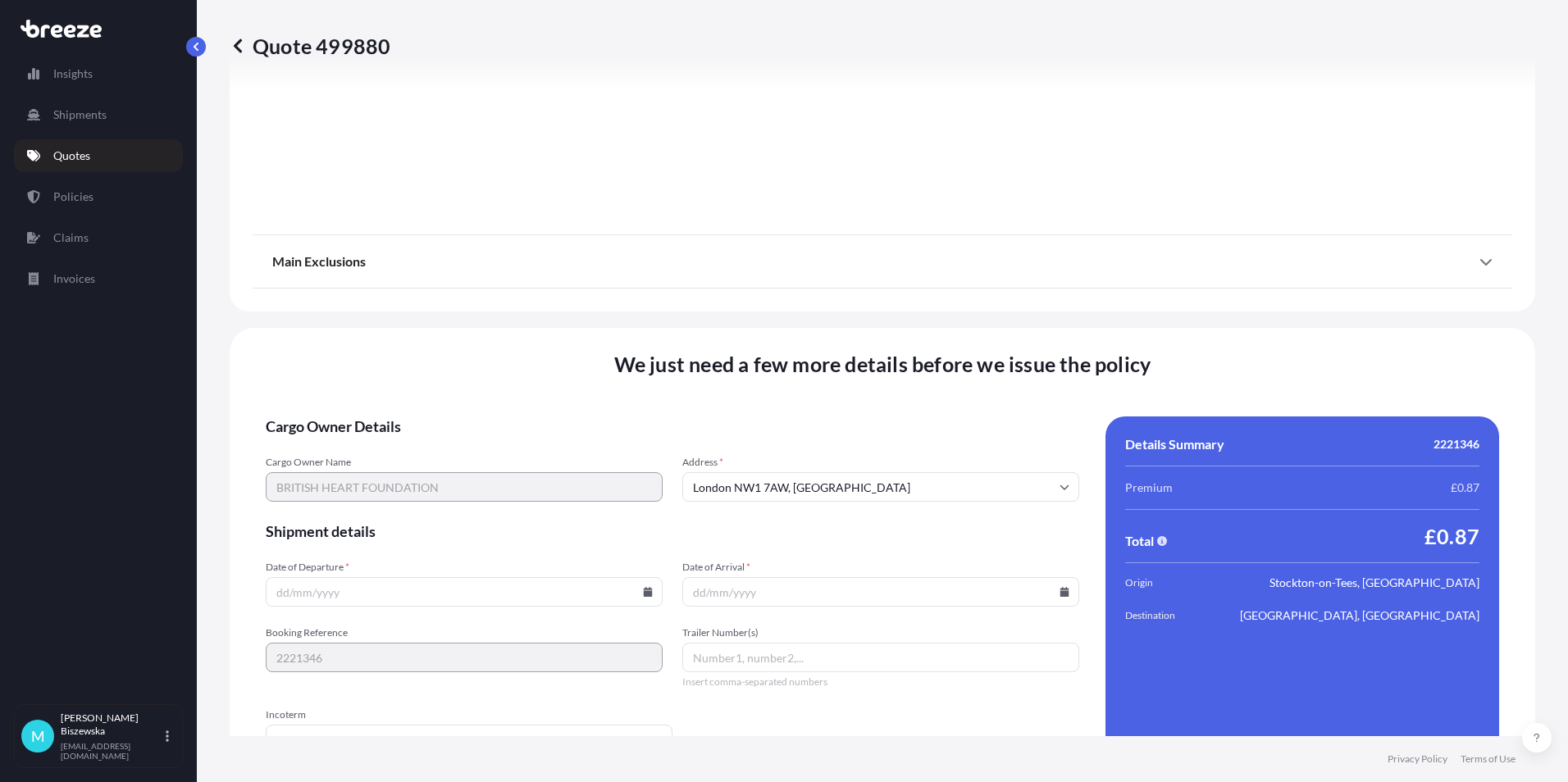
scroll to position [1820, 0]
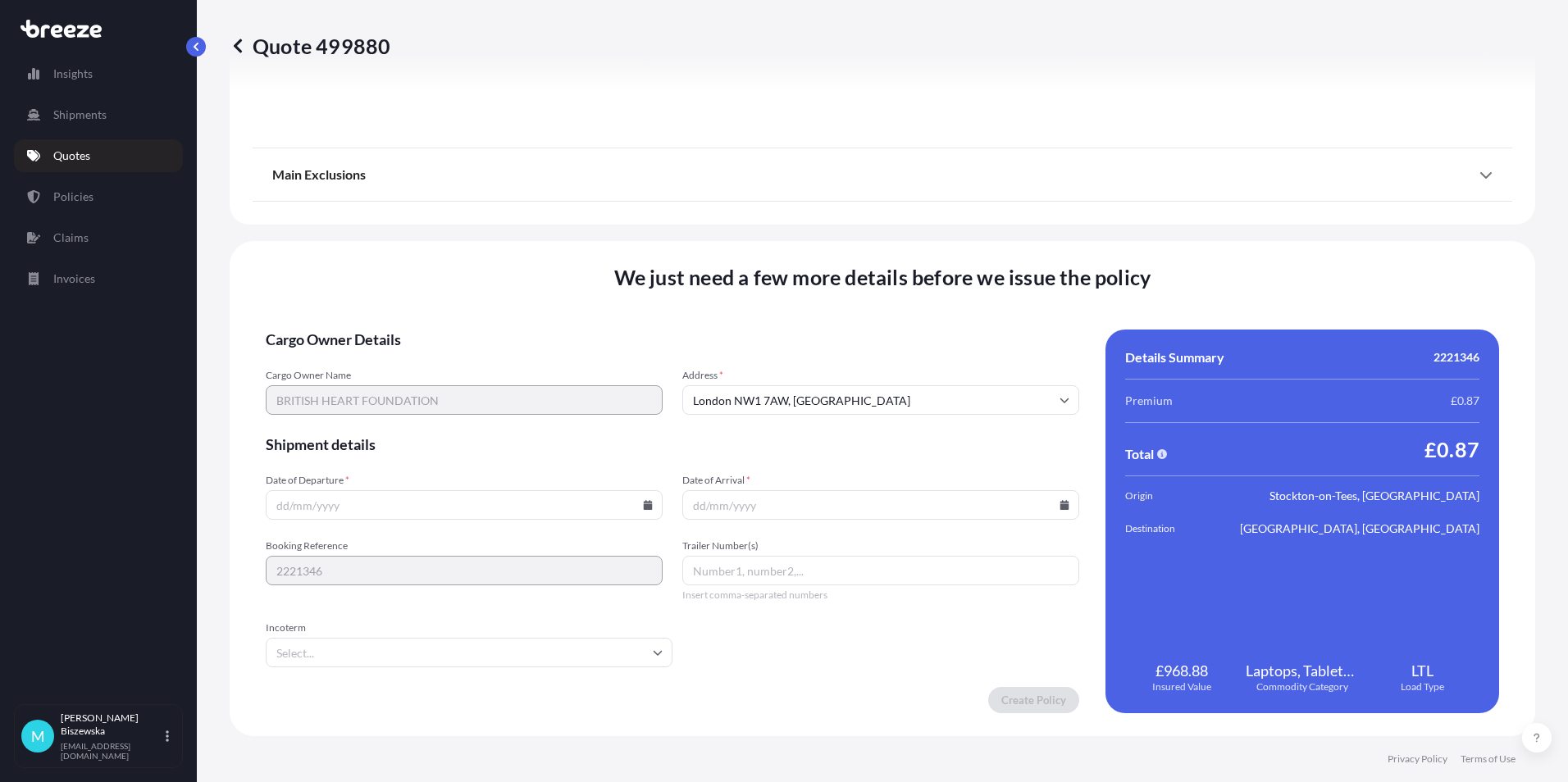
click at [644, 498] on input "Date of Departure *" at bounding box center [463, 505] width 397 height 30
click at [638, 503] on input "Date of Departure *" at bounding box center [463, 505] width 397 height 30
click at [644, 507] on icon at bounding box center [649, 505] width 9 height 10
click at [460, 393] on button "25" at bounding box center [462, 390] width 26 height 26
type input "[DATE]"
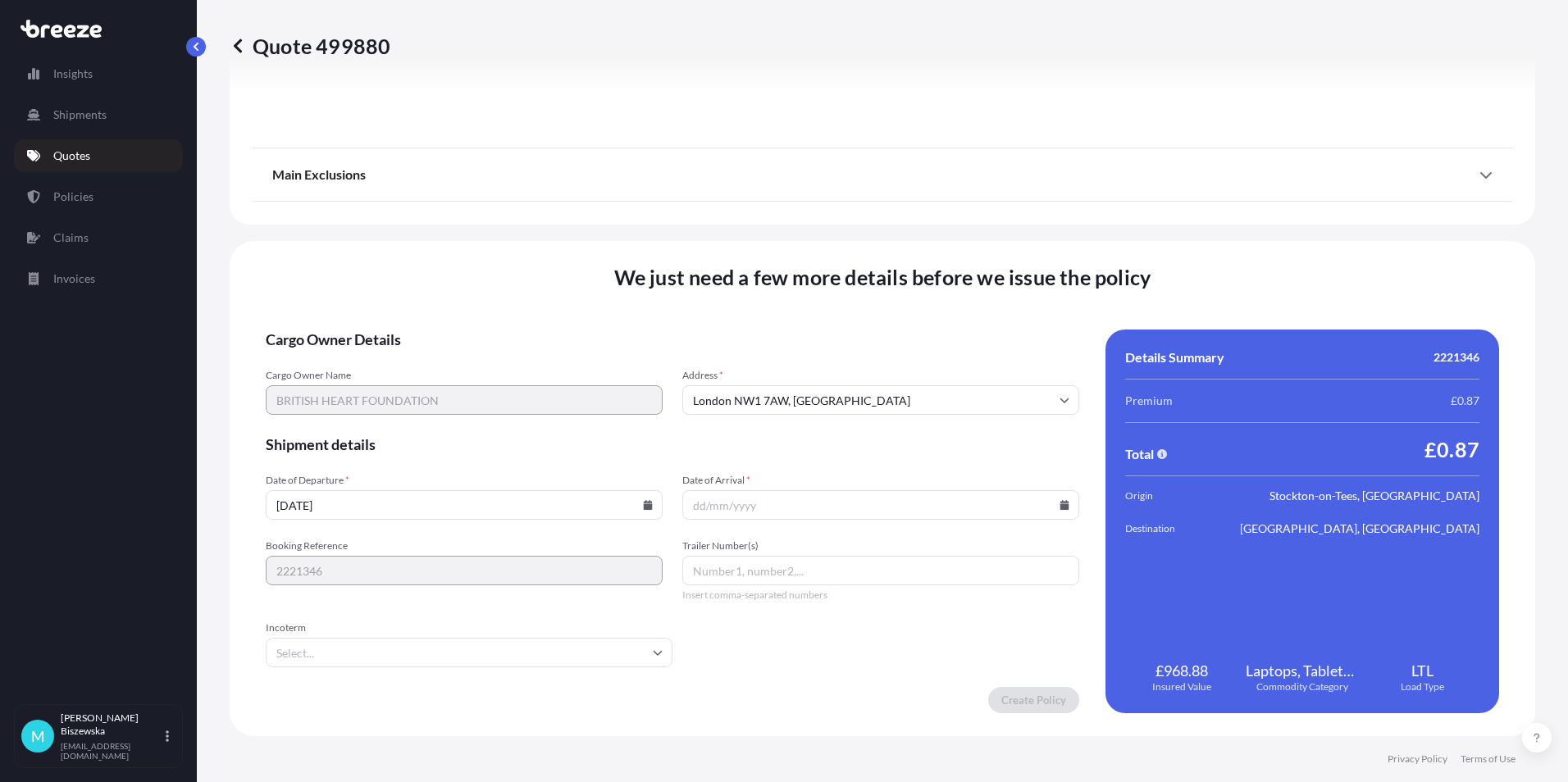
click at [1060, 502] on icon at bounding box center [1065, 505] width 9 height 10
click at [915, 390] on button "26" at bounding box center [913, 390] width 26 height 26
type input "[DATE]"
drag, startPoint x: 817, startPoint y: 658, endPoint x: 922, endPoint y: 684, distance: 108.2
click at [822, 663] on form "Cargo Owner Details Cargo Owner Name BRITISH HEART FOUNDATION Address * [GEOGRA…" at bounding box center [672, 521] width 814 height 384
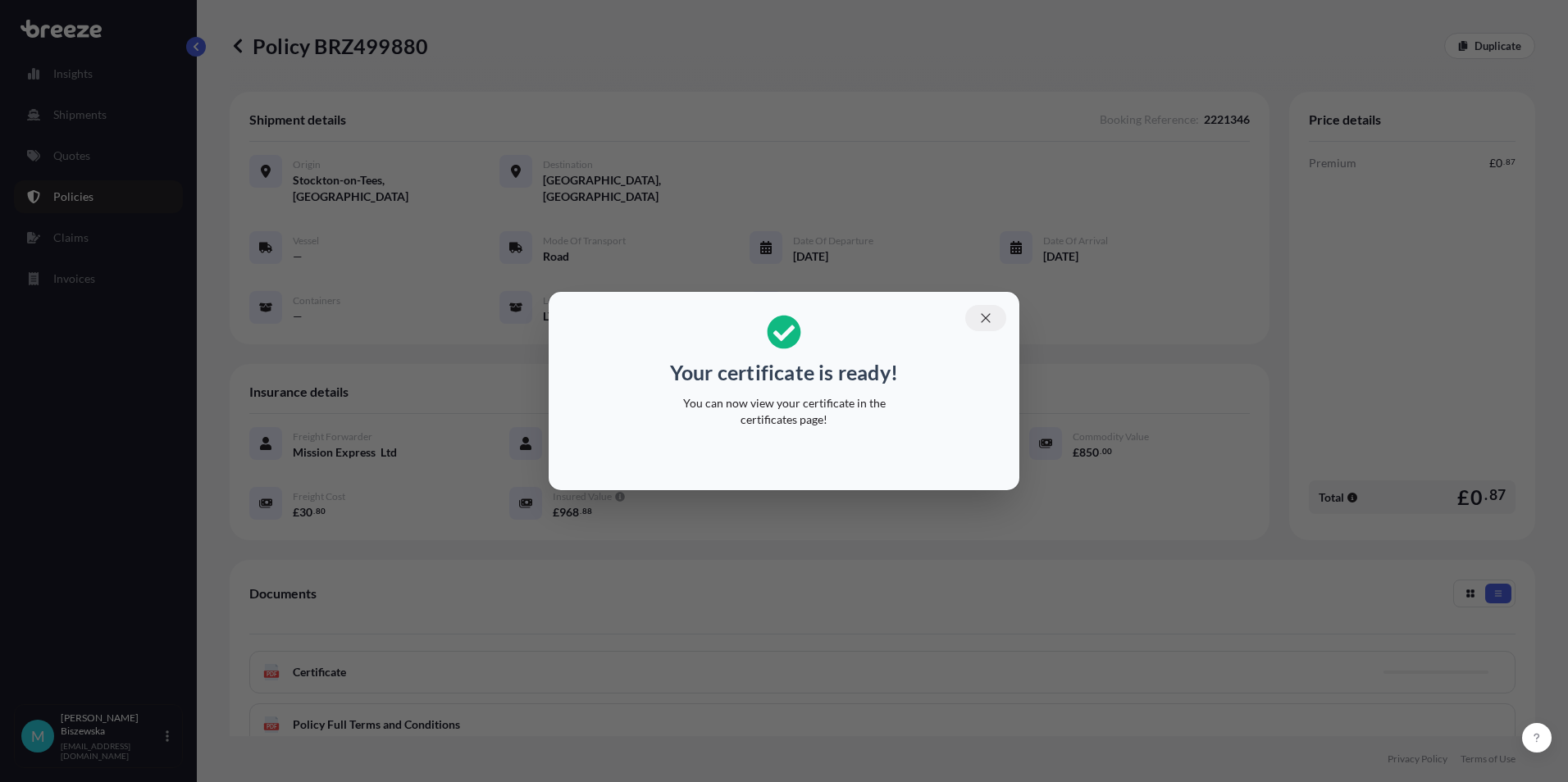
click at [983, 318] on icon "button" at bounding box center [985, 318] width 14 height 14
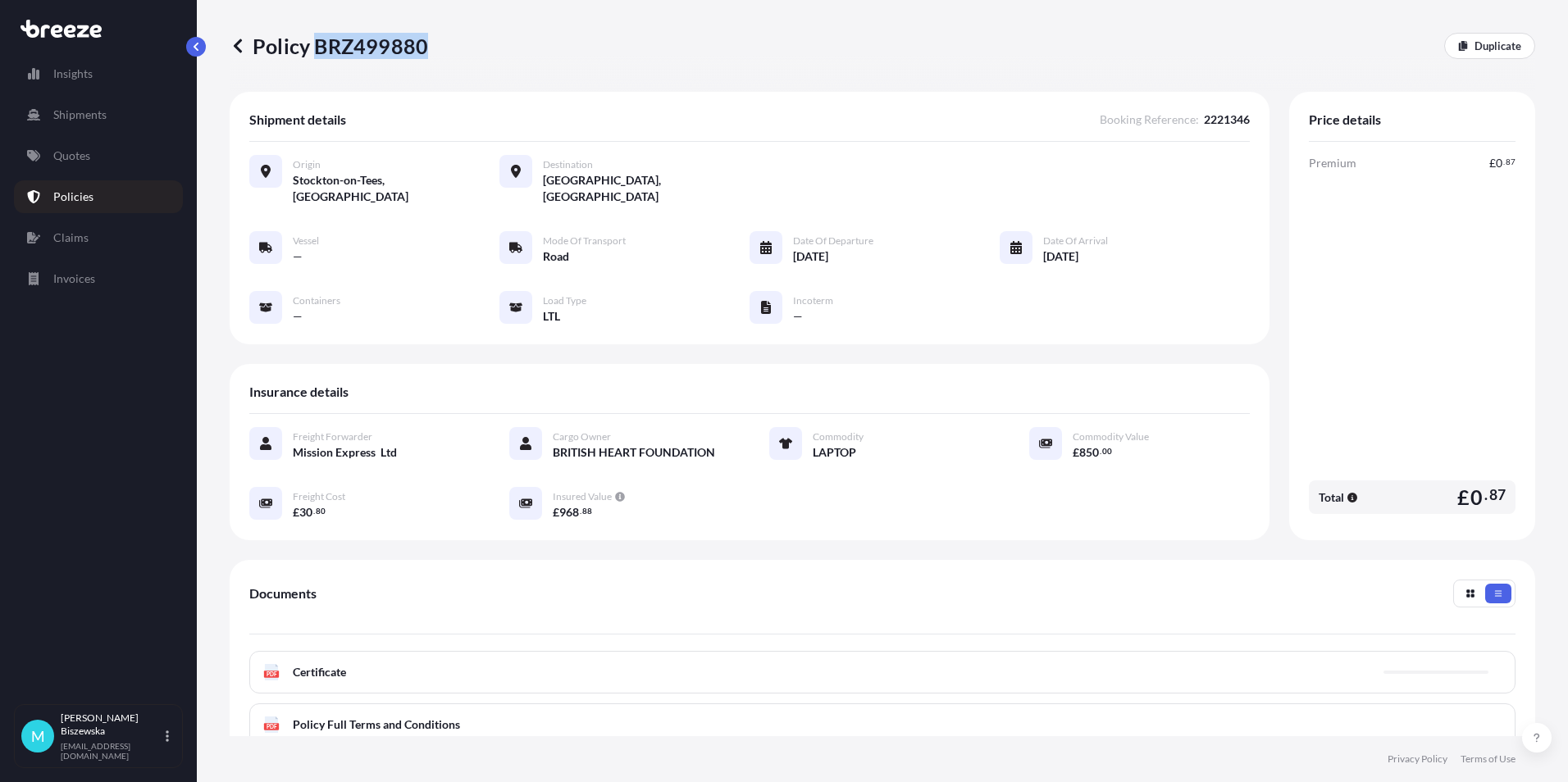
drag, startPoint x: 315, startPoint y: 45, endPoint x: 425, endPoint y: 46, distance: 110.0
click at [425, 46] on p "Policy BRZ499880" at bounding box center [329, 45] width 199 height 26
drag, startPoint x: 425, startPoint y: 46, endPoint x: 402, endPoint y: 43, distance: 23.2
copy p "BRZ499880"
click at [94, 156] on link "Quotes" at bounding box center [98, 155] width 169 height 33
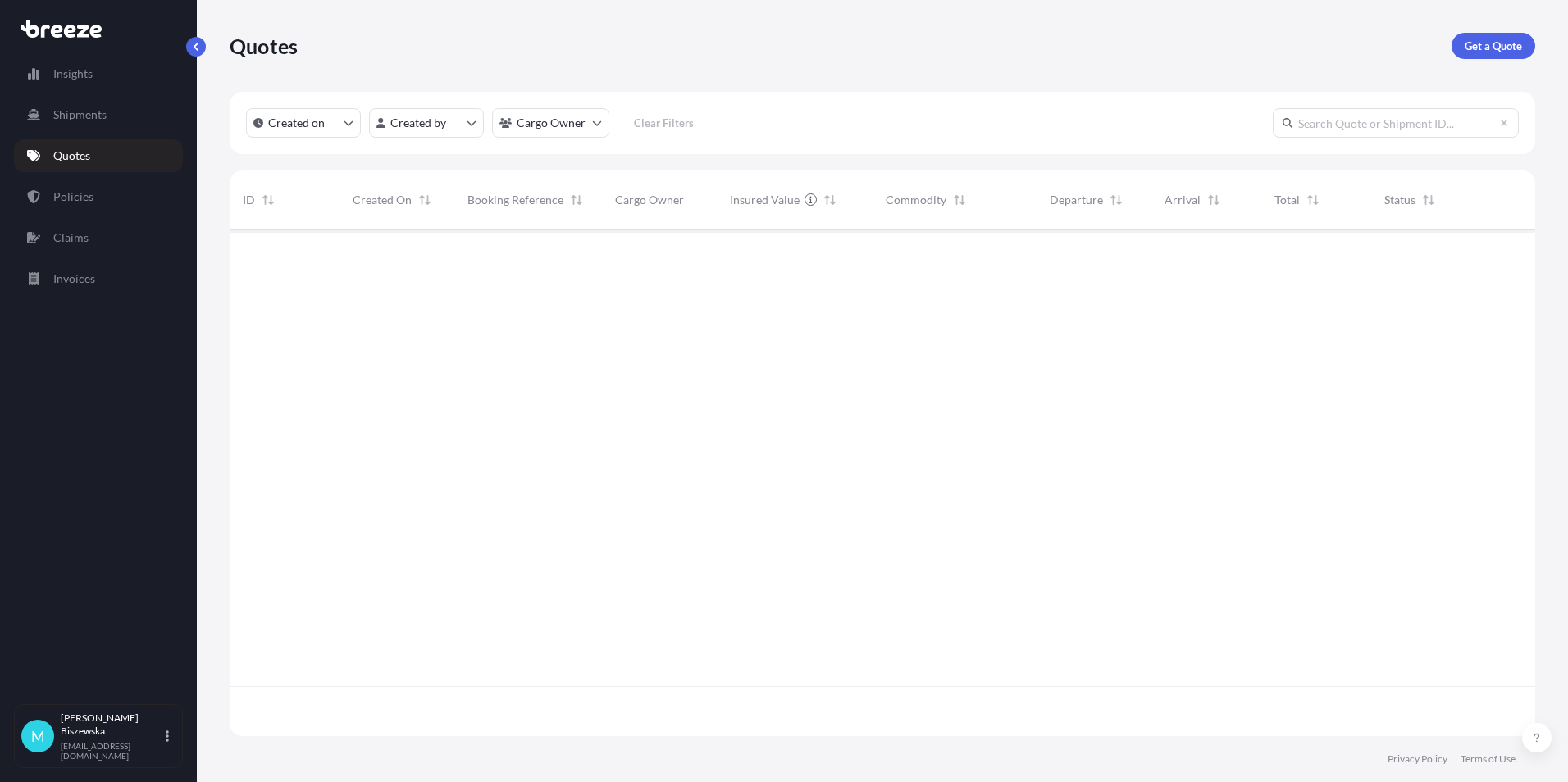
scroll to position [503, 1293]
click at [1501, 35] on link "Get a Quote" at bounding box center [1493, 45] width 84 height 26
select select "Sea"
select select "1"
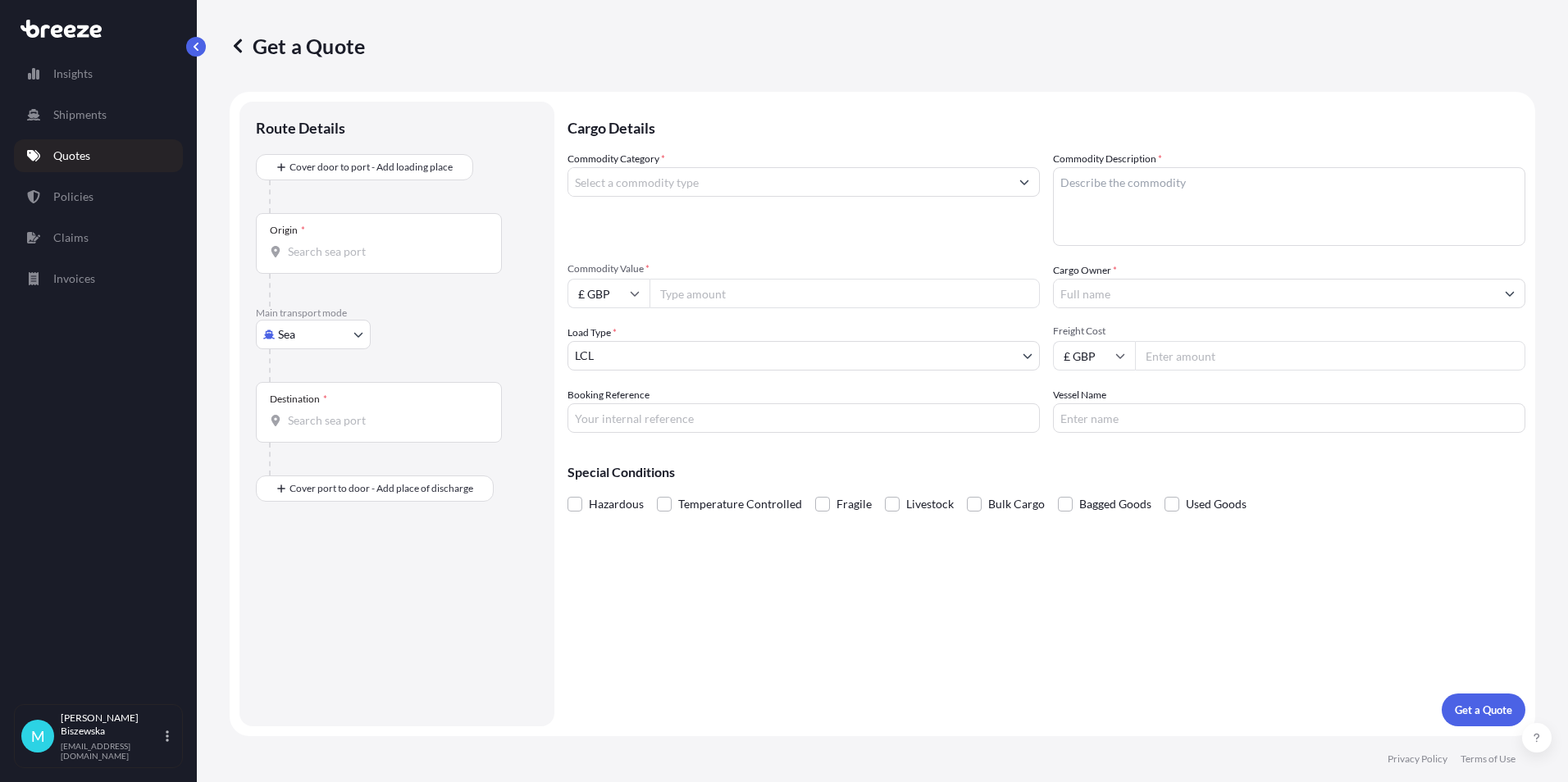
click at [334, 327] on body "Insights Shipments Quotes Policies Claims Invoices M [PERSON_NAME] [PERSON_NAME…" at bounding box center [784, 391] width 1568 height 782
click at [328, 429] on div "Road" at bounding box center [313, 436] width 102 height 30
select select "Road"
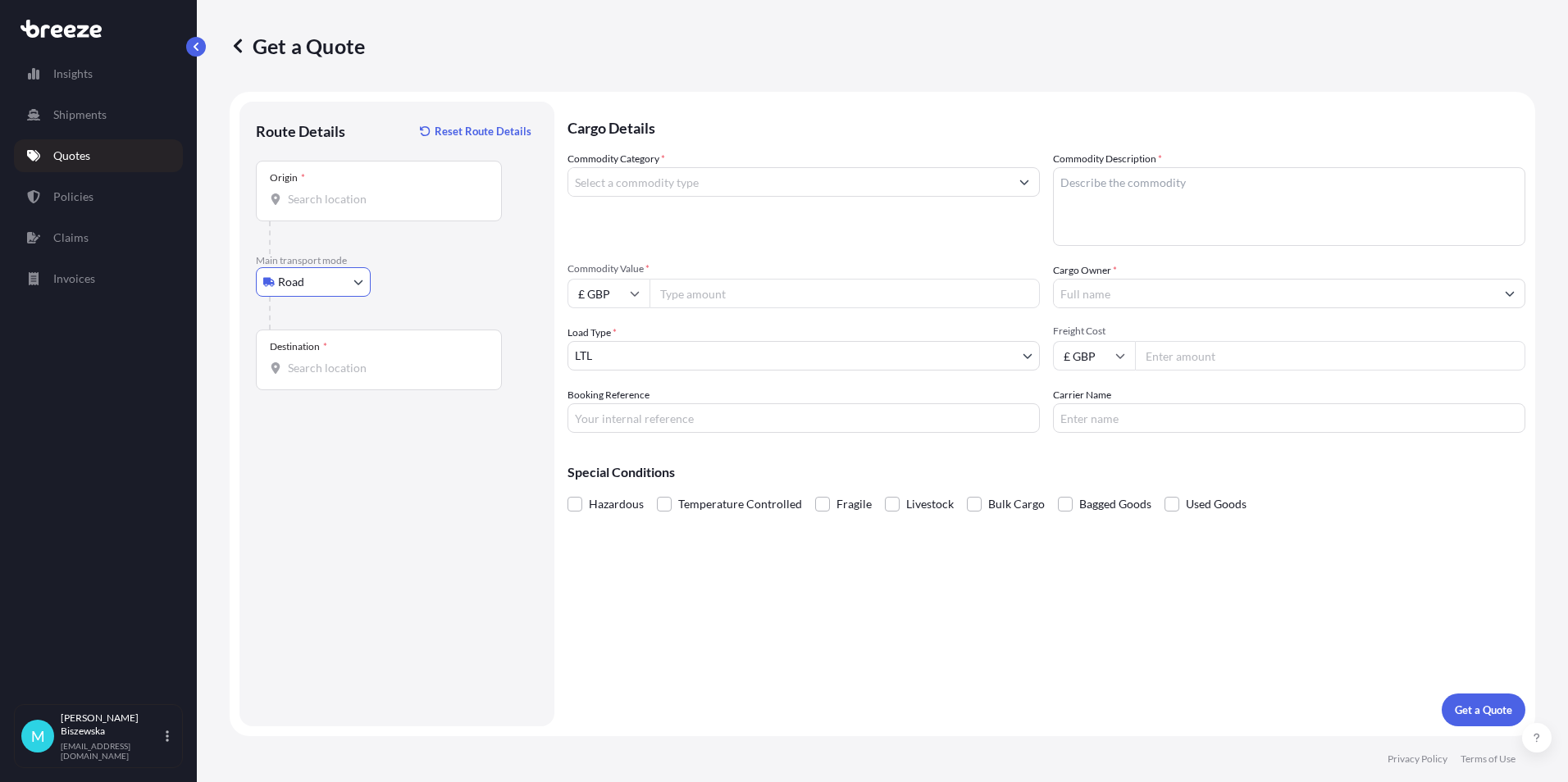
click at [319, 197] on input "Origin *" at bounding box center [385, 200] width 193 height 16
paste input "NW1 7AW"
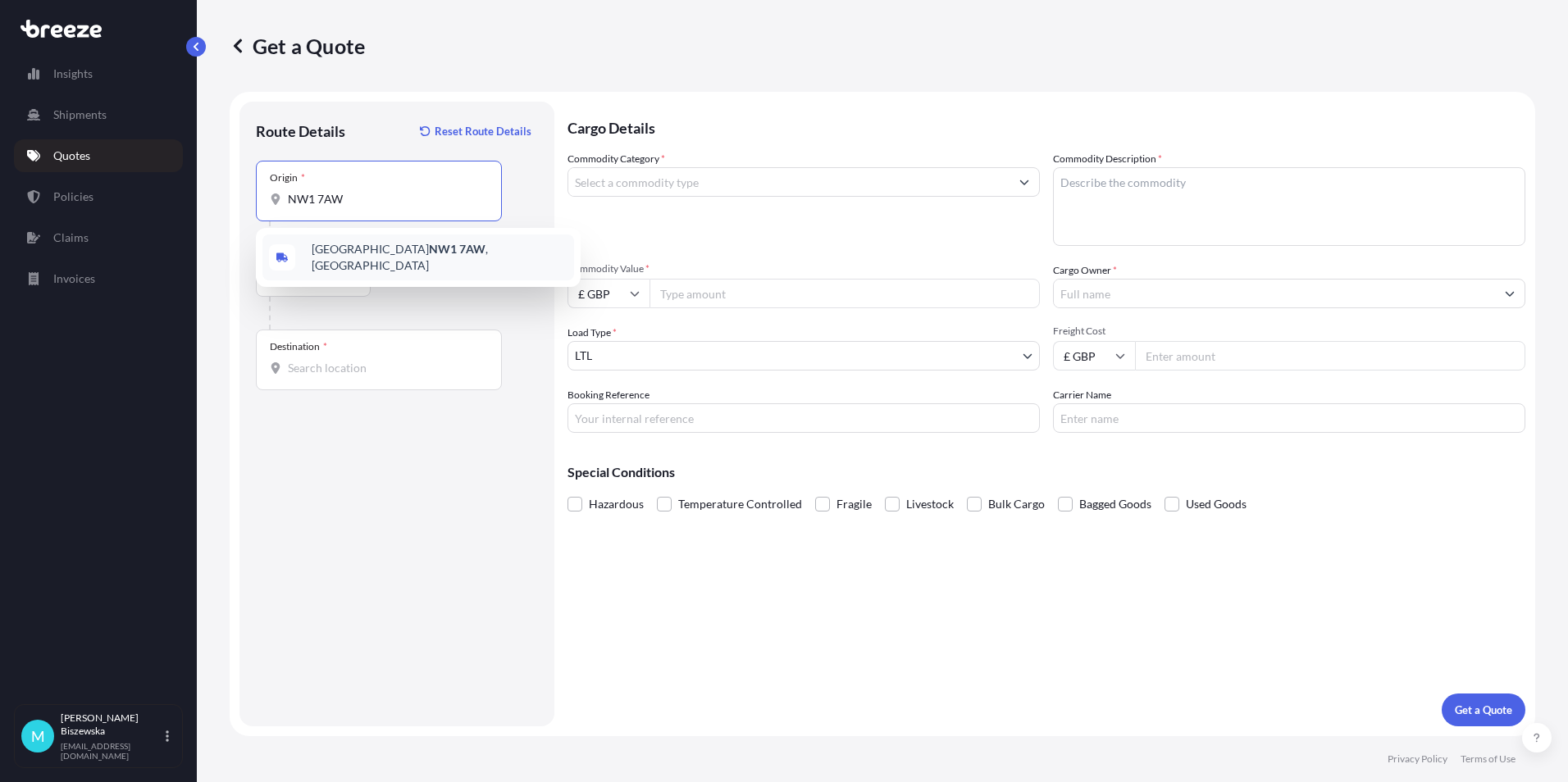
click at [418, 257] on span "London NW1 7AW , [GEOGRAPHIC_DATA]" at bounding box center [439, 257] width 256 height 33
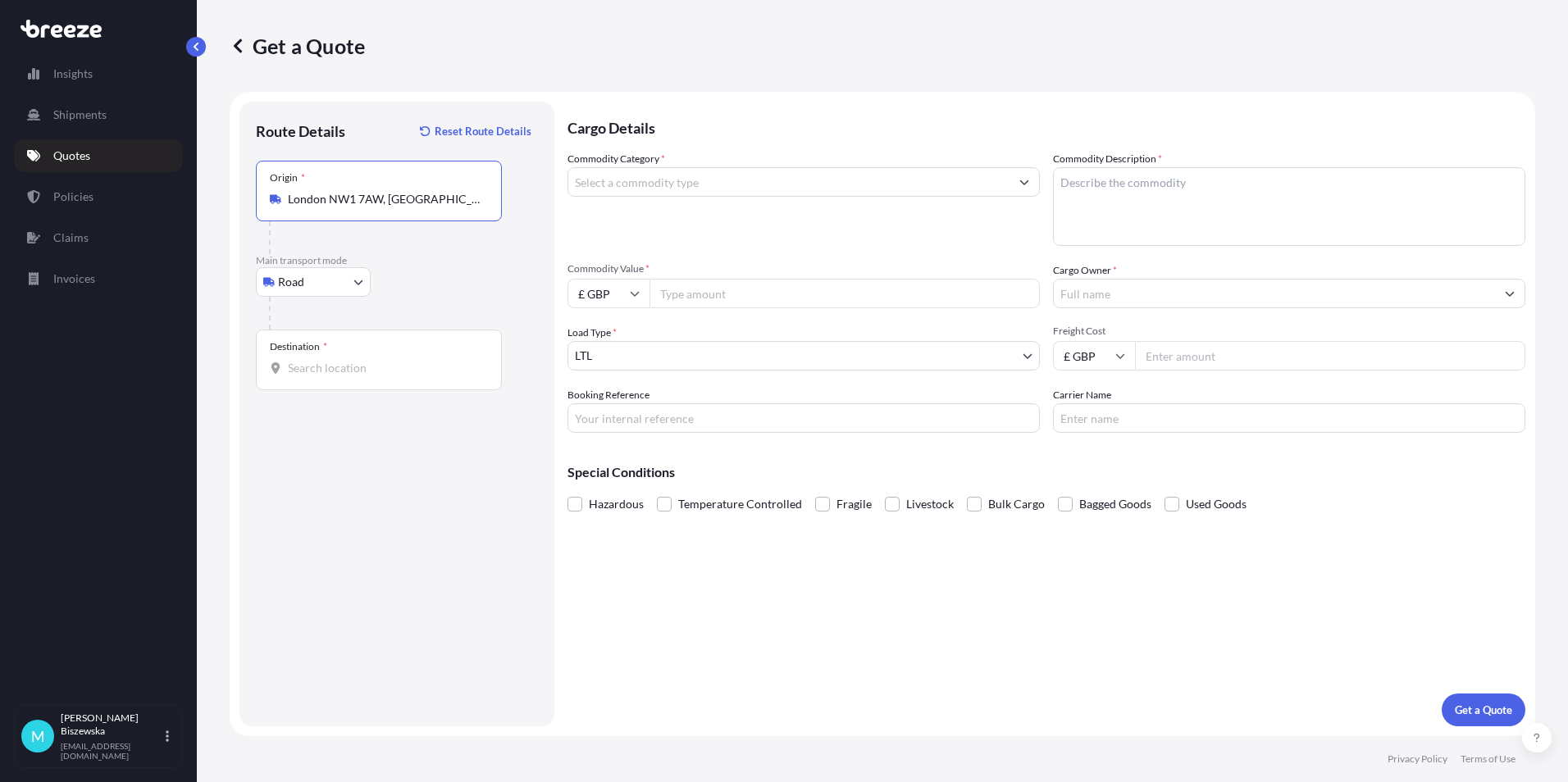
type input "London NW1 7AW, [GEOGRAPHIC_DATA]"
drag, startPoint x: 434, startPoint y: 299, endPoint x: 481, endPoint y: 3, distance: 299.7
click at [437, 298] on div at bounding box center [404, 313] width 269 height 33
click at [323, 376] on input "Destination *" at bounding box center [385, 368] width 193 height 16
paste input "CH43 9HW"
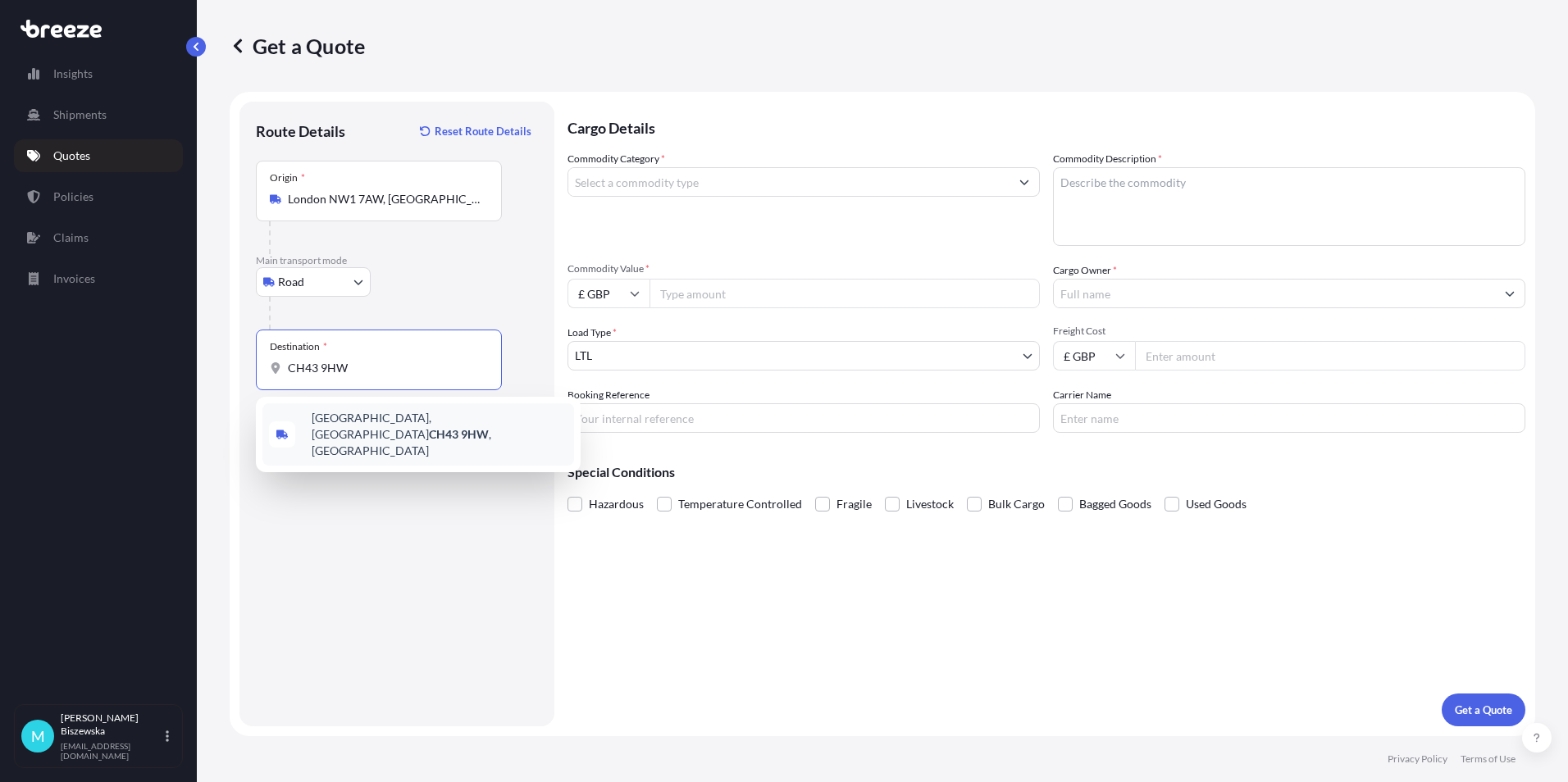
click at [378, 432] on span "[STREET_ADDRESS]" at bounding box center [439, 434] width 256 height 49
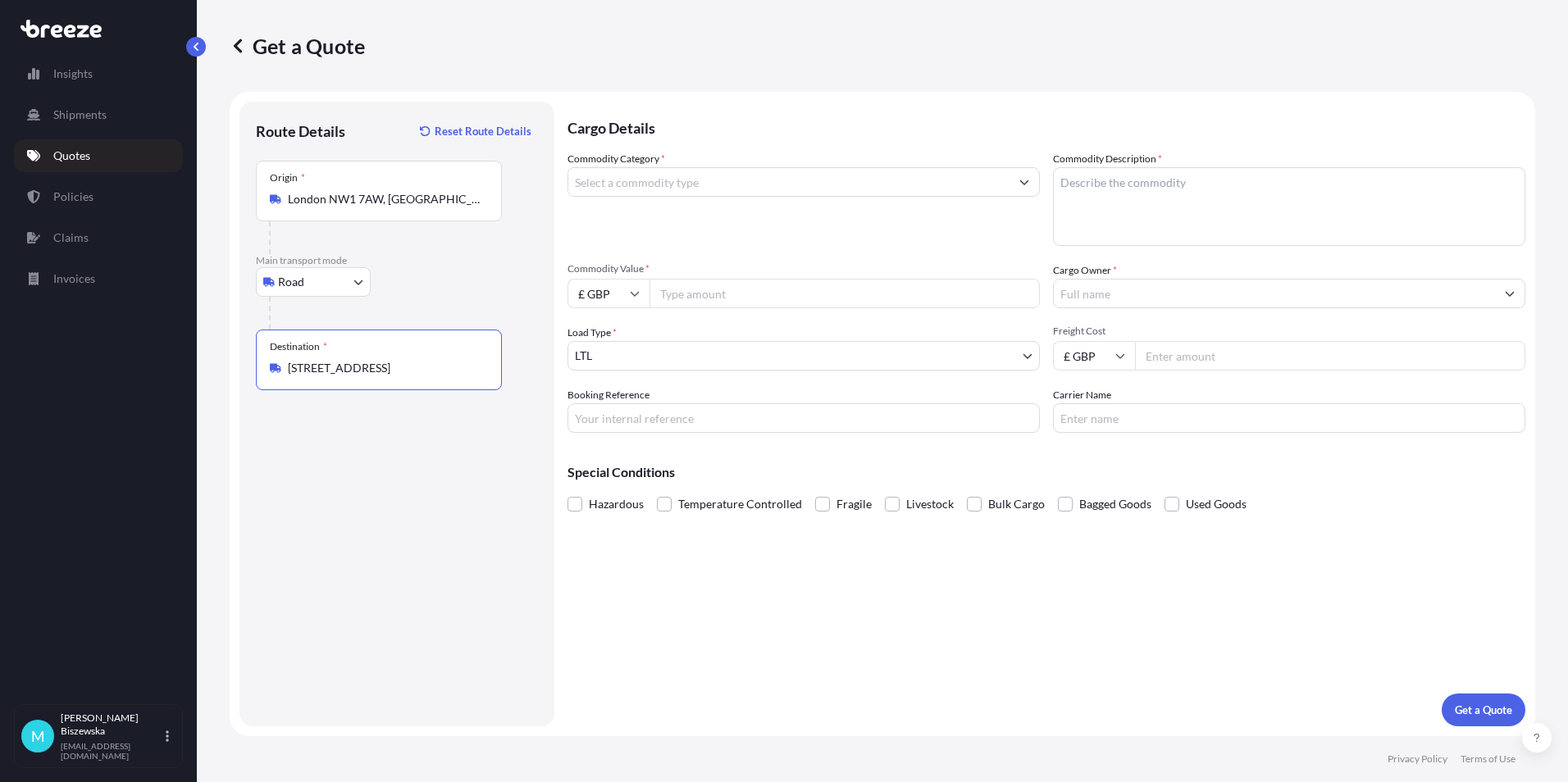
type input "[STREET_ADDRESS]"
click at [734, 597] on div "Cargo Details Commodity Category * Commodity Description * Commodity Value * £ …" at bounding box center [1046, 414] width 957 height 625
click at [729, 182] on input "Commodity Category *" at bounding box center [789, 182] width 441 height 30
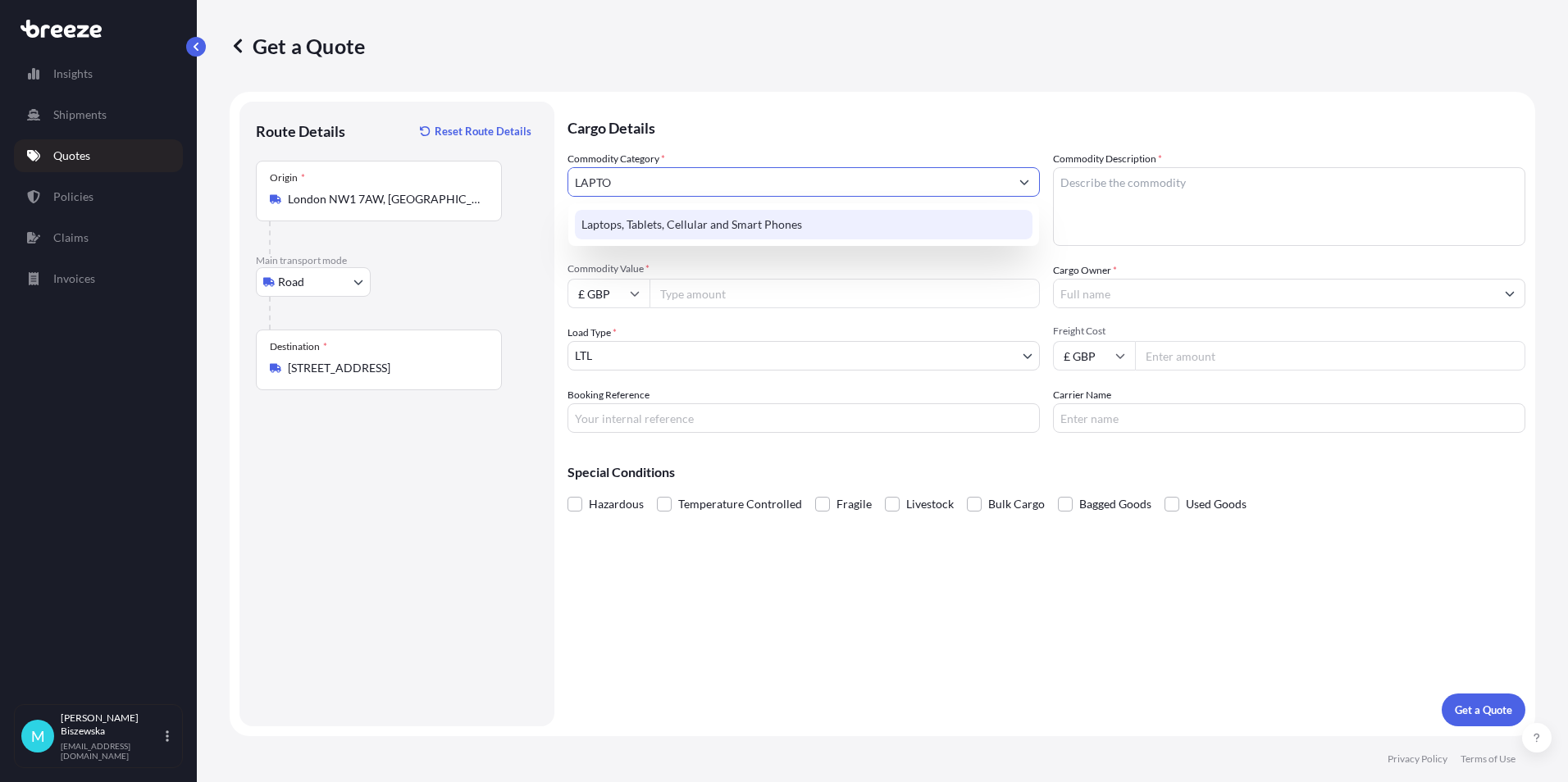
click at [722, 226] on div "Laptops, Tablets, Cellular and Smart Phones" at bounding box center [803, 224] width 458 height 30
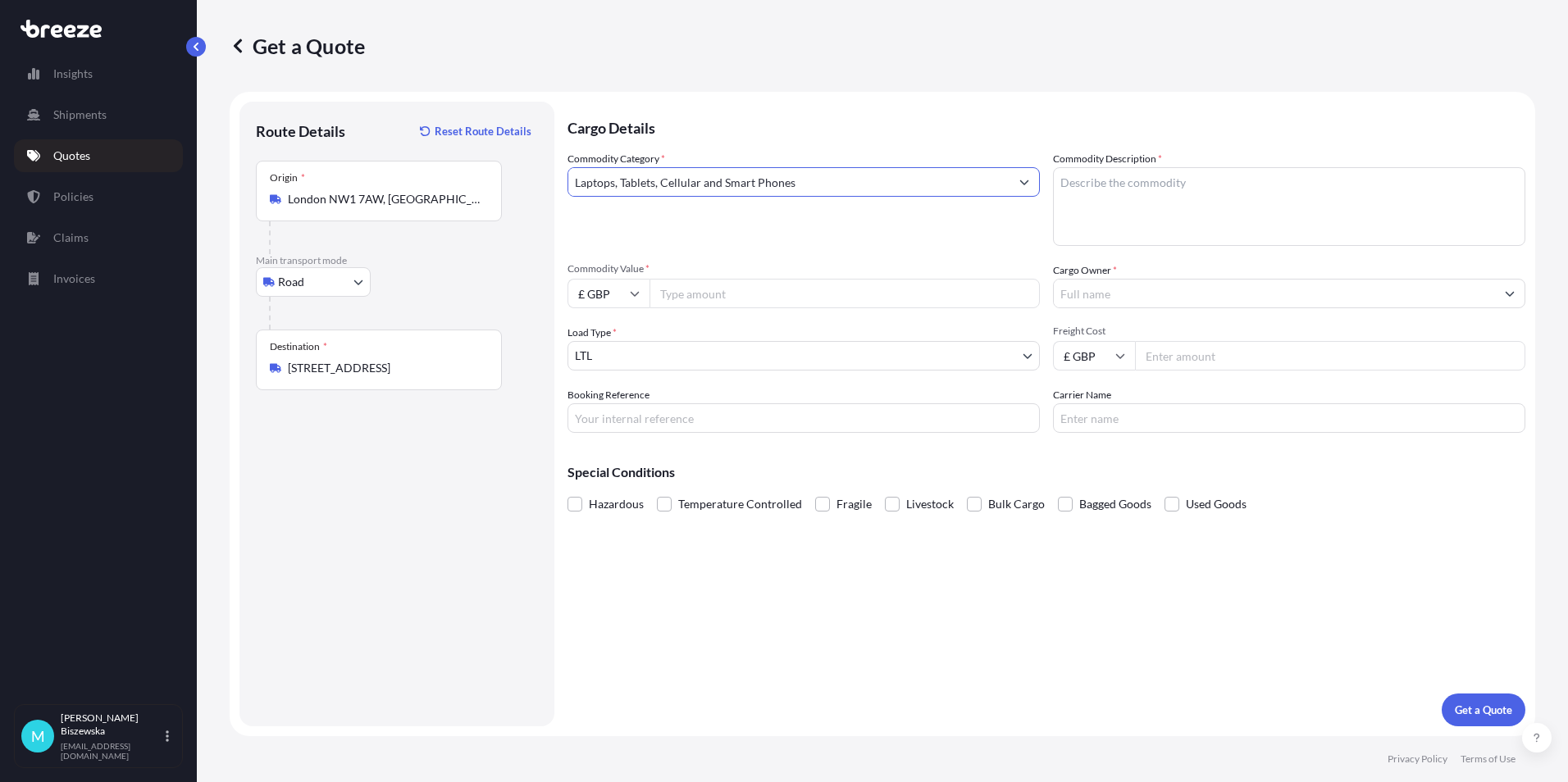
type input "Laptops, Tablets, Cellular and Smart Phones"
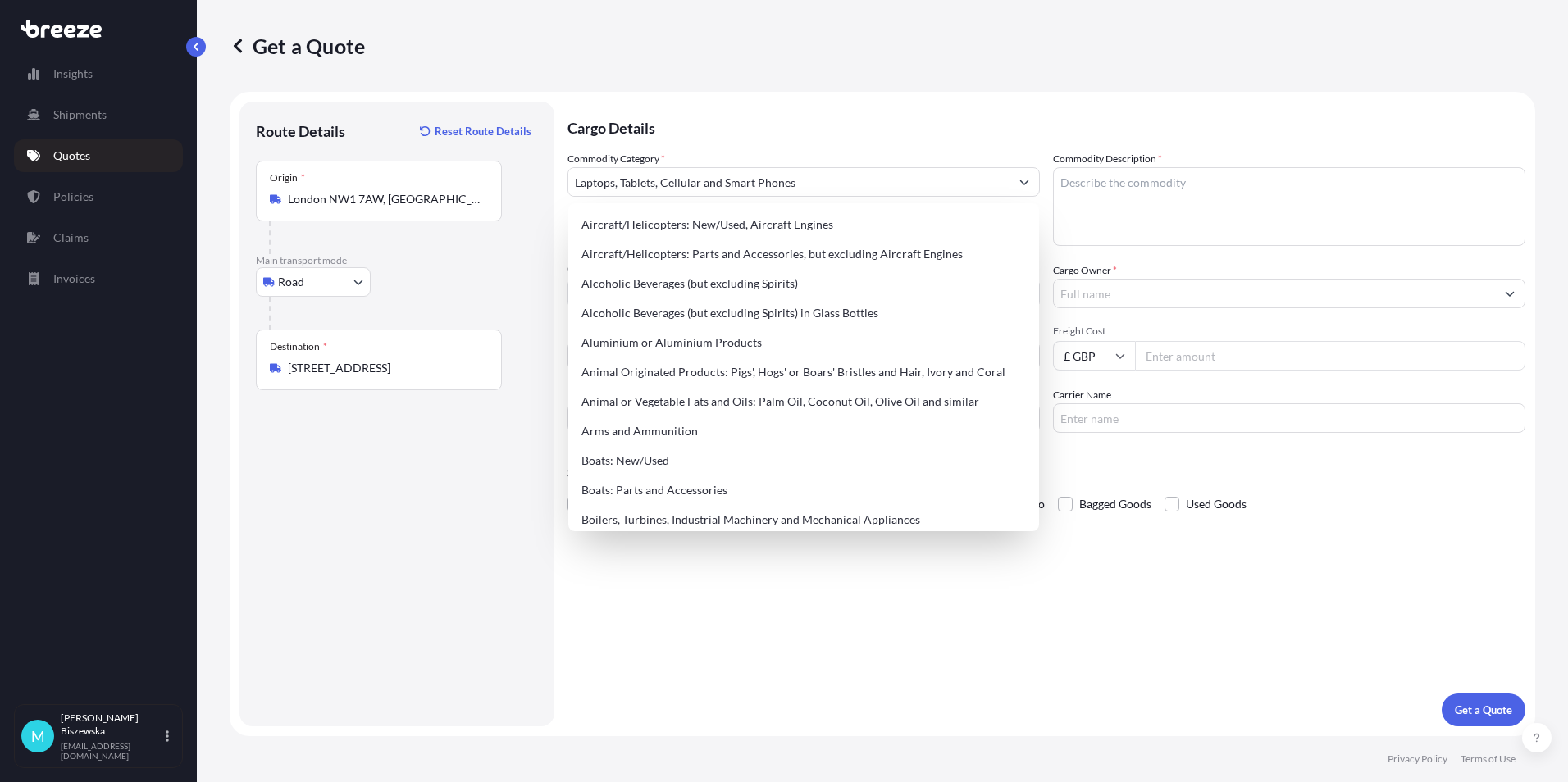
click at [764, 149] on p "Cargo Details" at bounding box center [1046, 126] width 957 height 49
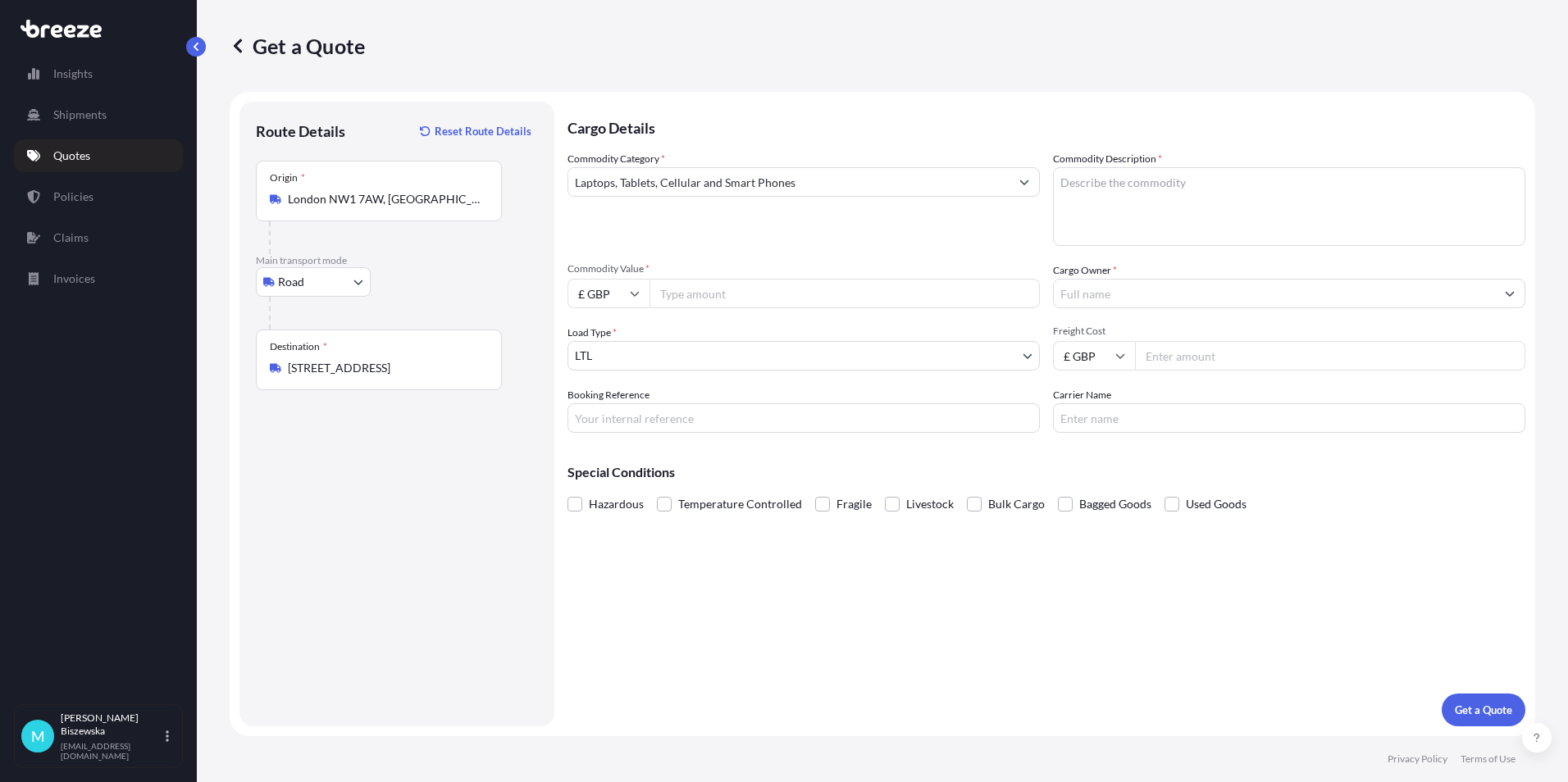
click at [735, 297] on input "Commodity Value *" at bounding box center [845, 293] width 390 height 30
type input "450"
click at [745, 253] on div "Commodity Category * Laptops, Tablets, Cellular and Smart Phones Commodity Desc…" at bounding box center [1046, 292] width 957 height 282
click at [609, 416] on input "Booking Reference" at bounding box center [803, 418] width 472 height 30
paste input "2221561"
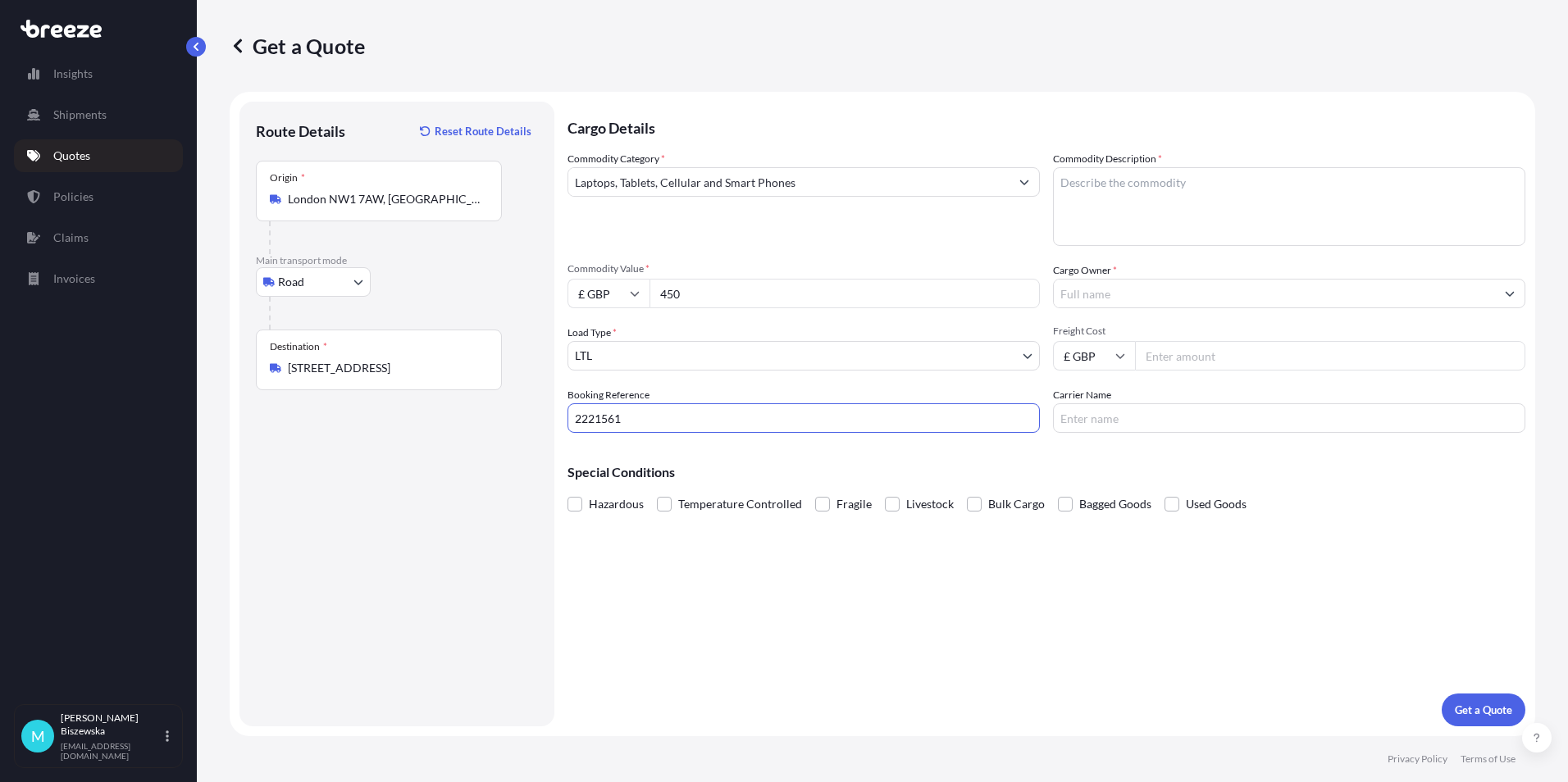
type input "2221561"
click at [662, 573] on div "Cargo Details Commodity Category * Laptops, Tablets, Cellular and Smart Phones …" at bounding box center [1046, 414] width 957 height 625
click at [1101, 192] on textarea "Commodity Description *" at bounding box center [1289, 206] width 472 height 79
paste textarea "1 x Mobile"
type textarea "1 x Mobile"
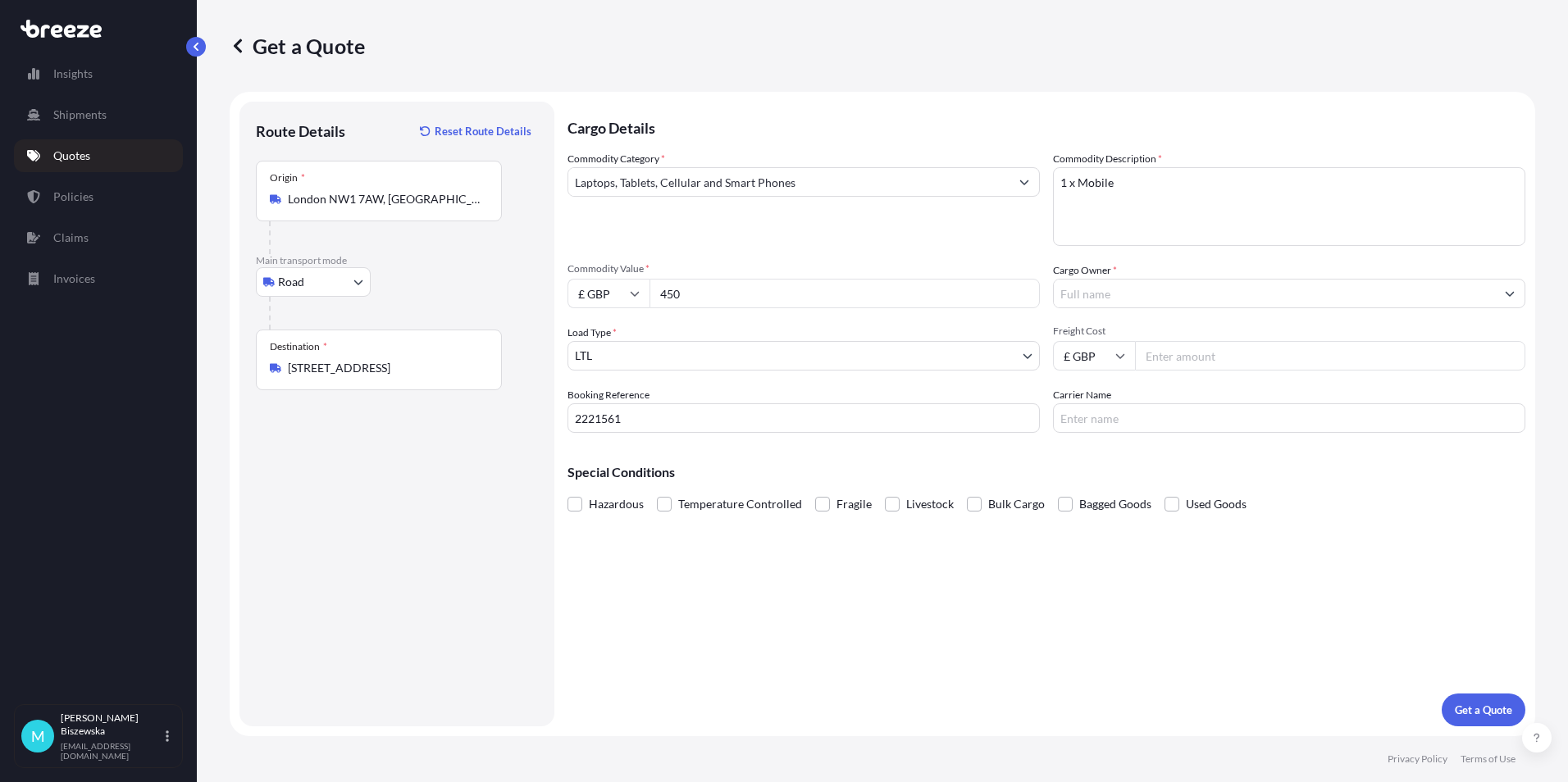
click at [974, 249] on div "Commodity Category * Laptops, Tablets, Cellular and Smart Phones Commodity Desc…" at bounding box center [1046, 292] width 957 height 282
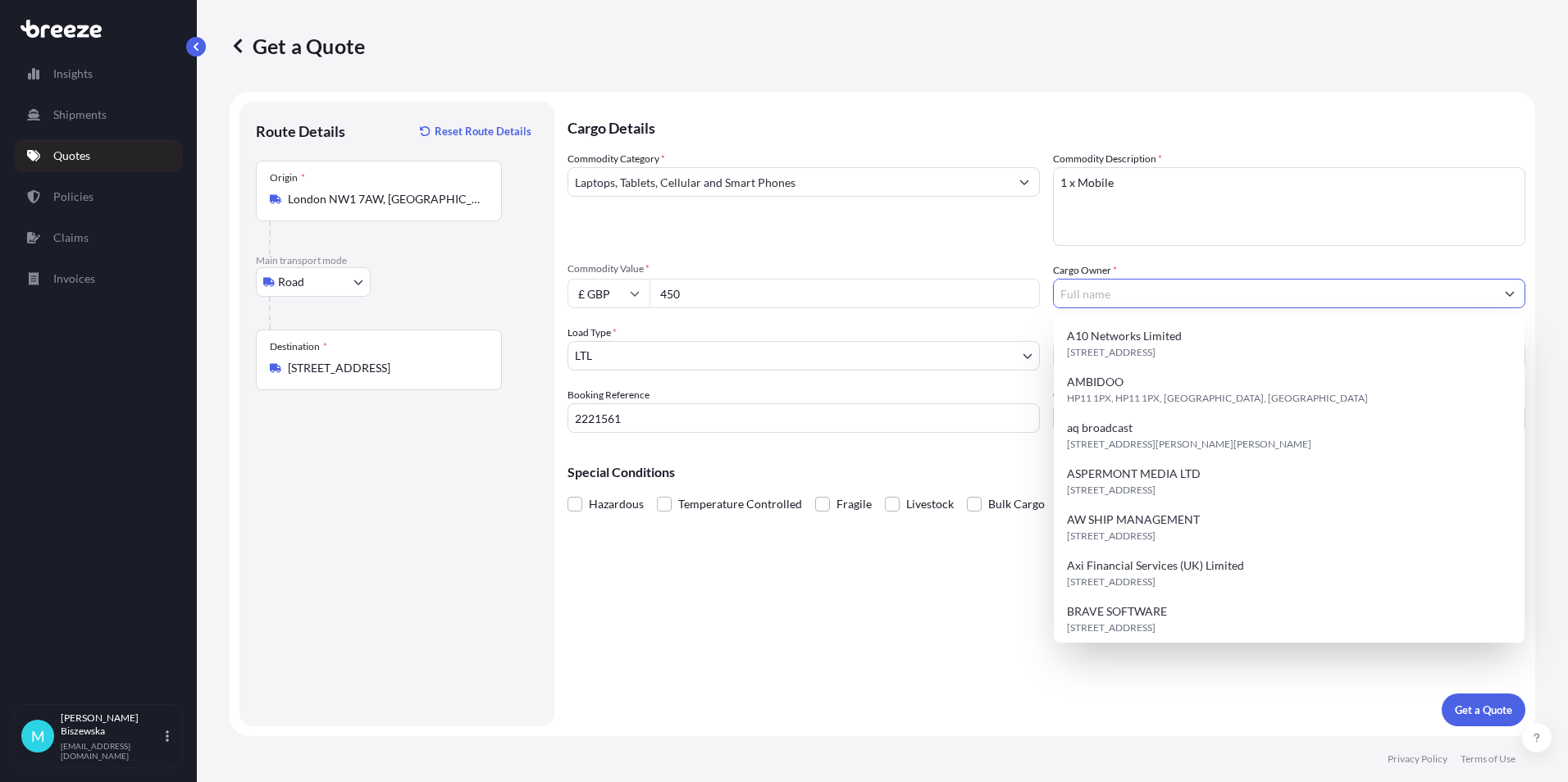
click at [1137, 293] on input "Cargo Owner *" at bounding box center [1274, 293] width 441 height 30
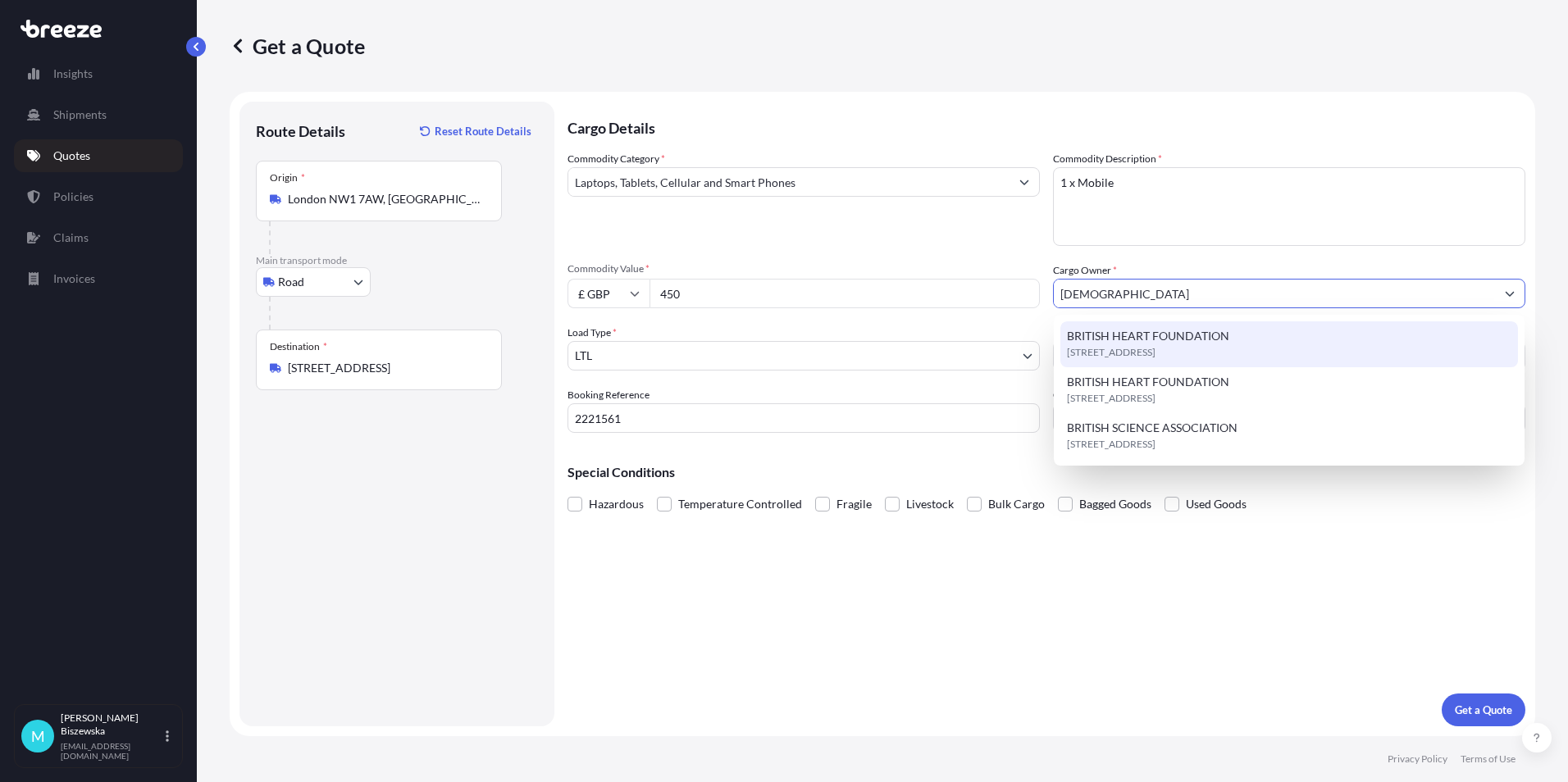
click at [1135, 333] on span "BRITISH HEART FOUNDATION" at bounding box center [1148, 336] width 163 height 16
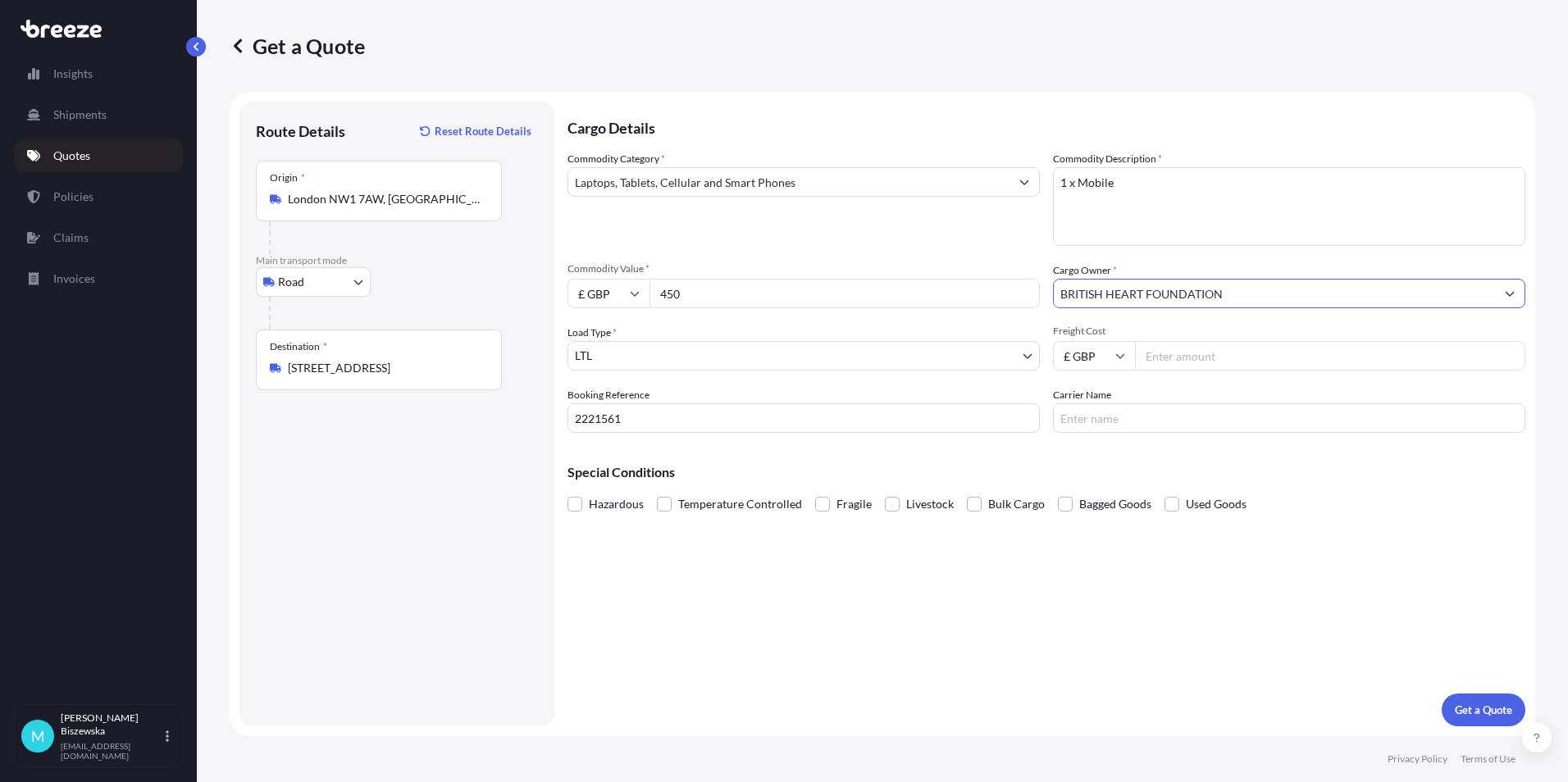
type input "BRITISH HEART FOUNDATION"
click at [992, 236] on div "Commodity Category * Laptops, Tablets, Cellular and Smart Phones" at bounding box center [803, 198] width 472 height 95
click at [1185, 352] on input "Freight Cost" at bounding box center [1330, 356] width 390 height 30
type input "13.25"
click at [1106, 462] on div "Special Conditions Hazardous Temperature Controlled Fragile Livestock Bulk Carg…" at bounding box center [1046, 481] width 957 height 70
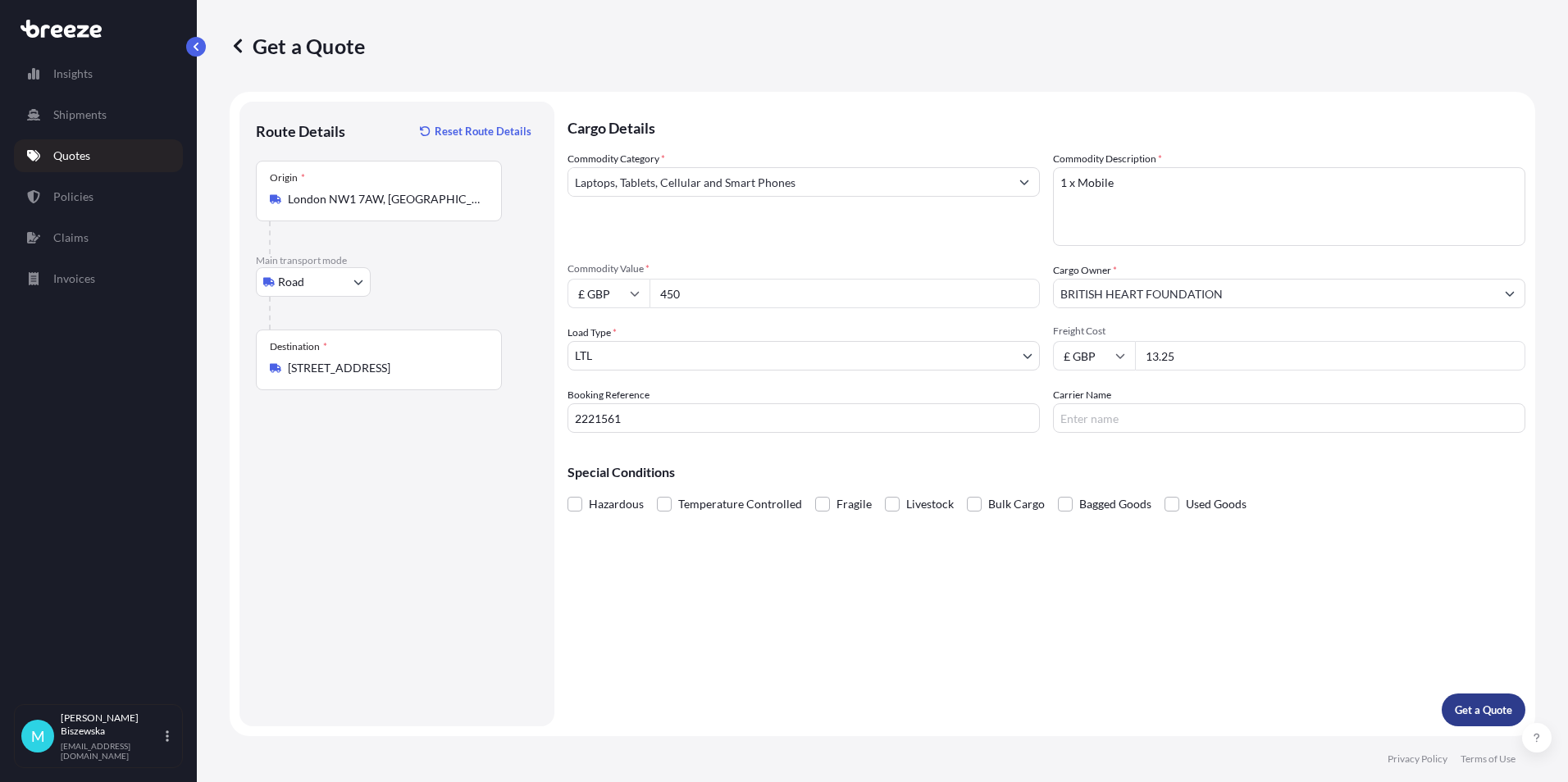
click at [1482, 710] on p "Get a Quote" at bounding box center [1484, 710] width 58 height 16
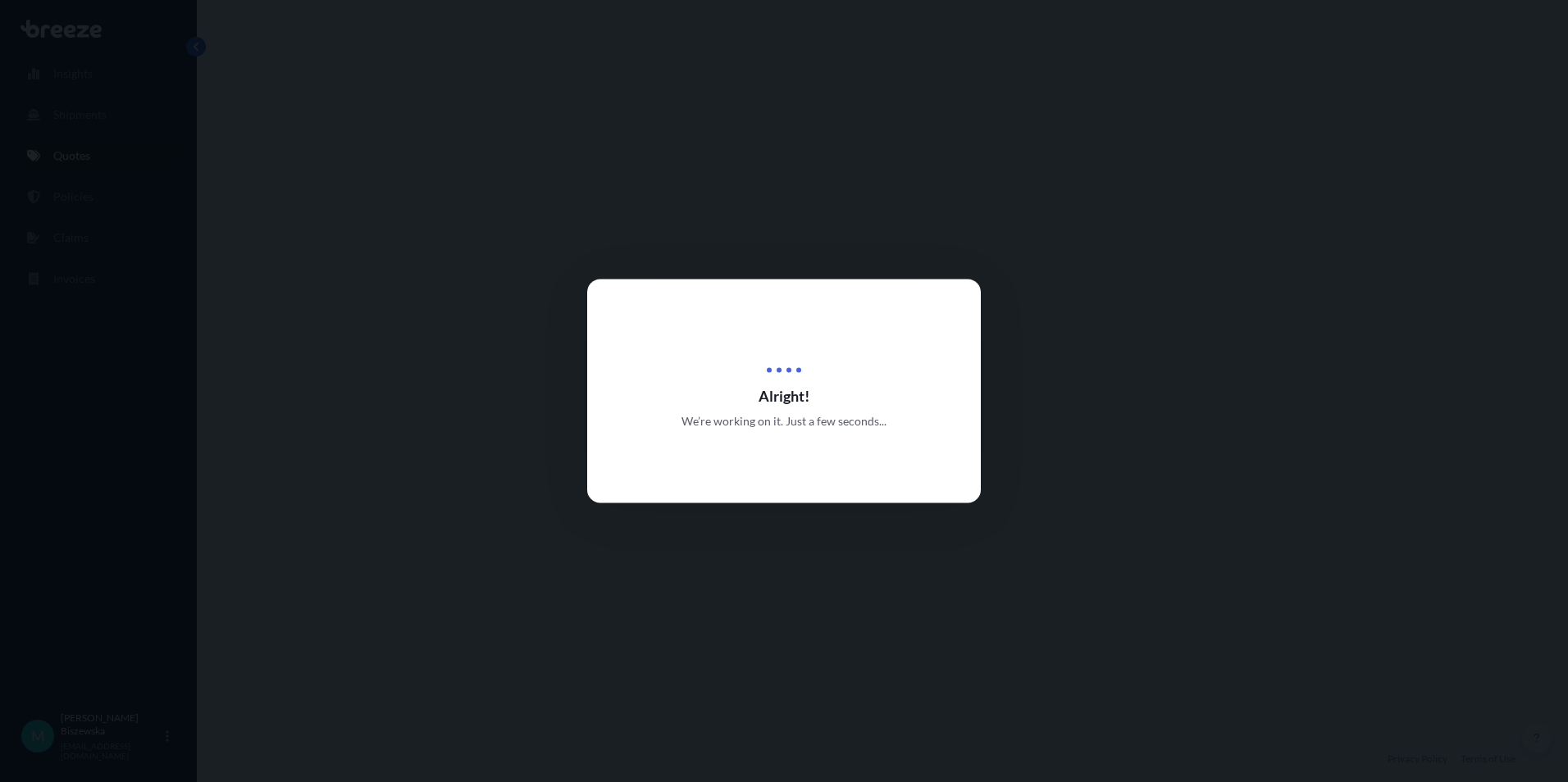
select select "Road"
select select "1"
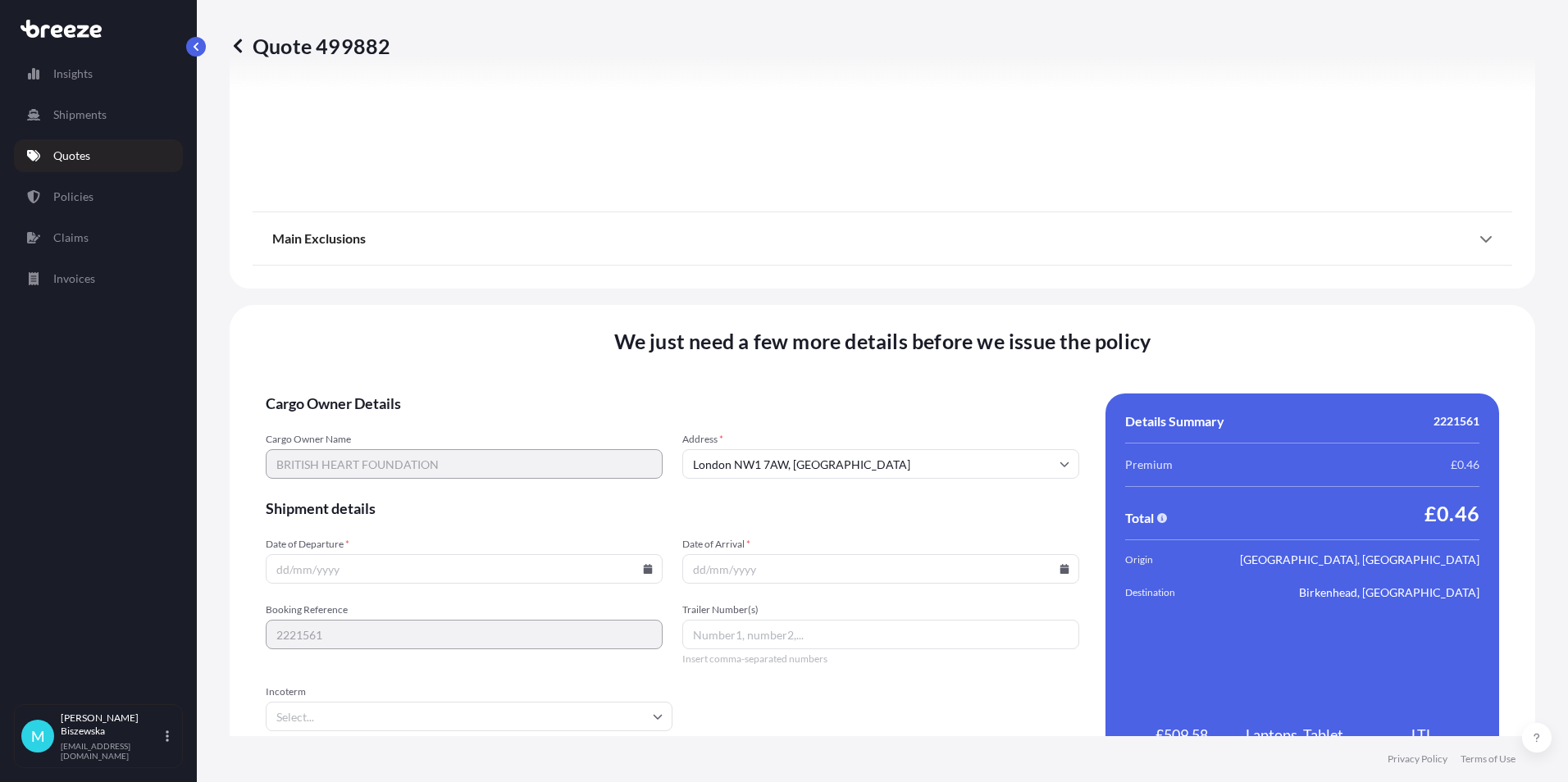
scroll to position [1820, 0]
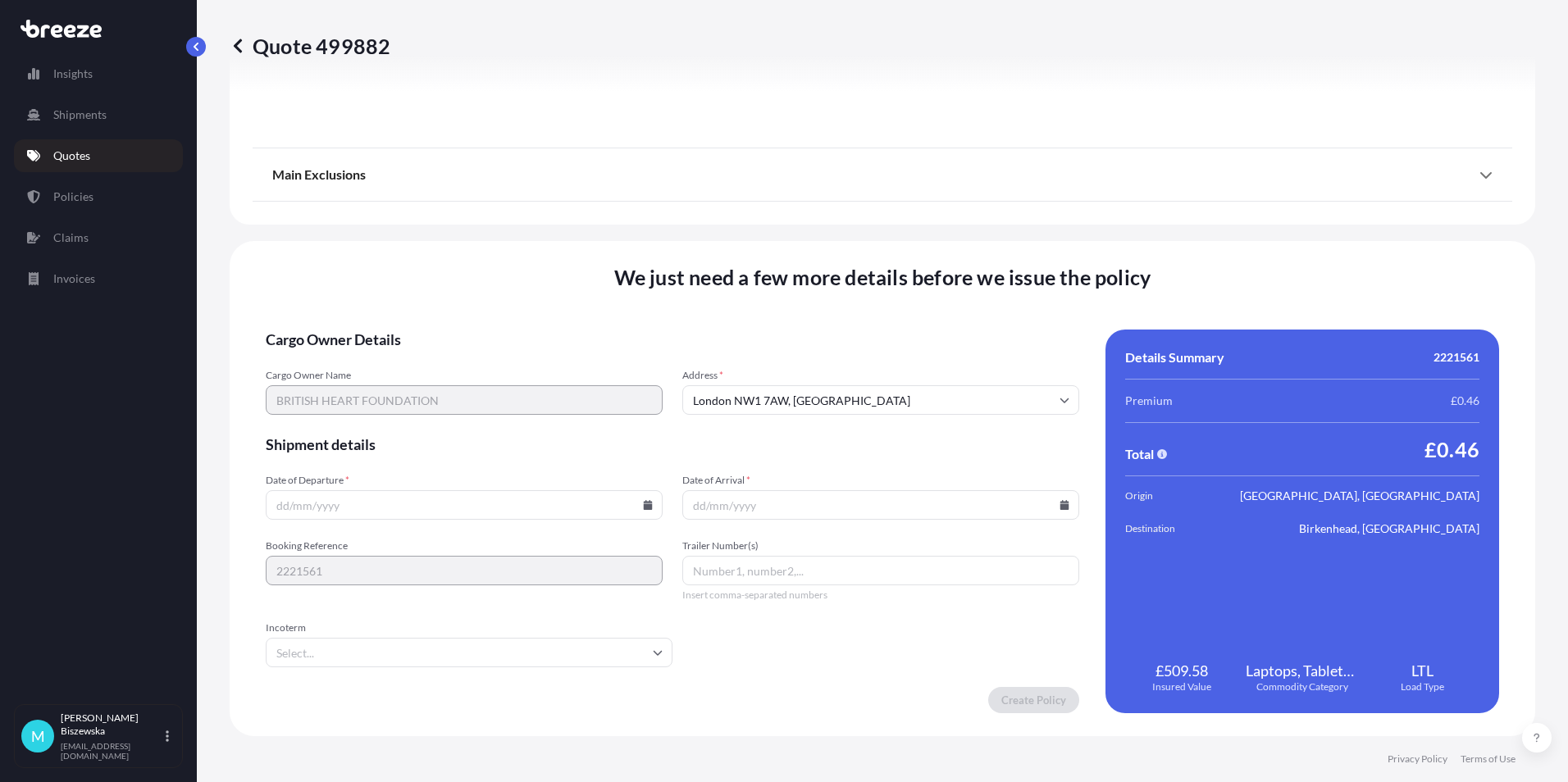
click at [644, 506] on icon at bounding box center [649, 505] width 9 height 10
click at [495, 386] on button "26" at bounding box center [500, 390] width 26 height 26
type input "[DATE]"
click at [1060, 504] on icon at bounding box center [1065, 505] width 9 height 10
click at [759, 422] on button "29" at bounding box center [760, 421] width 26 height 26
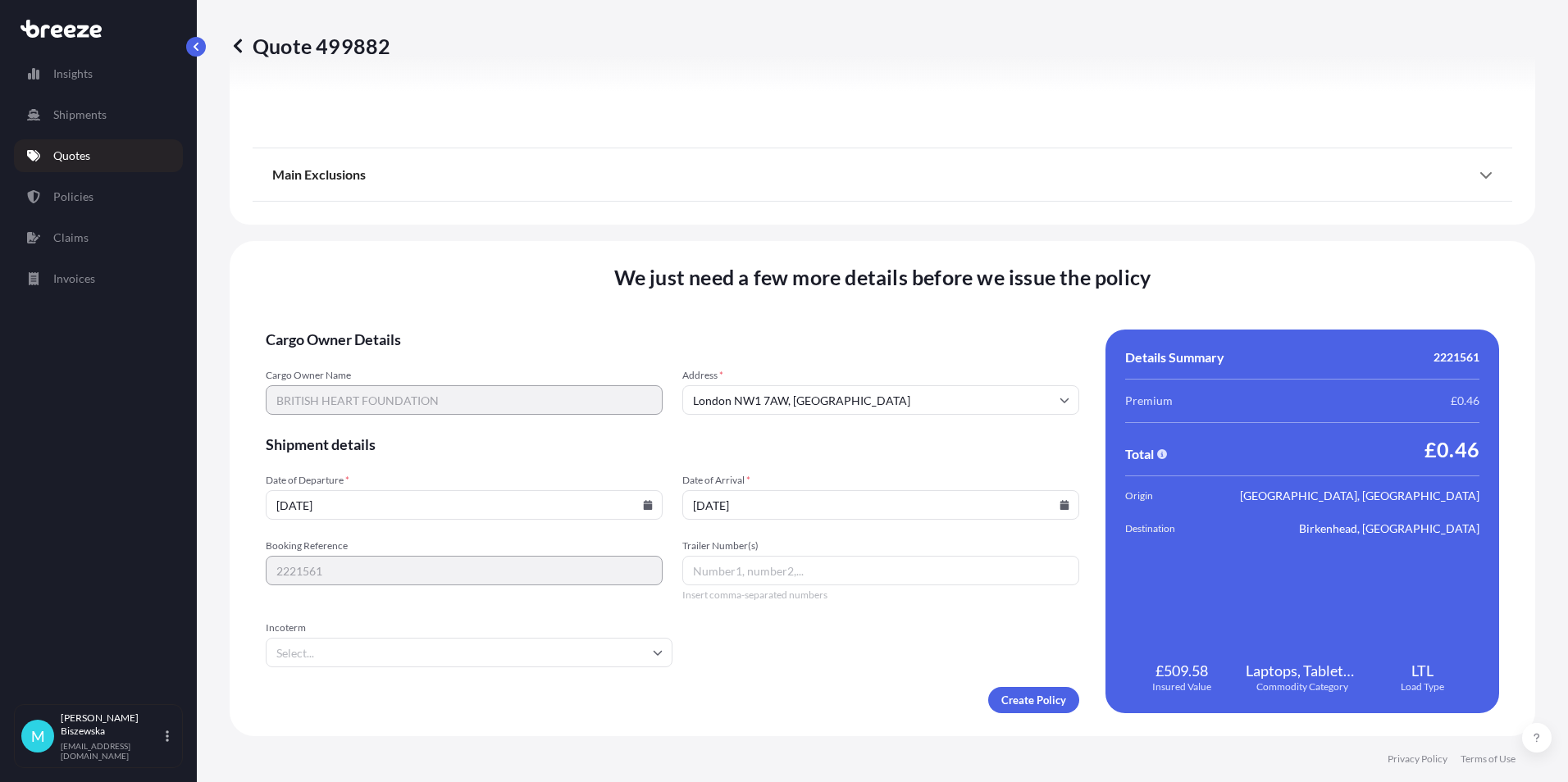
type input "[DATE]"
click at [812, 673] on form "Cargo Owner Details Cargo Owner Name BRITISH HEART FOUNDATION Address * [GEOGRA…" at bounding box center [672, 521] width 814 height 384
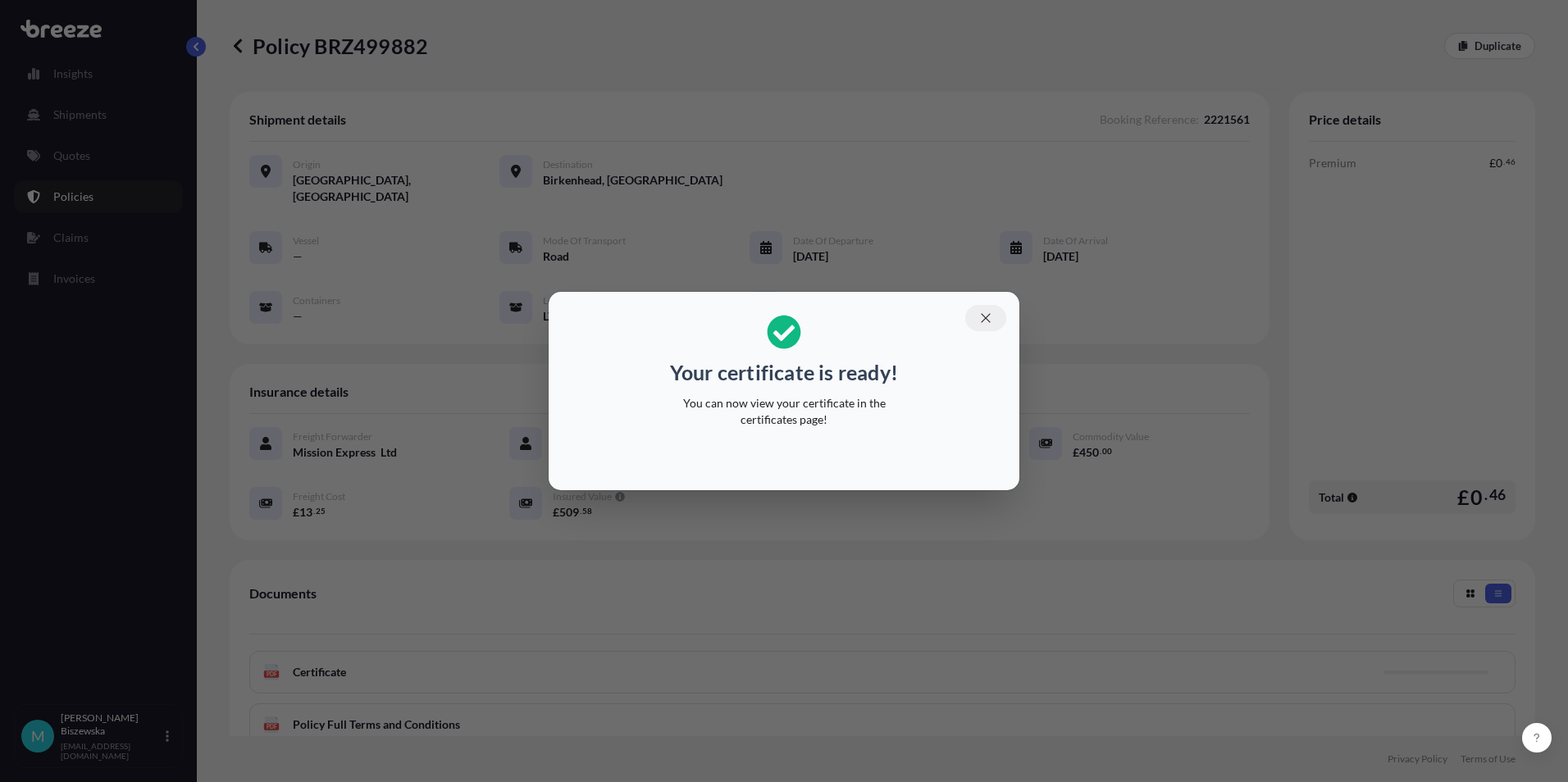
click at [984, 321] on icon "button" at bounding box center [985, 318] width 14 height 14
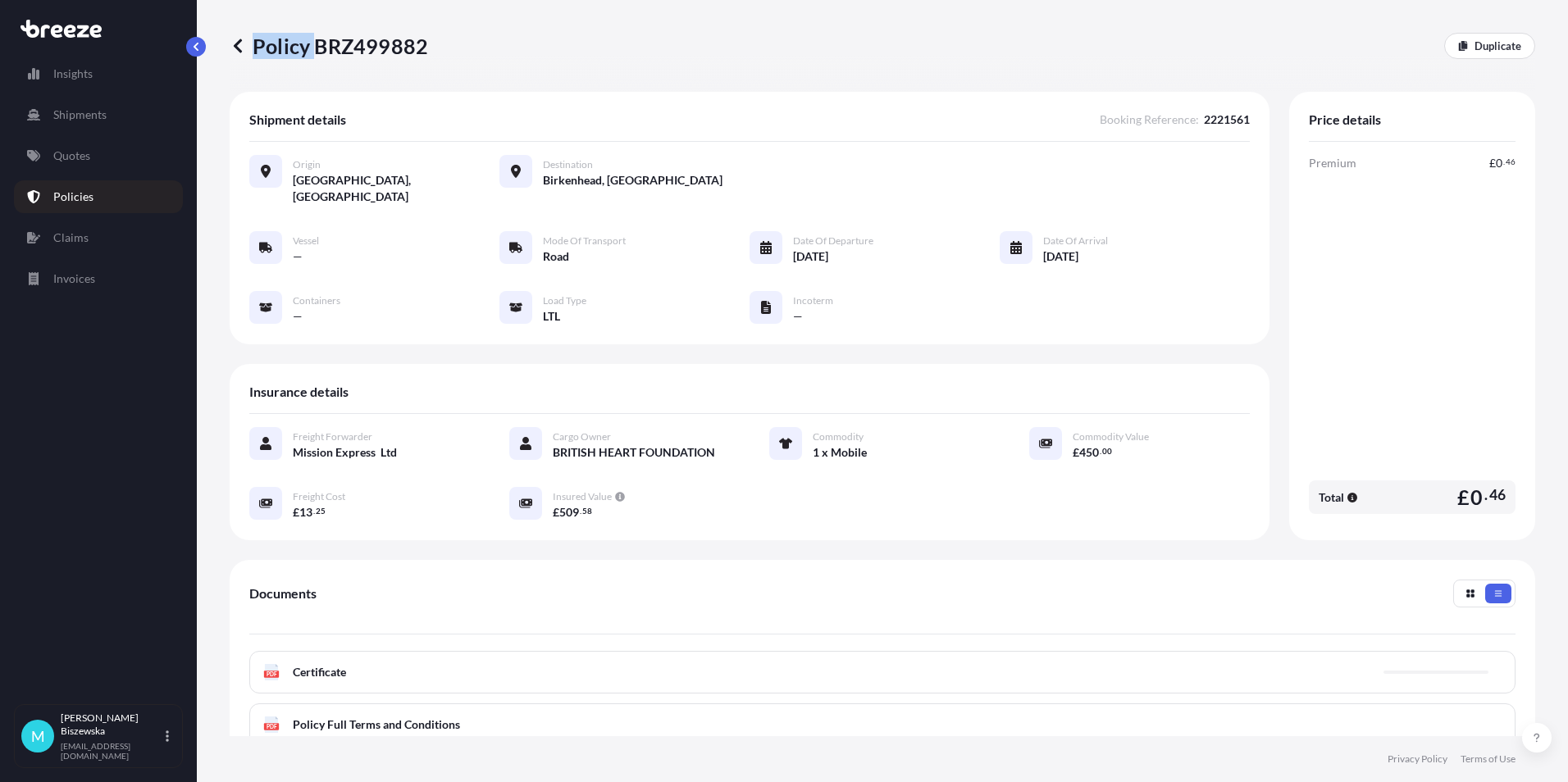
drag, startPoint x: 318, startPoint y: 51, endPoint x: 425, endPoint y: 49, distance: 107.0
click at [425, 49] on p "Policy BRZ499882" at bounding box center [329, 45] width 199 height 26
drag, startPoint x: 425, startPoint y: 49, endPoint x: 321, endPoint y: 57, distance: 104.3
click at [337, 63] on div "Policy BRZ499882 Duplicate" at bounding box center [882, 46] width 1305 height 92
drag, startPoint x: 322, startPoint y: 49, endPoint x: 418, endPoint y: 49, distance: 96.0
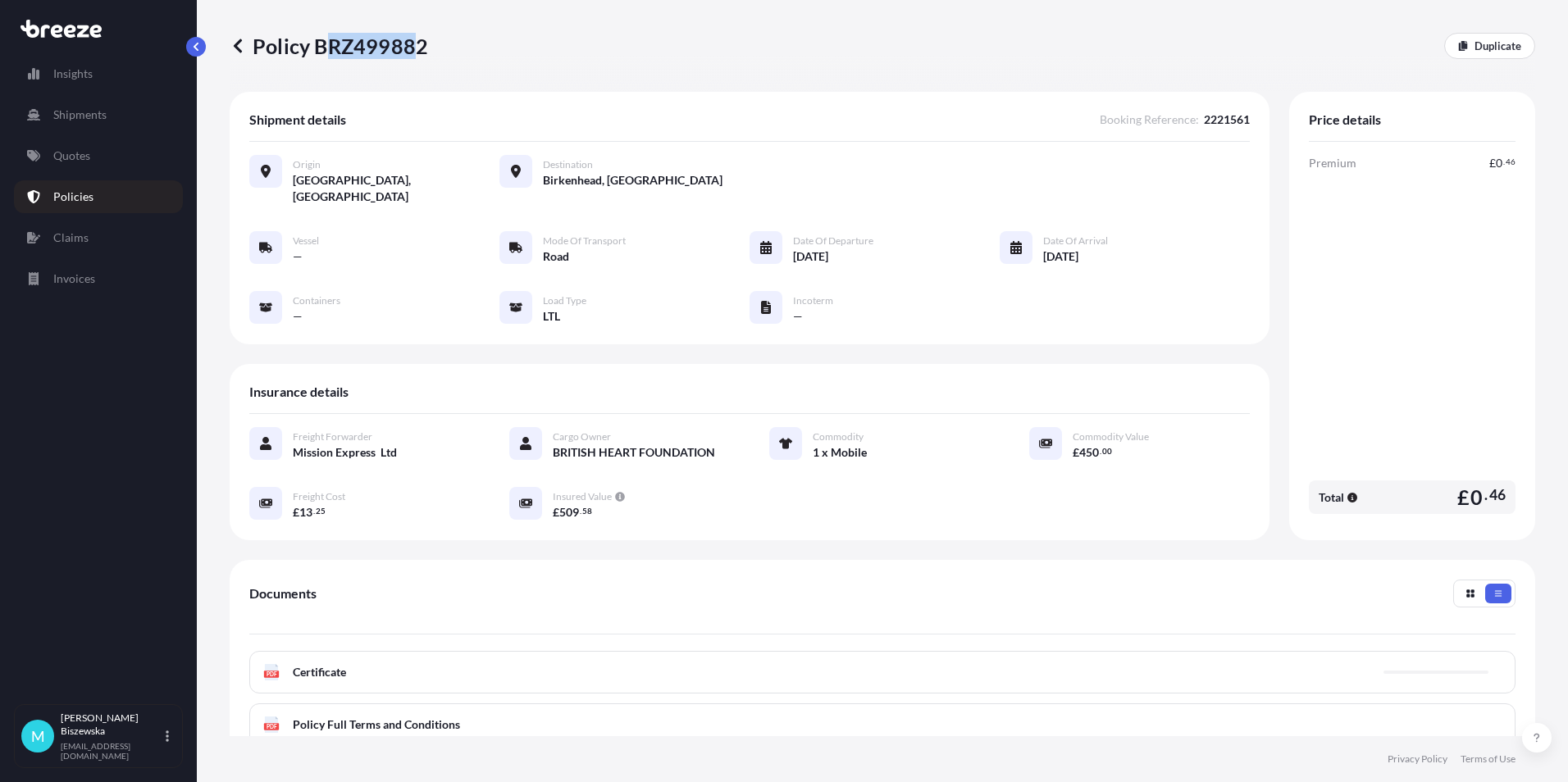
click at [418, 49] on p "Policy BRZ499882" at bounding box center [329, 45] width 199 height 26
drag, startPoint x: 418, startPoint y: 49, endPoint x: 329, endPoint y: 62, distance: 89.9
click at [347, 66] on div "Policy BRZ499882 Duplicate" at bounding box center [882, 46] width 1305 height 92
drag, startPoint x: 317, startPoint y: 47, endPoint x: 421, endPoint y: 51, distance: 104.1
click at [421, 51] on p "Policy BRZ499882" at bounding box center [329, 45] width 199 height 26
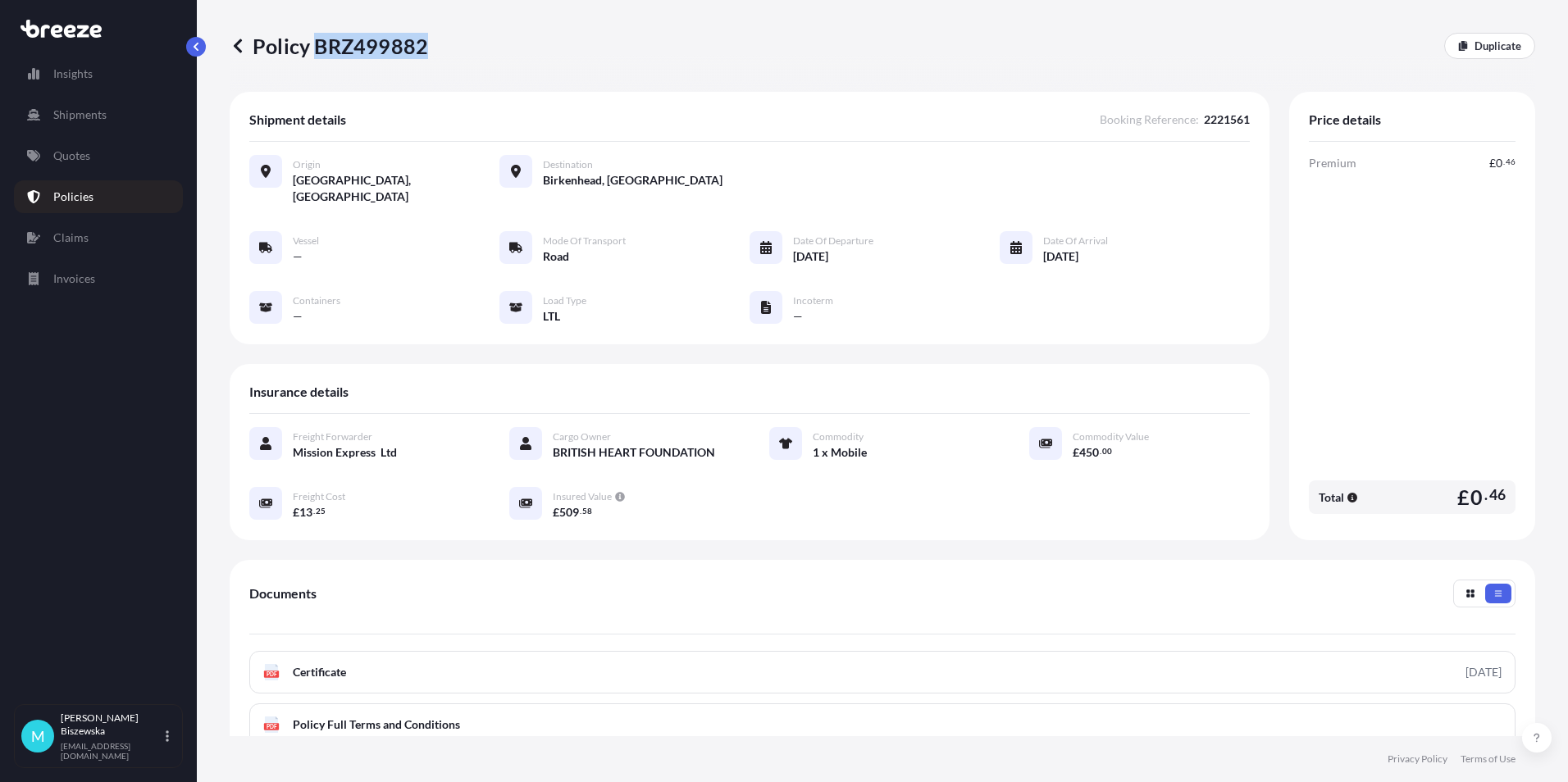
drag, startPoint x: 421, startPoint y: 51, endPoint x: 406, endPoint y: 42, distance: 17.5
copy p "BRZ499882"
click at [101, 162] on link "Quotes" at bounding box center [98, 155] width 169 height 33
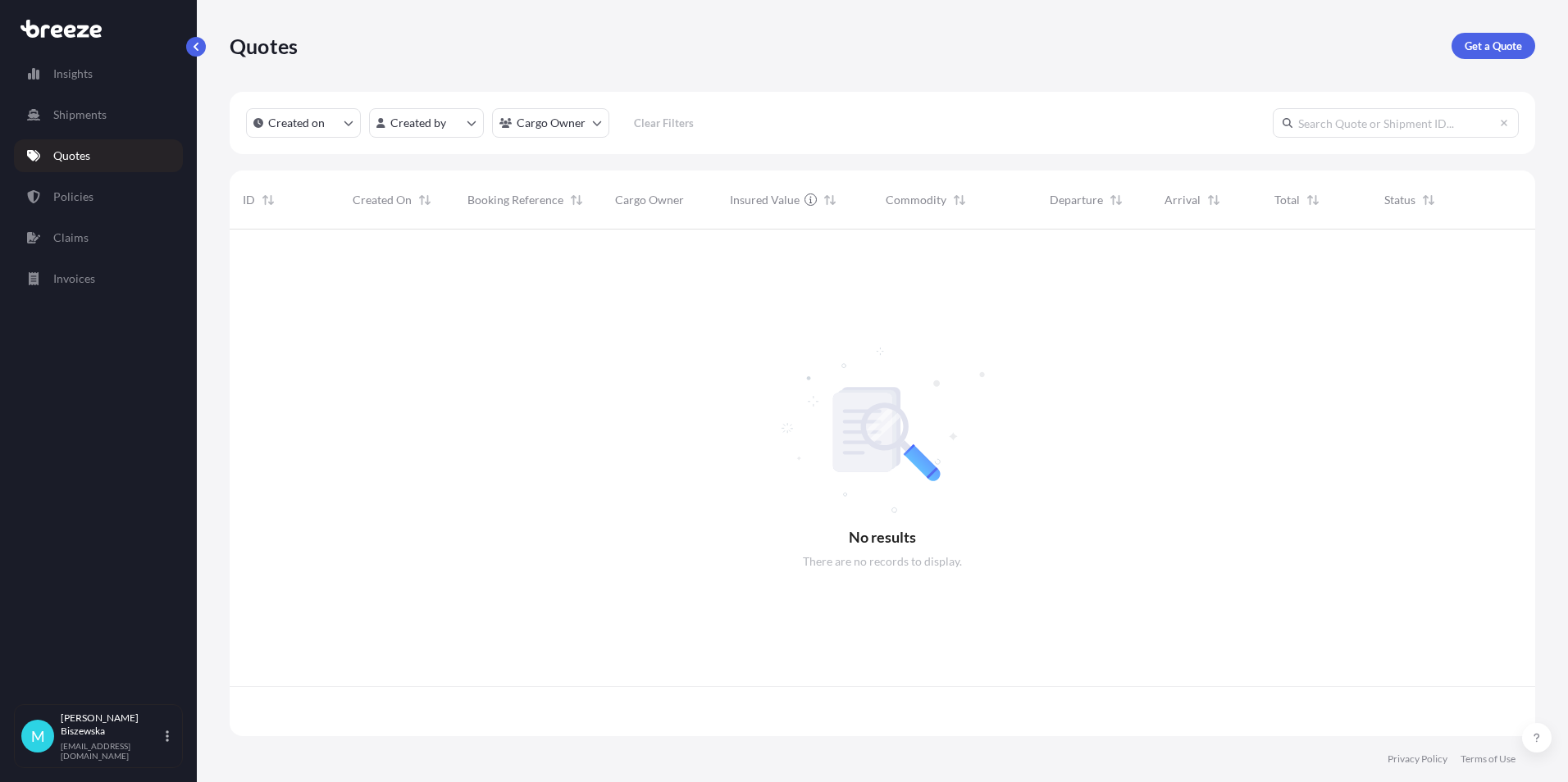
scroll to position [503, 1293]
click at [1511, 41] on p "Get a Quote" at bounding box center [1494, 46] width 58 height 16
select select "Sea"
select select "1"
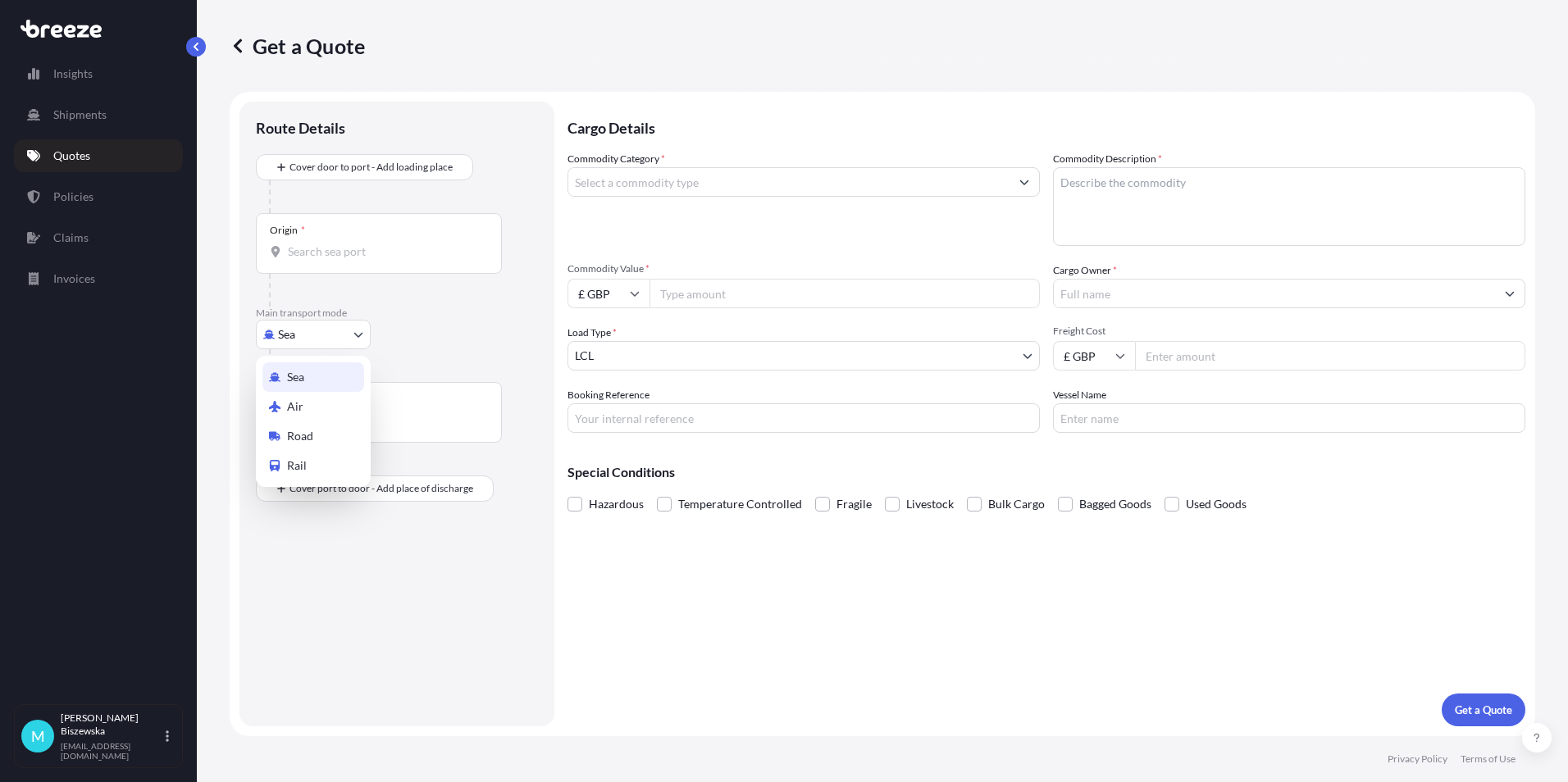
click at [355, 328] on body "Insights Shipments Quotes Policies Claims Invoices M [PERSON_NAME] [PERSON_NAME…" at bounding box center [784, 391] width 1568 height 782
click at [316, 427] on div "Road" at bounding box center [313, 436] width 102 height 30
select select "Road"
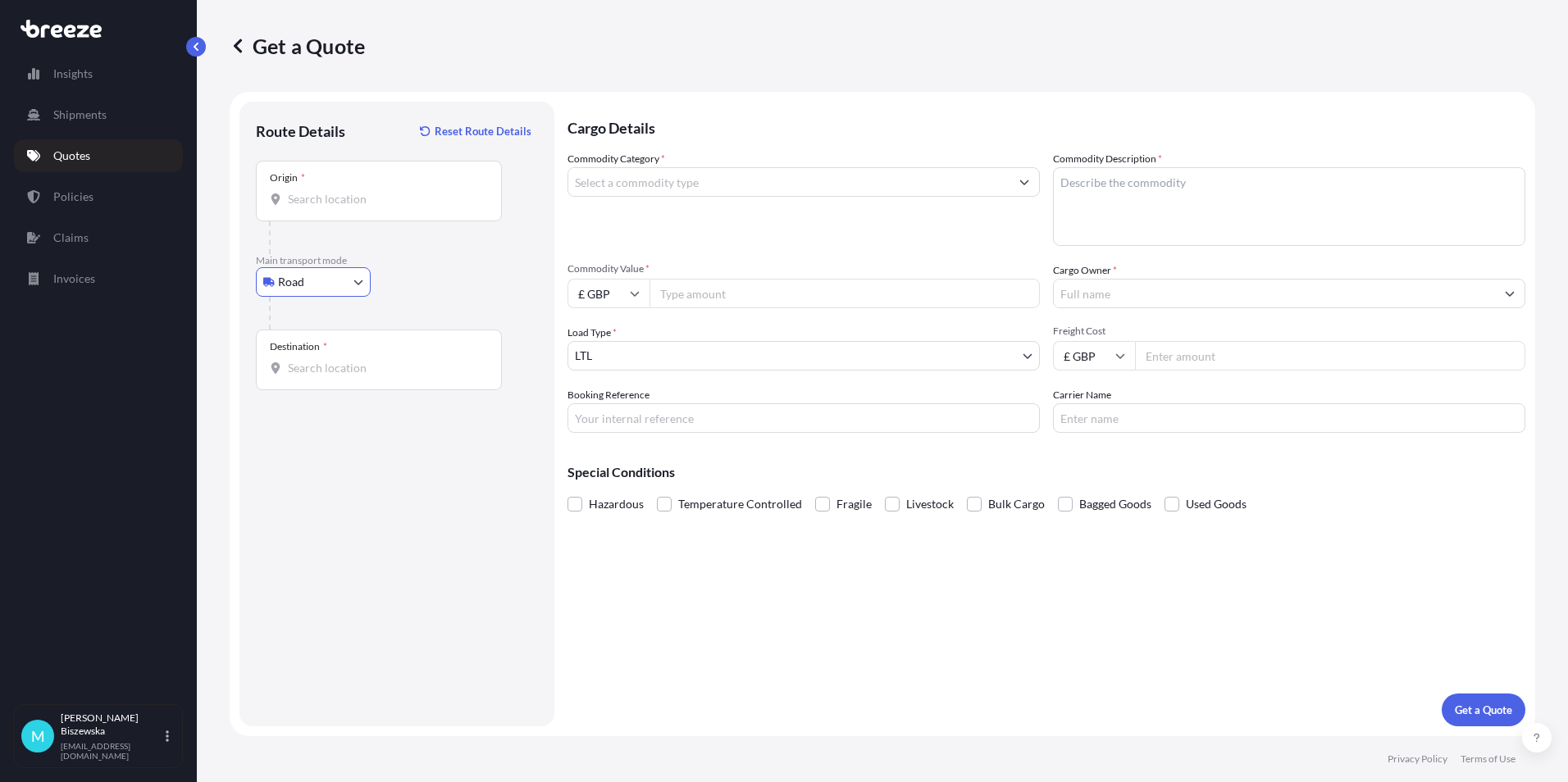
click at [334, 200] on input "Origin *" at bounding box center [385, 200] width 193 height 16
paste input "NW1 7AW"
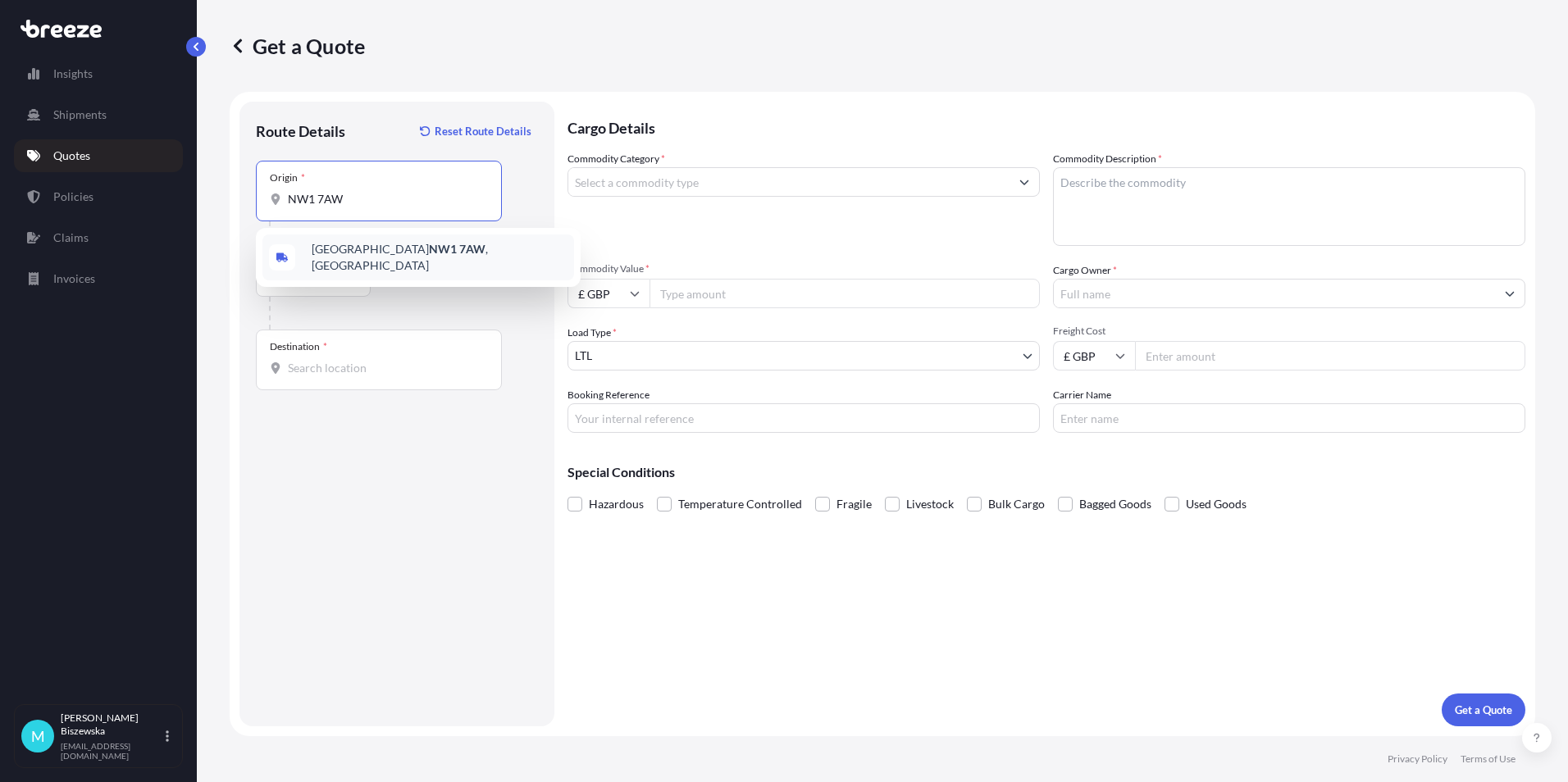
click at [428, 265] on div "London NW1 7AW , [GEOGRAPHIC_DATA]" at bounding box center [418, 257] width 312 height 46
type input "London NW1 7AW, [GEOGRAPHIC_DATA]"
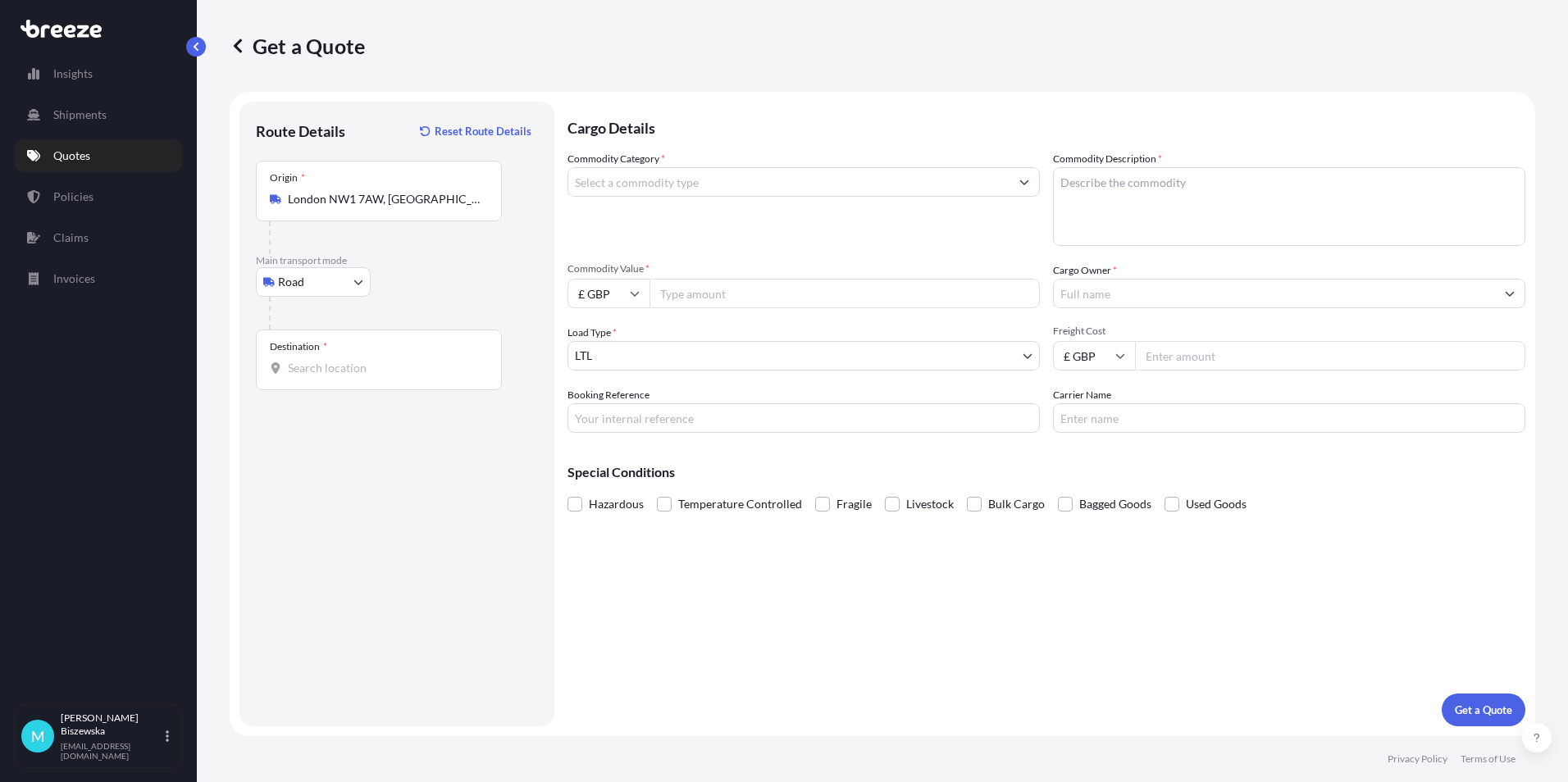
click at [449, 313] on div at bounding box center [404, 313] width 269 height 33
click at [333, 368] on input "Destination *" at bounding box center [385, 368] width 193 height 16
paste input "S63 6LP"
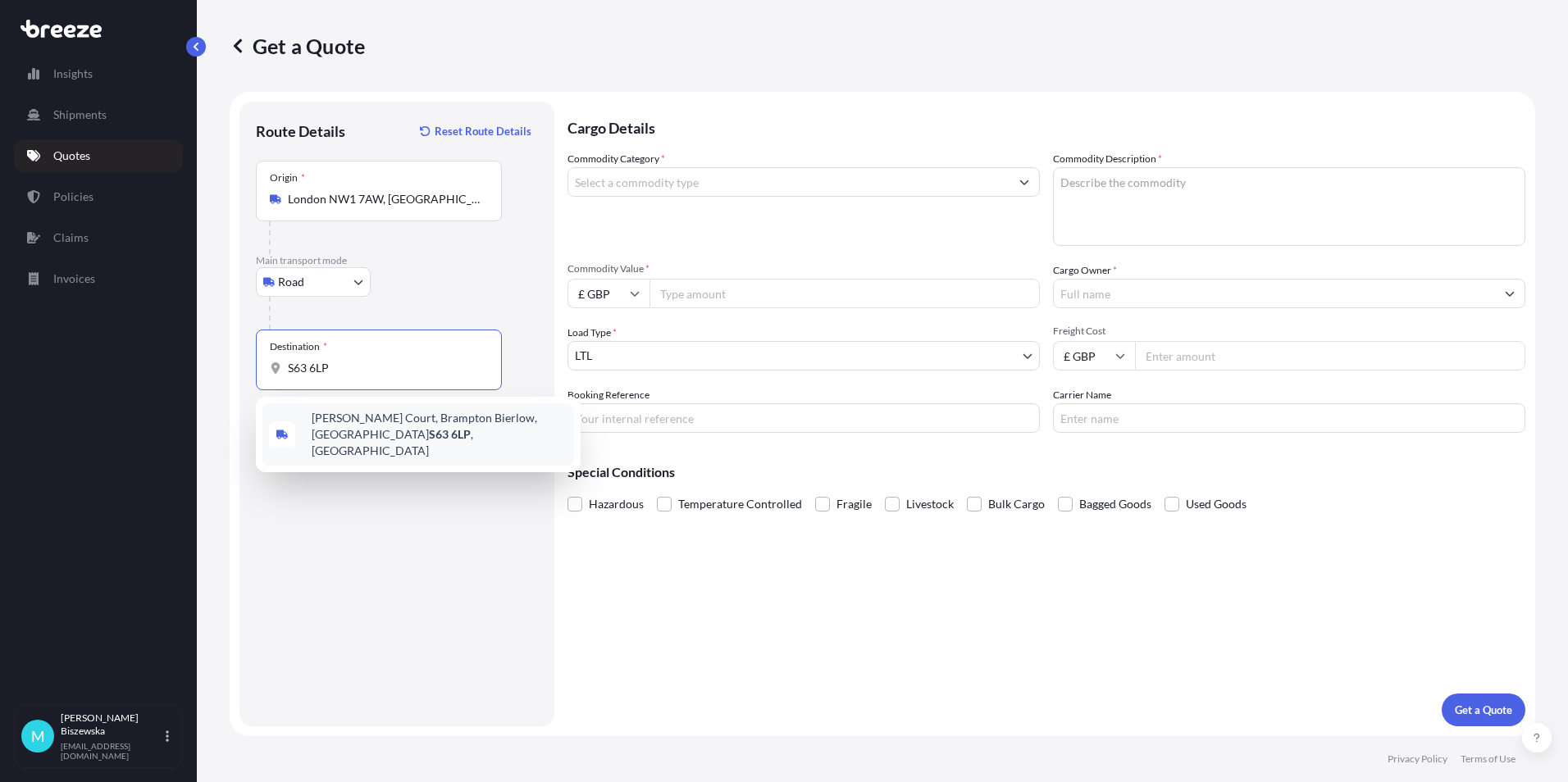
click at [404, 432] on span "[PERSON_NAME][STREET_ADDRESS]" at bounding box center [439, 434] width 256 height 49
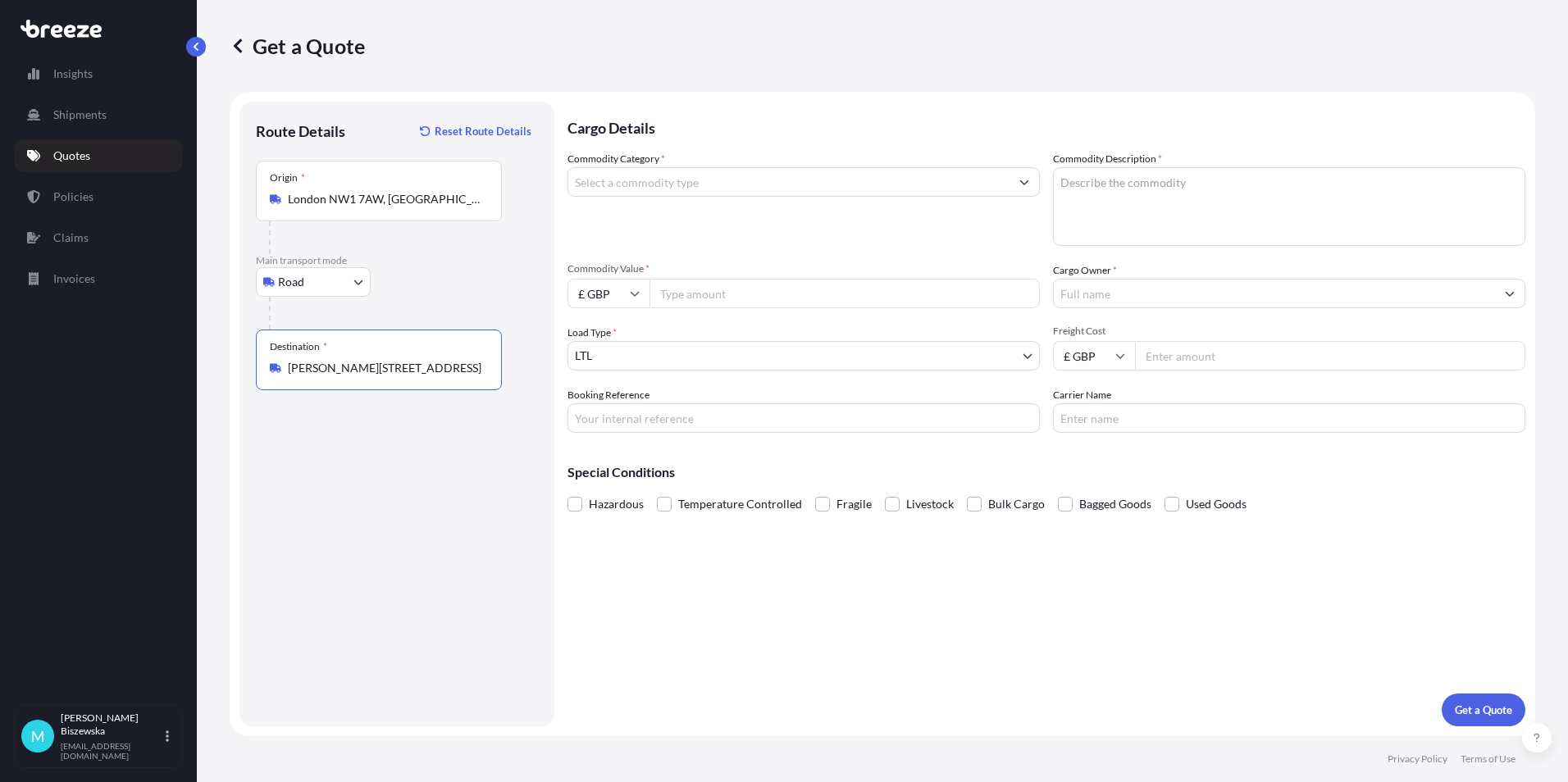
type input "[PERSON_NAME][STREET_ADDRESS]"
click at [700, 591] on div "Cargo Details Commodity Category * Commodity Description * Commodity Value * £ …" at bounding box center [1046, 414] width 957 height 625
click at [723, 179] on input "Commodity Category *" at bounding box center [789, 182] width 441 height 30
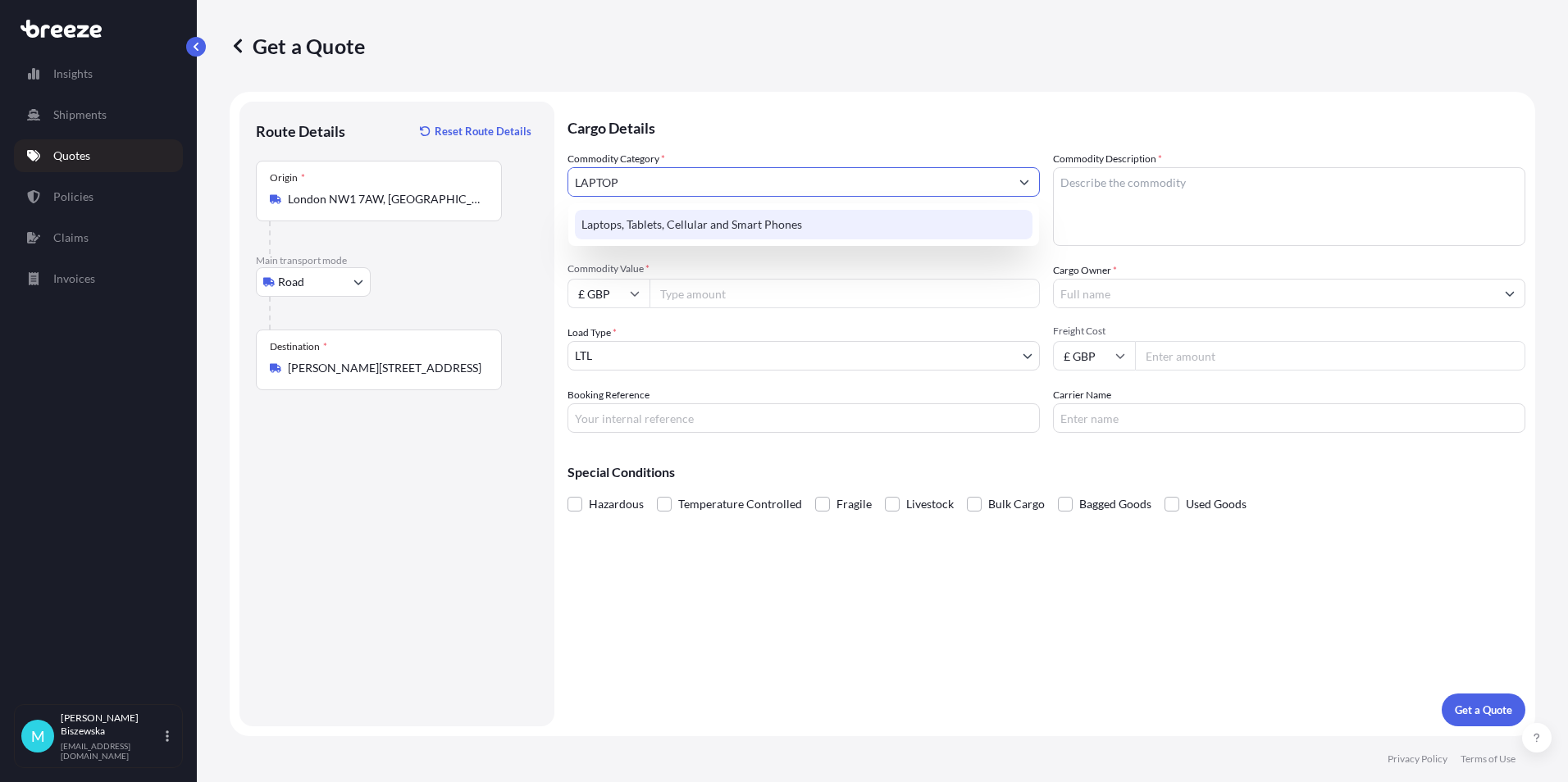
click at [728, 209] on div "Laptops, Tablets, Cellular and Smart Phones" at bounding box center [803, 224] width 458 height 30
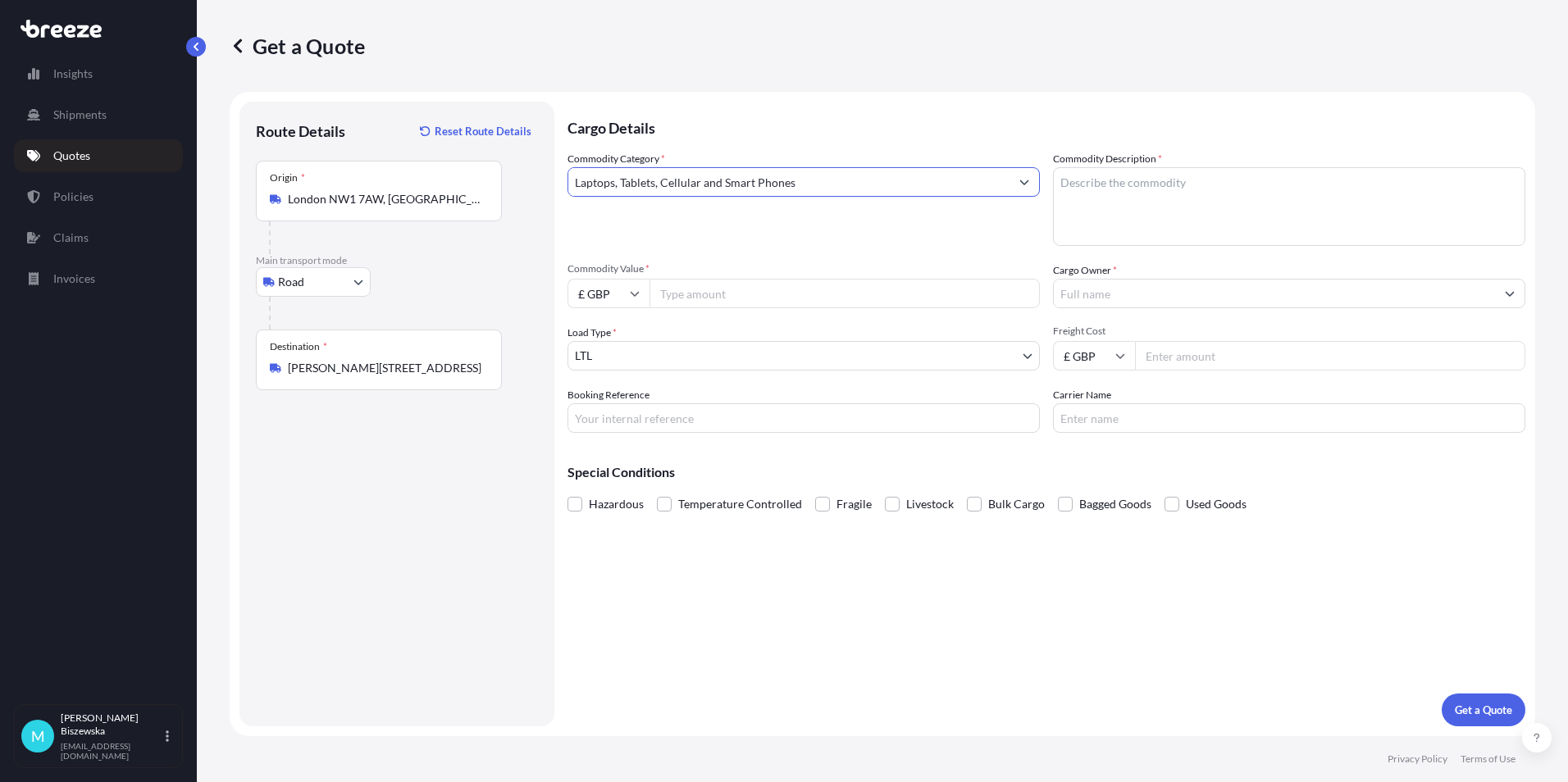
type input "Laptops, Tablets, Cellular and Smart Phones"
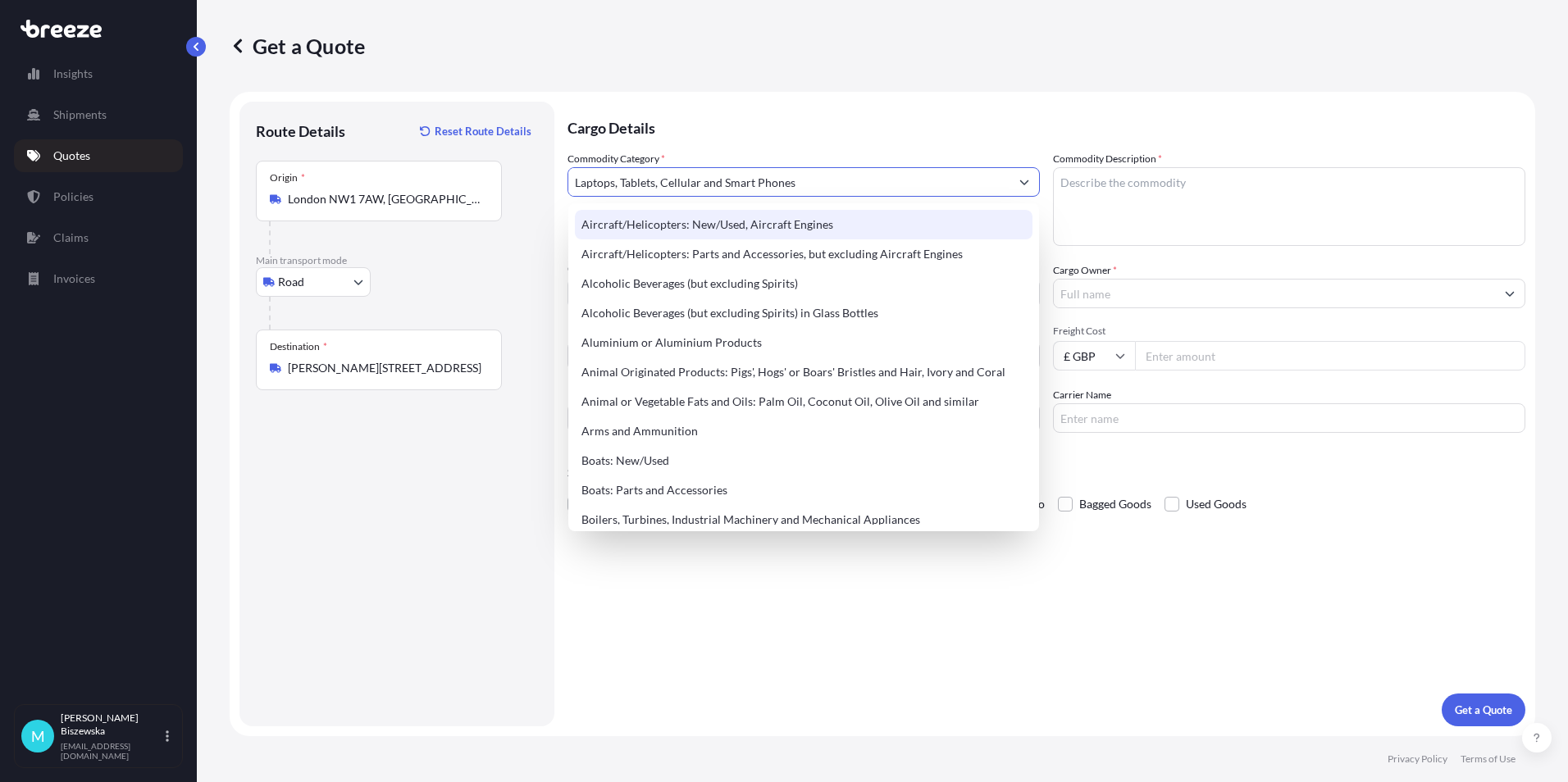
click at [726, 130] on p "Cargo Details" at bounding box center [1046, 126] width 957 height 49
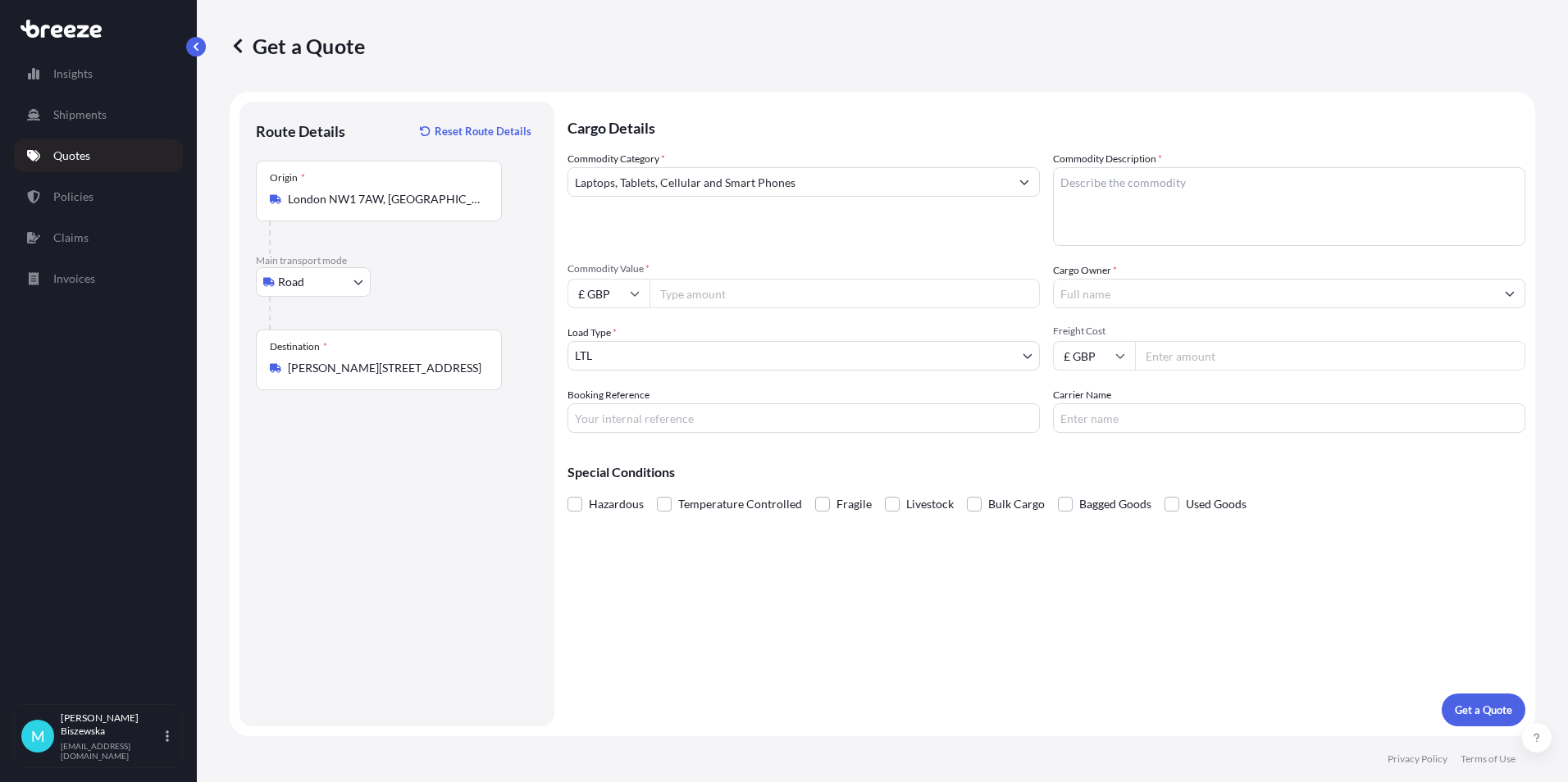
click at [710, 290] on input "Commodity Value *" at bounding box center [845, 293] width 390 height 30
type input "850"
click at [727, 241] on div "Commodity Category * Laptops, Tablets, Cellular and Smart Phones" at bounding box center [803, 198] width 472 height 95
click at [621, 414] on input "Booking Reference" at bounding box center [803, 418] width 472 height 30
paste input "2221433"
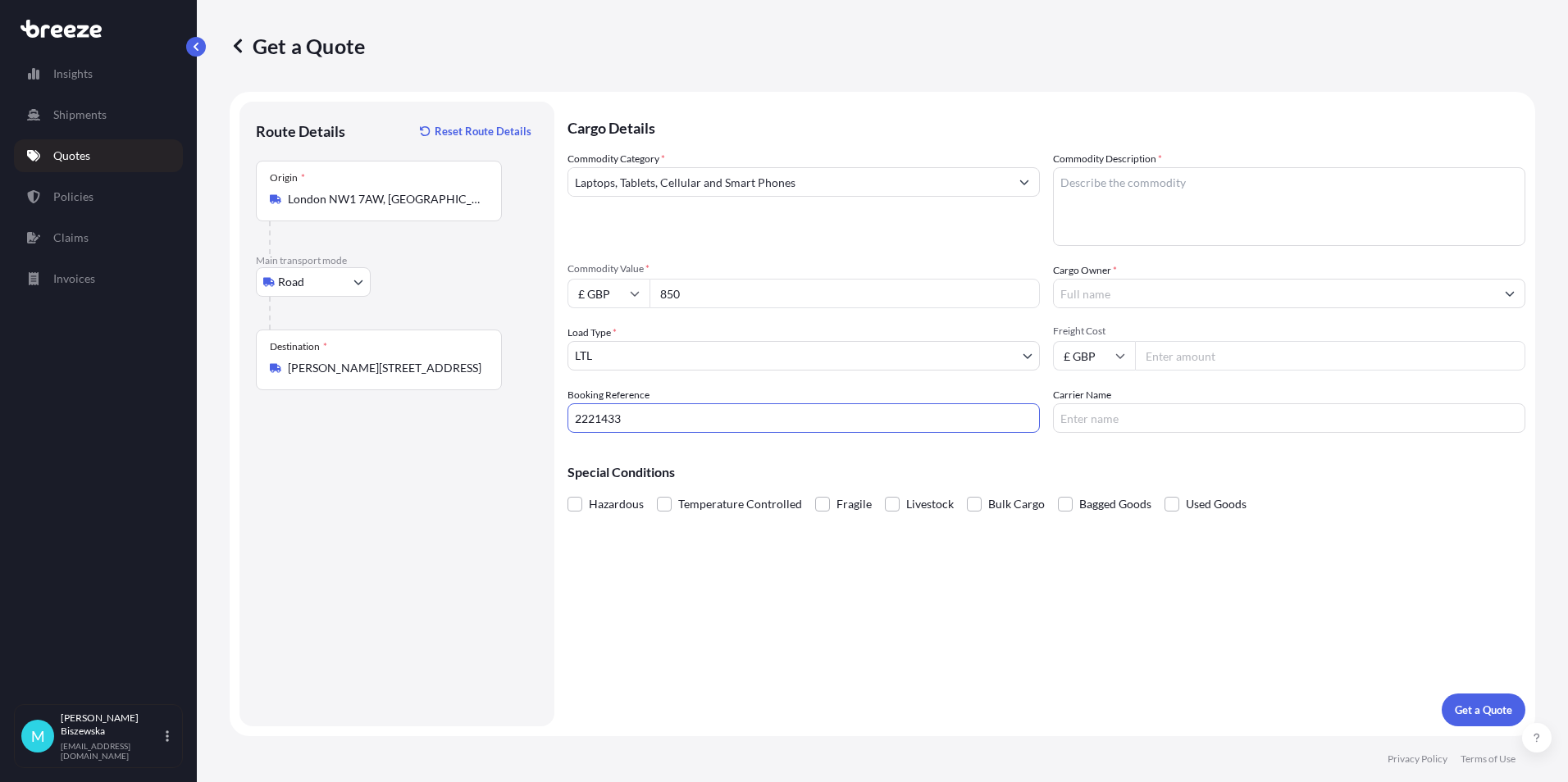
type input "2221433"
click at [681, 572] on div "Cargo Details Commodity Category * Laptops, Tablets, Cellular and Smart Phones …" at bounding box center [1046, 414] width 957 height 625
click at [1099, 211] on textarea "Commodity Description *" at bounding box center [1289, 206] width 472 height 79
paste textarea "LAPTOP"
type textarea "LAPTOP"
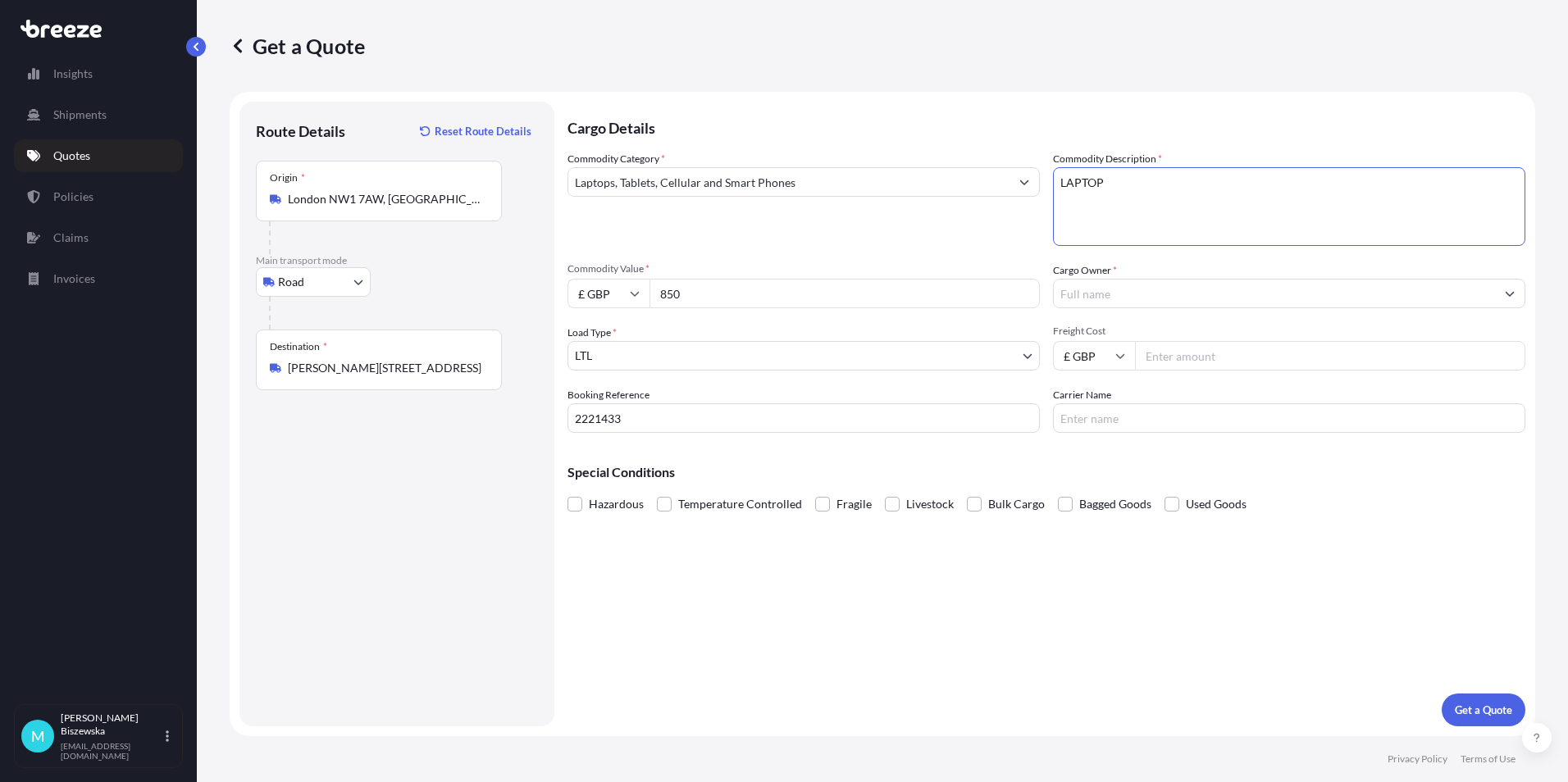
click at [959, 250] on div "Commodity Category * Laptops, Tablets, Cellular and Smart Phones Commodity Desc…" at bounding box center [1046, 292] width 957 height 282
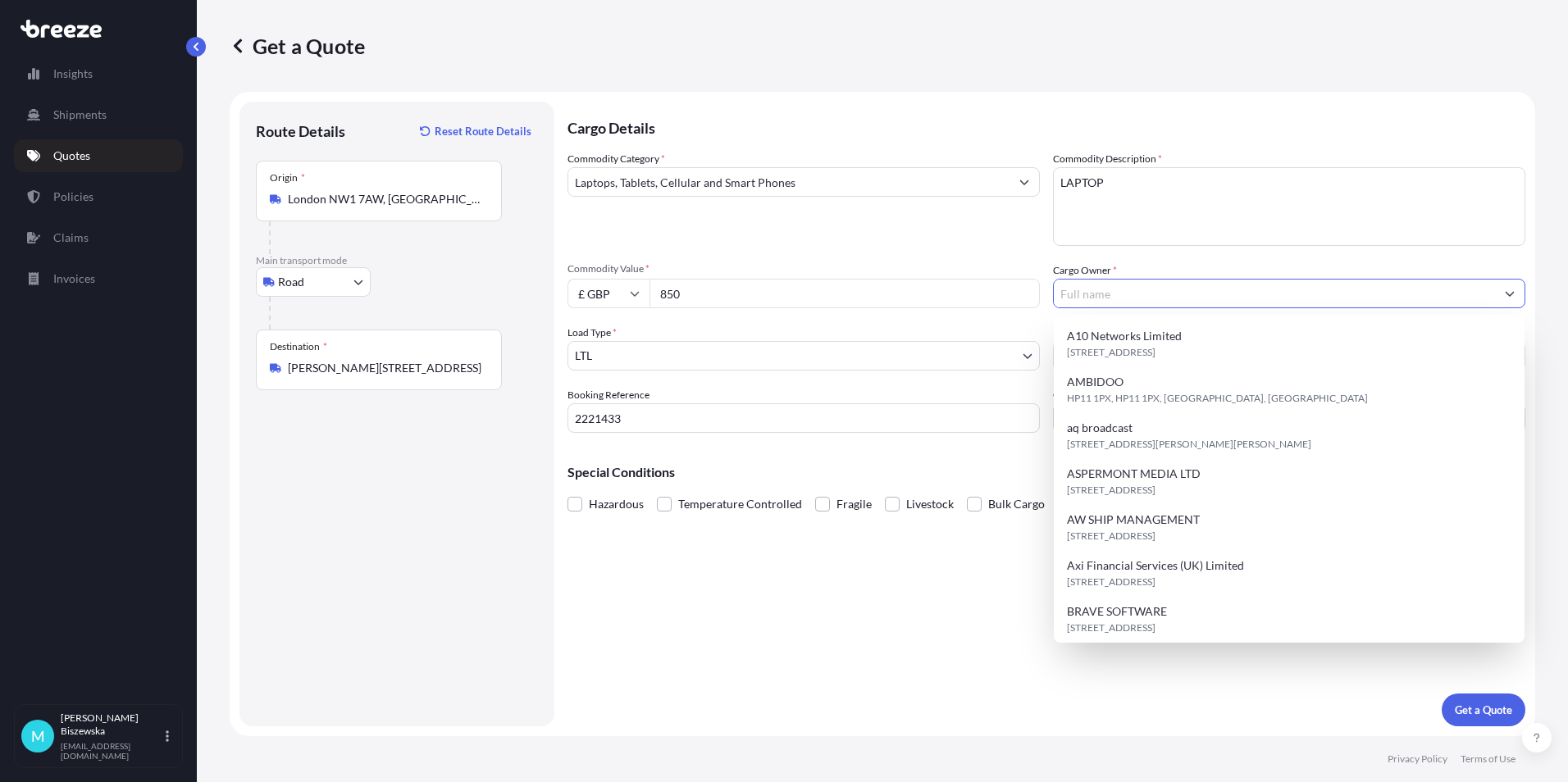
click at [1090, 290] on input "Cargo Owner *" at bounding box center [1274, 293] width 441 height 30
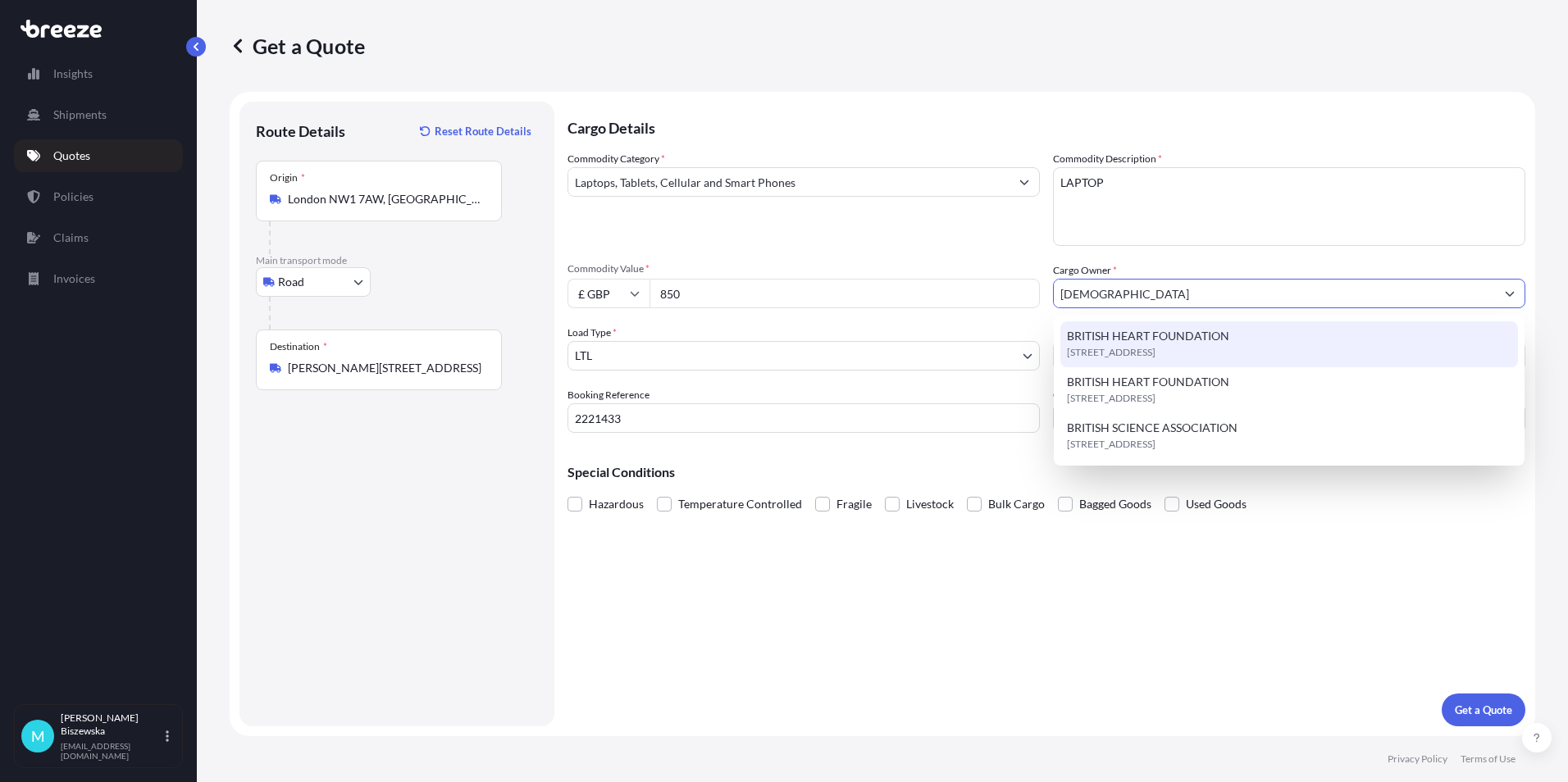
click at [1124, 329] on span "BRITISH HEART FOUNDATION" at bounding box center [1148, 336] width 163 height 16
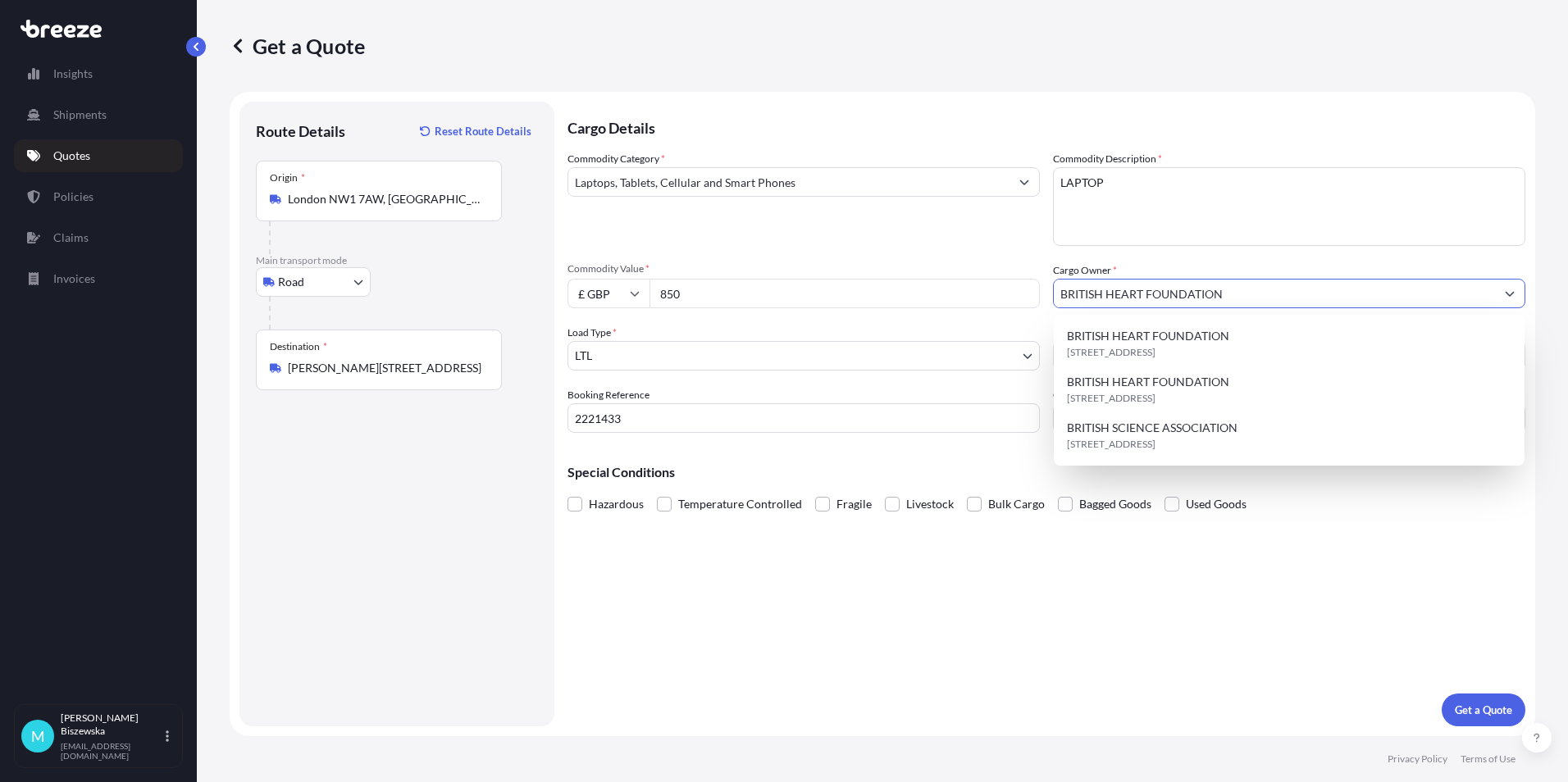
type input "BRITISH HEART FOUNDATION"
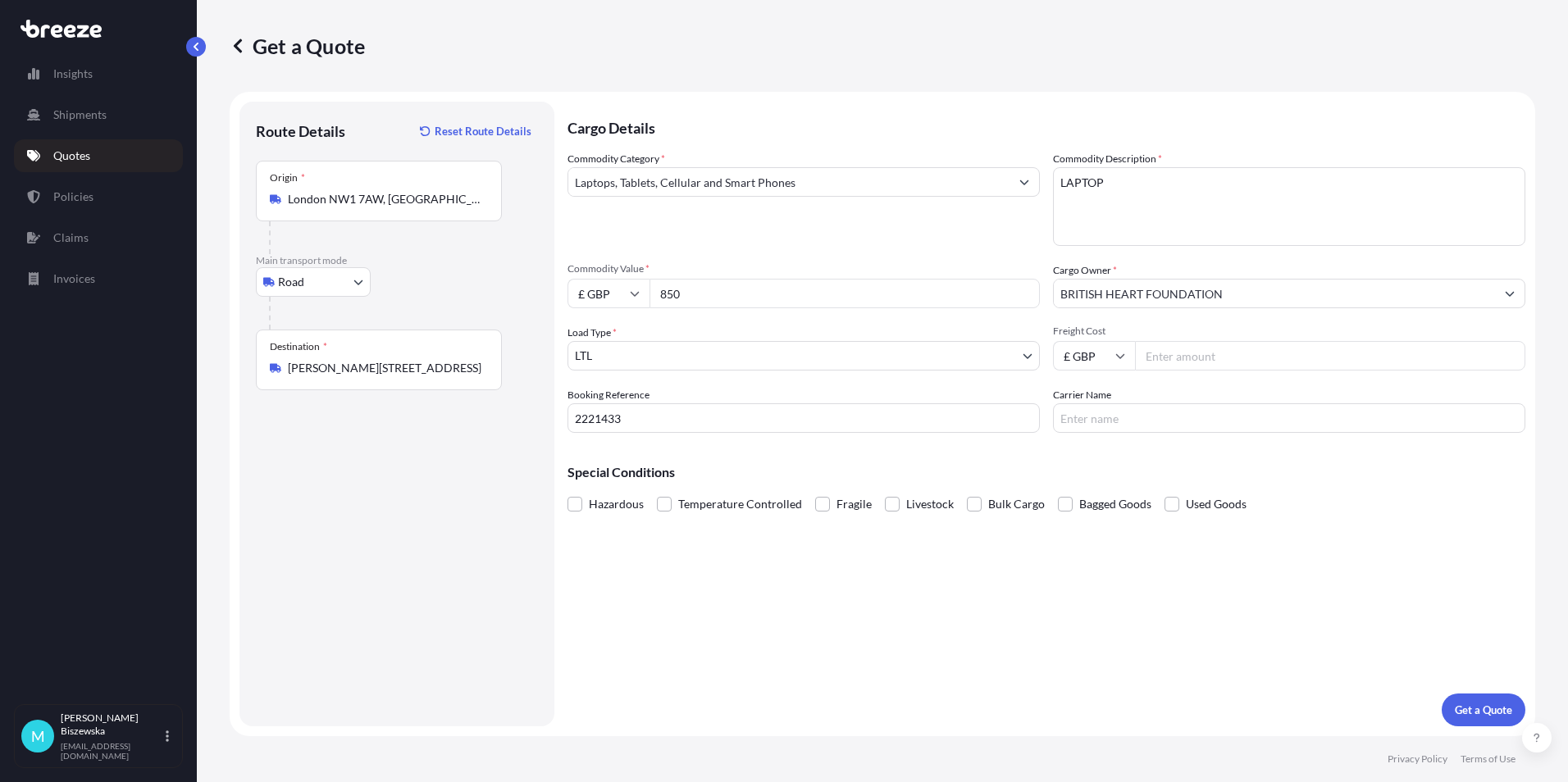
click at [994, 245] on div "Commodity Category * Laptops, Tablets, Cellular and Smart Phones" at bounding box center [803, 198] width 472 height 95
click at [1175, 353] on input "Freight Cost" at bounding box center [1330, 356] width 390 height 30
type input "15.43"
drag, startPoint x: 1171, startPoint y: 468, endPoint x: 1436, endPoint y: 567, distance: 282.9
click at [1174, 469] on p "Special Conditions" at bounding box center [1046, 472] width 957 height 14
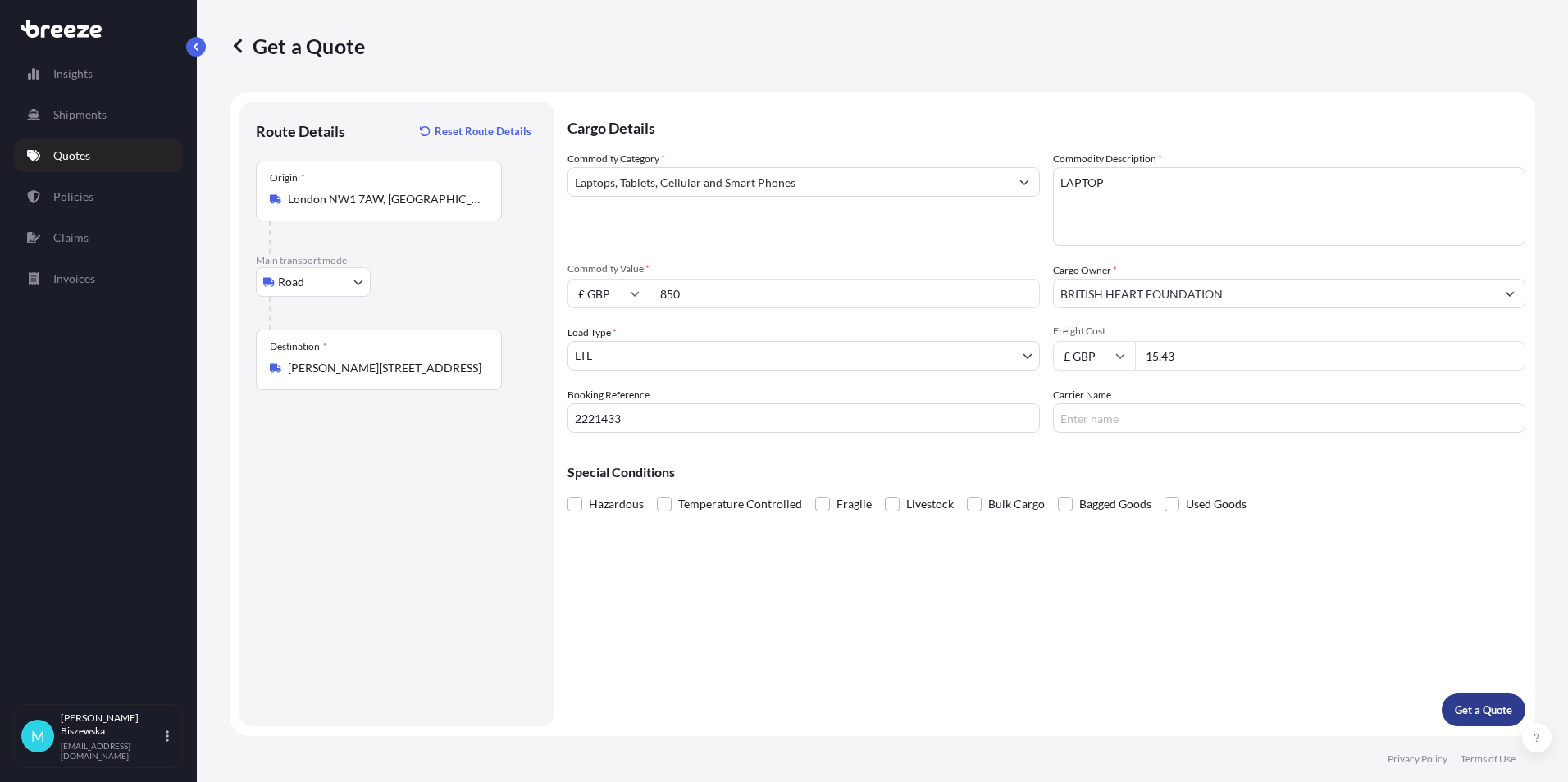
click at [1459, 700] on button "Get a Quote" at bounding box center [1483, 710] width 84 height 33
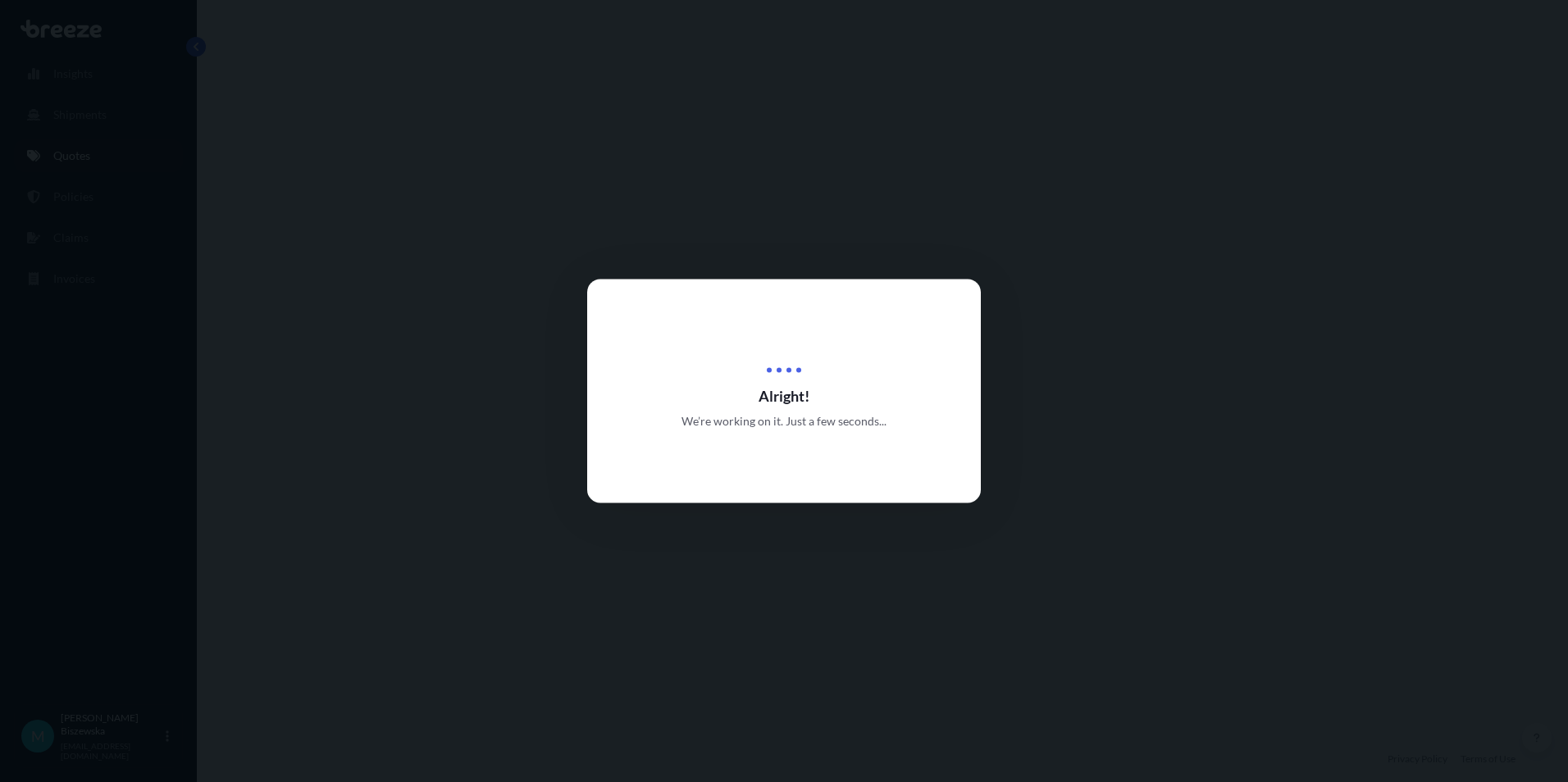
select select "Road"
select select "1"
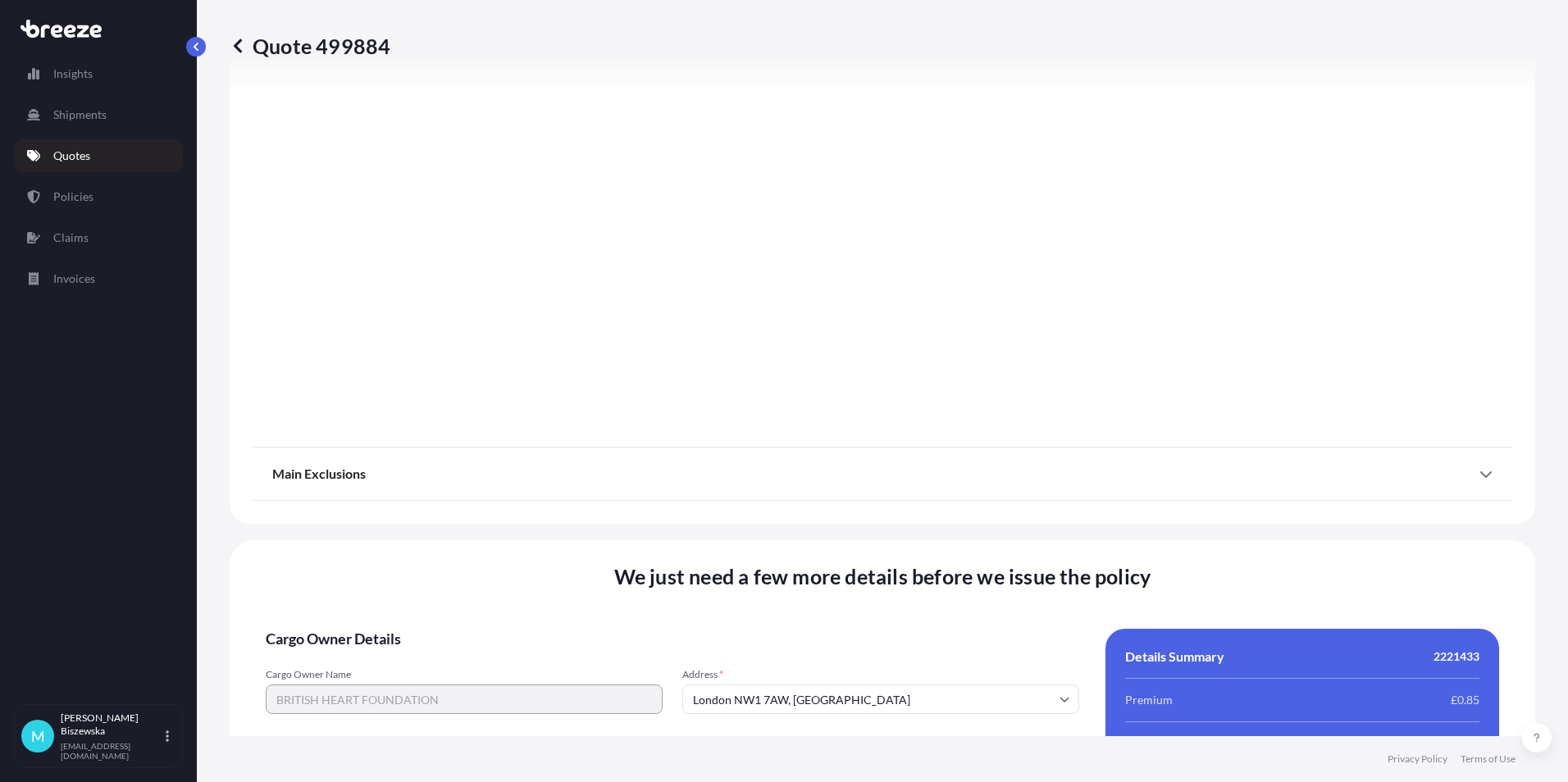
scroll to position [1820, 0]
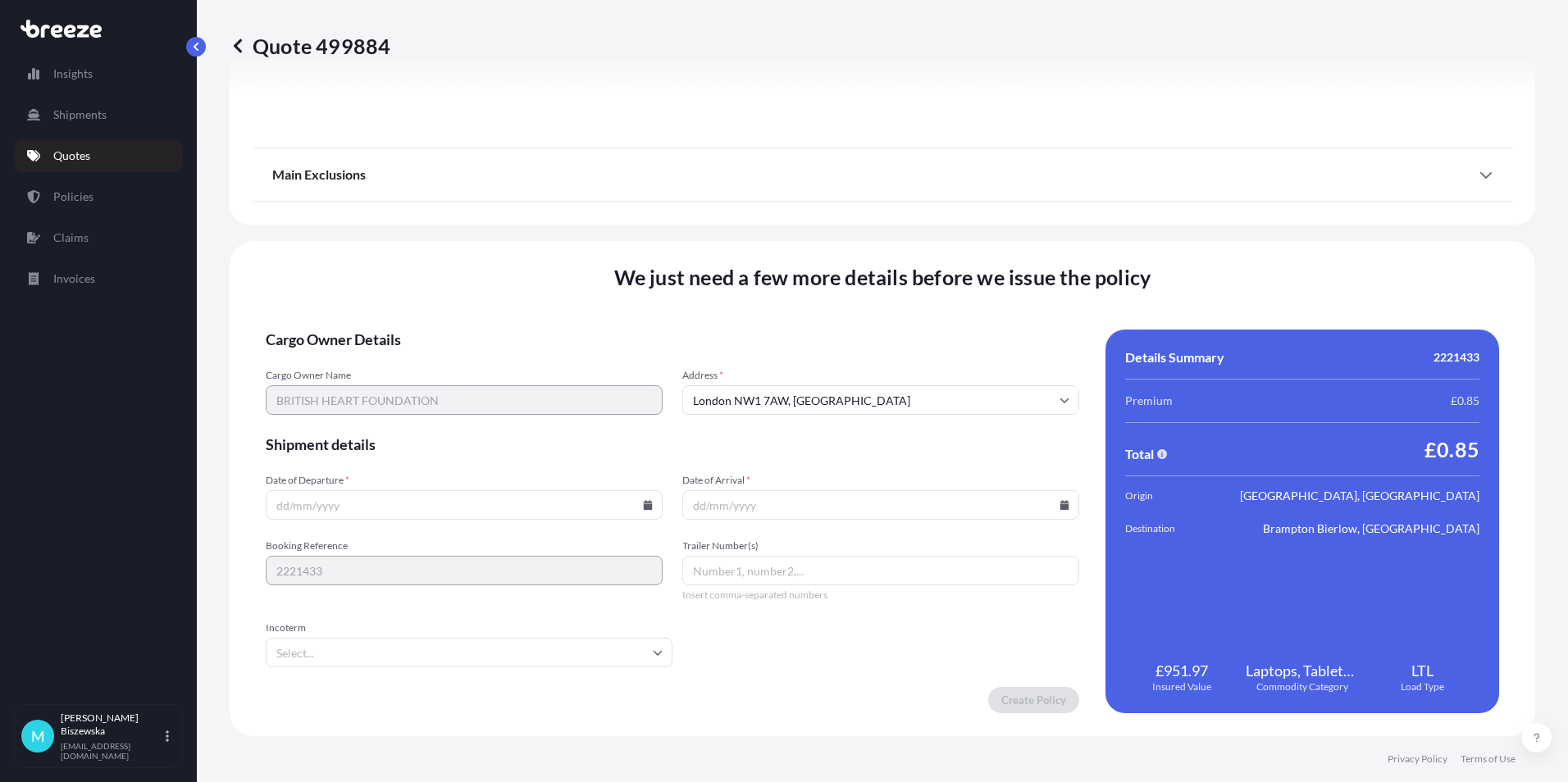
click at [643, 500] on icon at bounding box center [648, 505] width 10 height 10
click at [494, 386] on button "26" at bounding box center [500, 390] width 26 height 26
type input "[DATE]"
click at [1060, 506] on icon at bounding box center [1065, 505] width 9 height 10
click at [761, 423] on button "29" at bounding box center [760, 421] width 26 height 26
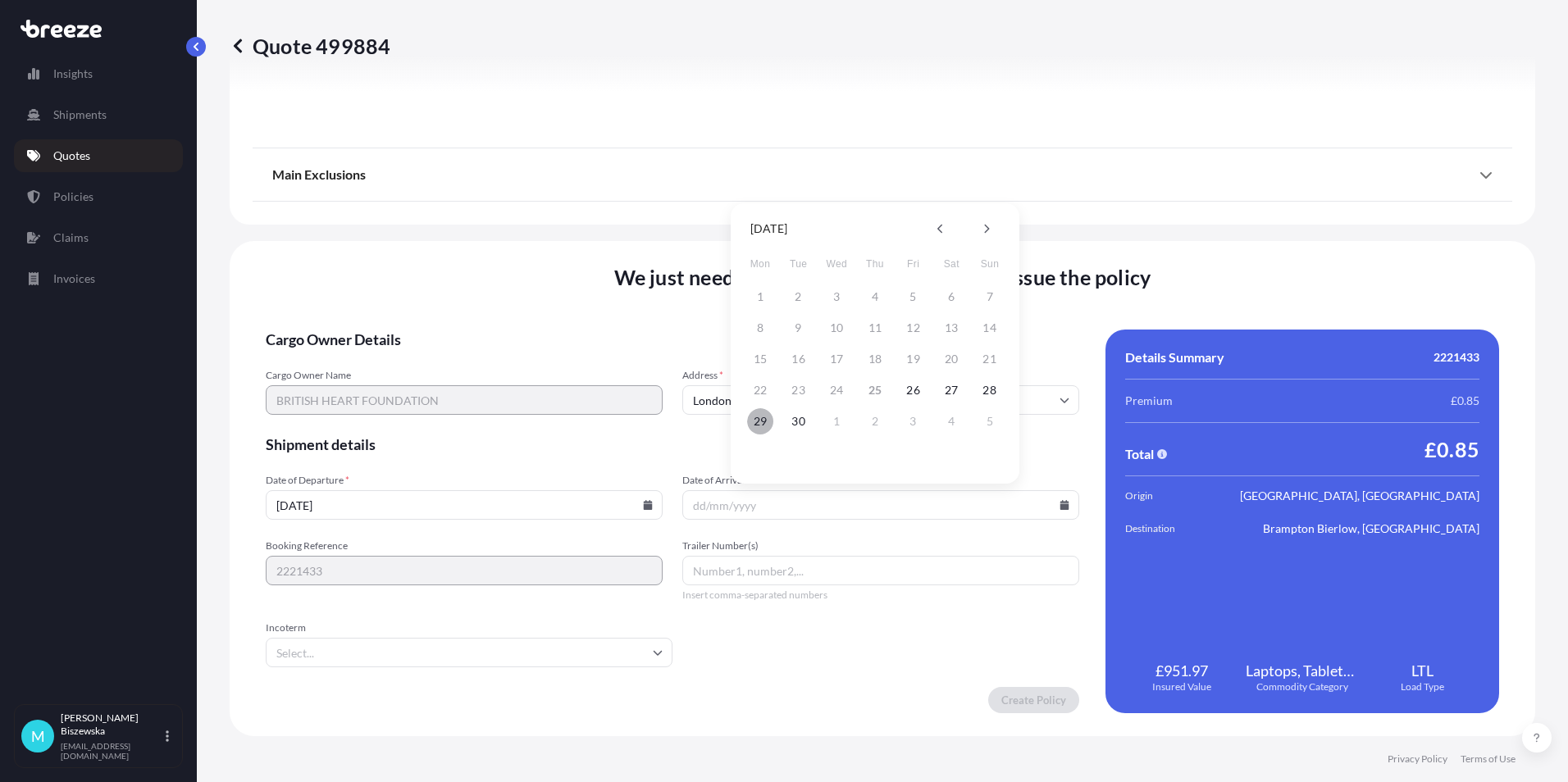
type input "[DATE]"
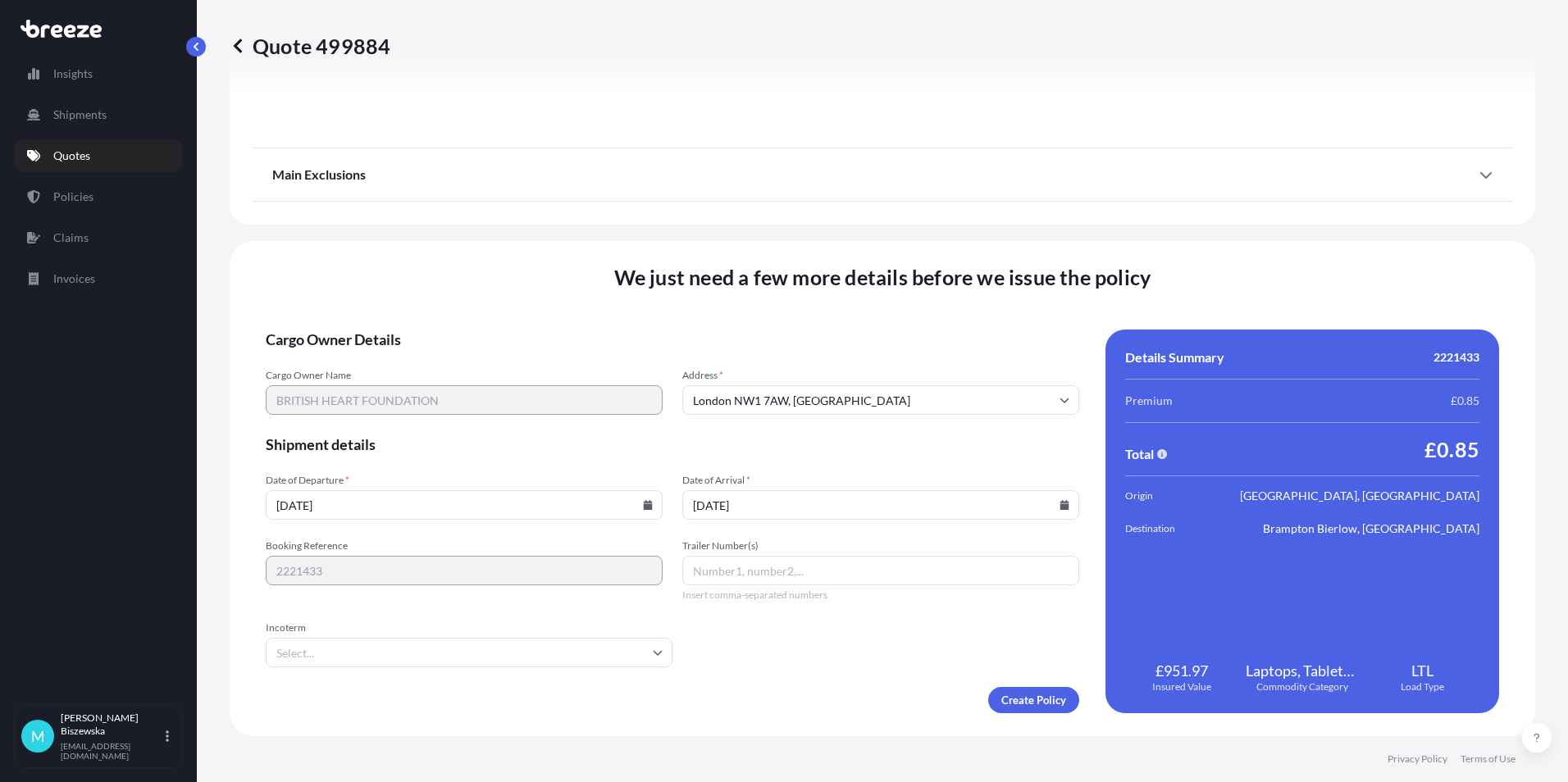
drag, startPoint x: 765, startPoint y: 664, endPoint x: 934, endPoint y: 694, distance: 171.6
click at [765, 665] on form "Cargo Owner Details Cargo Owner Name BRITISH HEART FOUNDATION Address * [GEOGRA…" at bounding box center [672, 521] width 814 height 384
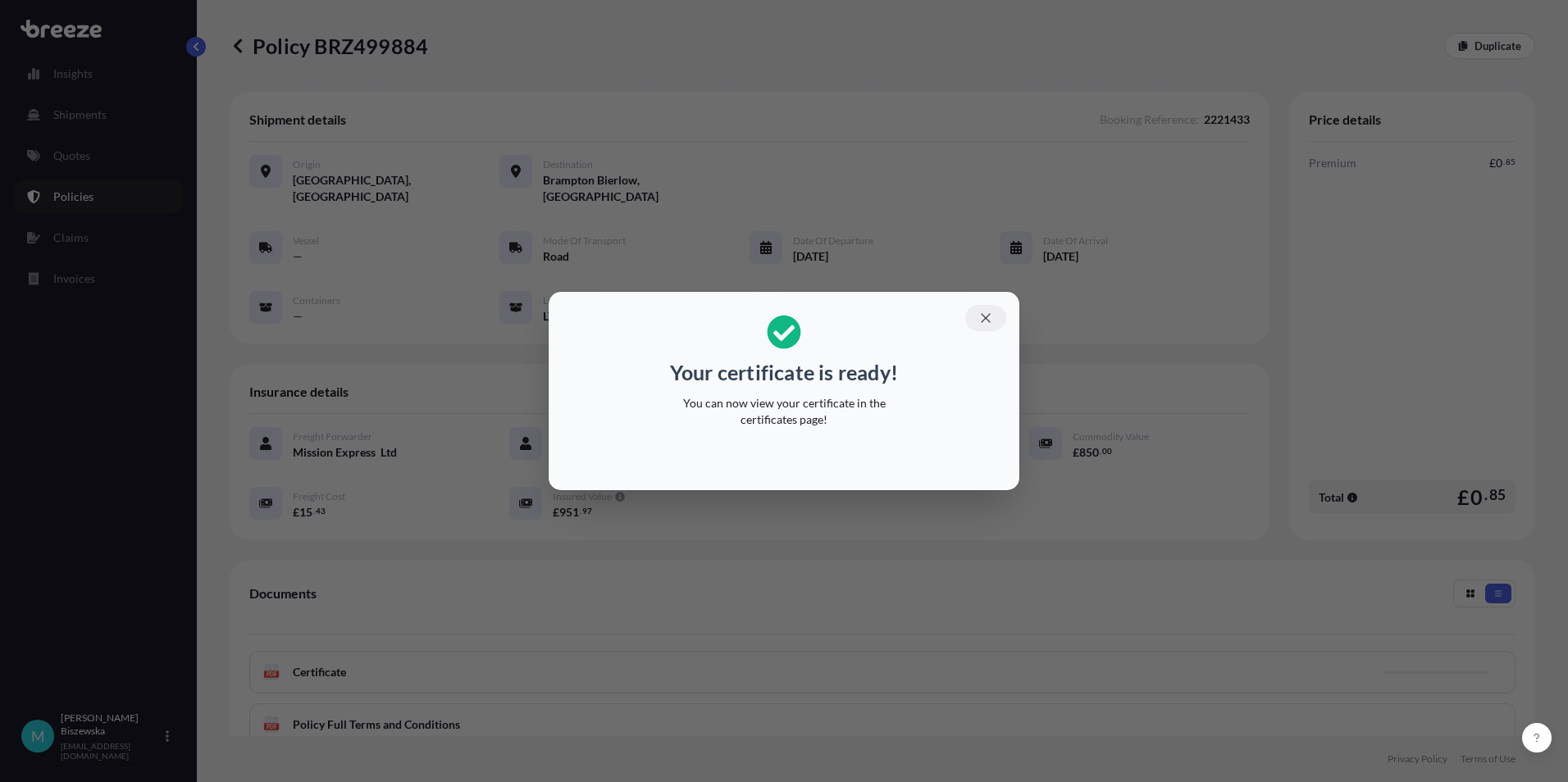
click at [989, 318] on icon "button" at bounding box center [985, 318] width 14 height 14
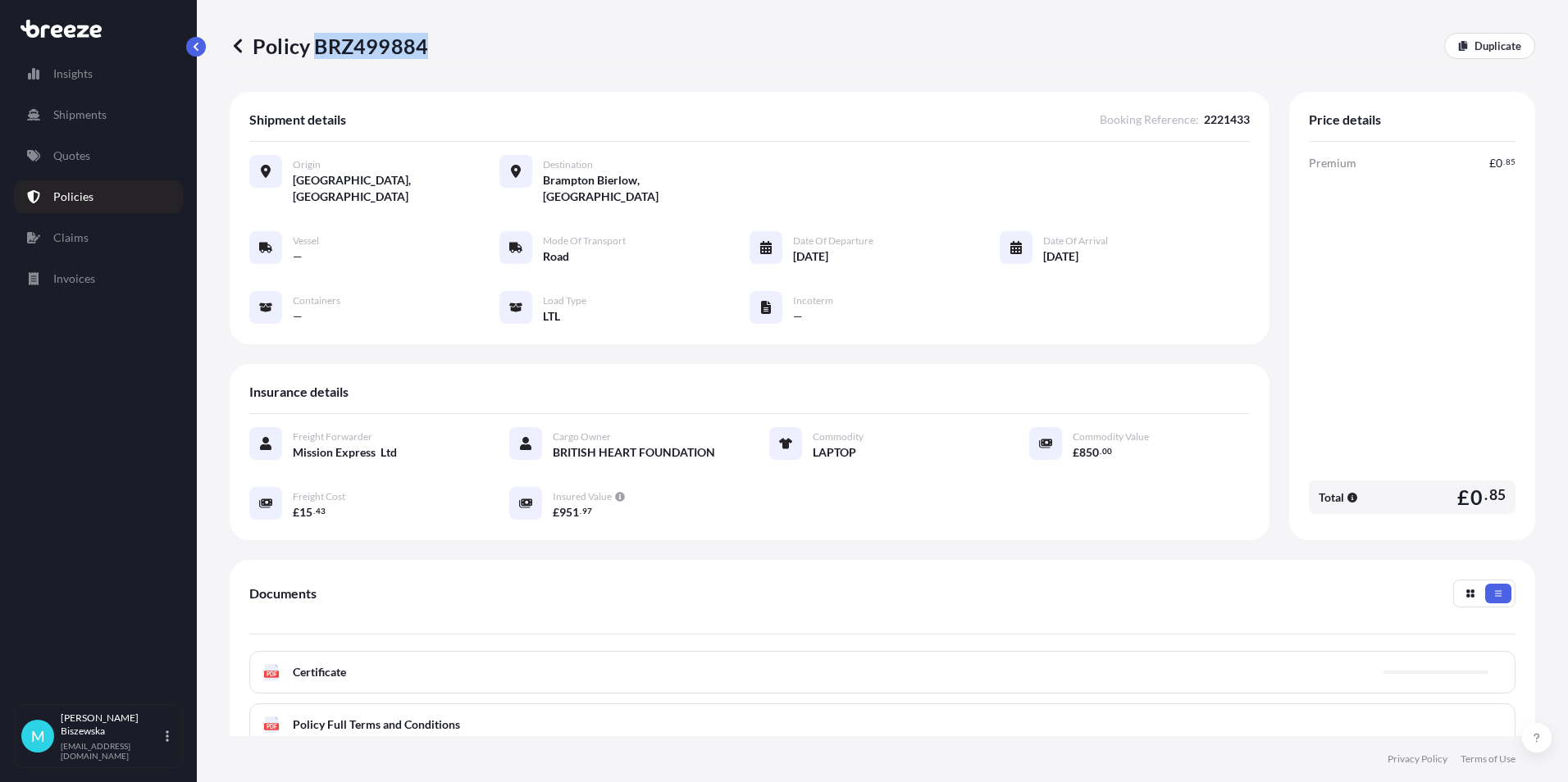
drag, startPoint x: 316, startPoint y: 49, endPoint x: 423, endPoint y: 40, distance: 107.4
click at [423, 40] on p "Policy BRZ499884" at bounding box center [329, 45] width 199 height 26
drag, startPoint x: 423, startPoint y: 40, endPoint x: 406, endPoint y: 40, distance: 17.0
copy p "BRZ499884"
